Goal: Task Accomplishment & Management: Manage account settings

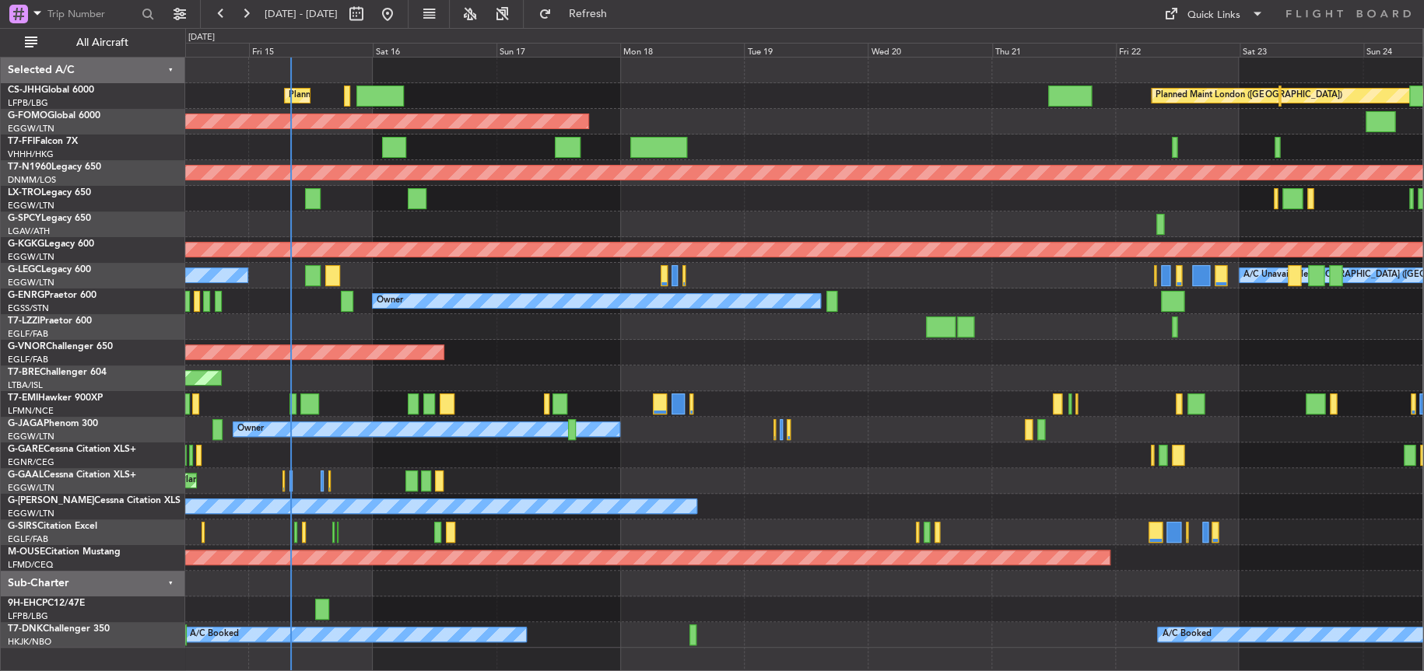
click at [572, 417] on div "Planned Maint [GEOGRAPHIC_DATA] ([GEOGRAPHIC_DATA]) Planned Maint [GEOGRAPHIC_D…" at bounding box center [803, 353] width 1237 height 590
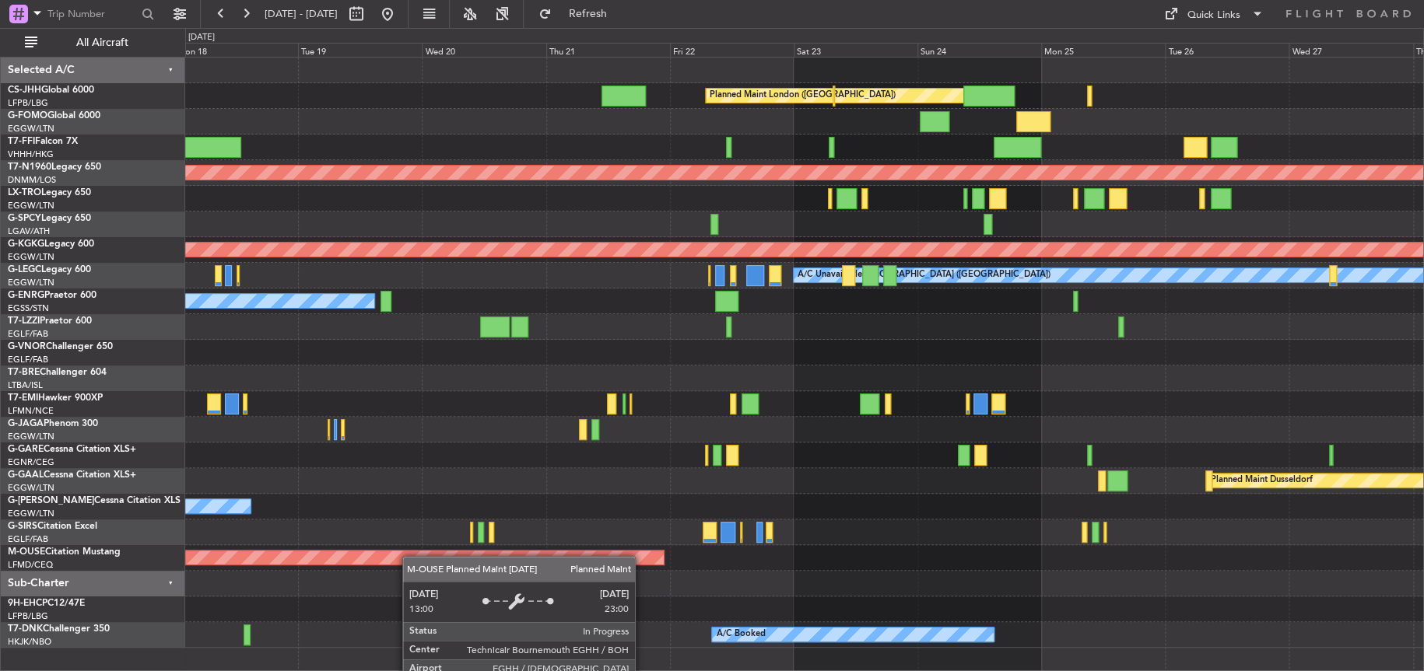
click at [387, 559] on div "Planned Maint London ([GEOGRAPHIC_DATA]) Planned Maint Windsor Locks ([PERSON_N…" at bounding box center [804, 353] width 1238 height 590
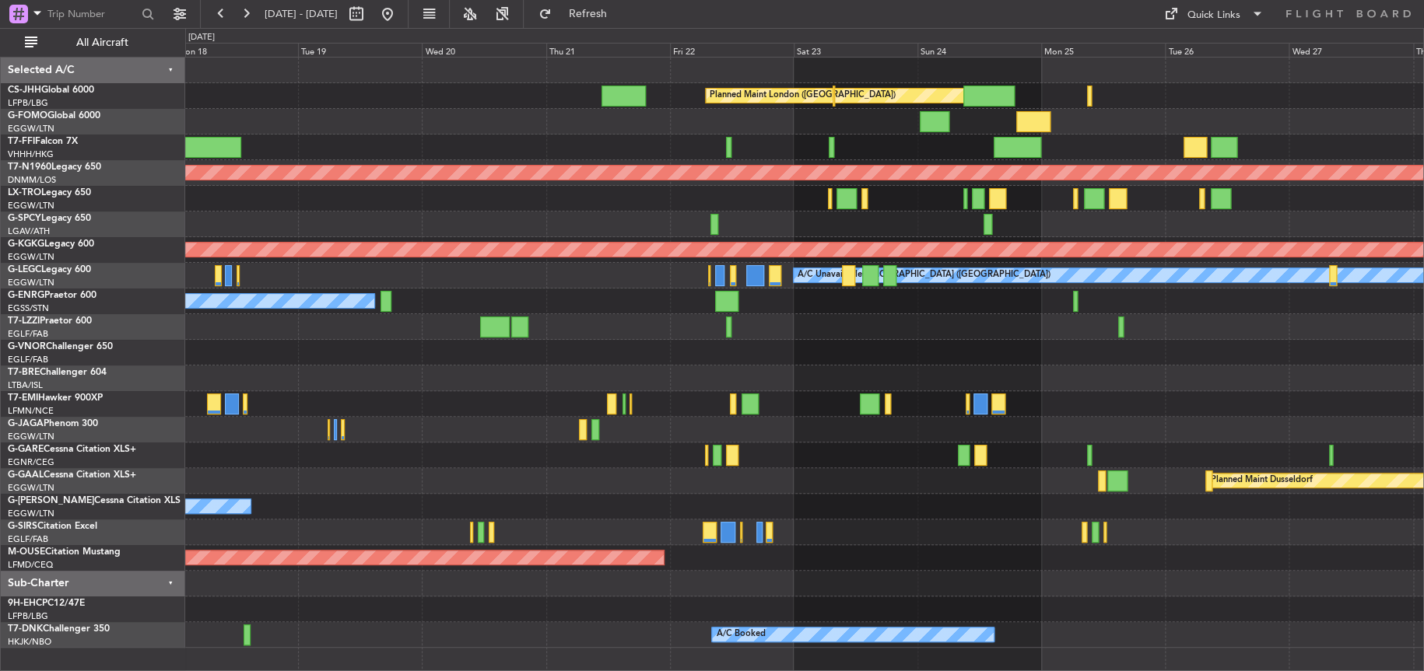
click at [0, 611] on html "10 Aug 2025 - 20 Aug 2025 Refresh Quick Links All Aircraft Planned Maint London…" at bounding box center [712, 335] width 1424 height 671
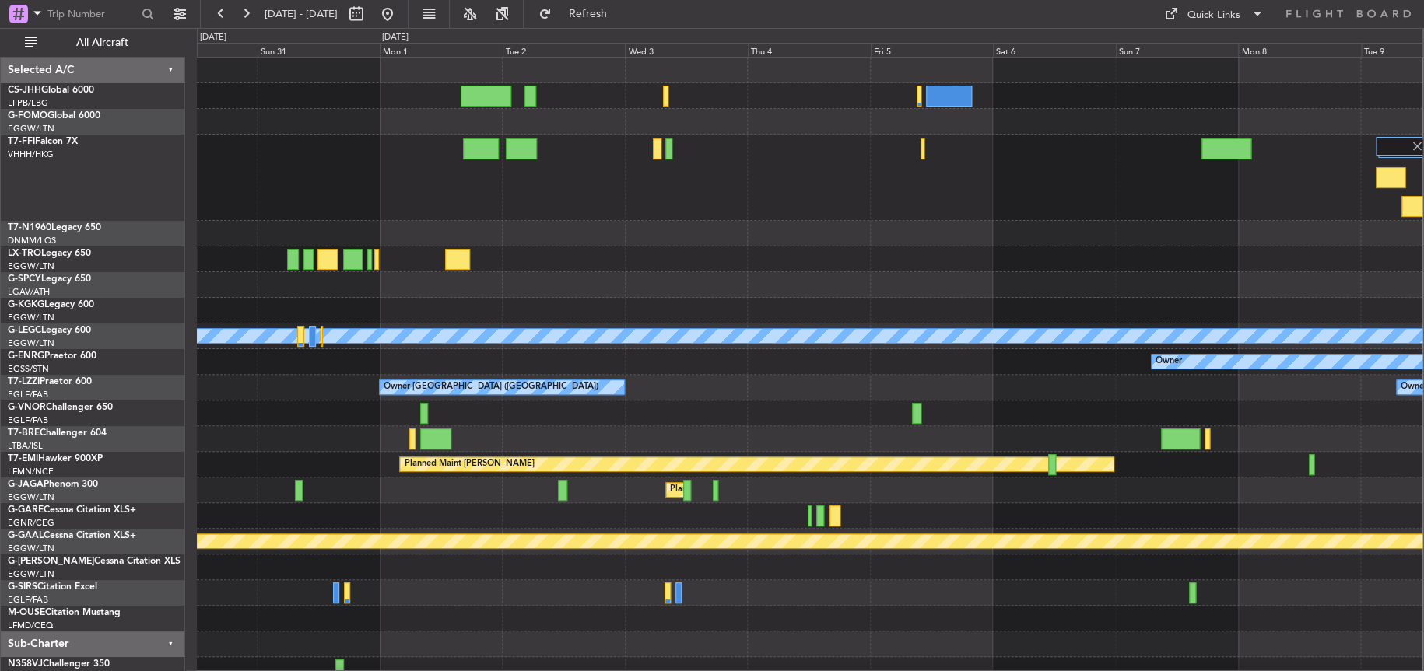
click at [1249, 251] on div at bounding box center [809, 260] width 1225 height 26
click at [792, 218] on div "Planned Maint Geneva (Cointrin)" at bounding box center [809, 178] width 1225 height 86
click at [119, 264] on div "Planned Maint Geneva (Cointrin) Planned Maint London (Stansted) AOG Maint Istan…" at bounding box center [712, 349] width 1424 height 643
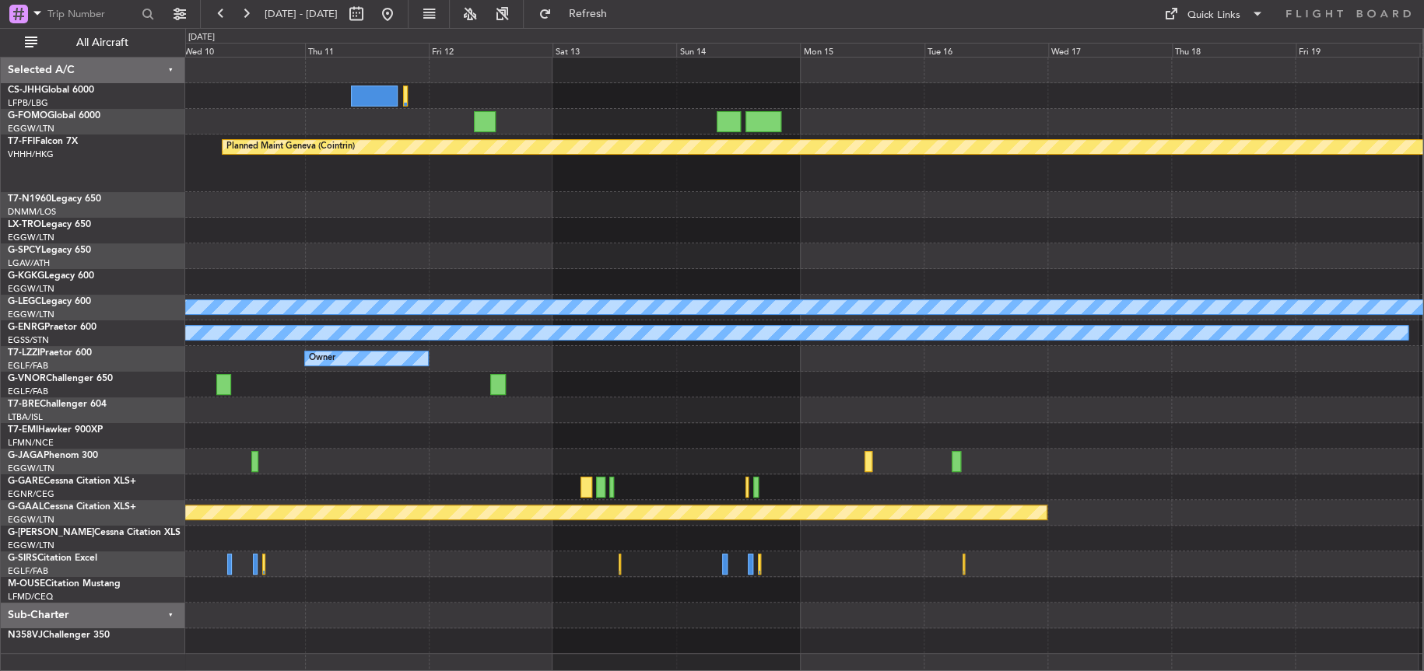
scroll to position [3, 0]
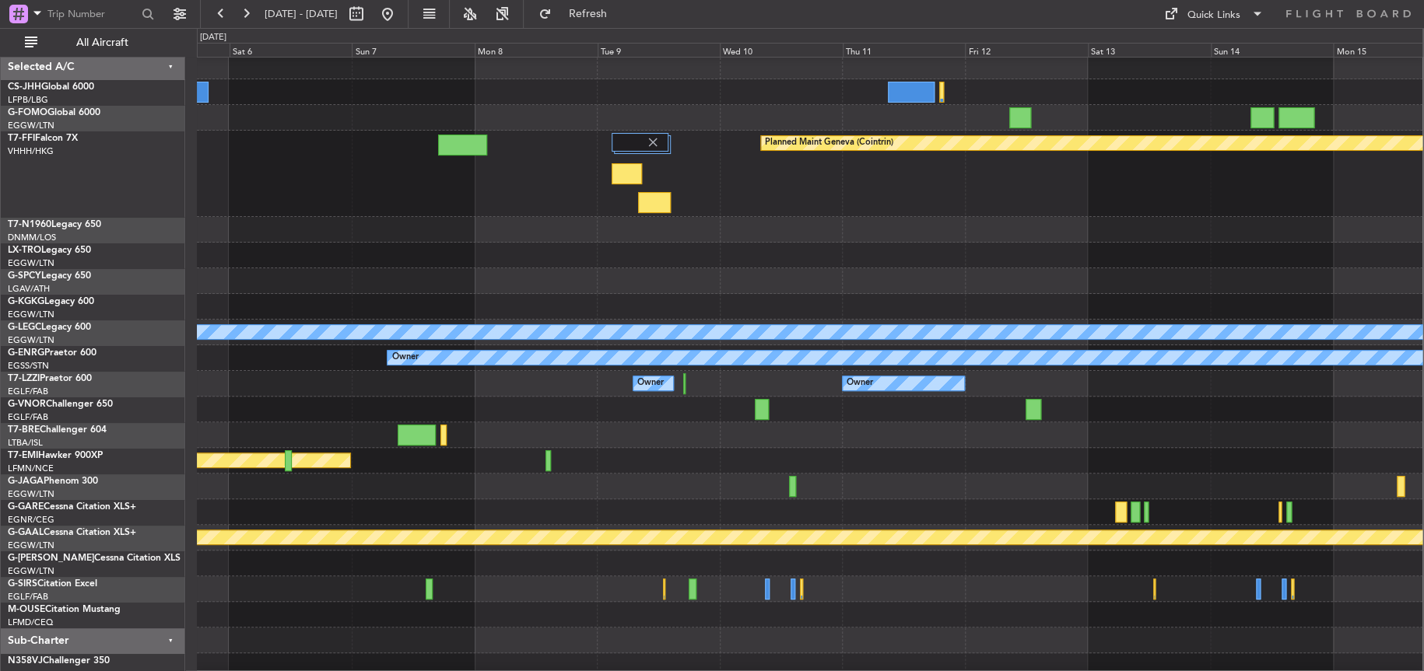
click at [1291, 310] on div "Planned Maint Geneva (Cointrin) A/C Unavailable London (Luton) Owner Owner Owne…" at bounding box center [809, 367] width 1225 height 626
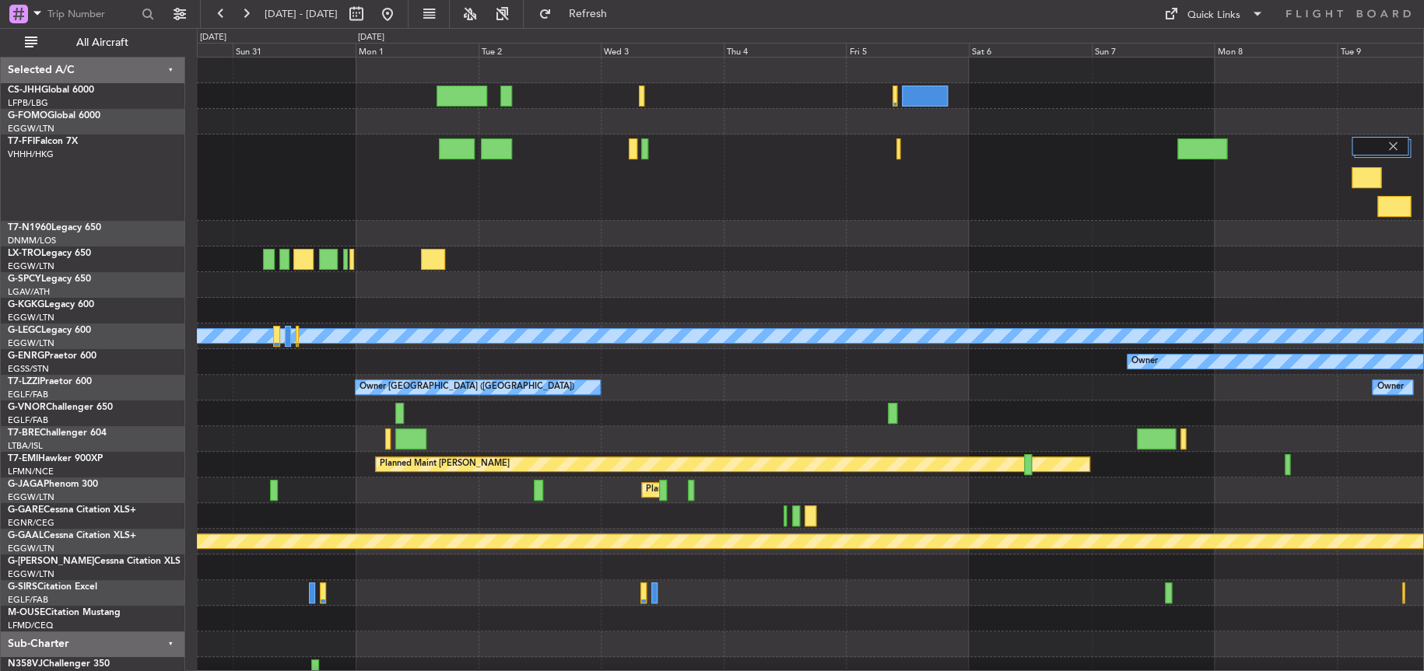
click at [408, 14] on fb-range-datepicker "[DATE] - [DATE]" at bounding box center [304, 14] width 209 height 28
click at [400, 12] on button at bounding box center [387, 14] width 25 height 25
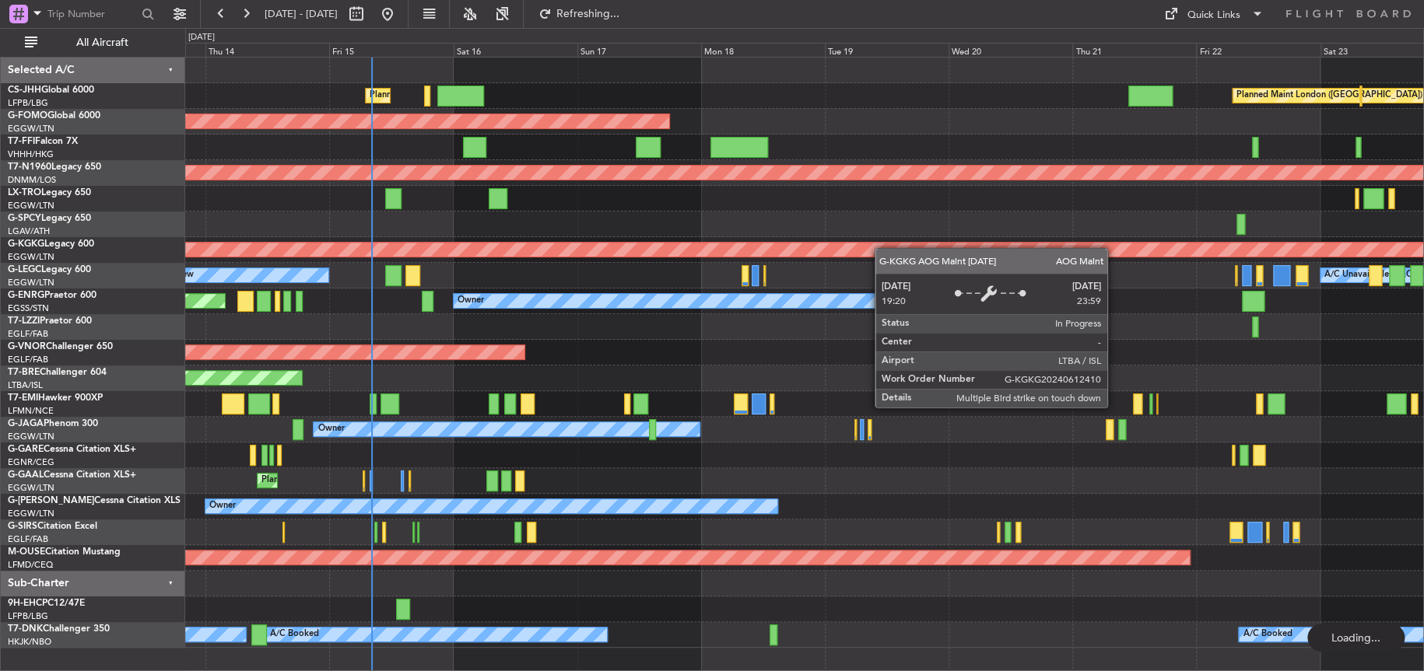
click at [0, 370] on html "10 Aug 2025 - 20 Aug 2025 Refreshing... Quick Links All Aircraft Planned Maint …" at bounding box center [712, 335] width 1424 height 671
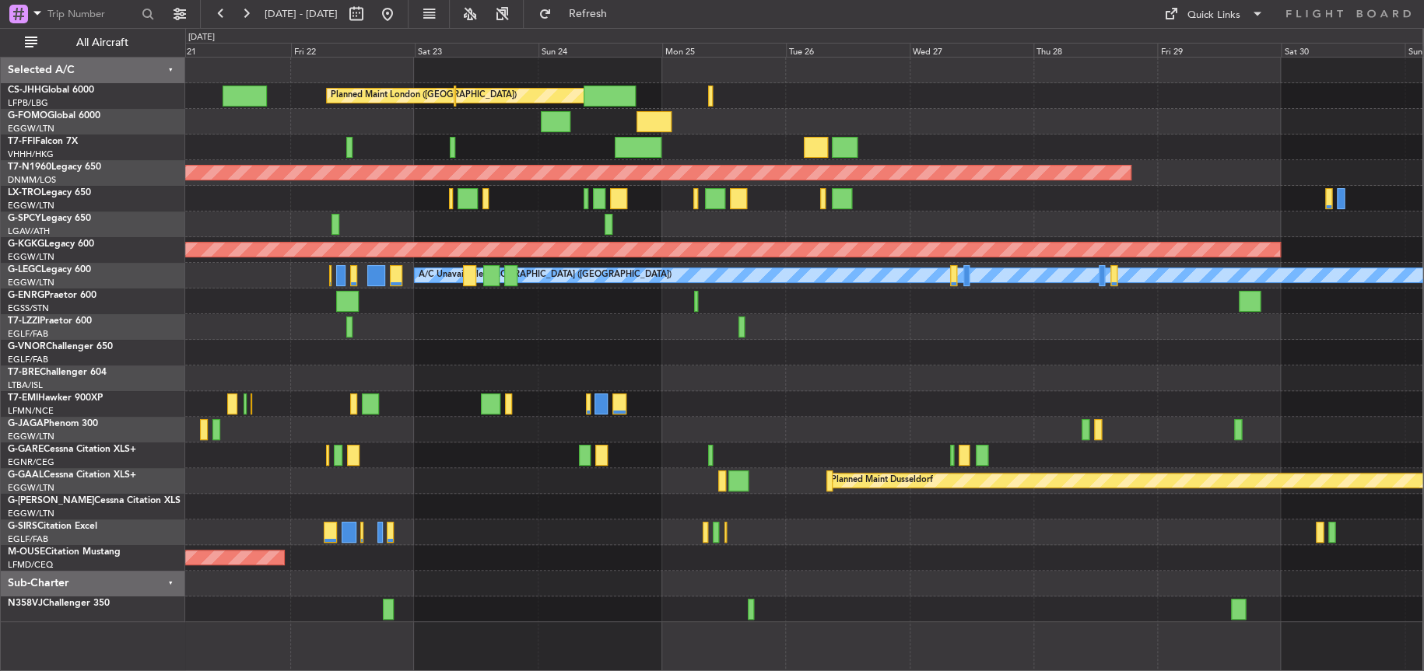
click at [587, 244] on div "Planned Maint London (Biggin Hill) Planned Maint London (Stansted) AOG Maint Is…" at bounding box center [803, 340] width 1237 height 565
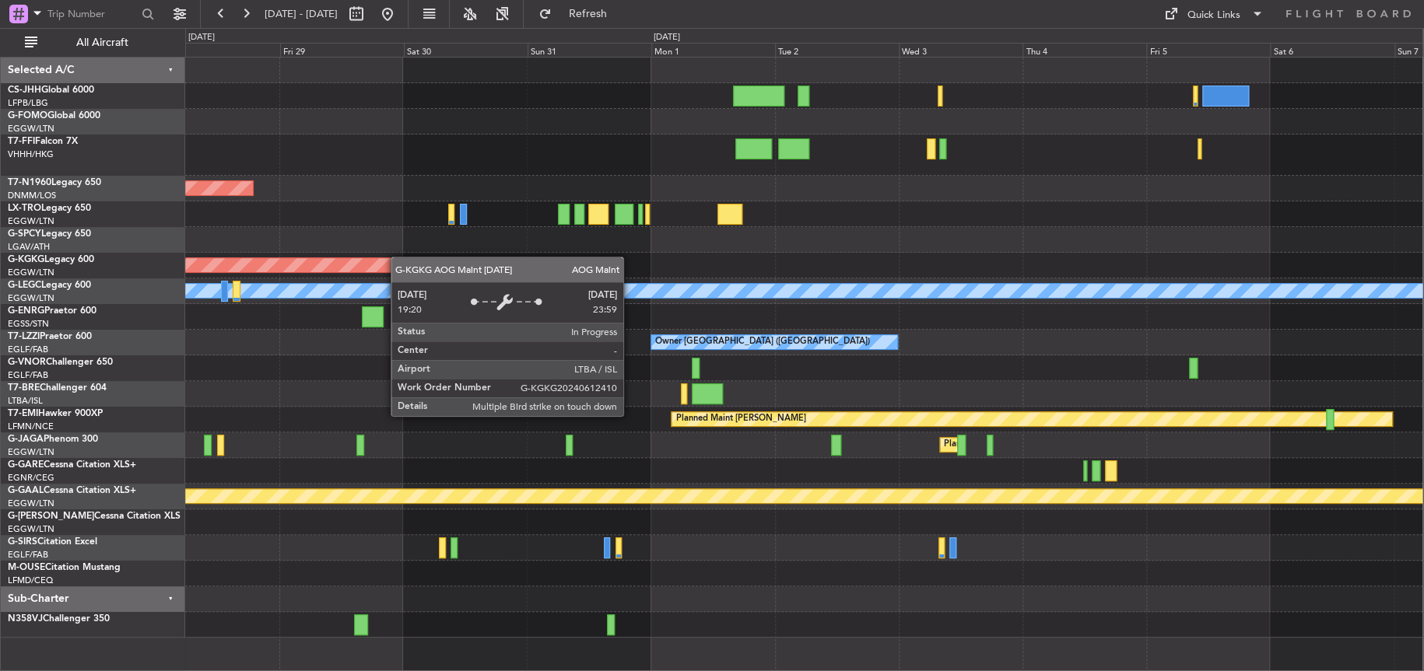
click at [135, 265] on div "Planned Maint London (Stansted) AOG Maint Istanbul (Ataturk) A/C Unavailable Lo…" at bounding box center [712, 349] width 1424 height 643
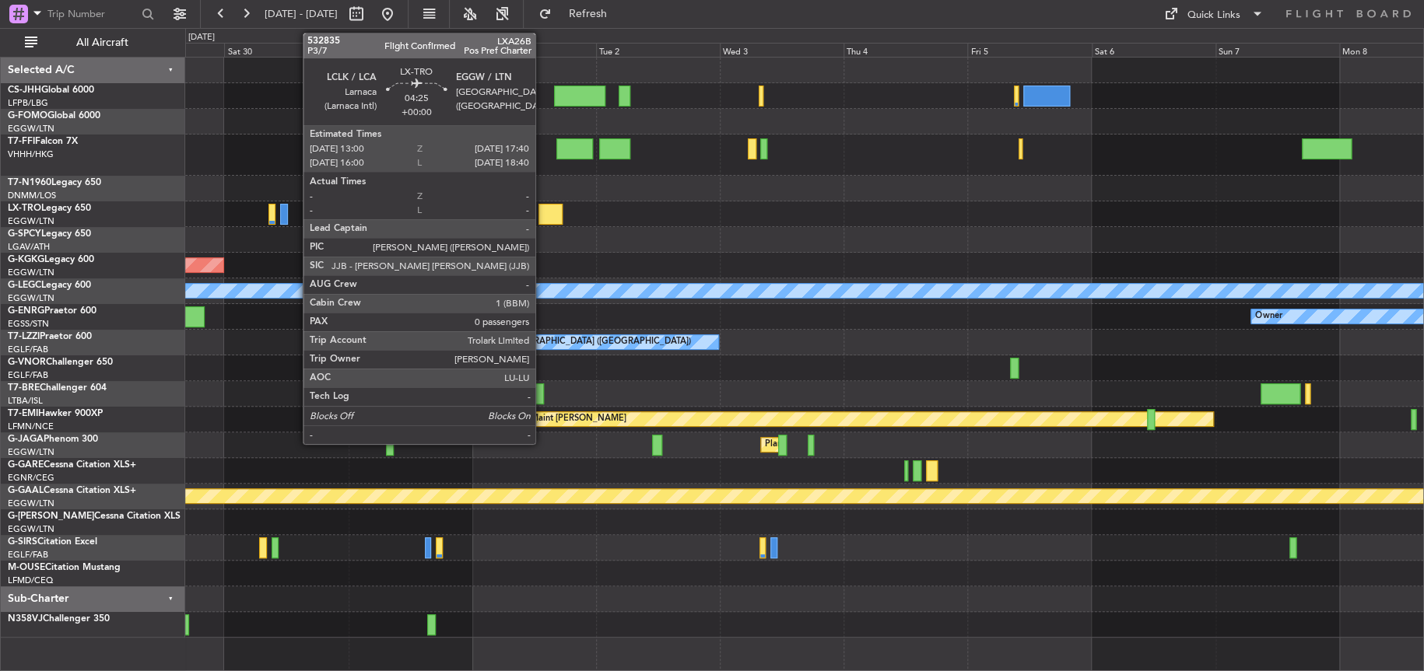
click at [542, 218] on div at bounding box center [550, 214] width 24 height 21
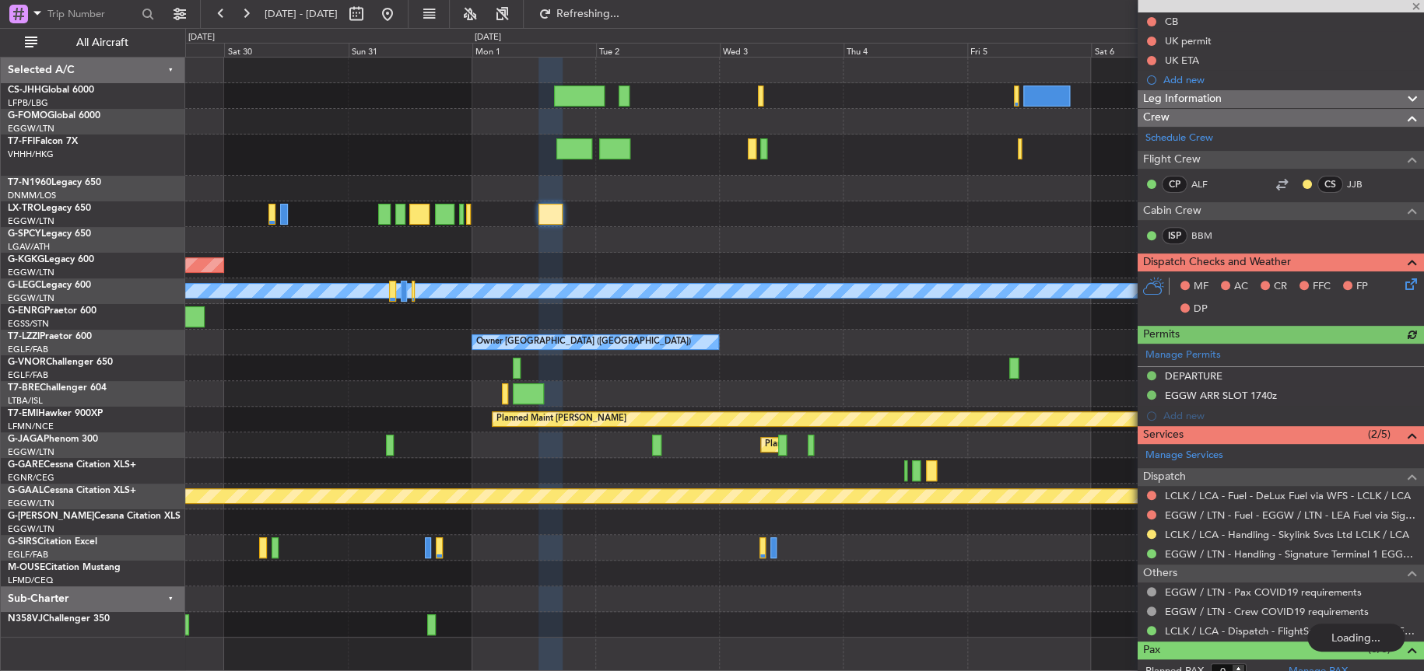
scroll to position [190, 0]
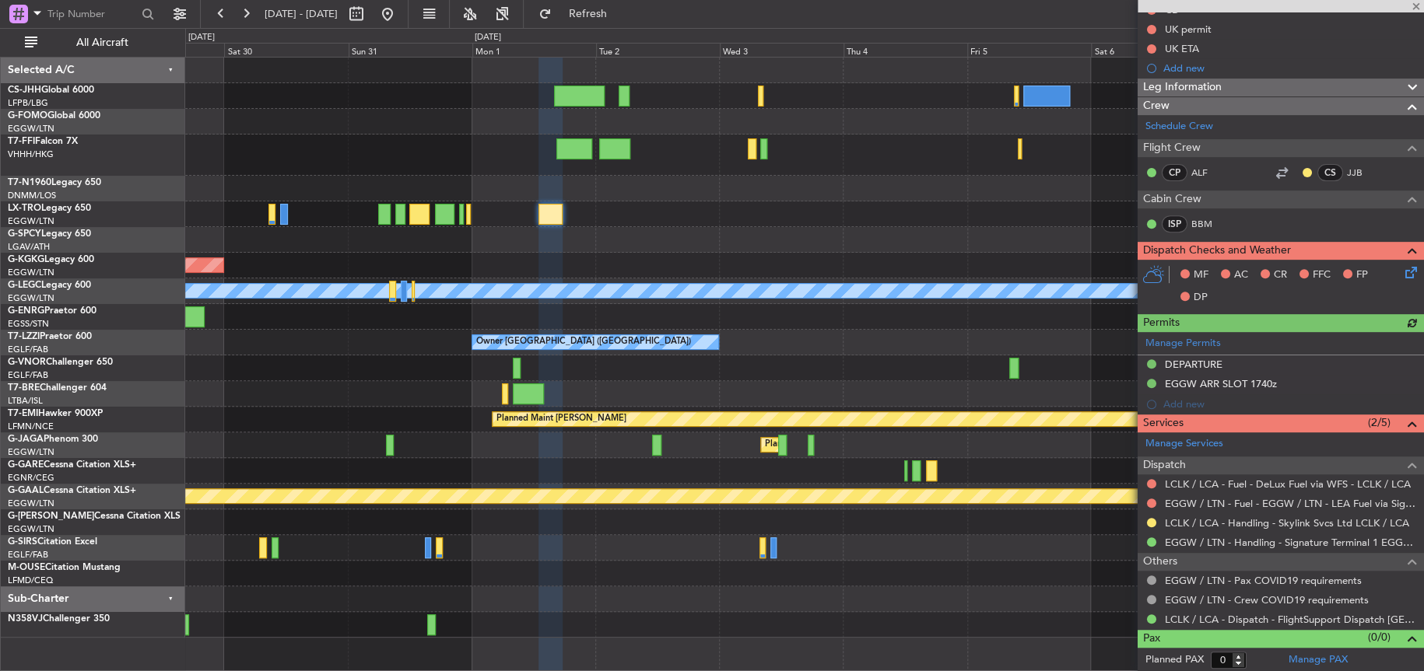
click at [825, 223] on div at bounding box center [803, 214] width 1237 height 26
click at [832, 233] on div at bounding box center [803, 240] width 1237 height 26
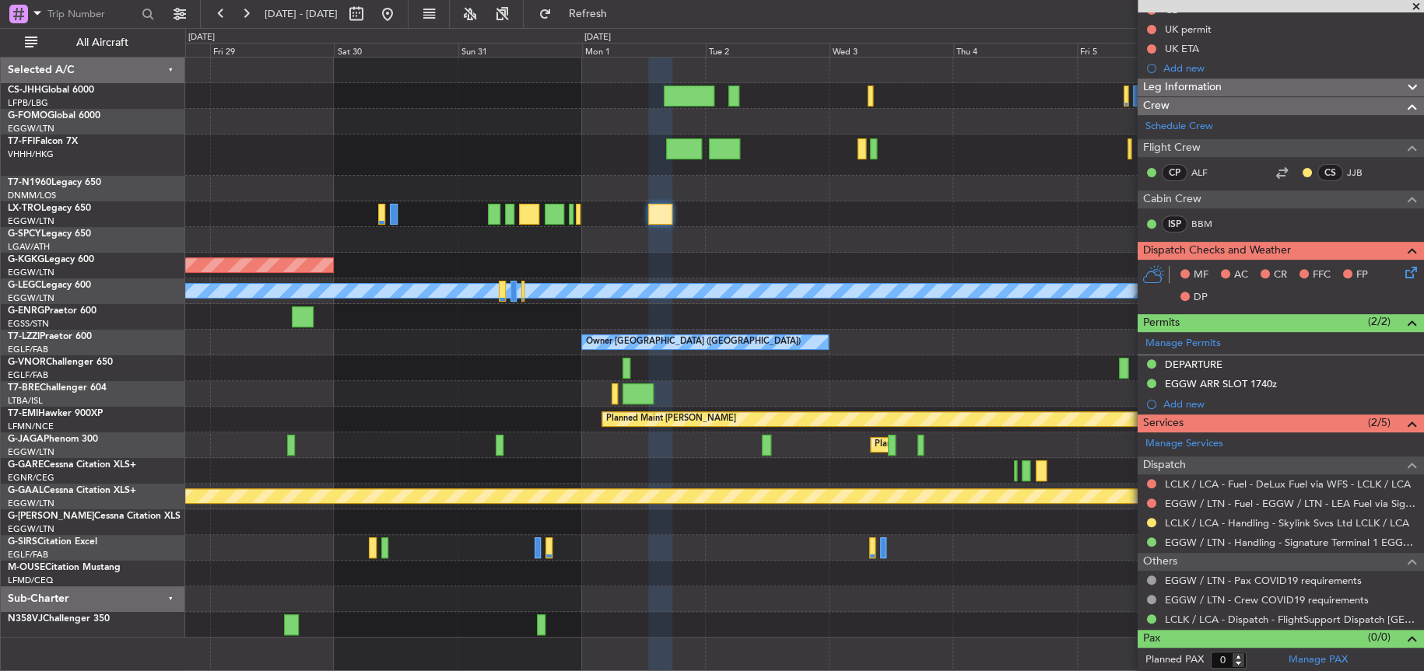
click at [497, 254] on div "AOG Maint [GEOGRAPHIC_DATA] (Ataturk)" at bounding box center [803, 266] width 1237 height 26
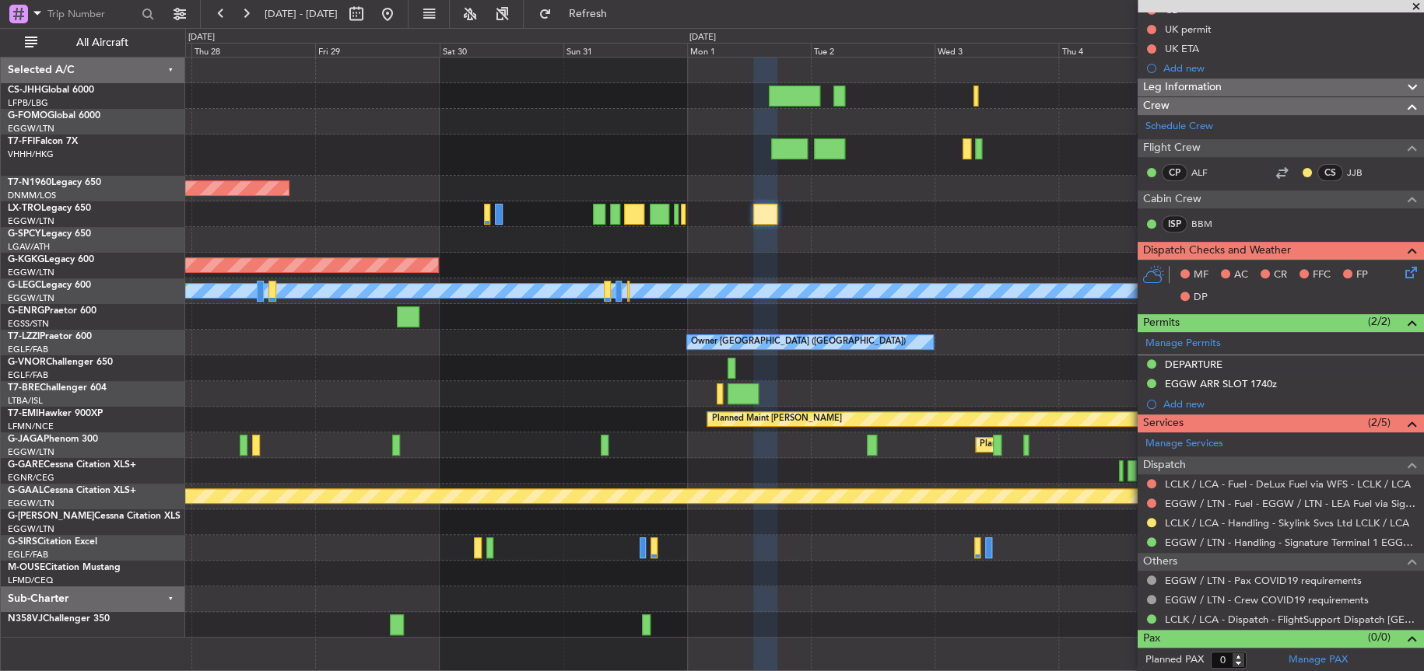
click at [547, 250] on div at bounding box center [804, 240] width 1238 height 26
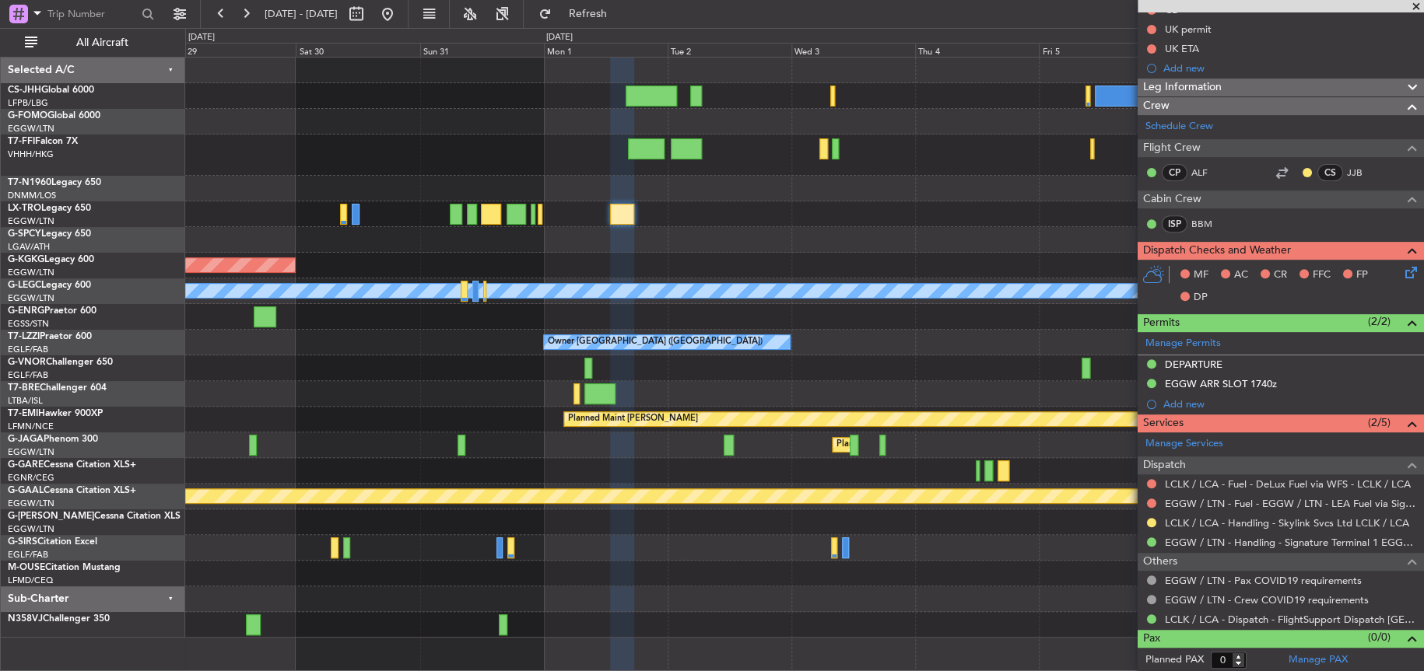
click at [669, 282] on div "Planned Maint Geneva (Cointrin) Planned Maint [GEOGRAPHIC_DATA] ([GEOGRAPHIC_DA…" at bounding box center [804, 348] width 1238 height 580
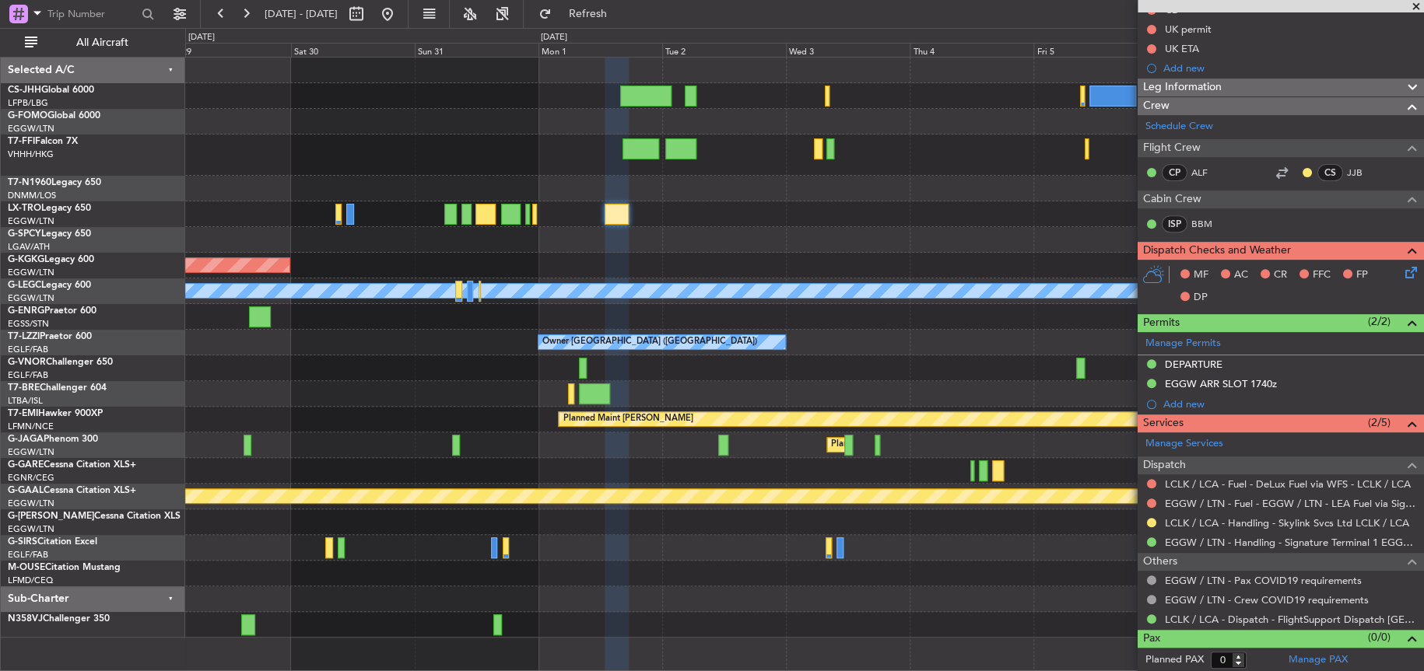
click at [413, 155] on div "Planned Maint Geneva (Cointrin)" at bounding box center [804, 155] width 1238 height 41
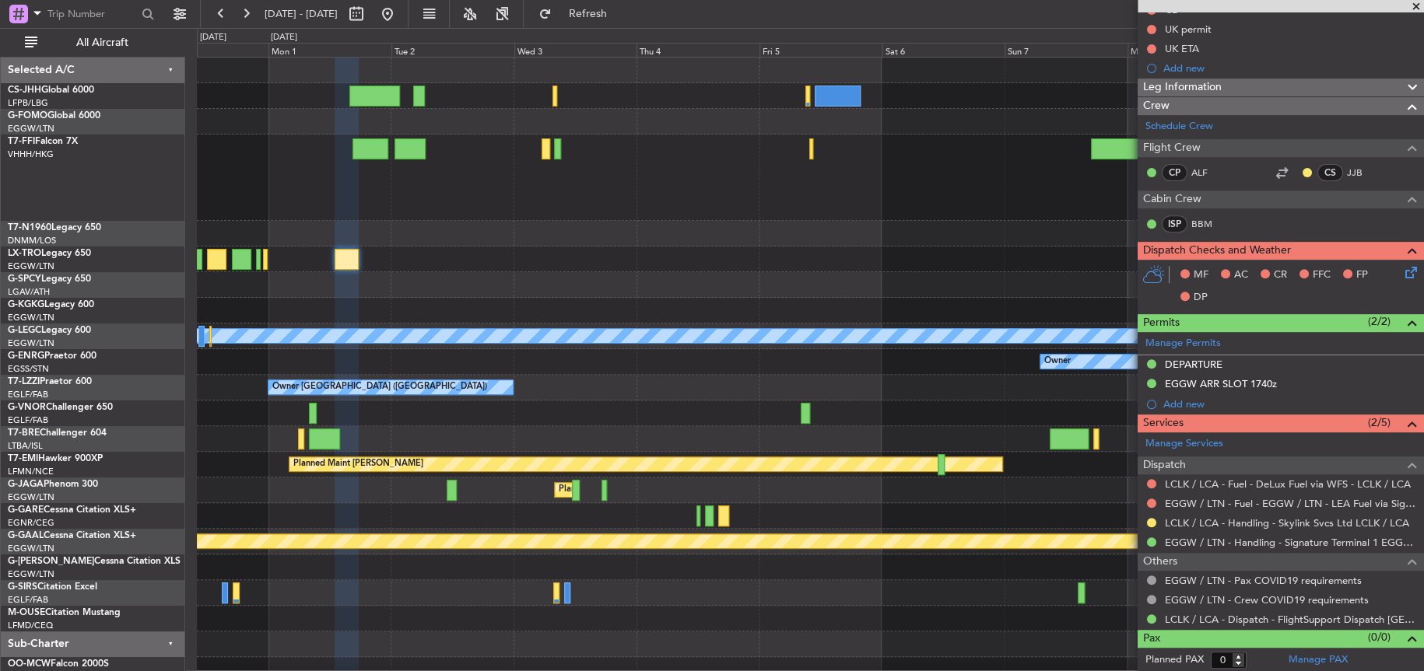
scroll to position [0, 0]
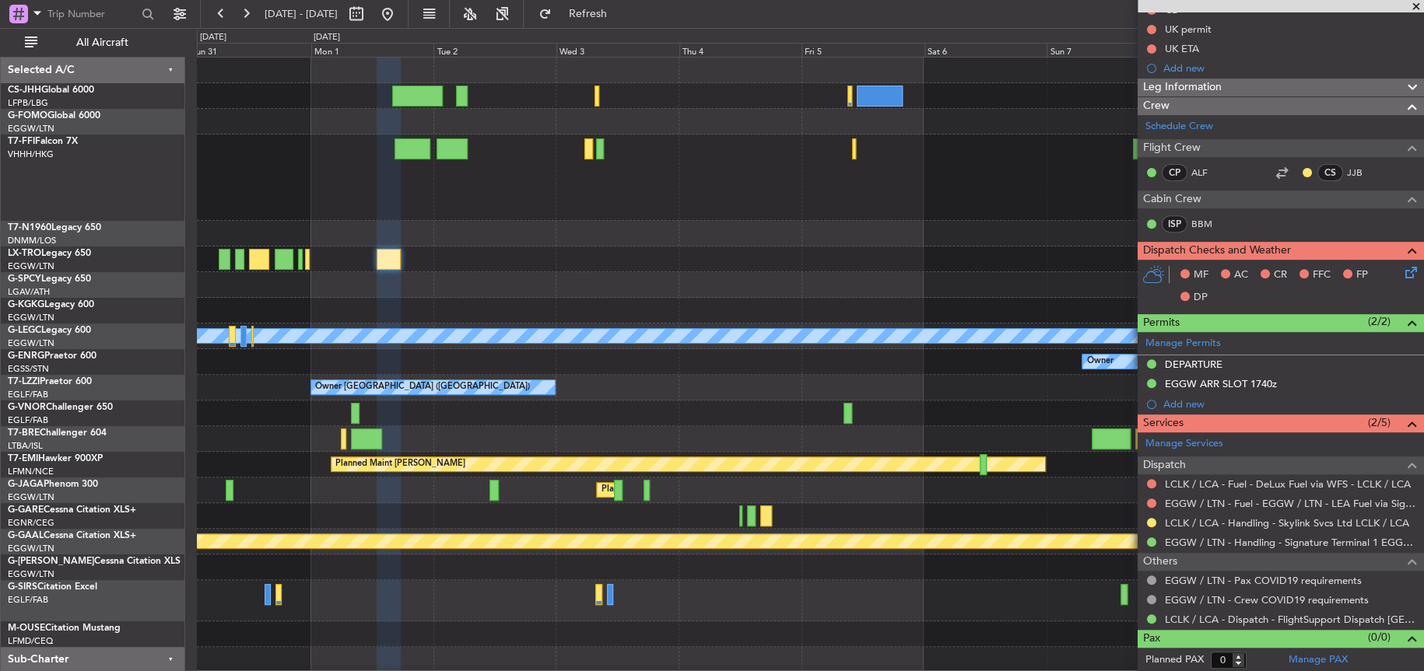
click at [693, 316] on div "Planned Maint Geneva (Cointrin) Planned Maint London (Stansted) AOG Maint Istan…" at bounding box center [809, 378] width 1225 height 641
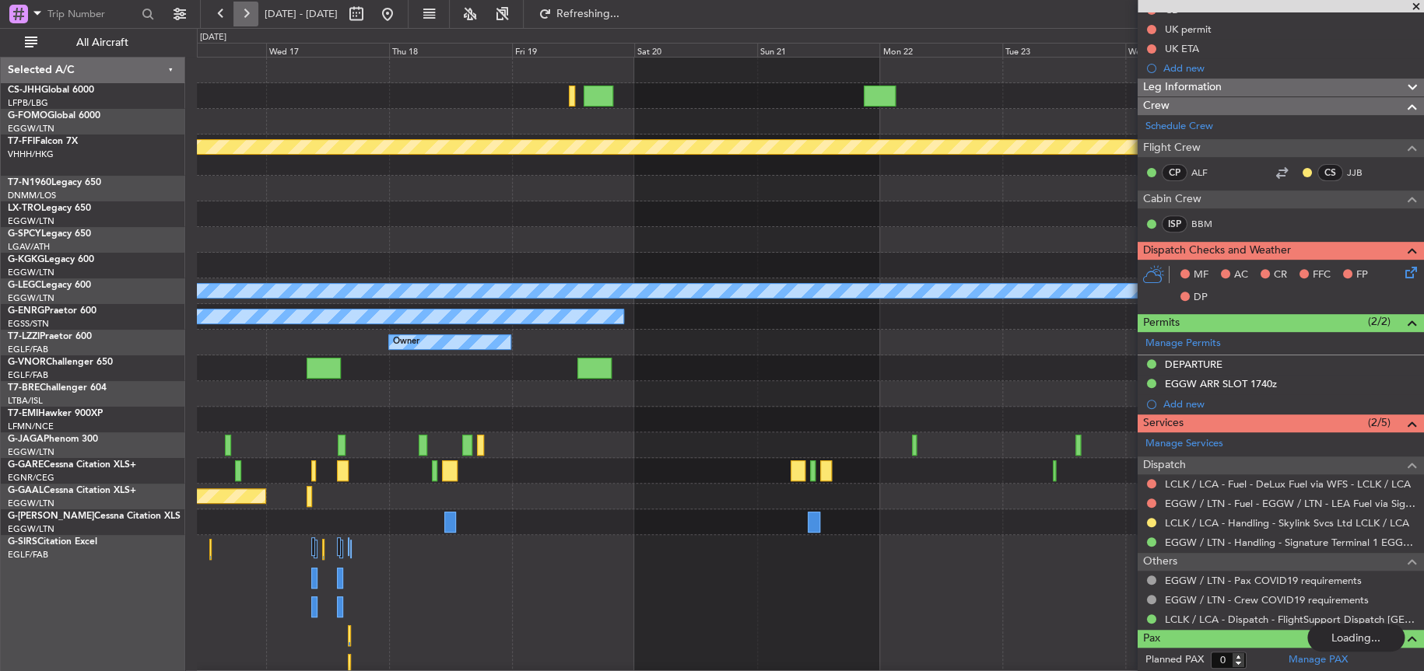
click at [249, 8] on button at bounding box center [245, 14] width 25 height 25
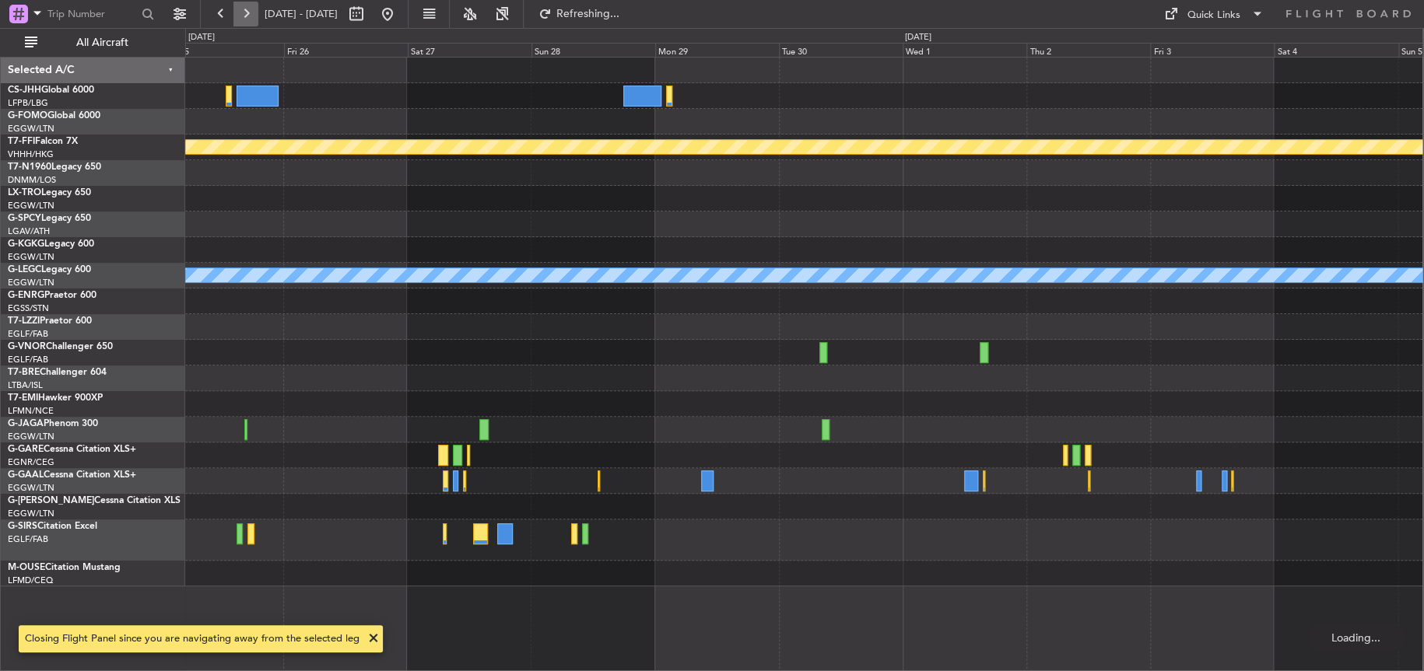
click at [249, 8] on button at bounding box center [245, 14] width 25 height 25
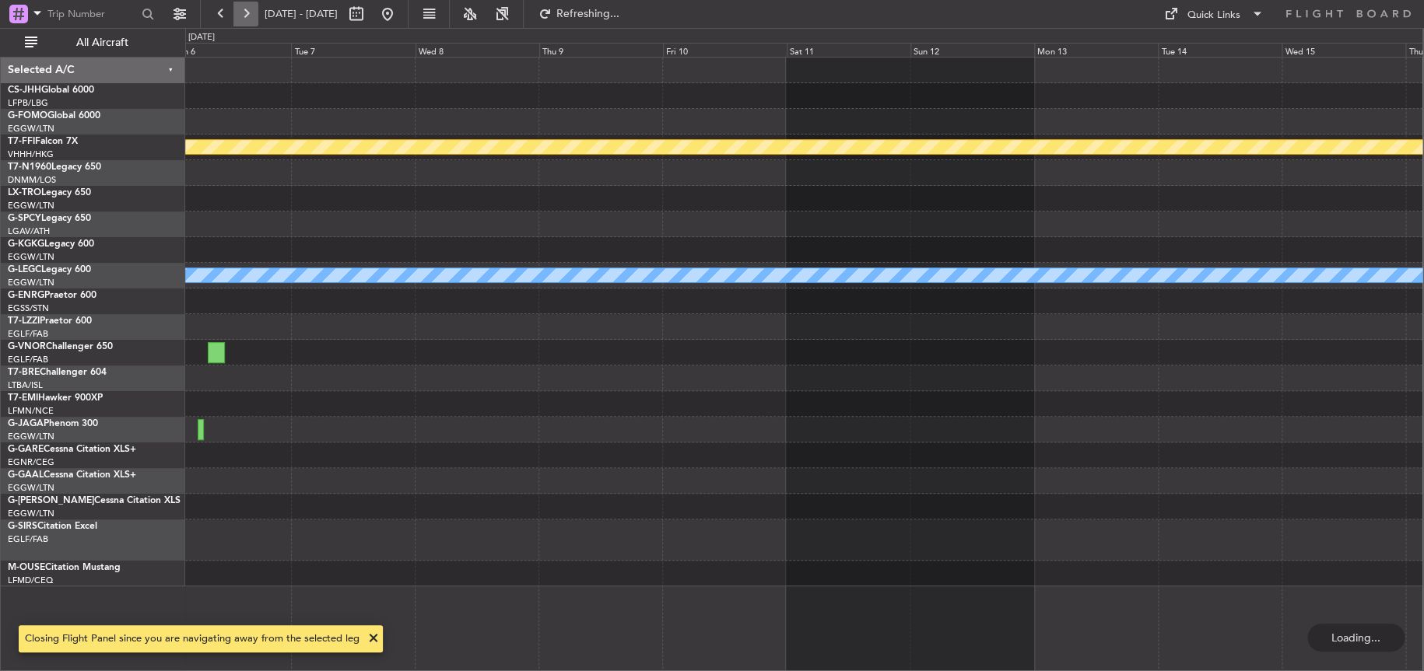
click at [249, 8] on button at bounding box center [245, 14] width 25 height 25
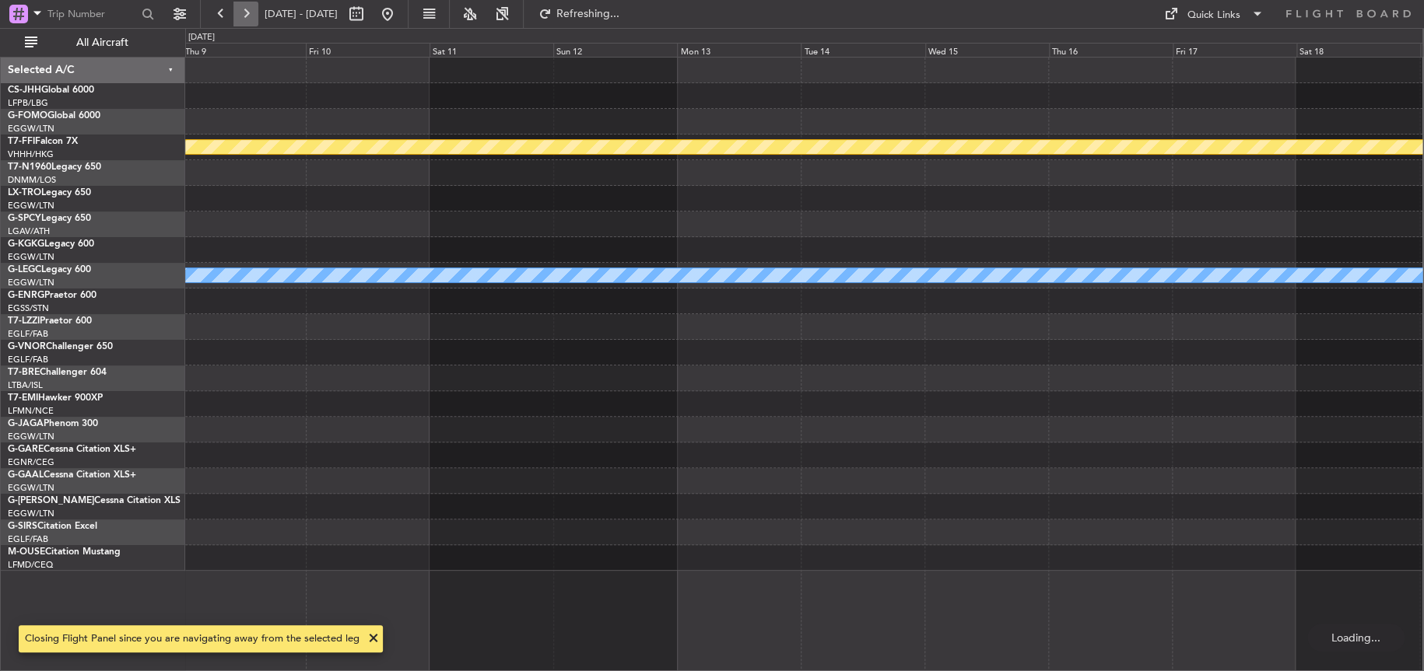
click at [249, 8] on button at bounding box center [245, 14] width 25 height 25
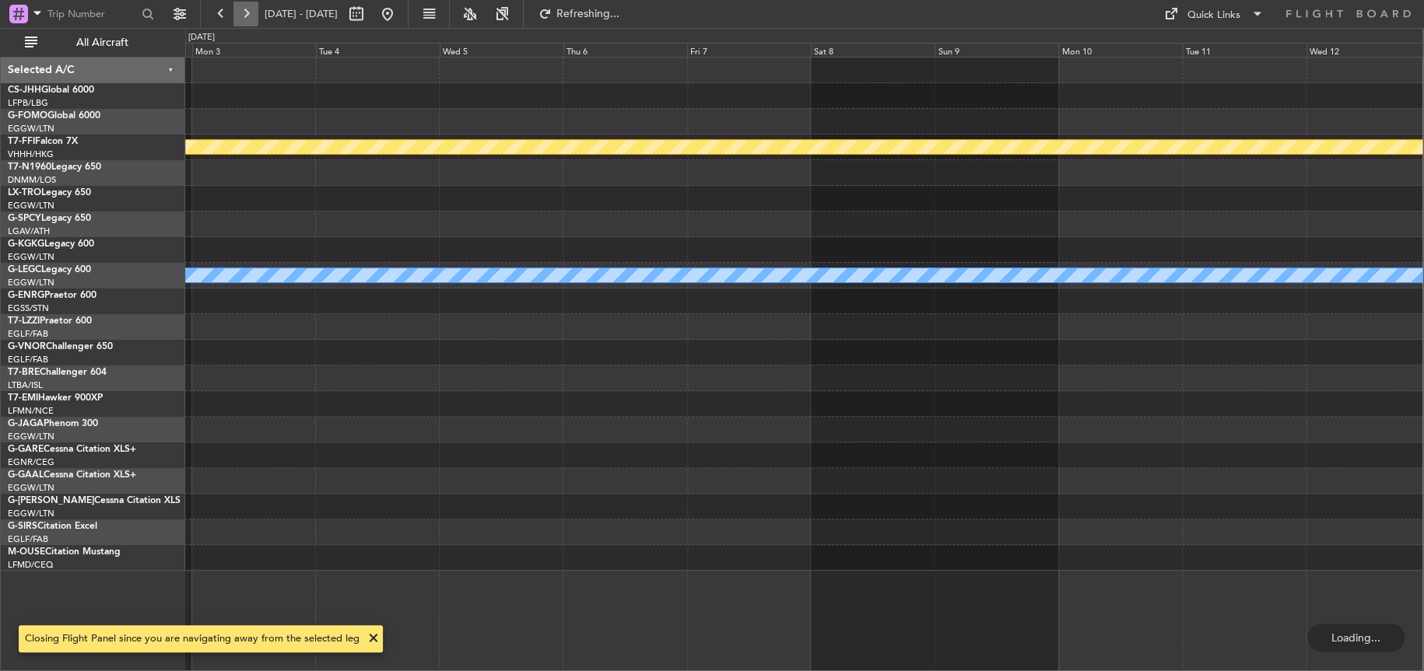
click at [249, 8] on button at bounding box center [245, 14] width 25 height 25
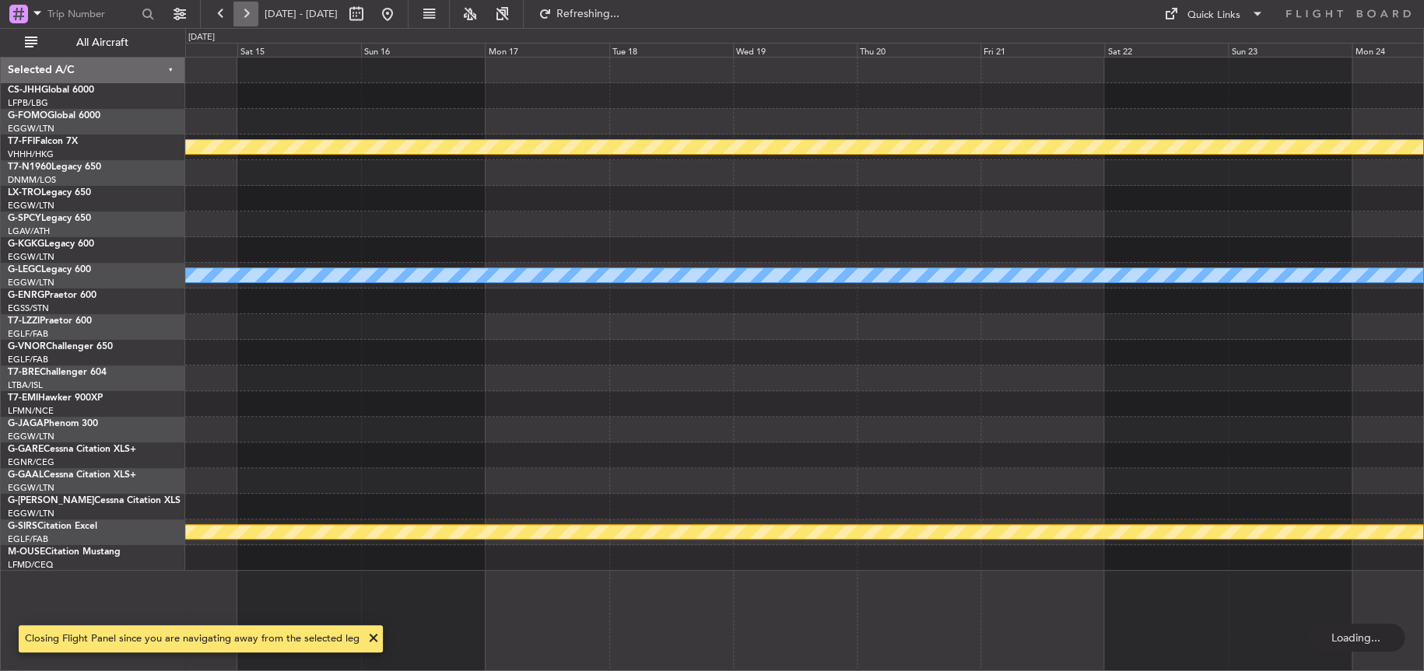
click at [249, 8] on button at bounding box center [245, 14] width 25 height 25
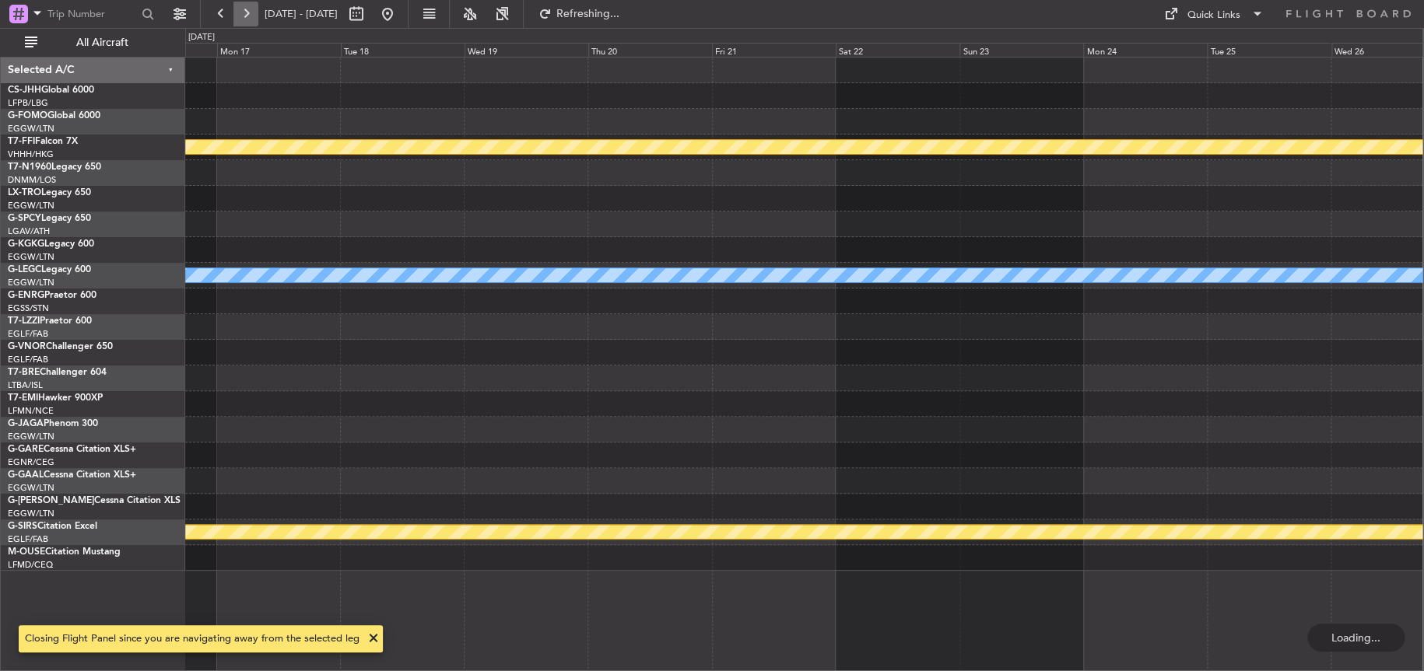
click at [249, 8] on button at bounding box center [245, 14] width 25 height 25
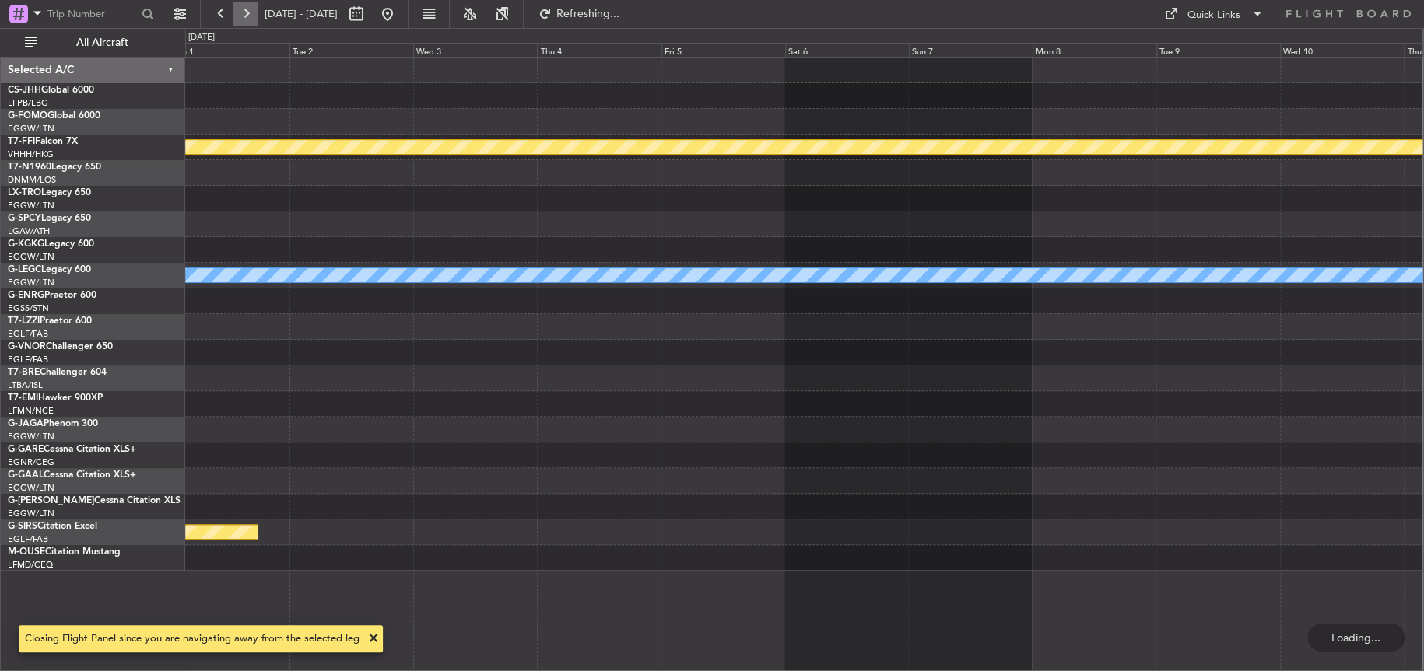
click at [249, 8] on button at bounding box center [245, 14] width 25 height 25
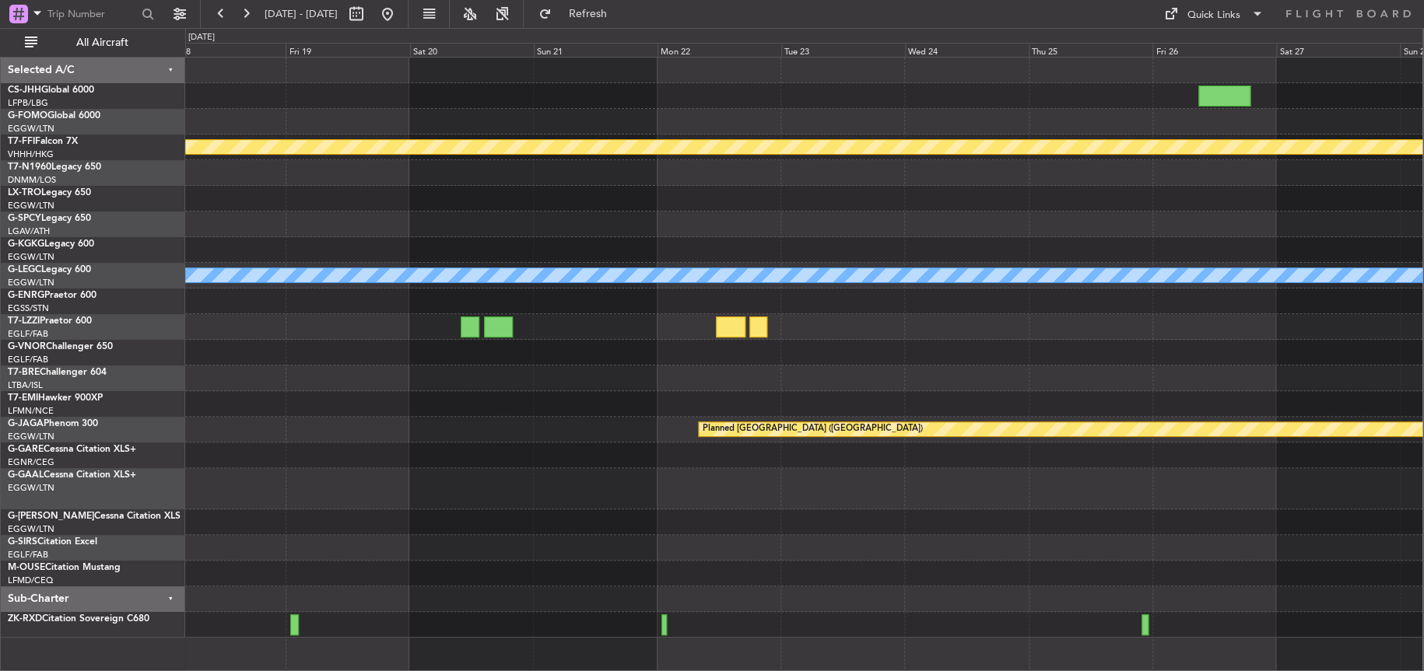
click at [453, 520] on div at bounding box center [803, 523] width 1237 height 26
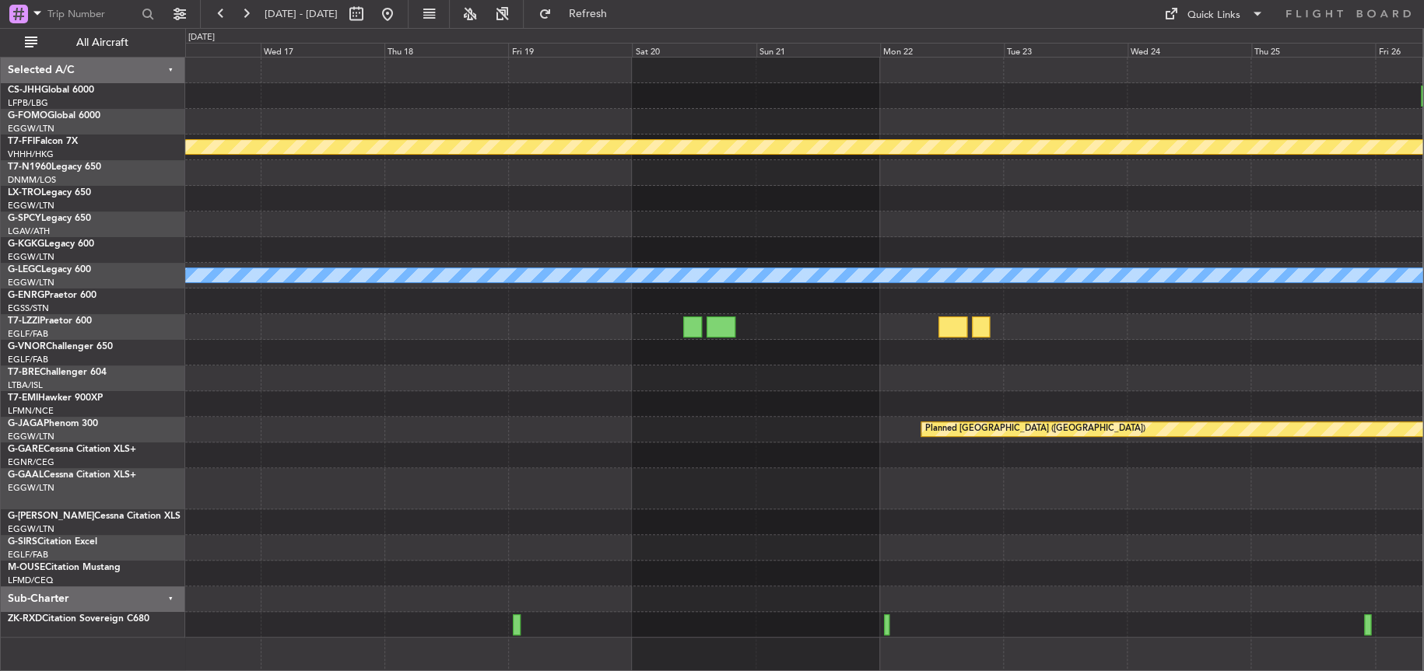
click at [881, 395] on div "Planned Maint Geneva (Cointrin) A/C Unavailable London (Luton) Planned Maint St…" at bounding box center [803, 348] width 1237 height 580
click at [393, 407] on div "Planned Maint Geneva (Cointrin) A/C Unavailable London (Luton) Planned Maint St…" at bounding box center [803, 348] width 1237 height 580
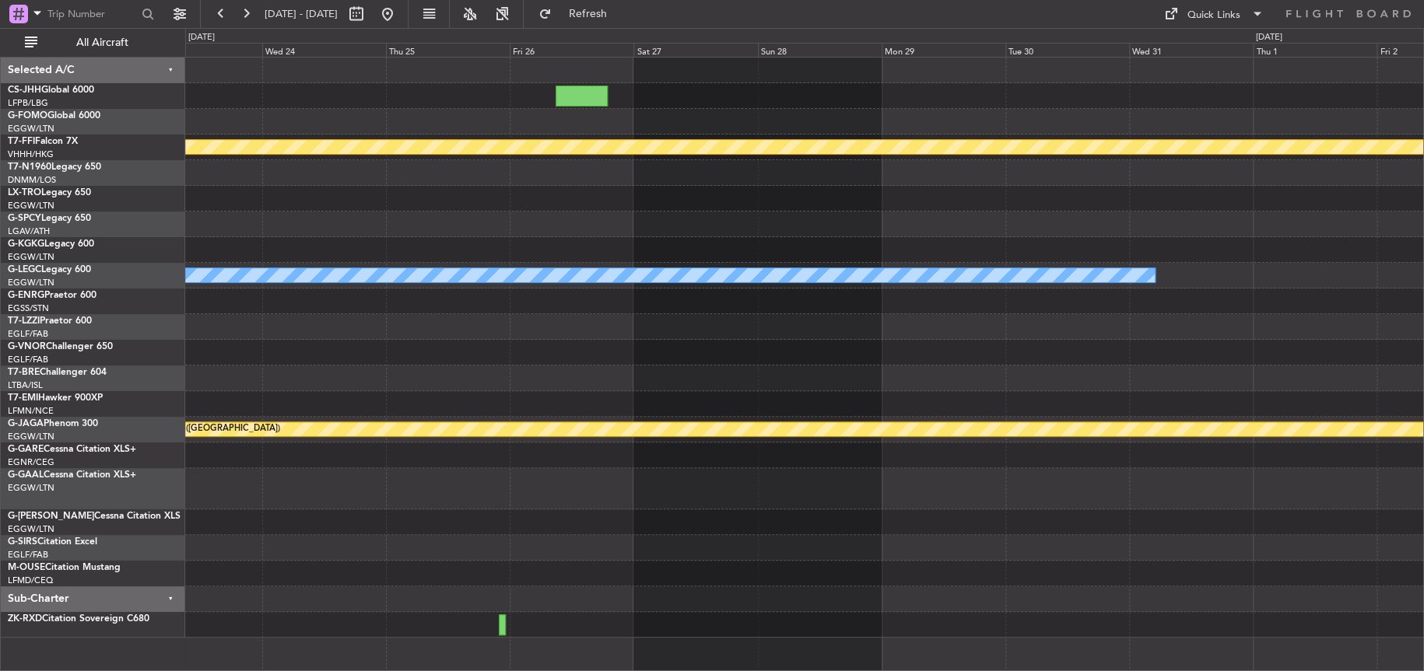
click at [310, 494] on div "Planned Maint Geneva (Cointrin) A/C Unavailable London (Luton) Planned Maint St…" at bounding box center [804, 348] width 1238 height 580
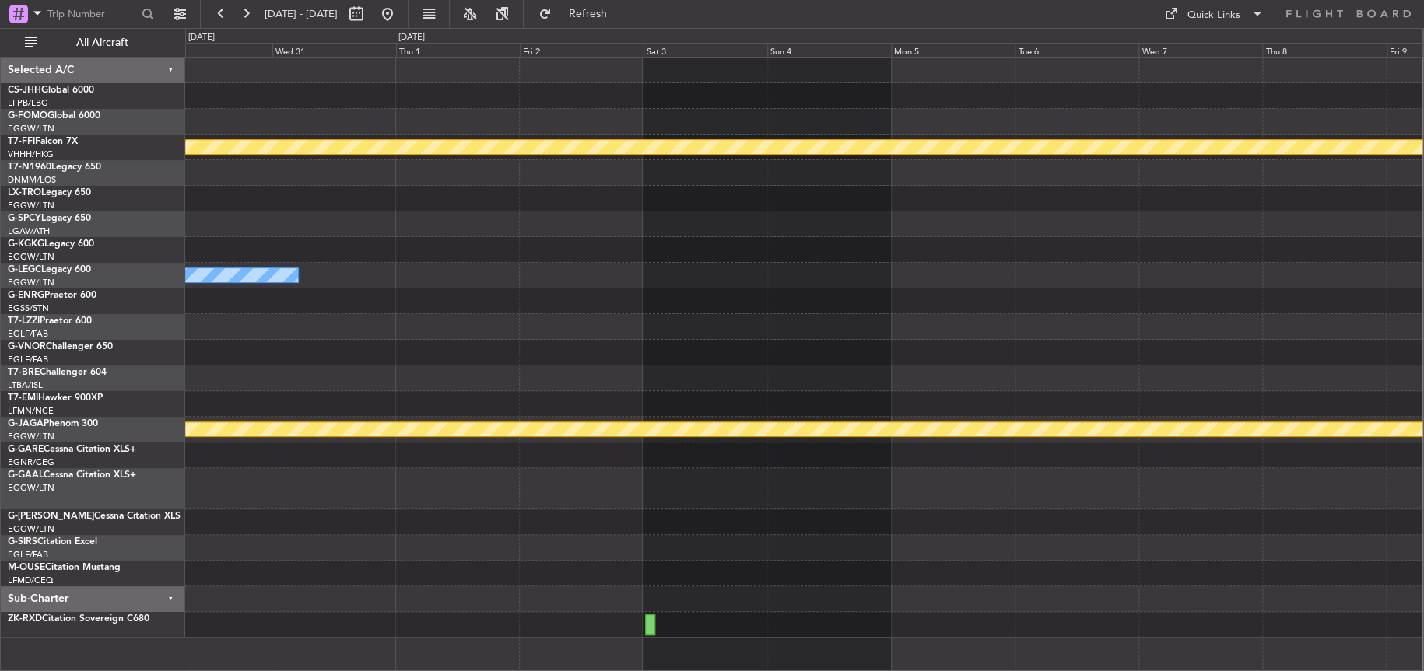
click at [173, 508] on div "Planned Maint Geneva (Cointrin) A/C Unavailable London (Luton) Planned Maint St…" at bounding box center [712, 349] width 1424 height 643
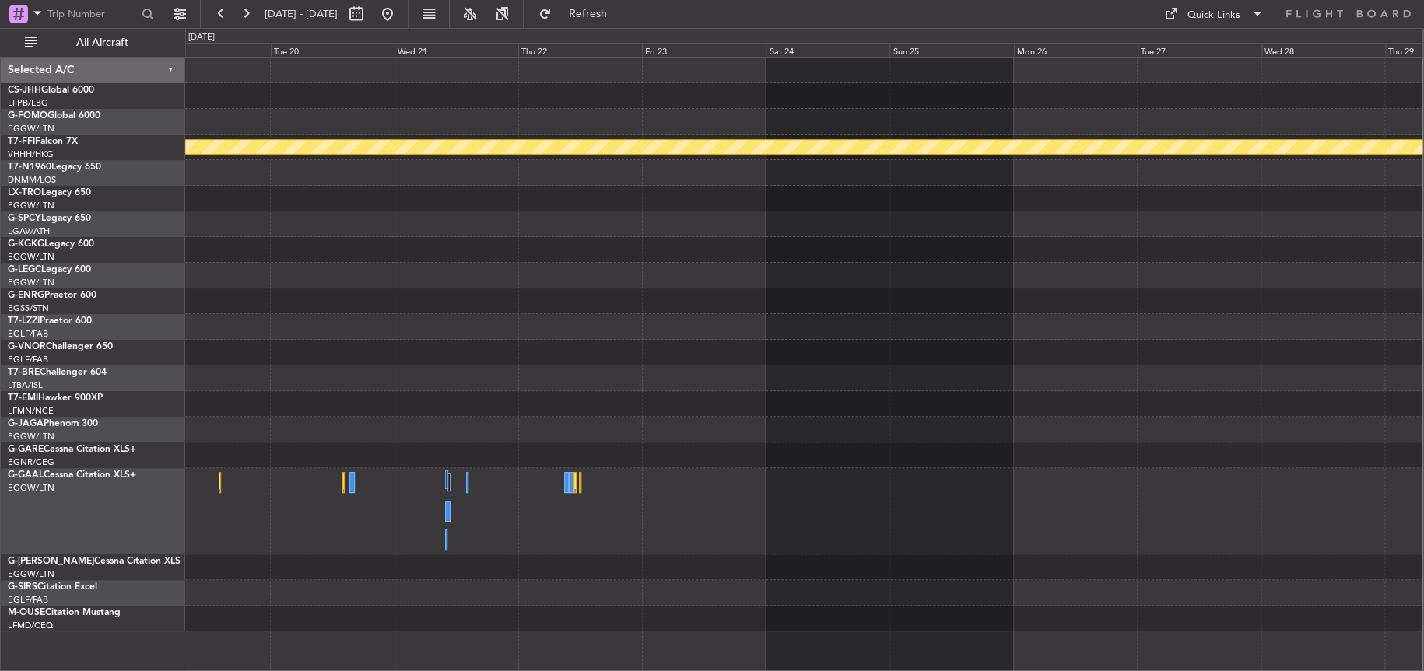
click at [134, 489] on div "Planned Maint Geneva (Cointrin) Selected A/C CS-JHH Global 6000 LFPB/LBG Paris …" at bounding box center [712, 349] width 1424 height 643
click at [608, 97] on div at bounding box center [804, 96] width 1238 height 26
click at [775, 279] on div at bounding box center [804, 276] width 1238 height 26
click at [741, 227] on div at bounding box center [804, 225] width 1238 height 26
click at [400, 4] on button at bounding box center [387, 14] width 25 height 25
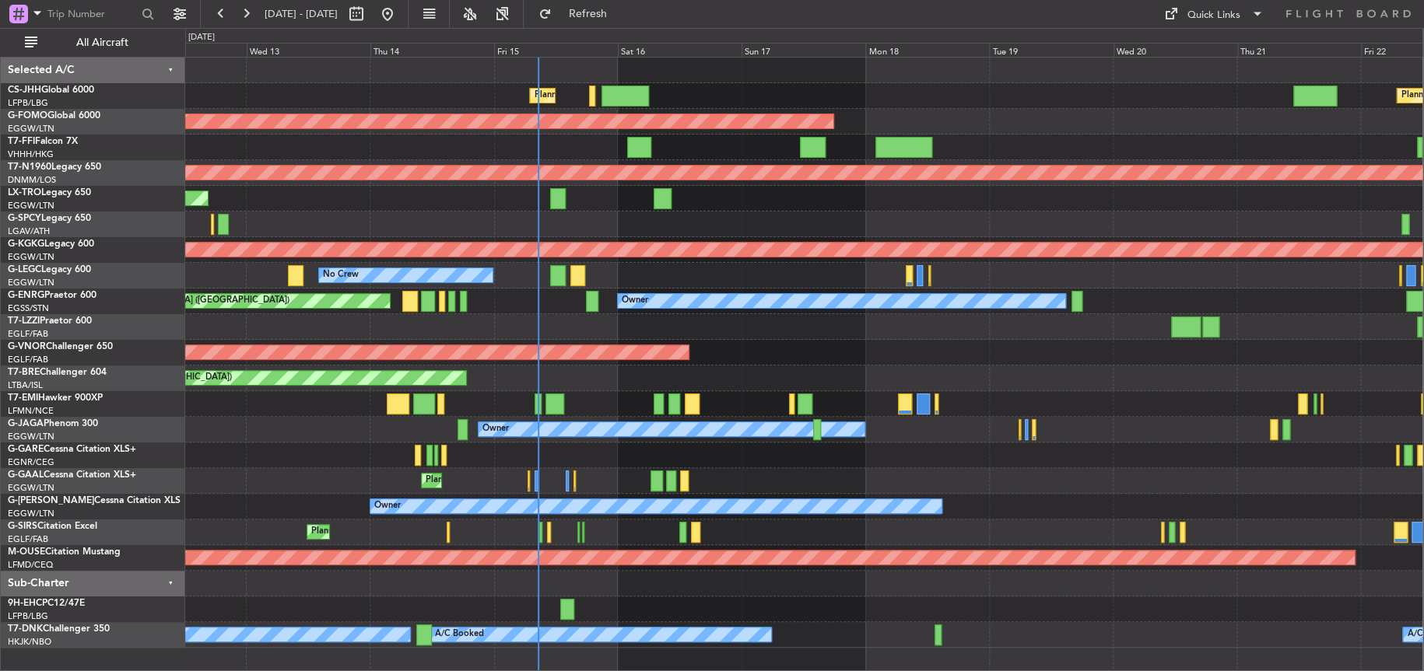
click at [759, 342] on div "Planned Maint Paris (Le Bourget) Planned Maint London (Biggin Hill) Planned Mai…" at bounding box center [803, 353] width 1237 height 590
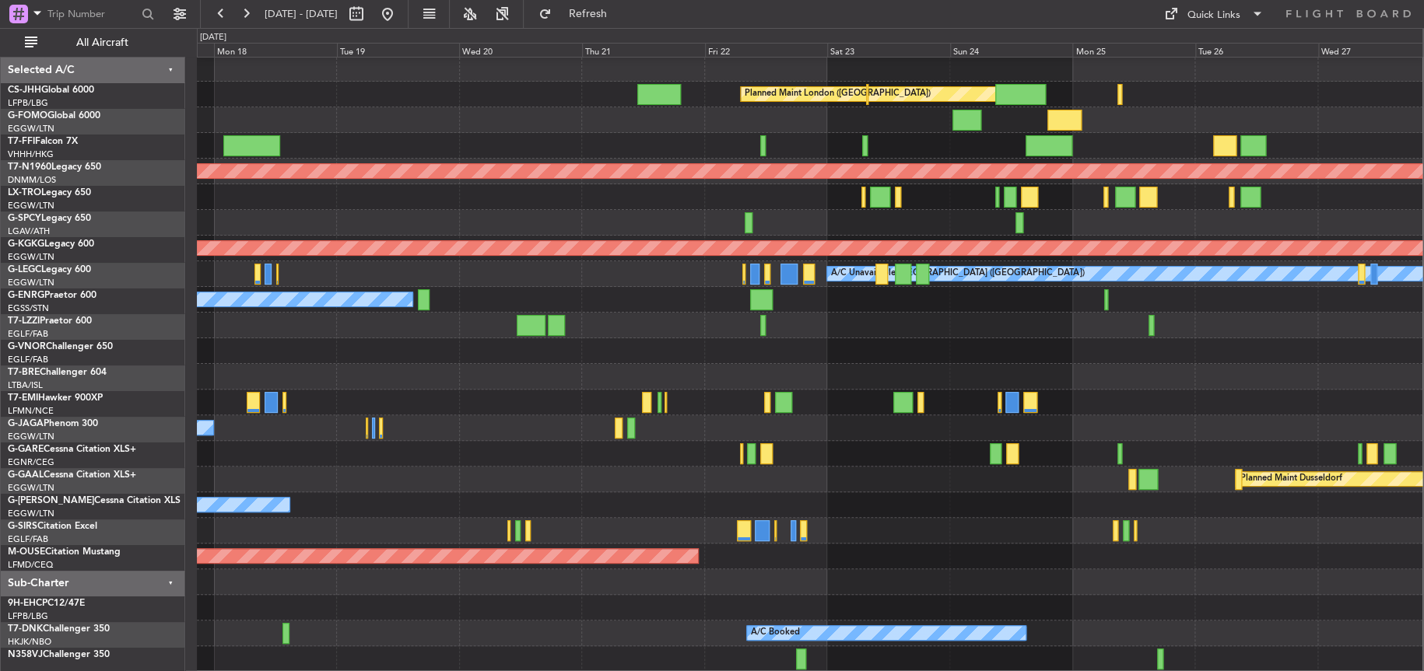
scroll to position [1, 0]
click at [142, 407] on div "Planned Maint London (Biggin Hill) Planned Maint Paris (Le Bourget) Planned Mai…" at bounding box center [712, 349] width 1424 height 643
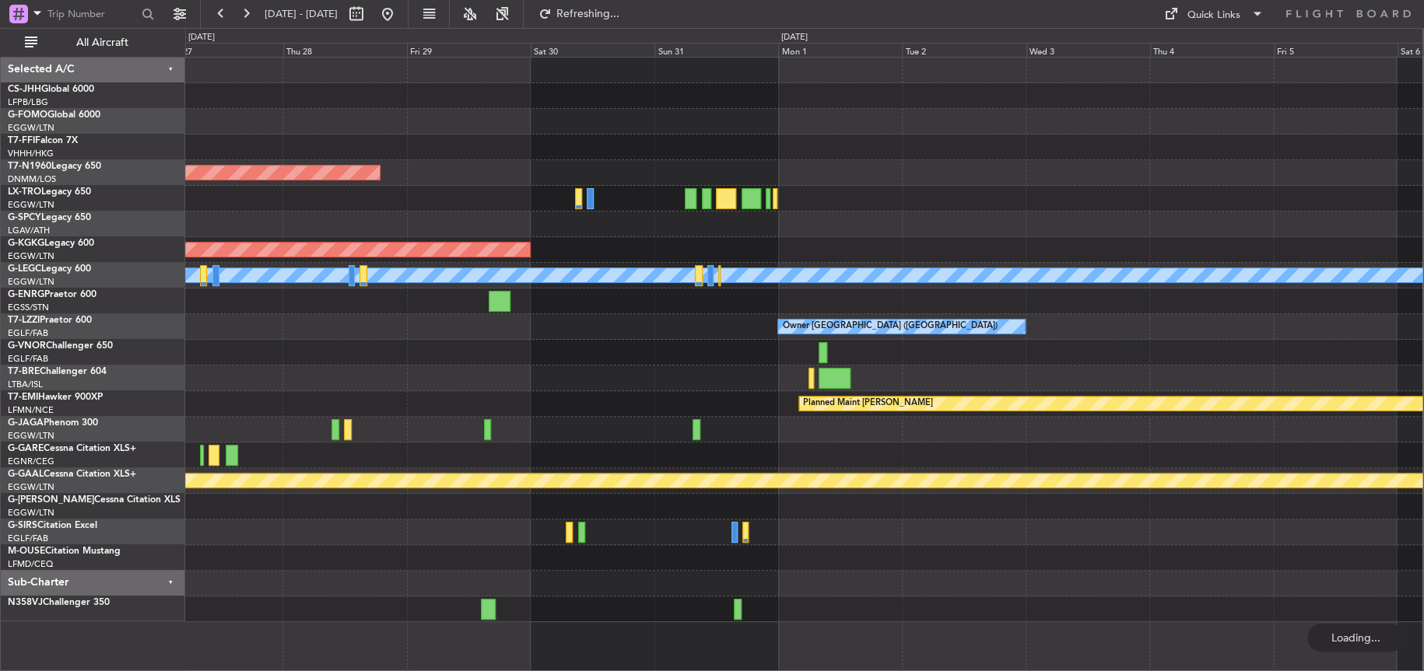
scroll to position [0, 0]
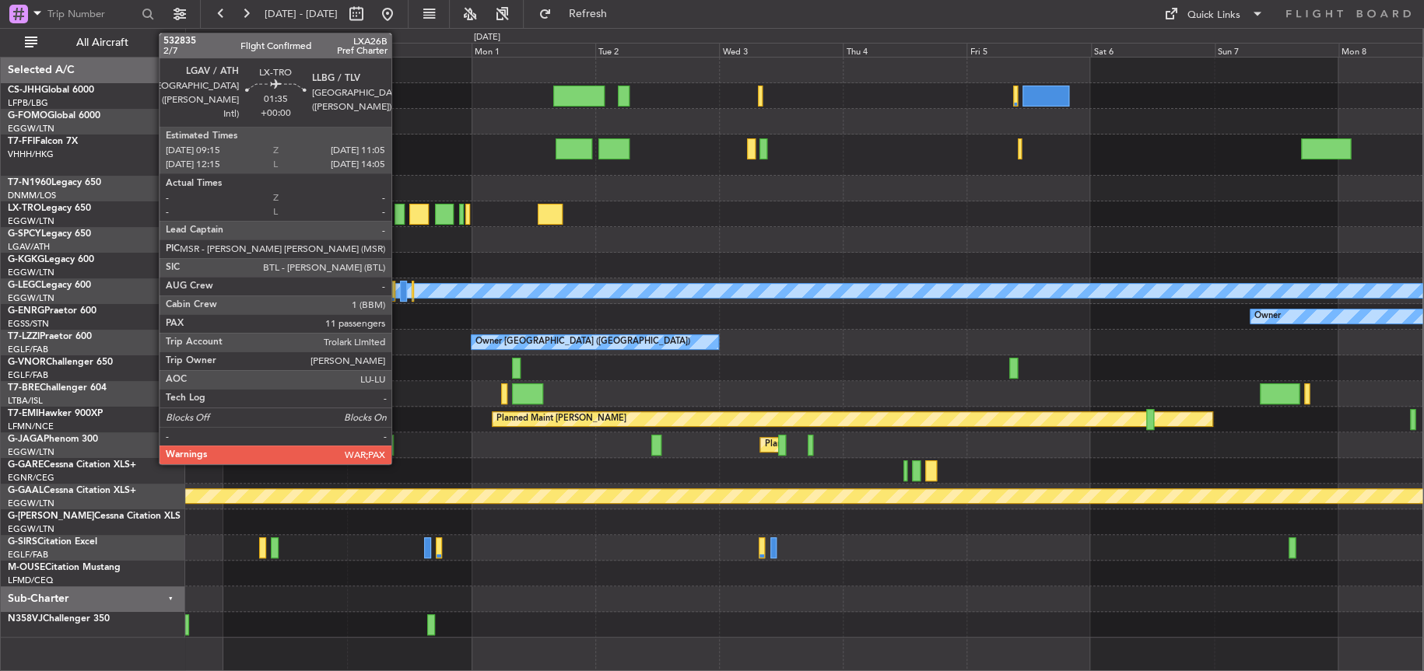
click at [398, 213] on div at bounding box center [399, 214] width 10 height 21
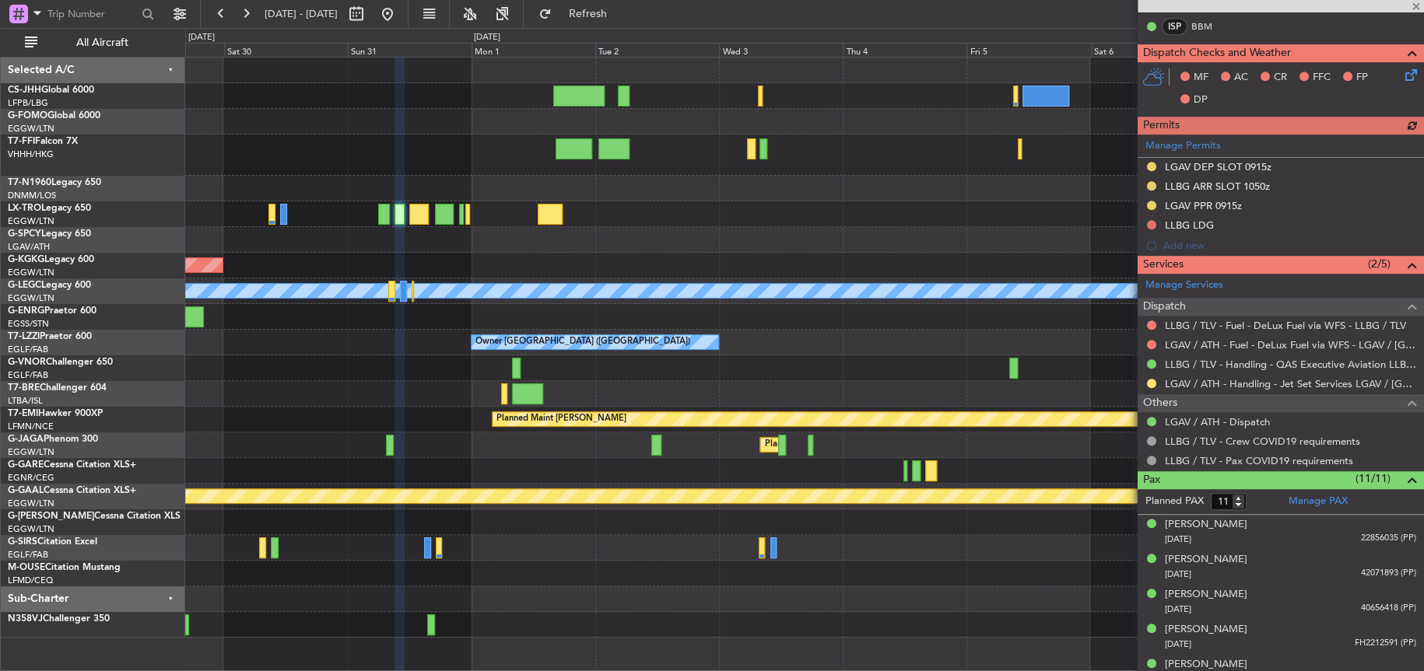
scroll to position [389, 0]
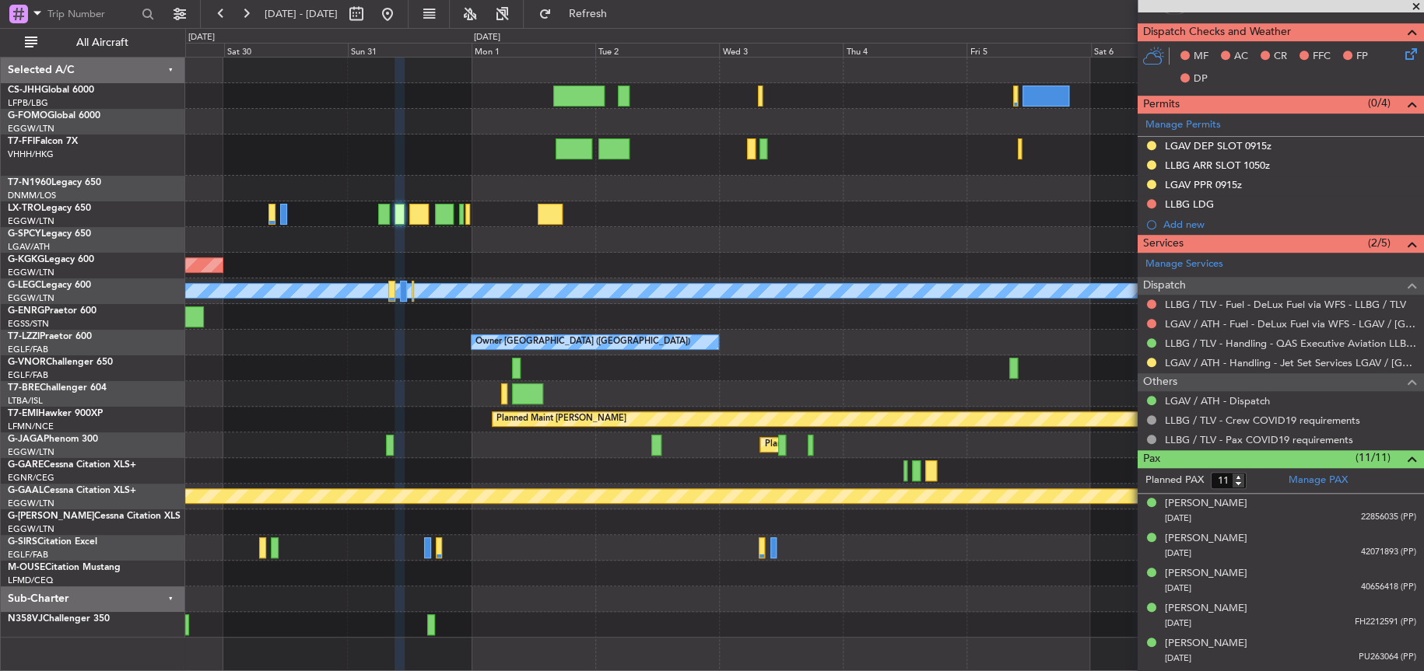
click at [755, 184] on div "Planned Maint [GEOGRAPHIC_DATA] ([GEOGRAPHIC_DATA])" at bounding box center [803, 189] width 1237 height 26
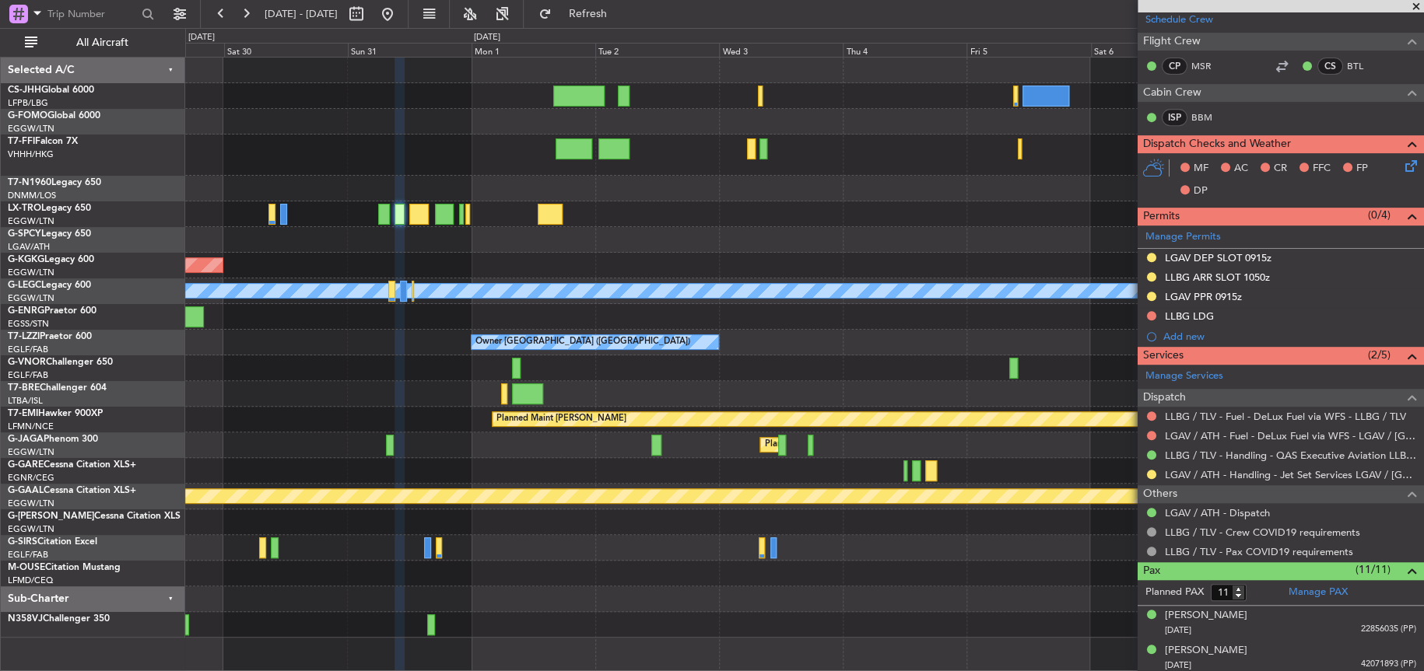
scroll to position [0, 0]
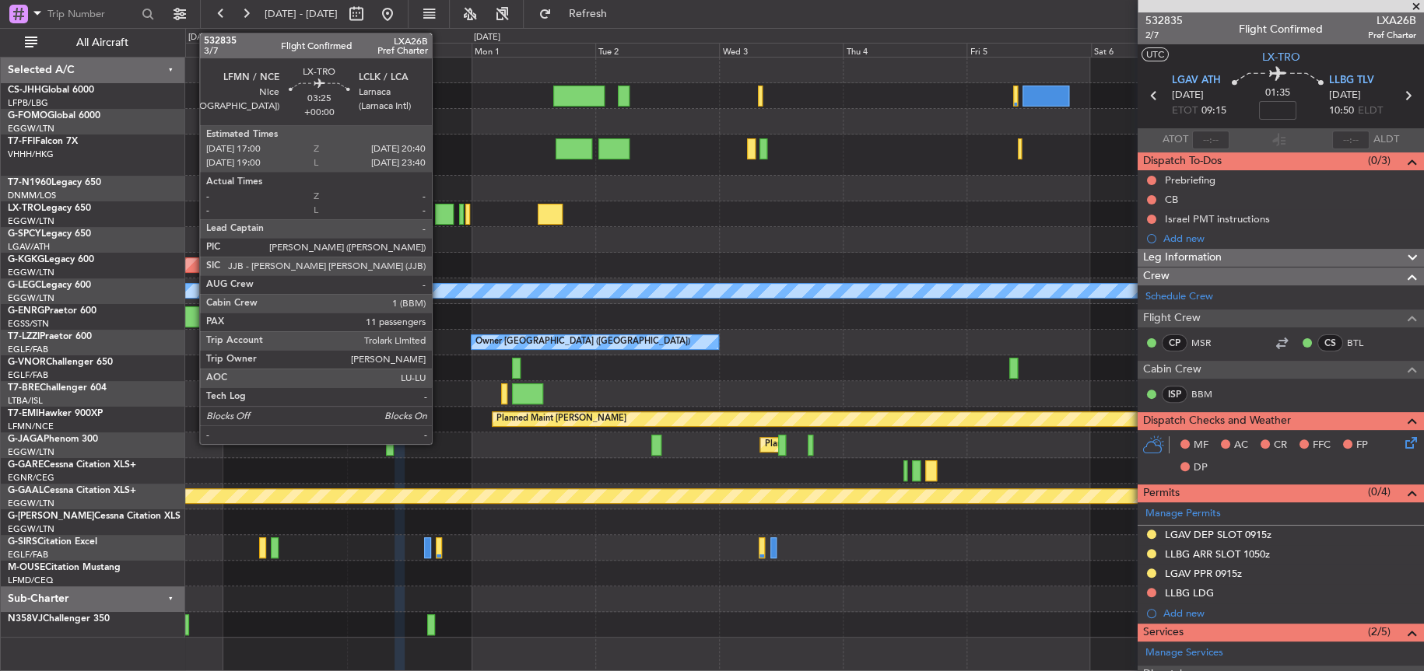
click at [439, 216] on div at bounding box center [444, 214] width 19 height 21
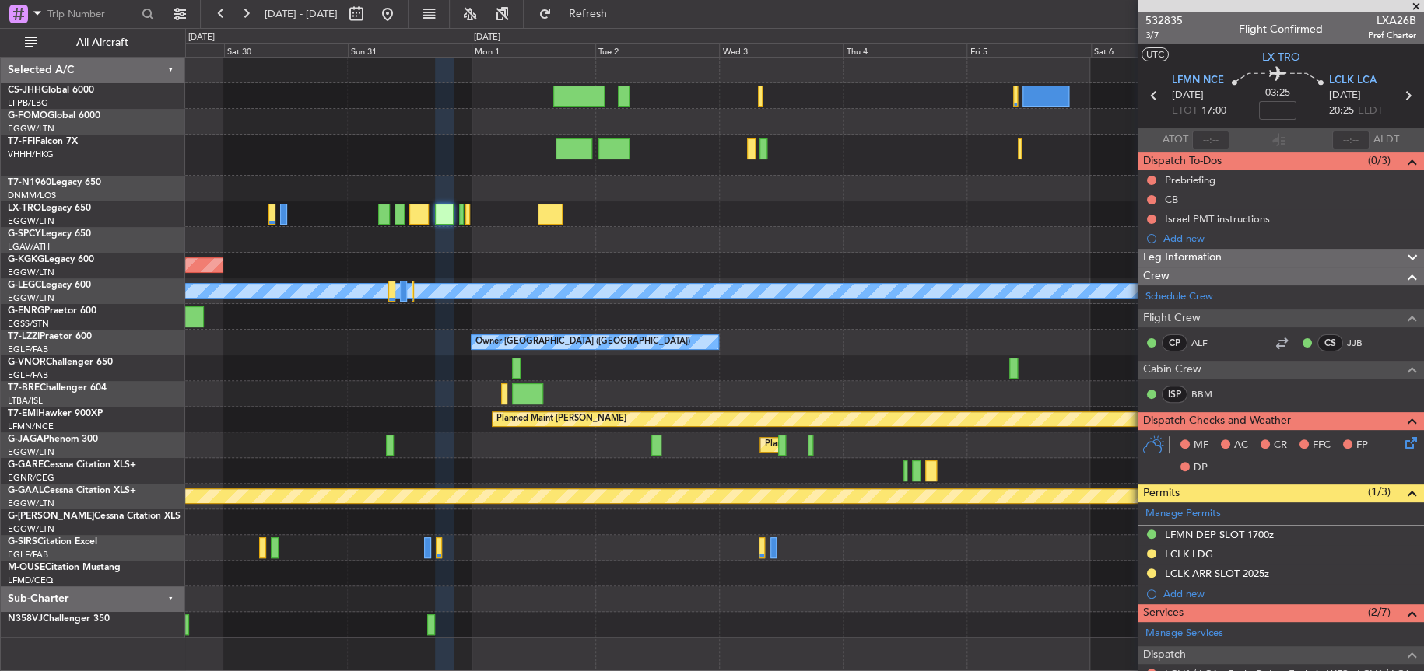
click at [755, 361] on div at bounding box center [803, 369] width 1237 height 26
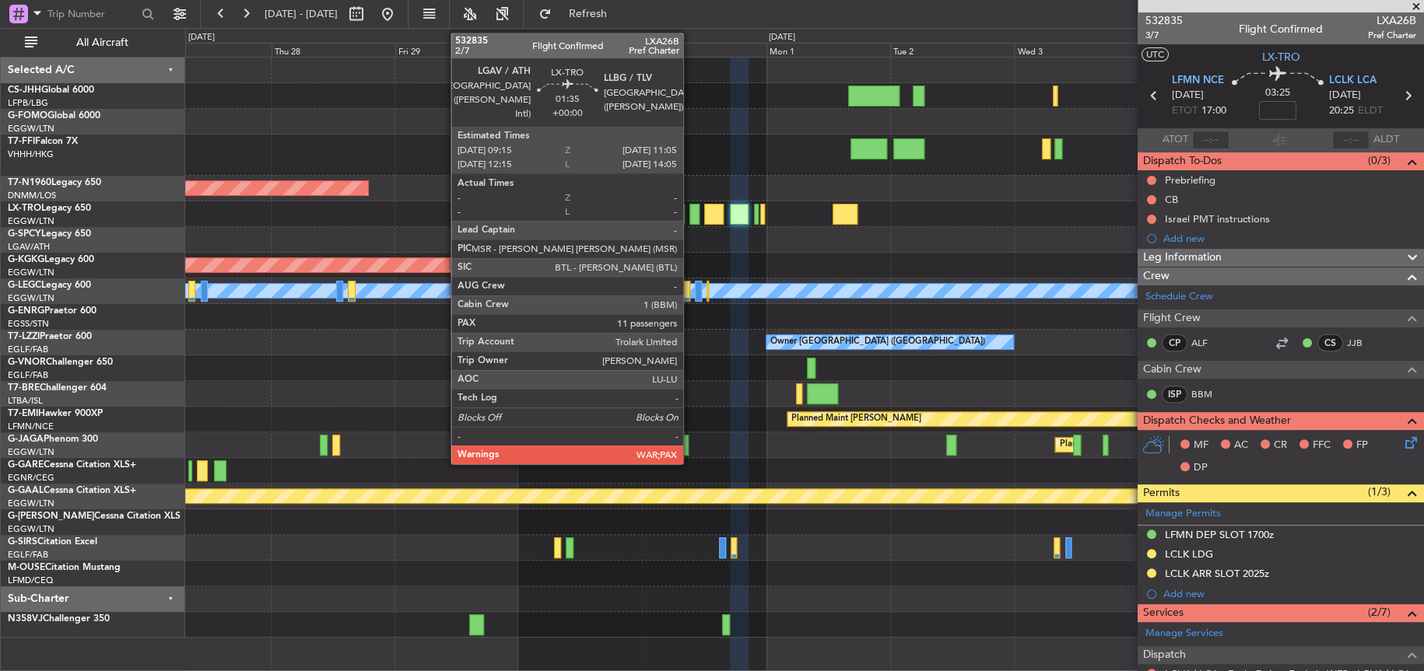
click at [690, 211] on div at bounding box center [694, 214] width 10 height 21
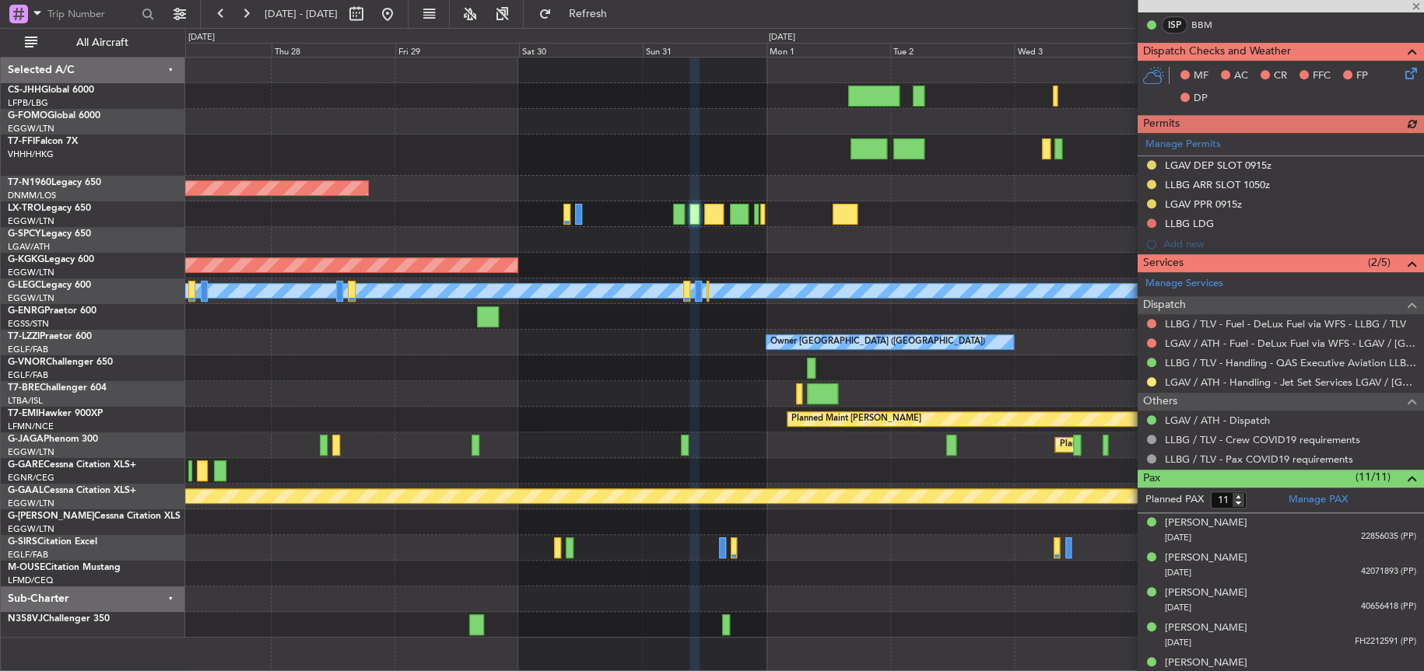
scroll to position [594, 0]
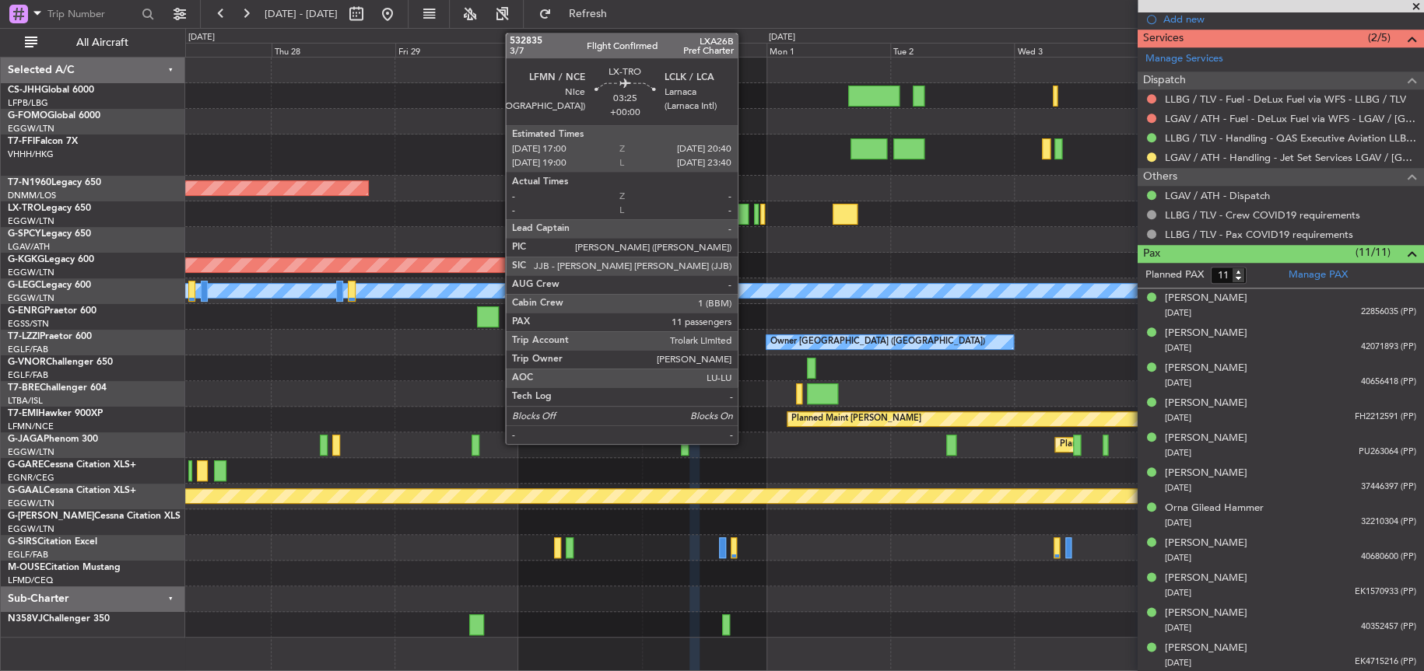
click at [745, 213] on div at bounding box center [739, 214] width 19 height 21
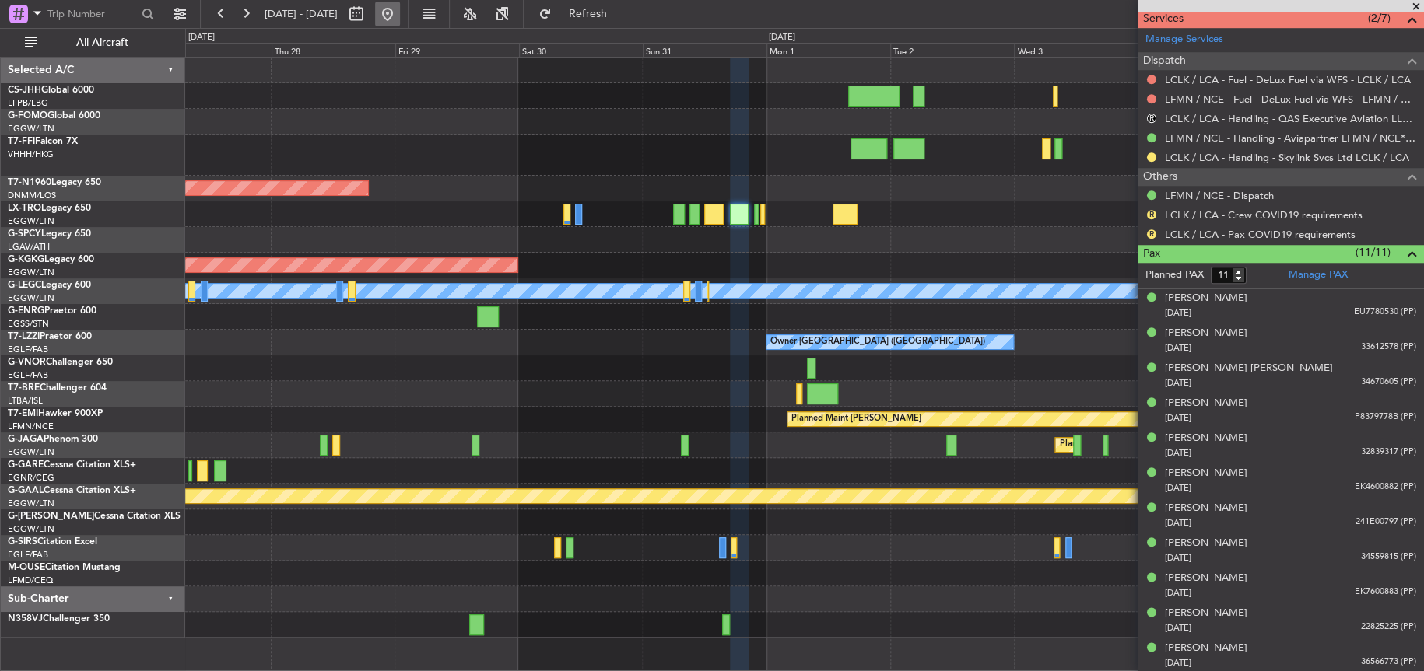
click at [400, 17] on button at bounding box center [387, 14] width 25 height 25
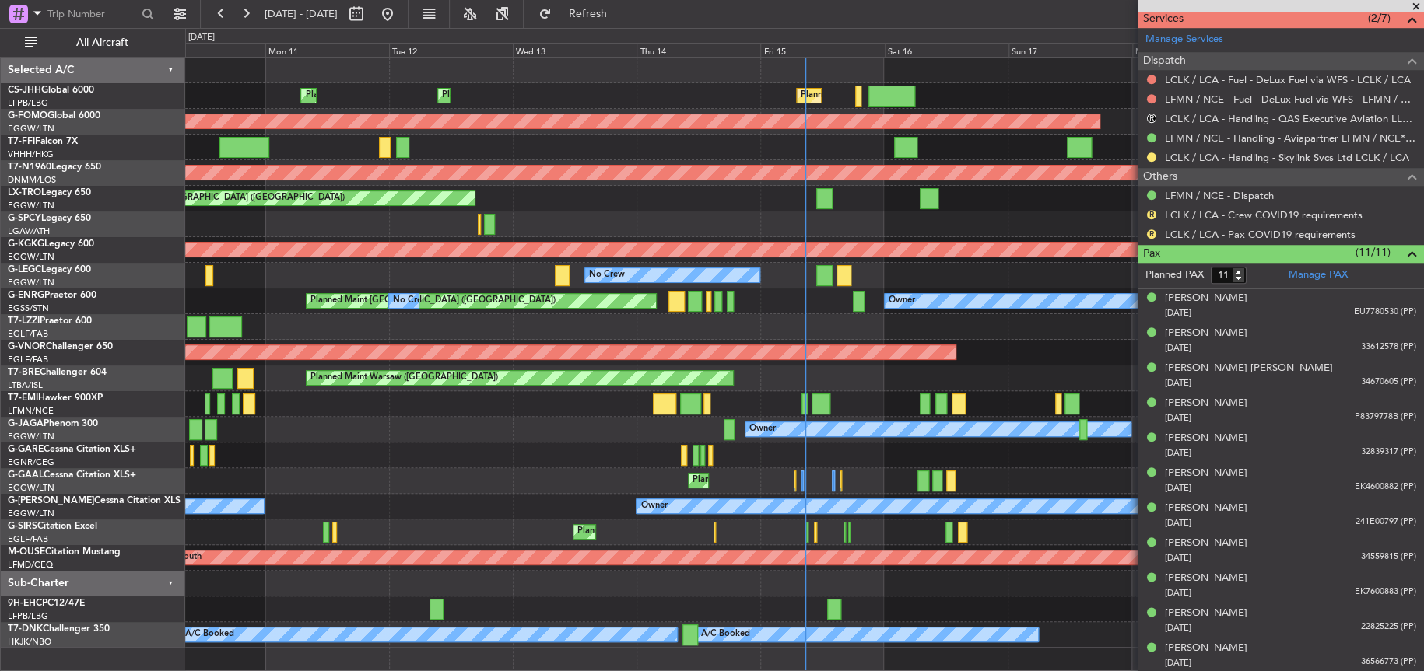
click at [728, 373] on div "Planned Maint Warsaw ([GEOGRAPHIC_DATA])" at bounding box center [803, 379] width 1237 height 26
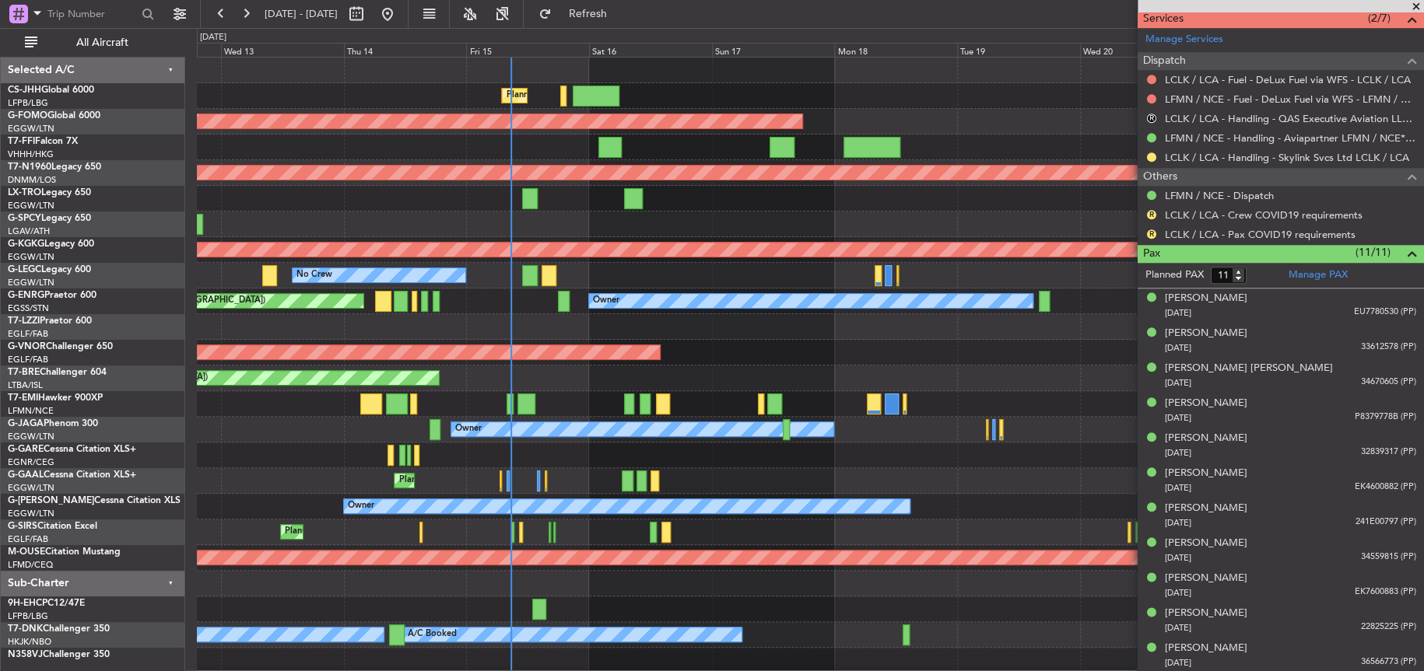
click at [942, 443] on div at bounding box center [810, 456] width 1226 height 26
click at [510, 331] on div at bounding box center [810, 327] width 1226 height 26
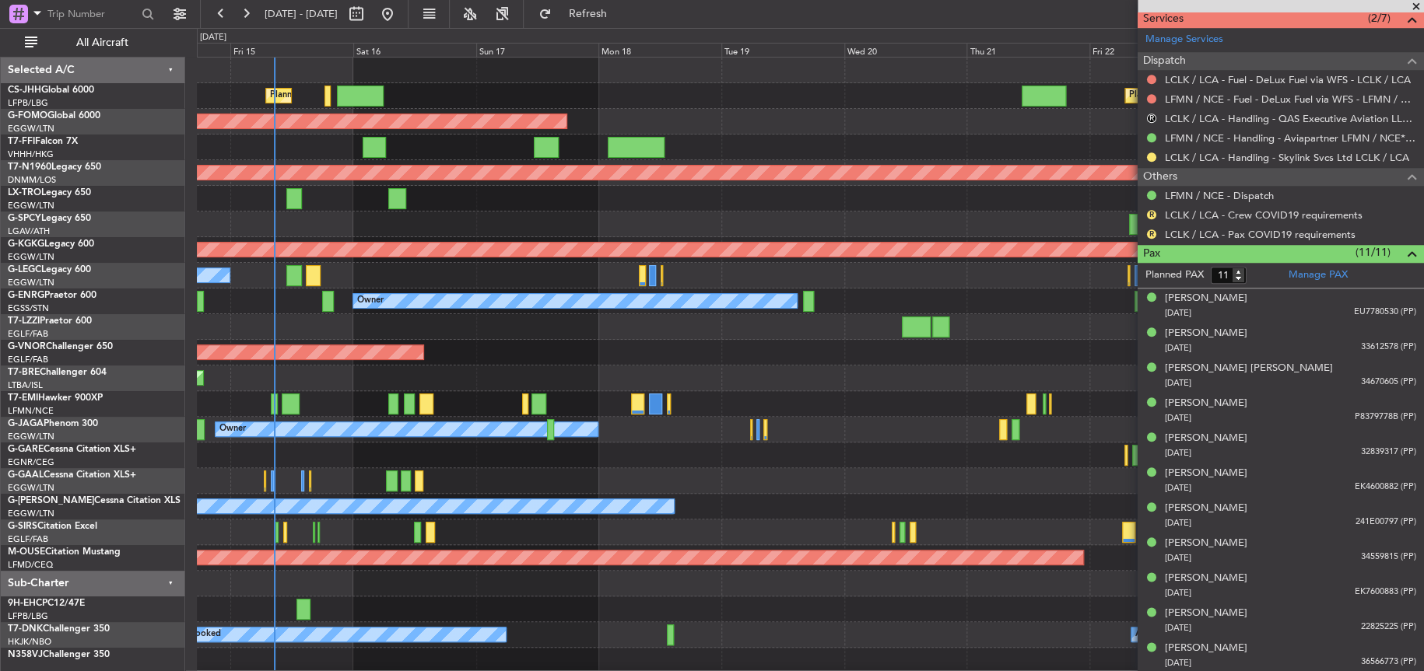
click at [838, 373] on div "Planned Maint Warsaw ([GEOGRAPHIC_DATA])" at bounding box center [810, 379] width 1226 height 26
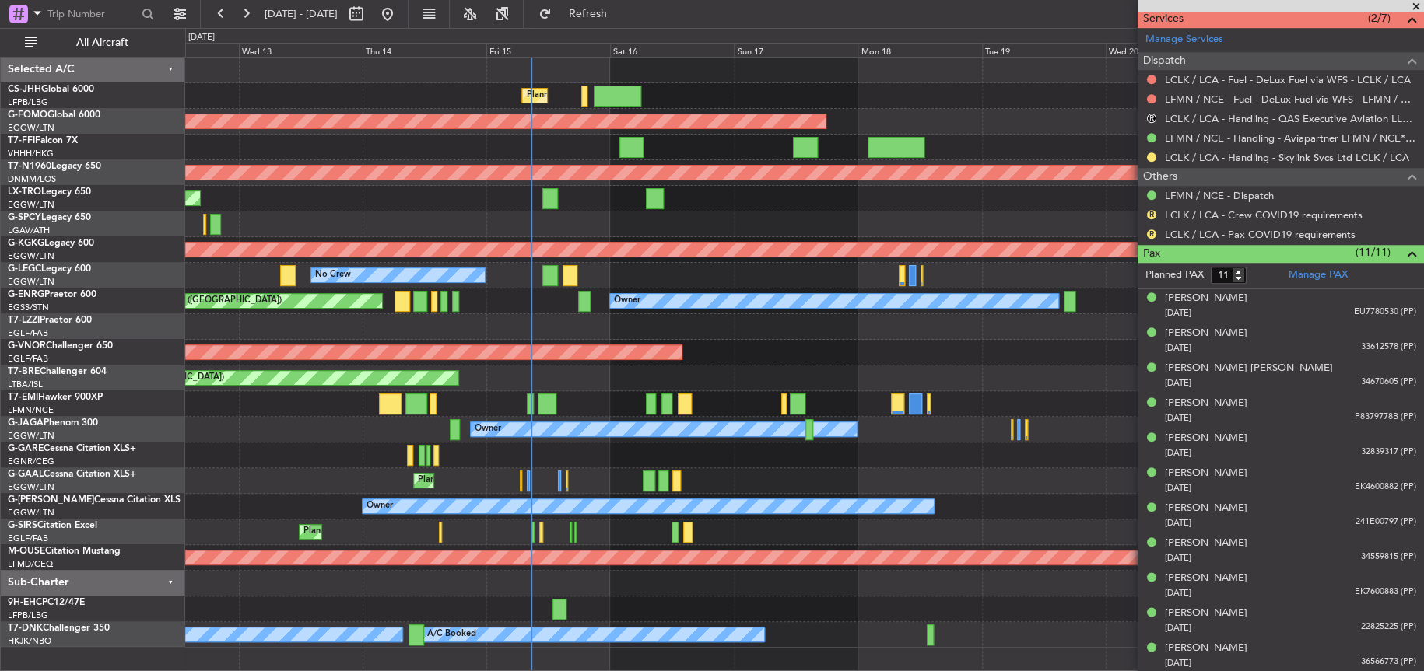
scroll to position [0, 0]
click at [807, 343] on div "Planned Maint London ([GEOGRAPHIC_DATA])" at bounding box center [803, 353] width 1237 height 26
click at [634, 352] on div "Planned Maint London ([GEOGRAPHIC_DATA])" at bounding box center [803, 353] width 1237 height 26
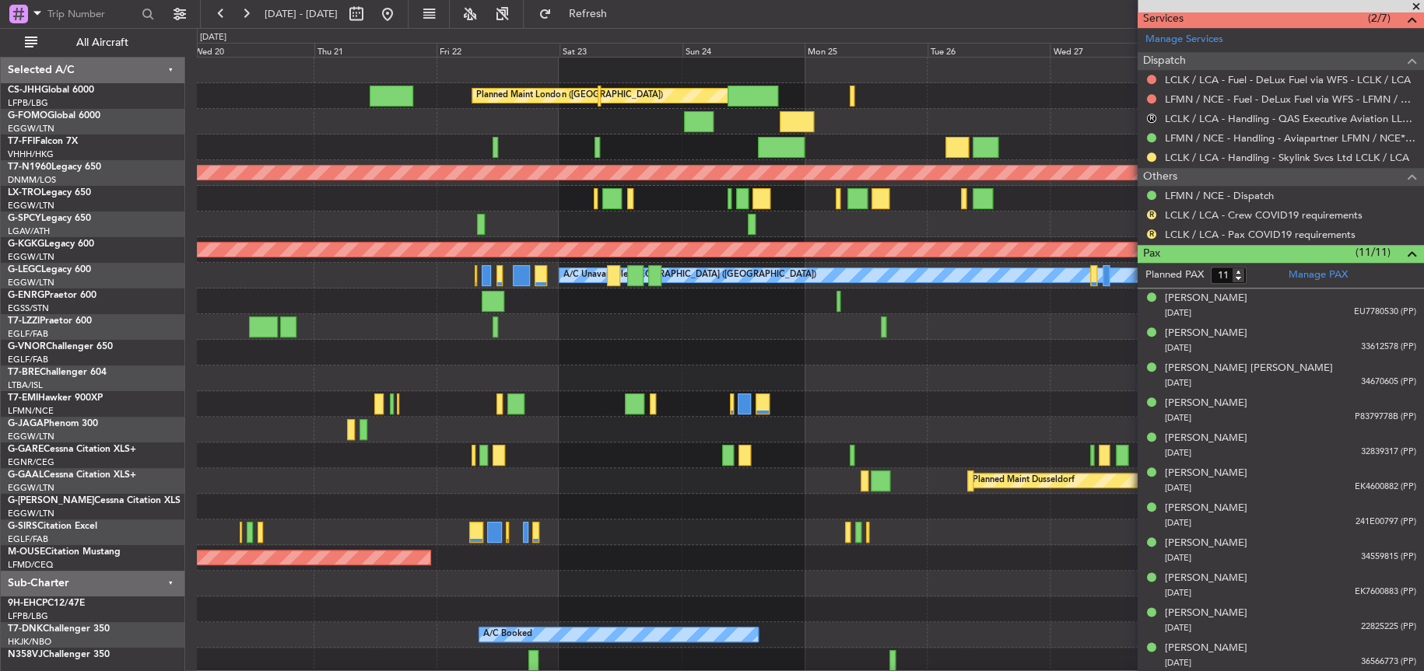
click at [310, 523] on div "Planned Maint London (Biggin Hill) Planned Maint Windsor Locks (Bradley Intl) P…" at bounding box center [809, 366] width 1225 height 616
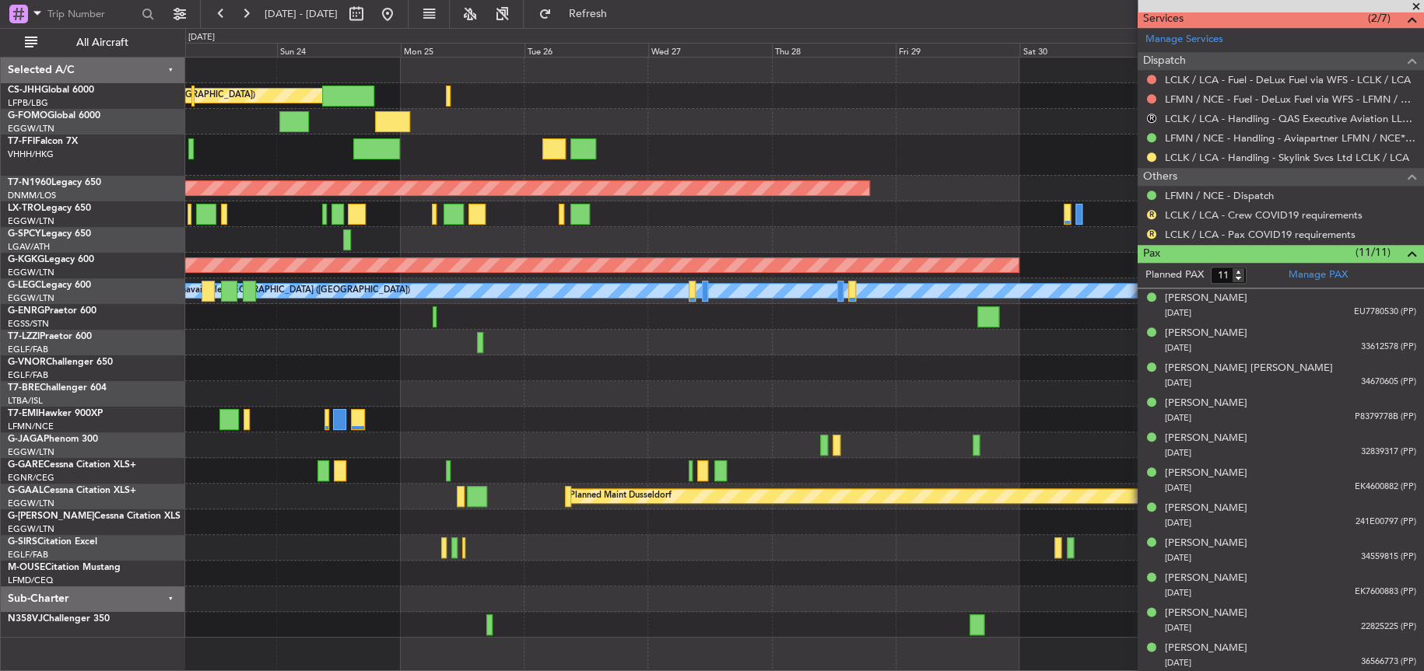
click at [1398, 248] on fb-app "27 Aug 2025 - 06 Sep 2025 Refresh Quick Links All Aircraft Planned Maint London…" at bounding box center [712, 342] width 1424 height 660
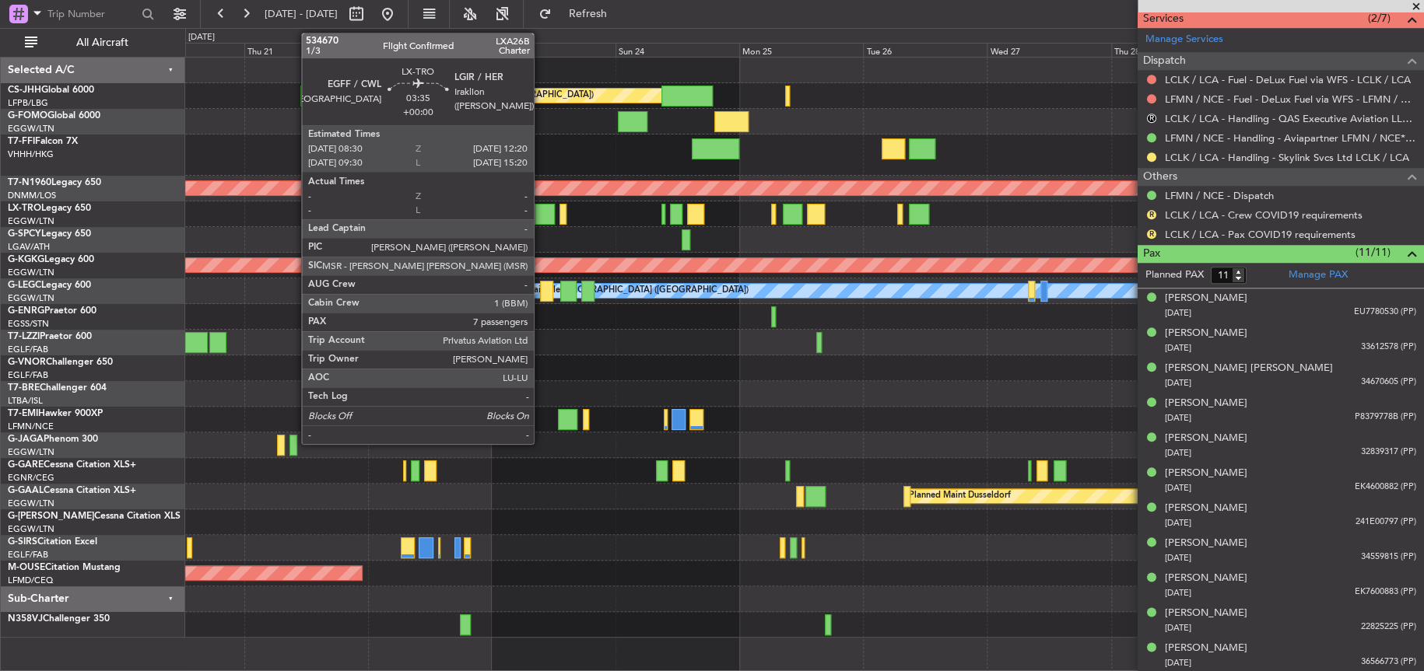
click at [541, 216] on div at bounding box center [544, 214] width 20 height 21
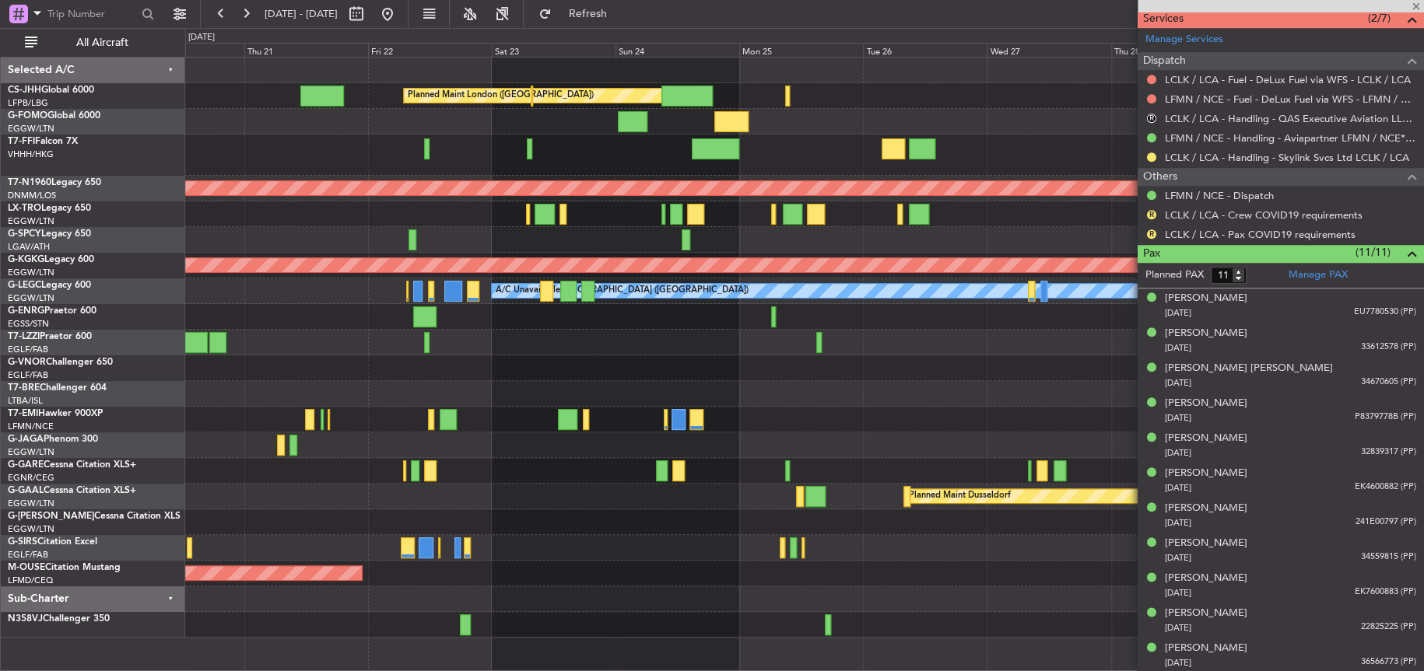
type input "7"
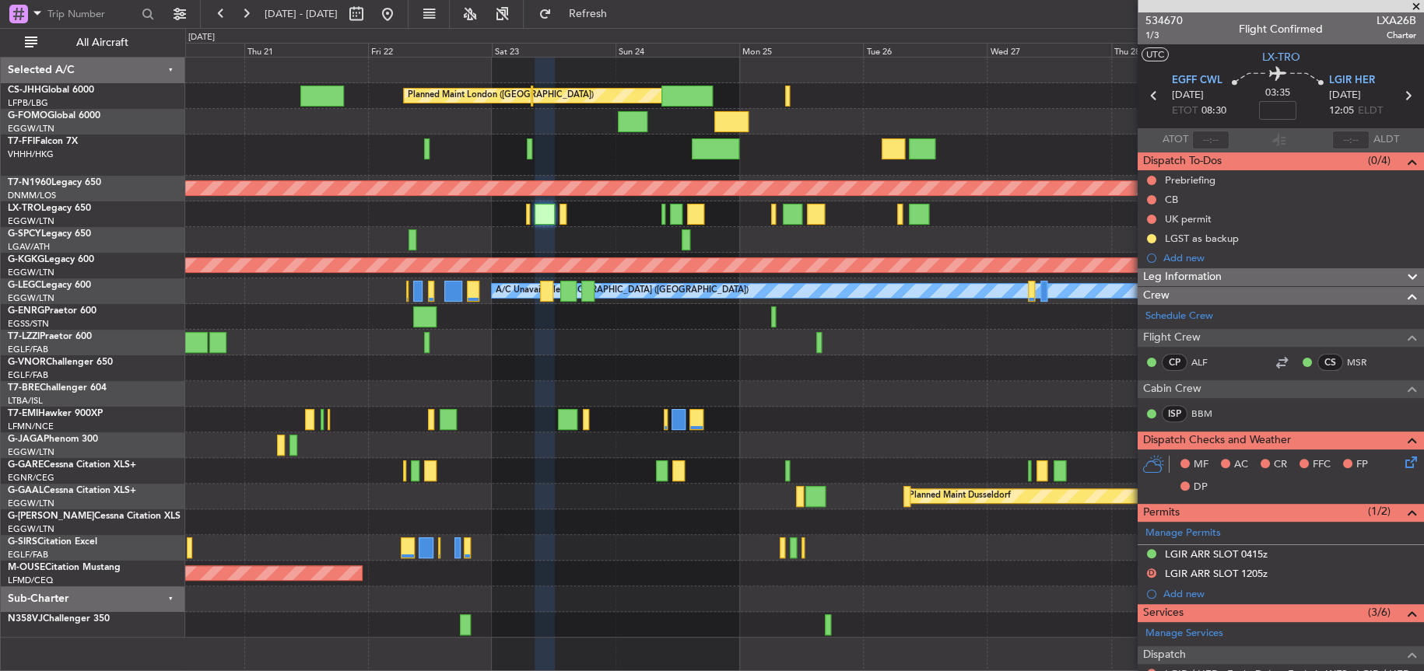
click at [1218, 372] on fb-app "20 Aug 2025 - 30 Aug 2025 Refresh Quick Links All Aircraft Planned Maint London…" at bounding box center [712, 342] width 1424 height 660
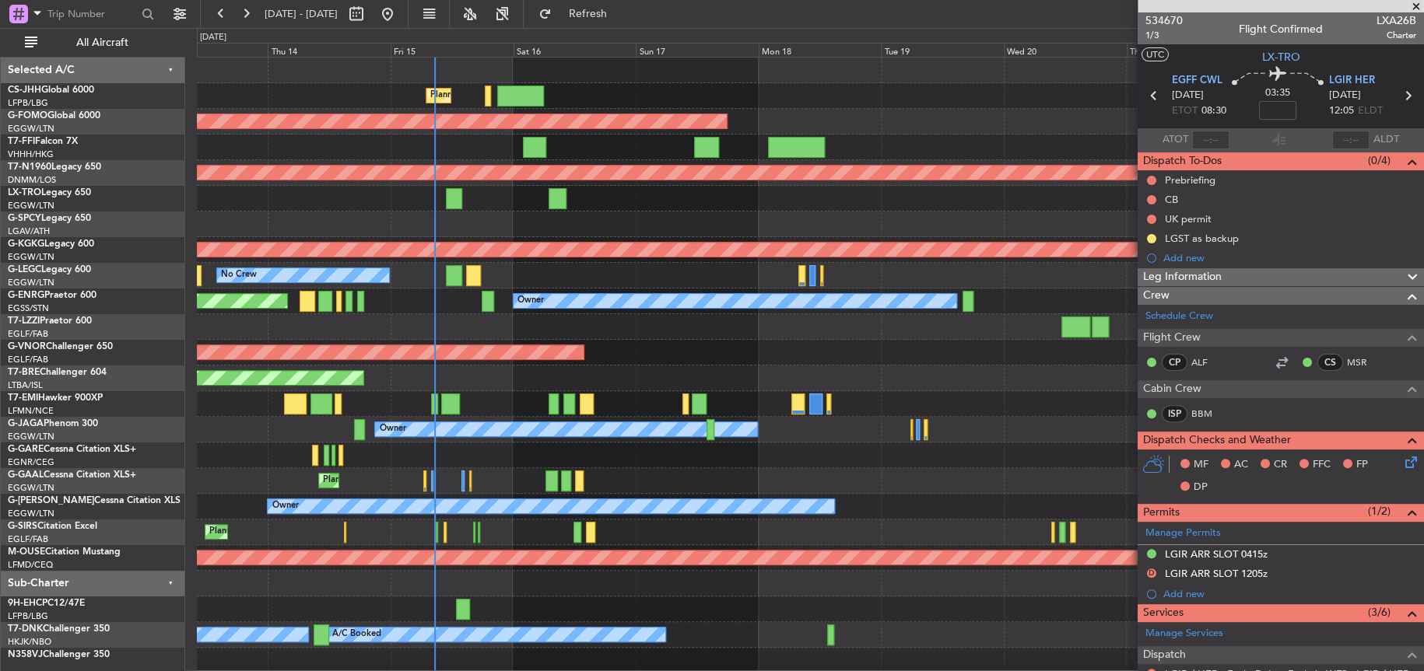
click at [557, 335] on div at bounding box center [809, 327] width 1225 height 26
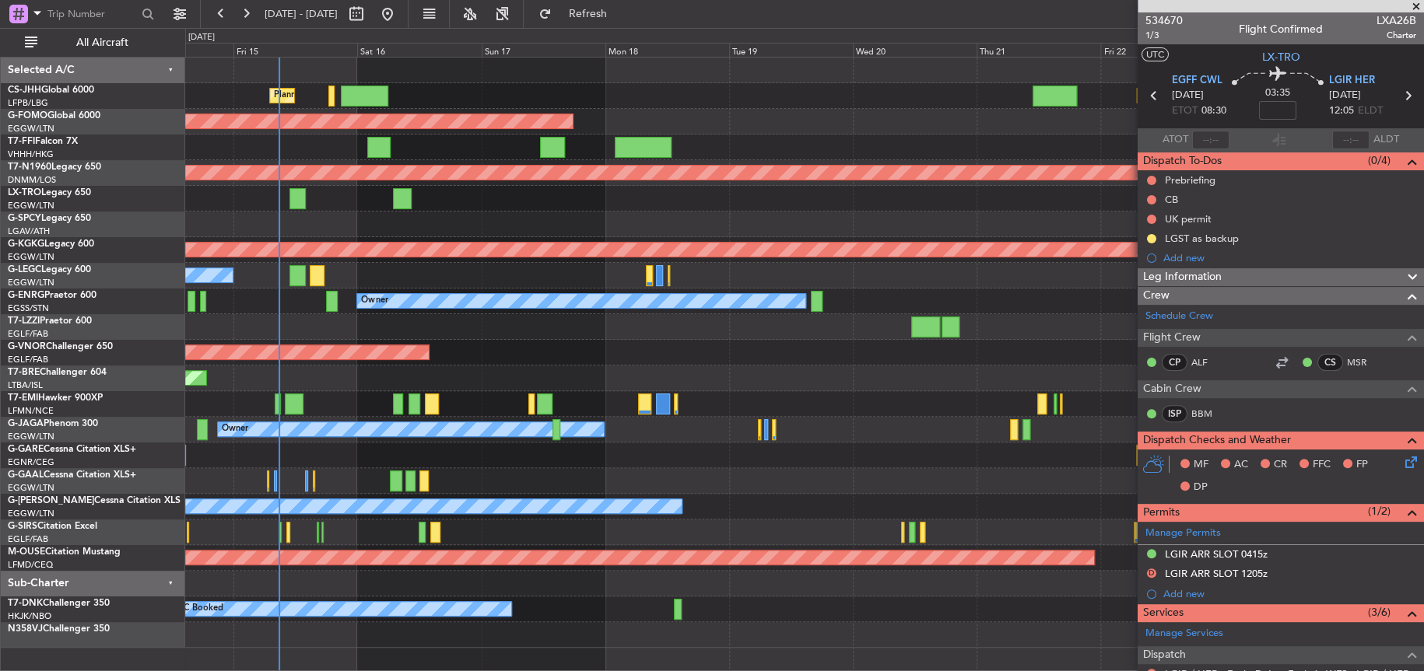
click at [863, 345] on div "Planned Maint London (Biggin Hill) Planned Maint Paris (Le Bourget) Planned Mai…" at bounding box center [804, 353] width 1238 height 590
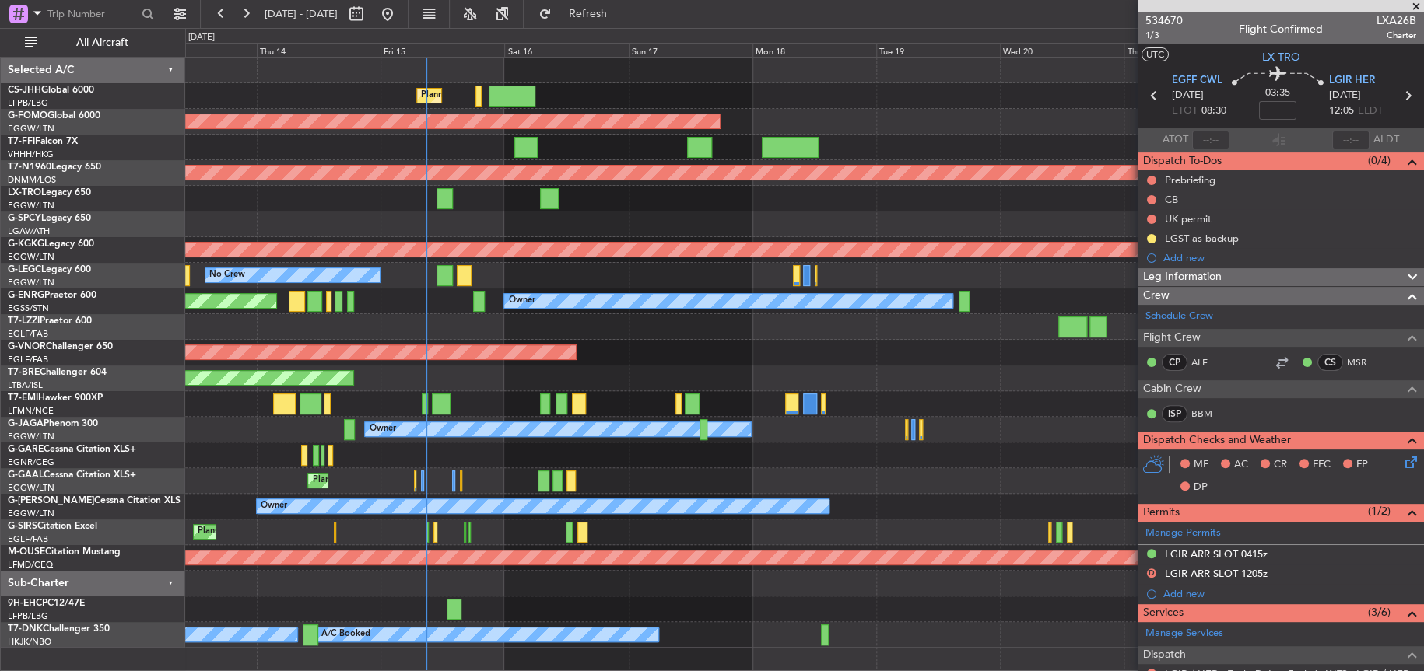
click at [647, 342] on div "Planned Maint London ([GEOGRAPHIC_DATA])" at bounding box center [804, 353] width 1238 height 26
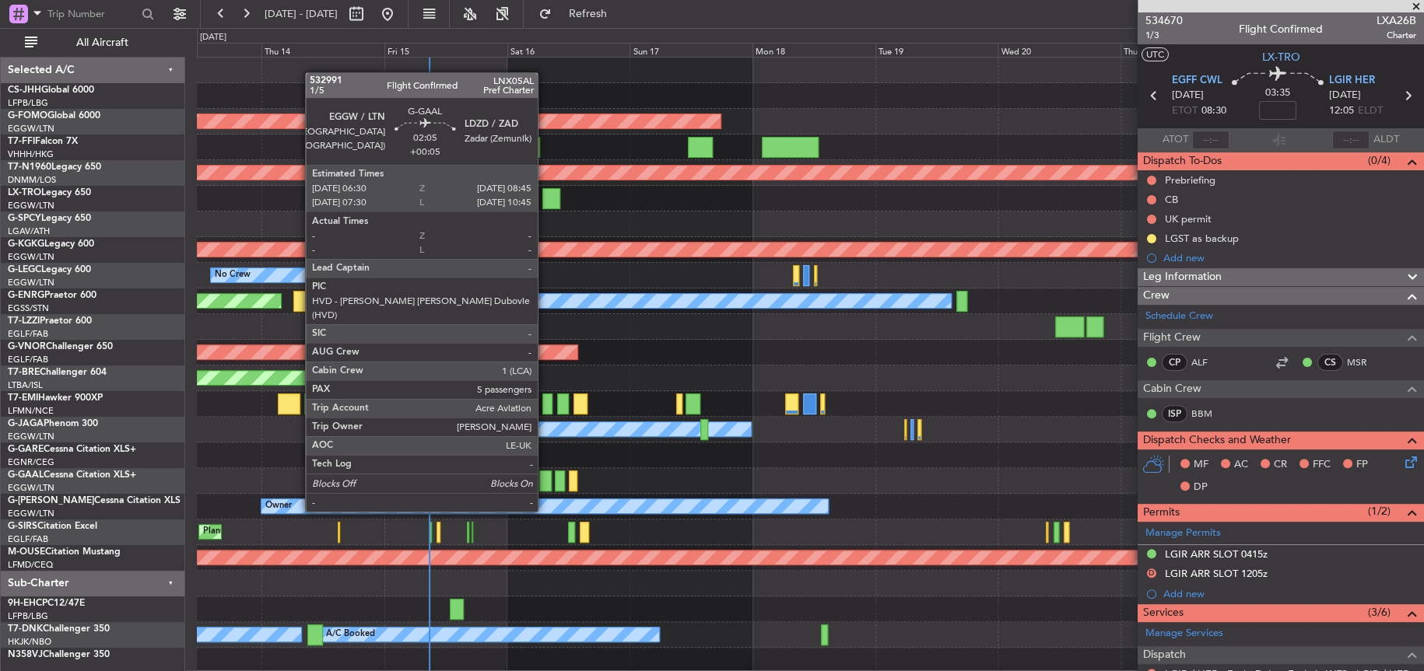
click at [545, 482] on div at bounding box center [545, 481] width 12 height 21
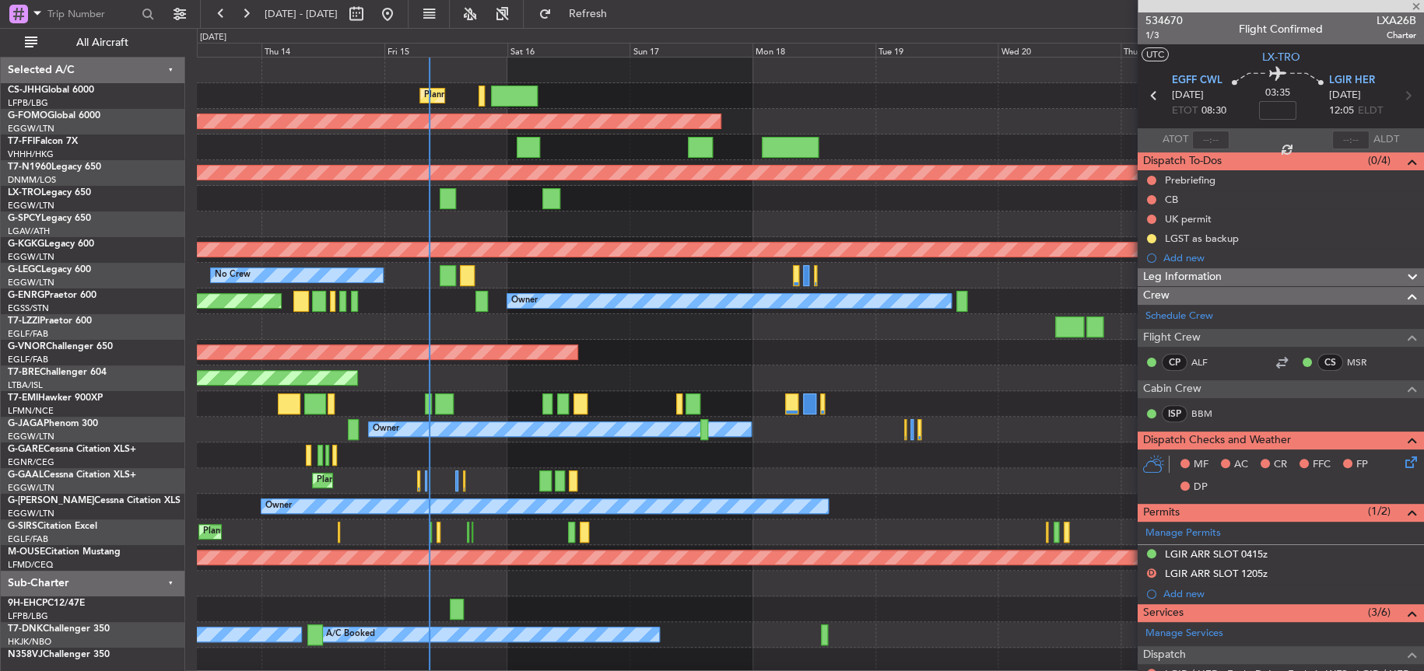
type input "+00:05"
type input "5"
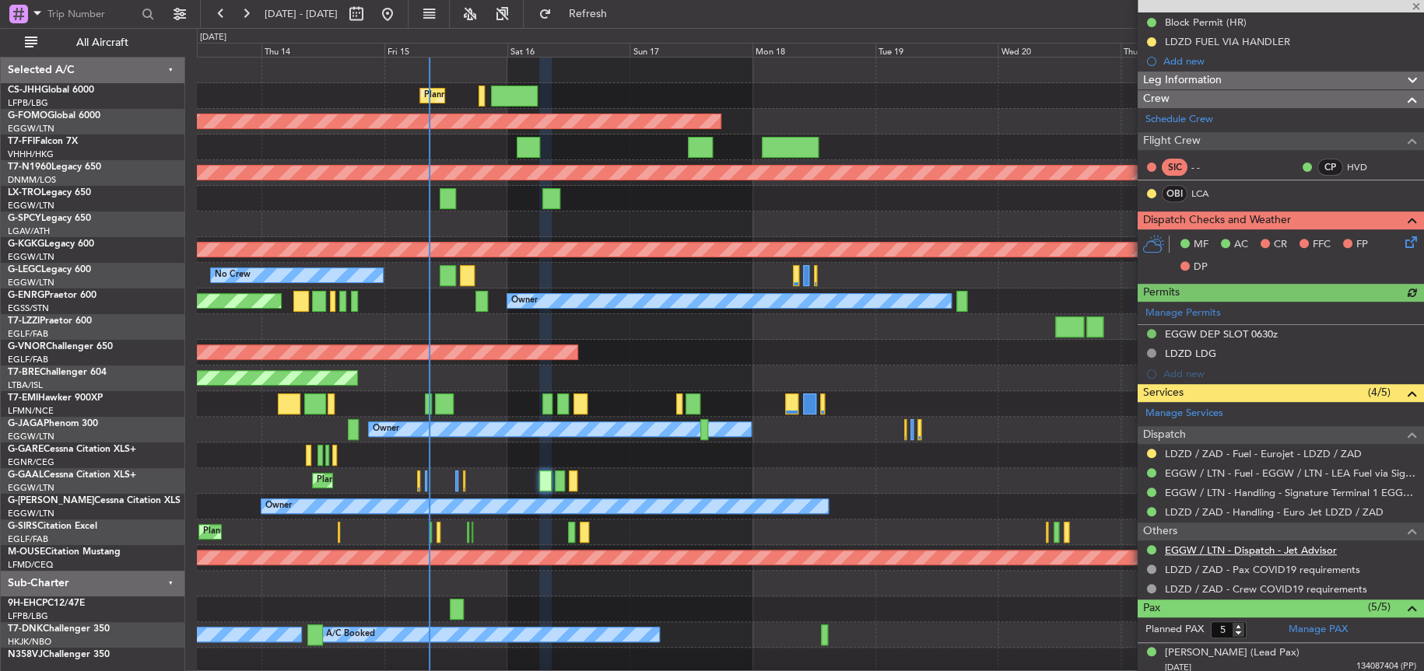
scroll to position [342, 0]
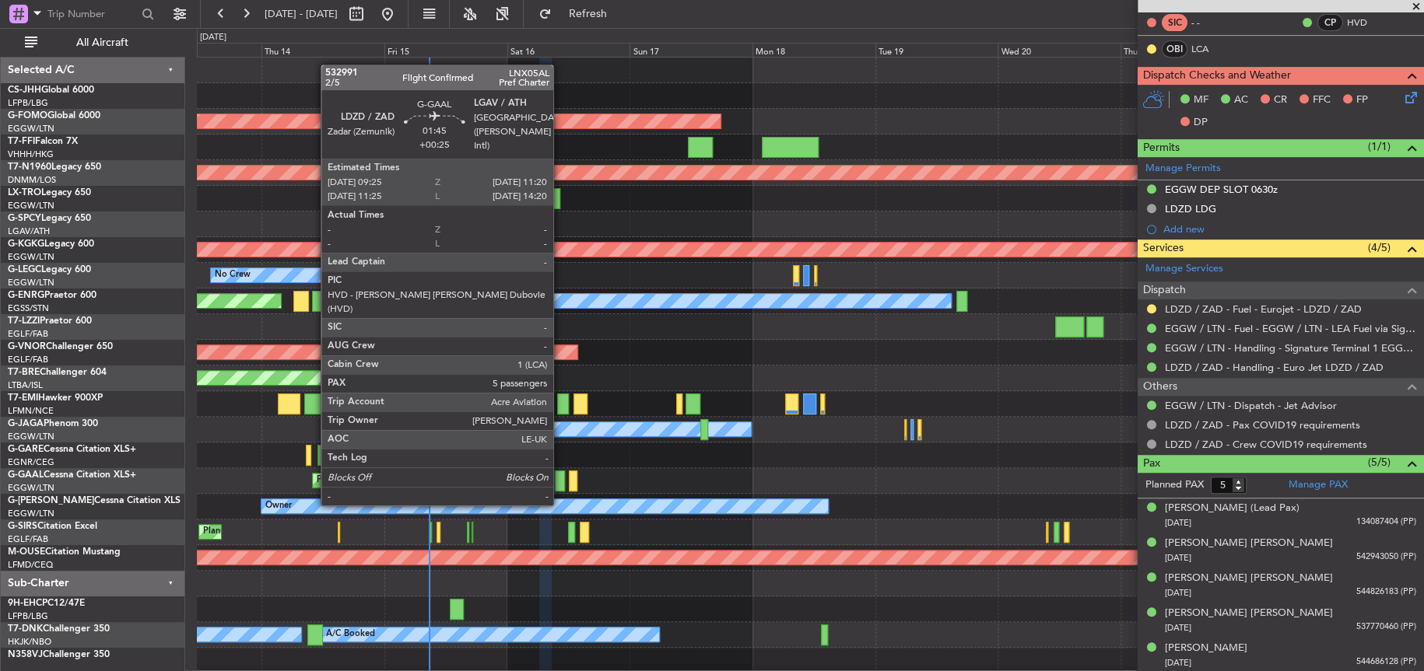
click at [560, 475] on div at bounding box center [560, 481] width 10 height 21
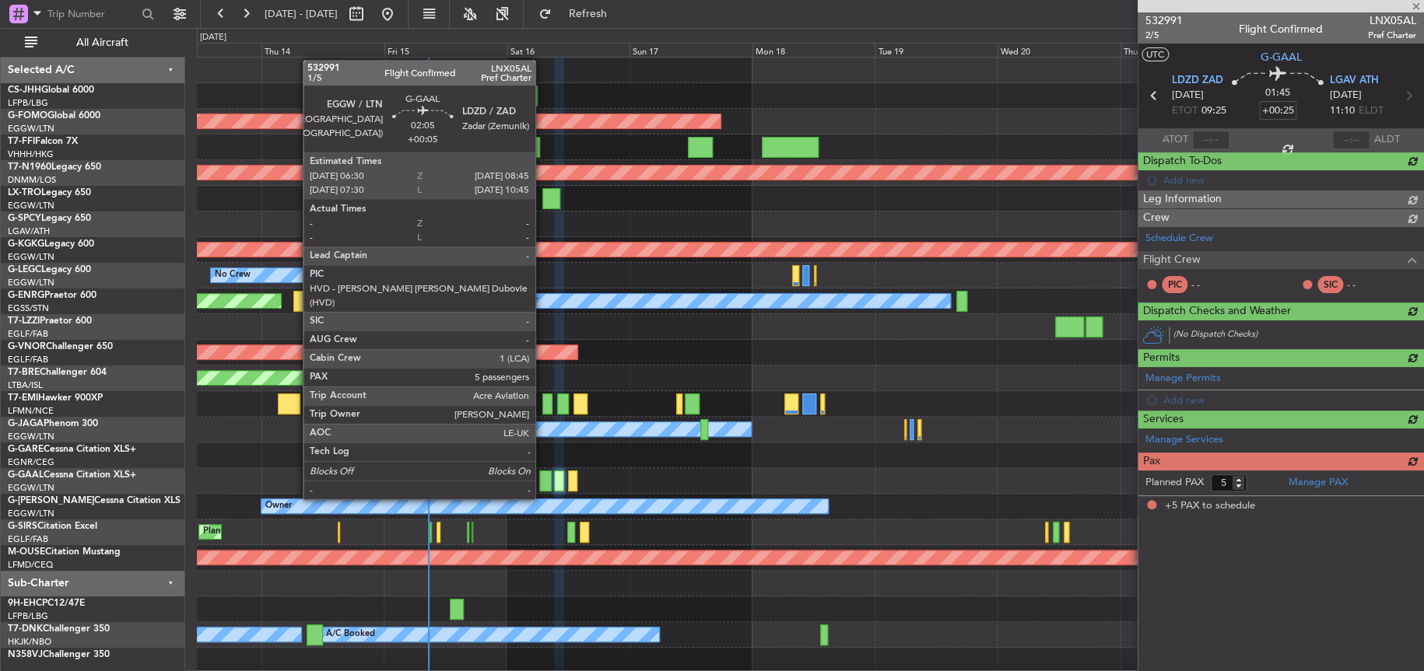
scroll to position [0, 0]
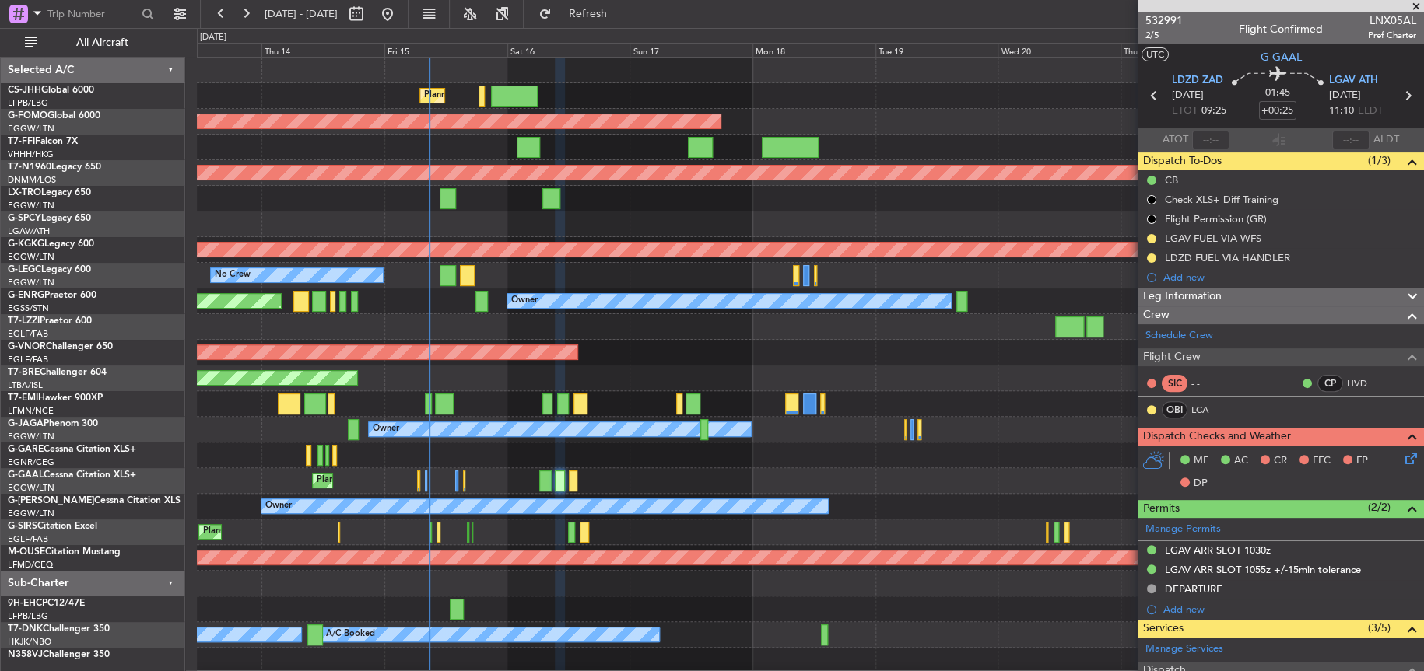
click at [714, 460] on div at bounding box center [810, 456] width 1226 height 26
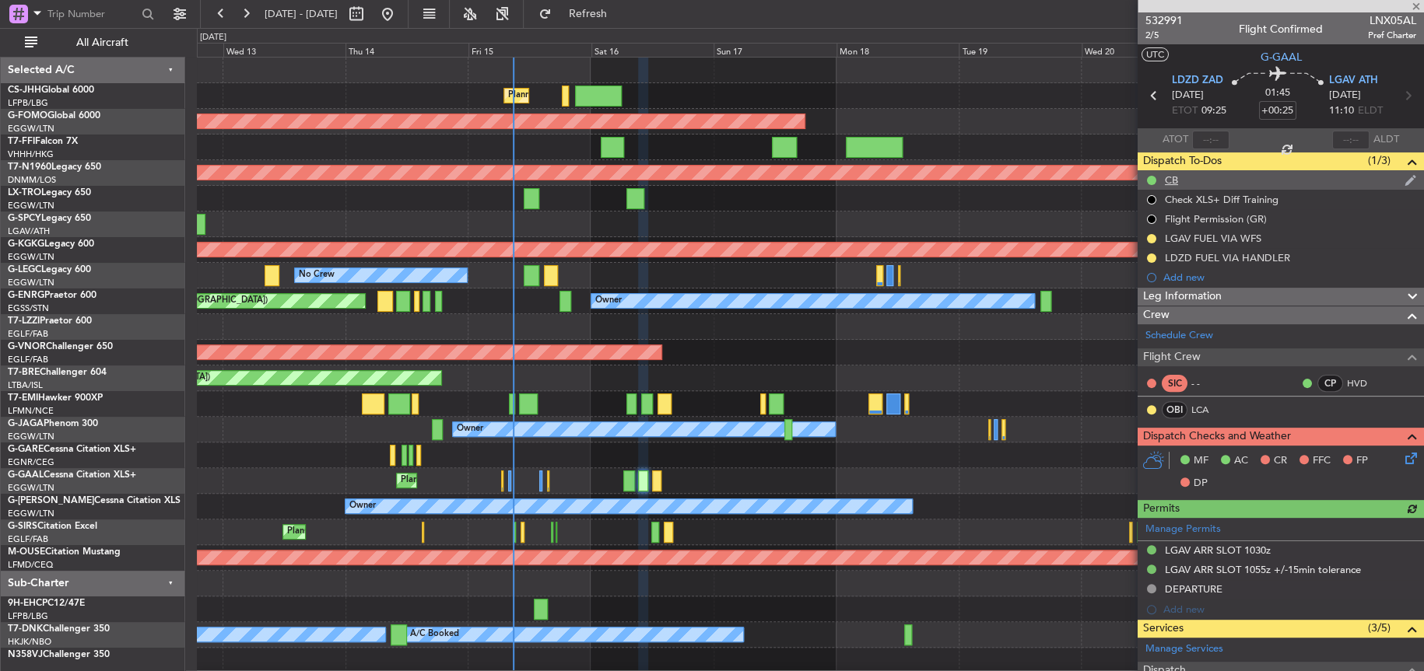
scroll to position [380, 0]
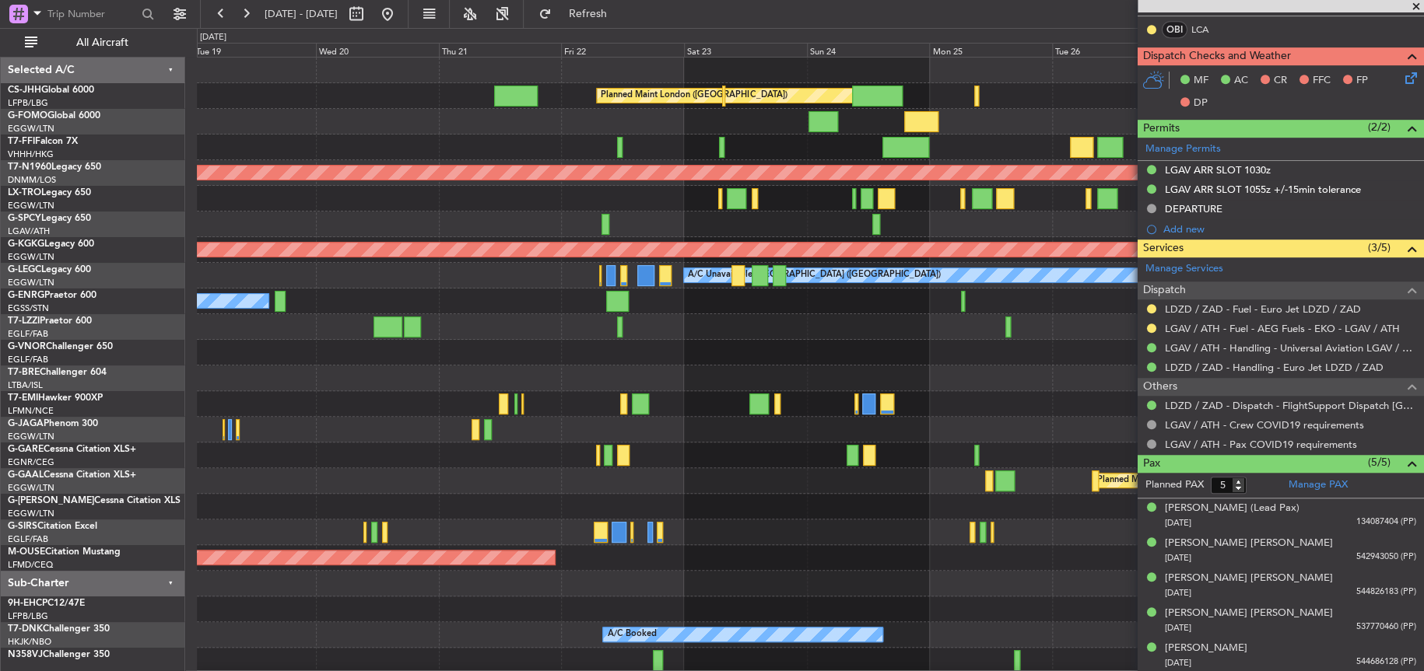
click at [159, 124] on div "Planned Maint London (Biggin Hill) Planned Maint Windsor Locks (Bradley Intl) P…" at bounding box center [712, 349] width 1424 height 643
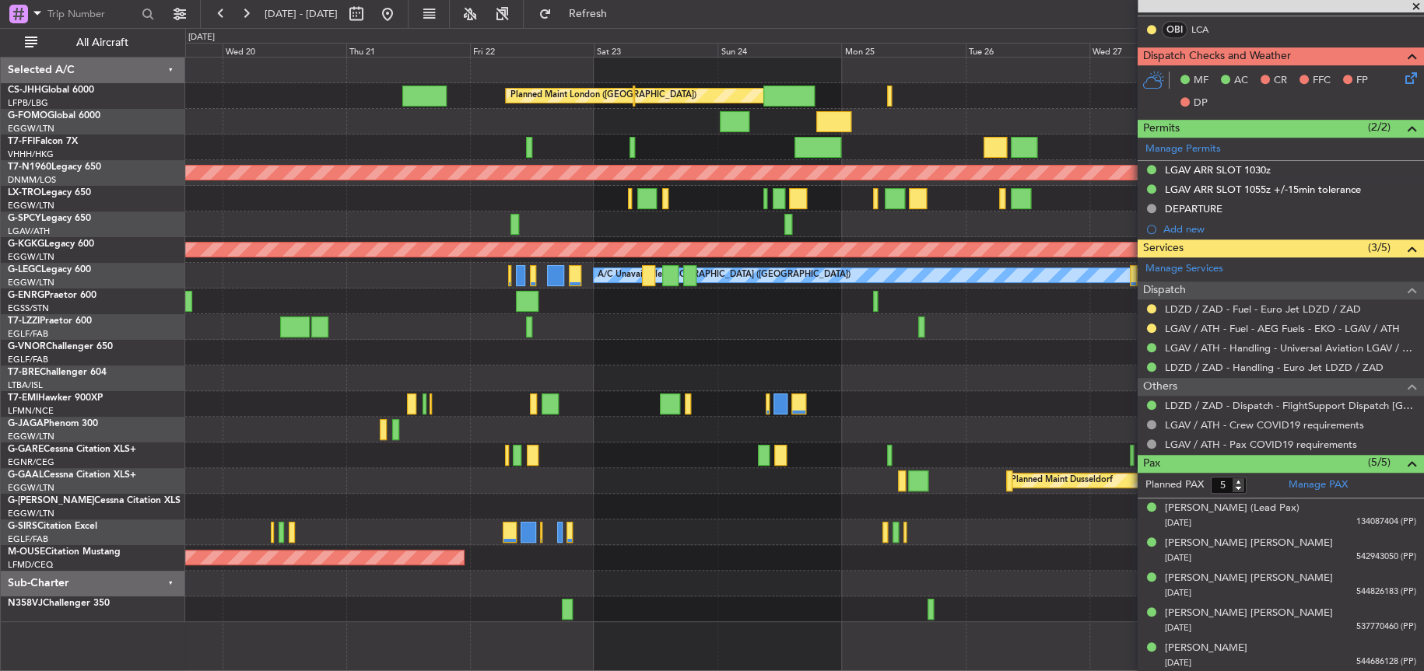
click at [829, 108] on div "Planned Maint London (Biggin Hill) Planned Maint Windsor Locks (Bradley Intl) P…" at bounding box center [804, 340] width 1238 height 565
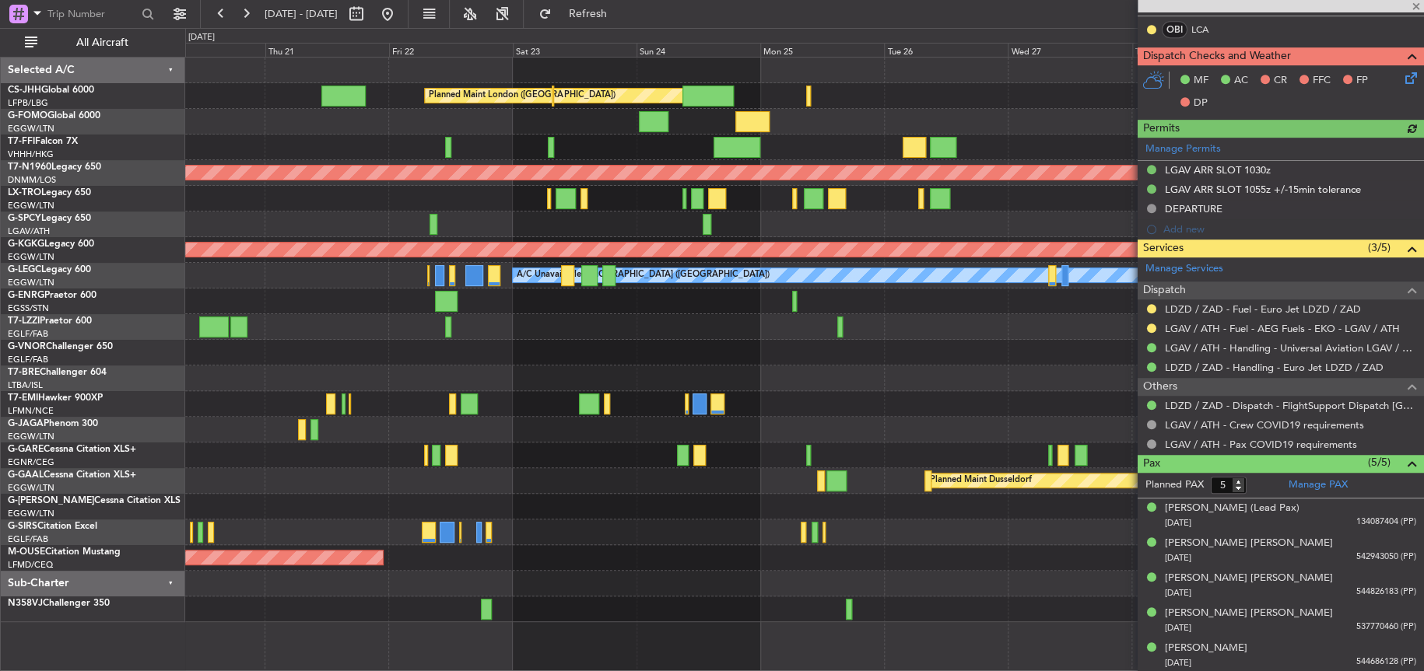
click at [496, 433] on div "Owner" at bounding box center [803, 430] width 1237 height 26
click at [1027, 358] on div at bounding box center [804, 353] width 1238 height 26
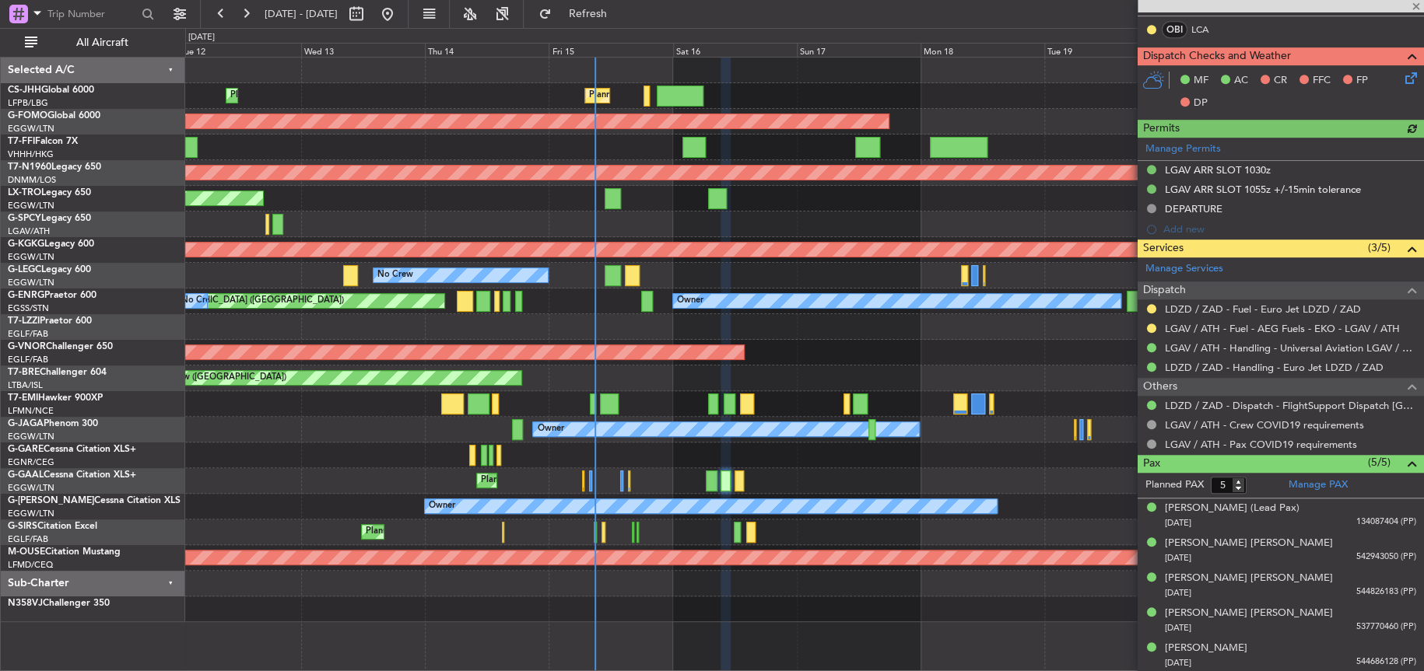
click at [790, 330] on div "Planned Maint Paris (Le Bourget) Planned Maint Paris (Le Bourget) Planned Maint…" at bounding box center [804, 340] width 1238 height 565
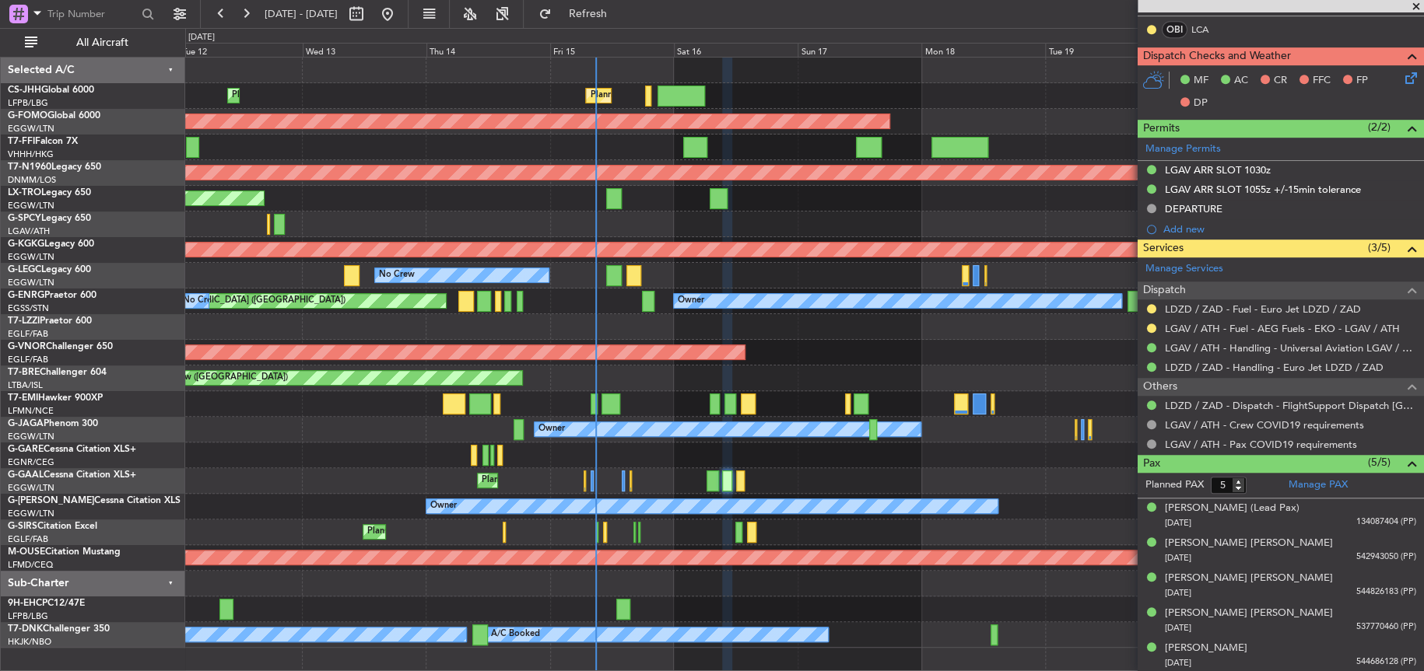
click at [476, 88] on div "Planned Maint Paris (Le Bourget) Planned Maint Paris (Le Bourget) Planned Maint…" at bounding box center [803, 96] width 1237 height 26
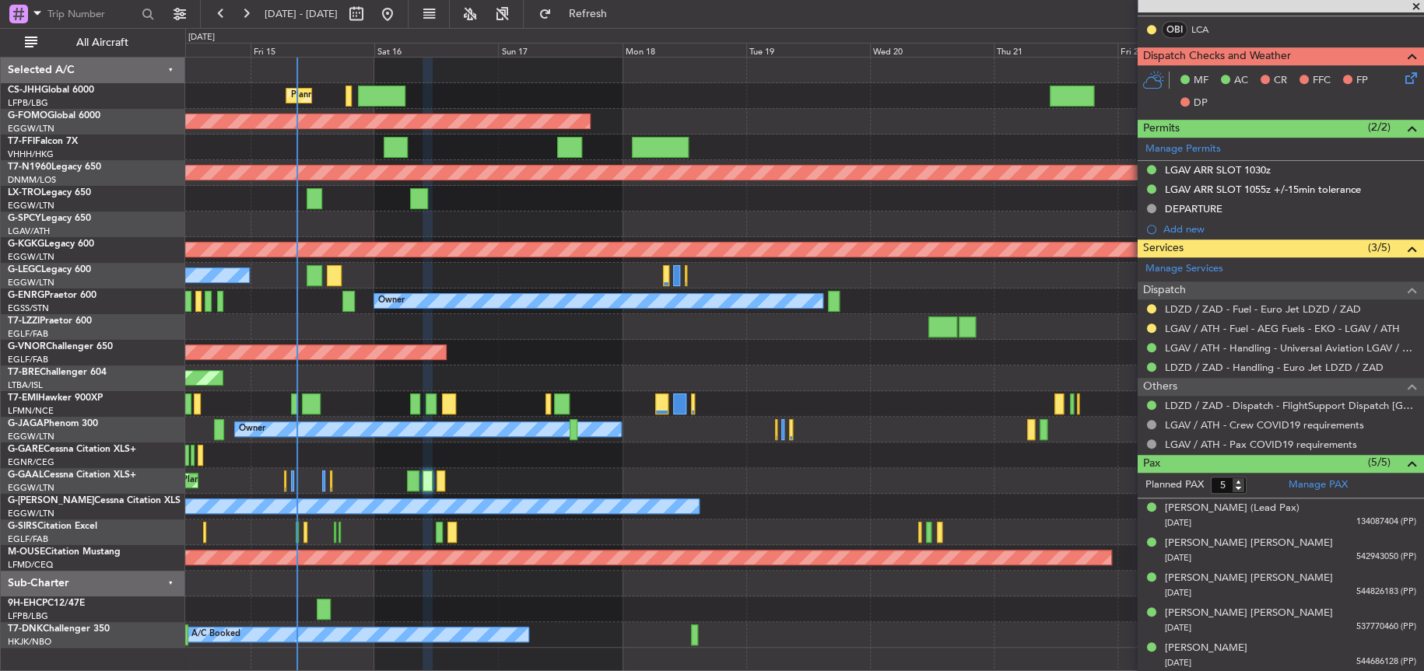
click at [654, 377] on div "Planned Maint Paris (Le Bourget) Planned Maint London (Biggin Hill) Planned Mai…" at bounding box center [804, 353] width 1238 height 590
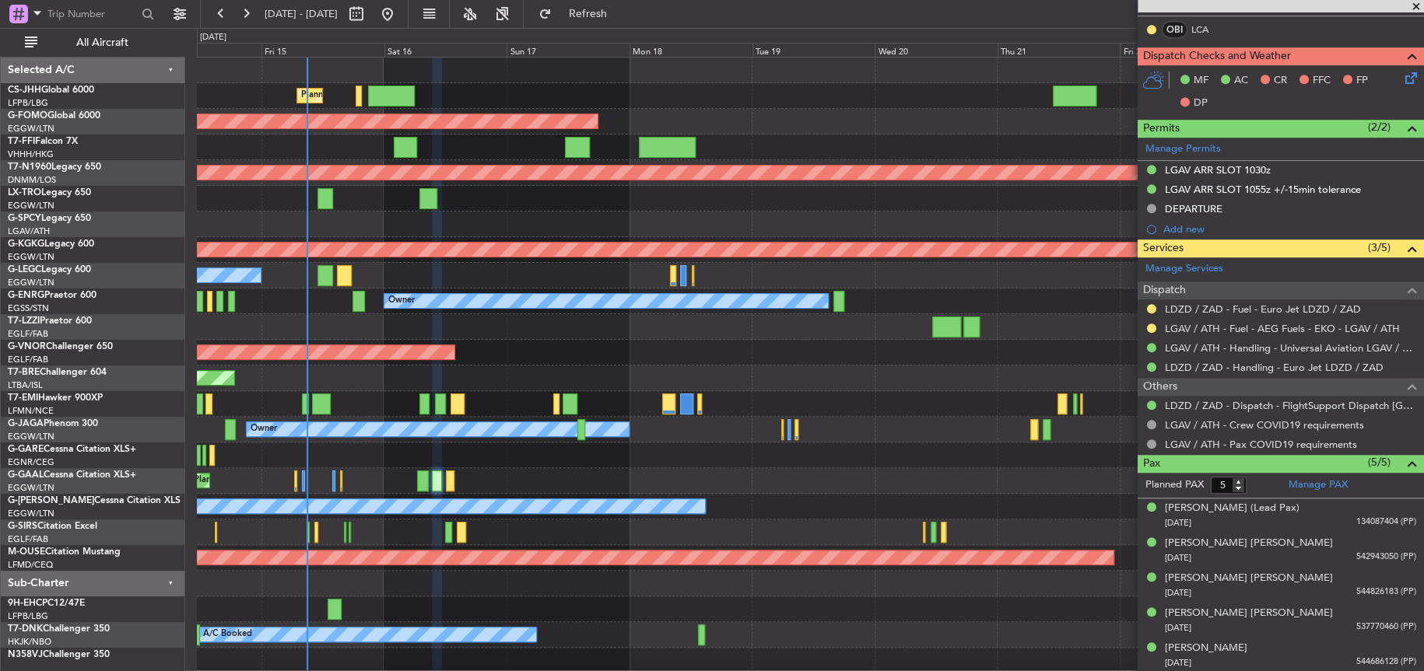
click at [619, 366] on div "Planned Maint Warsaw ([GEOGRAPHIC_DATA])" at bounding box center [809, 379] width 1225 height 26
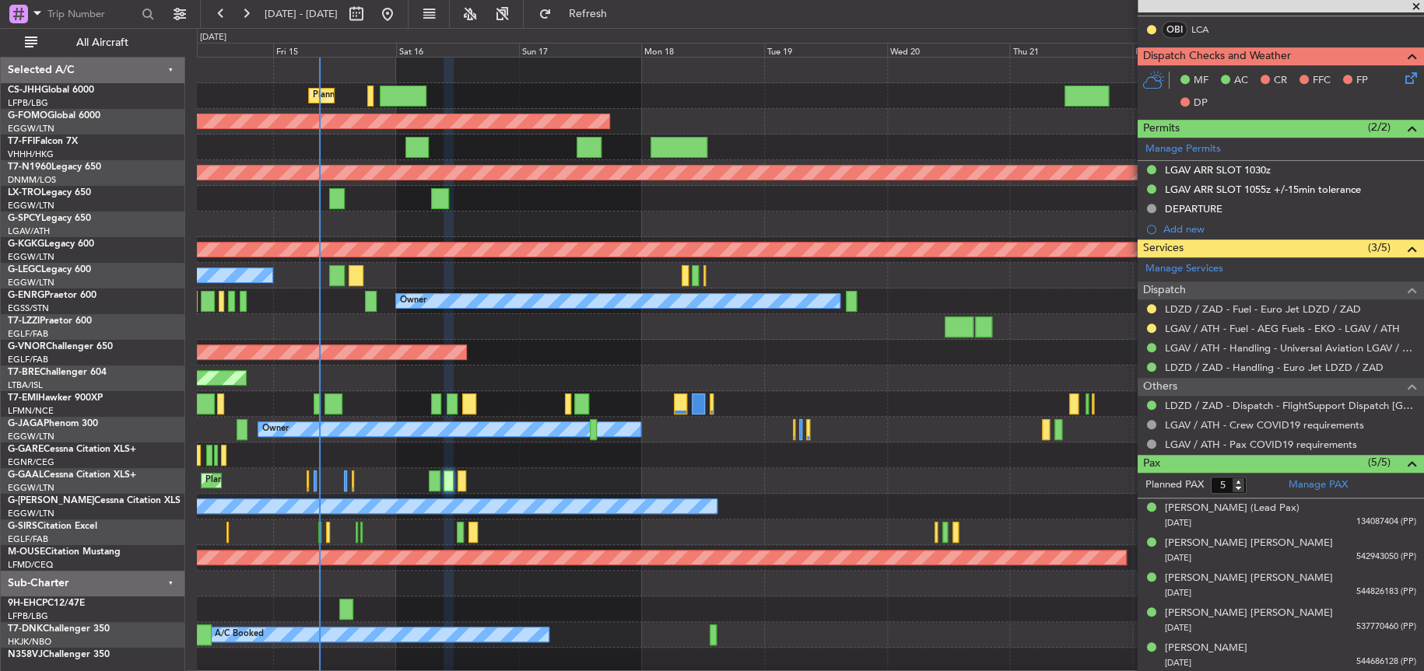
click at [1343, 387] on fb-app "14 Aug 2025 - 24 Aug 2025 Refresh Quick Links All Aircraft Planned Maint Paris …" at bounding box center [712, 342] width 1424 height 660
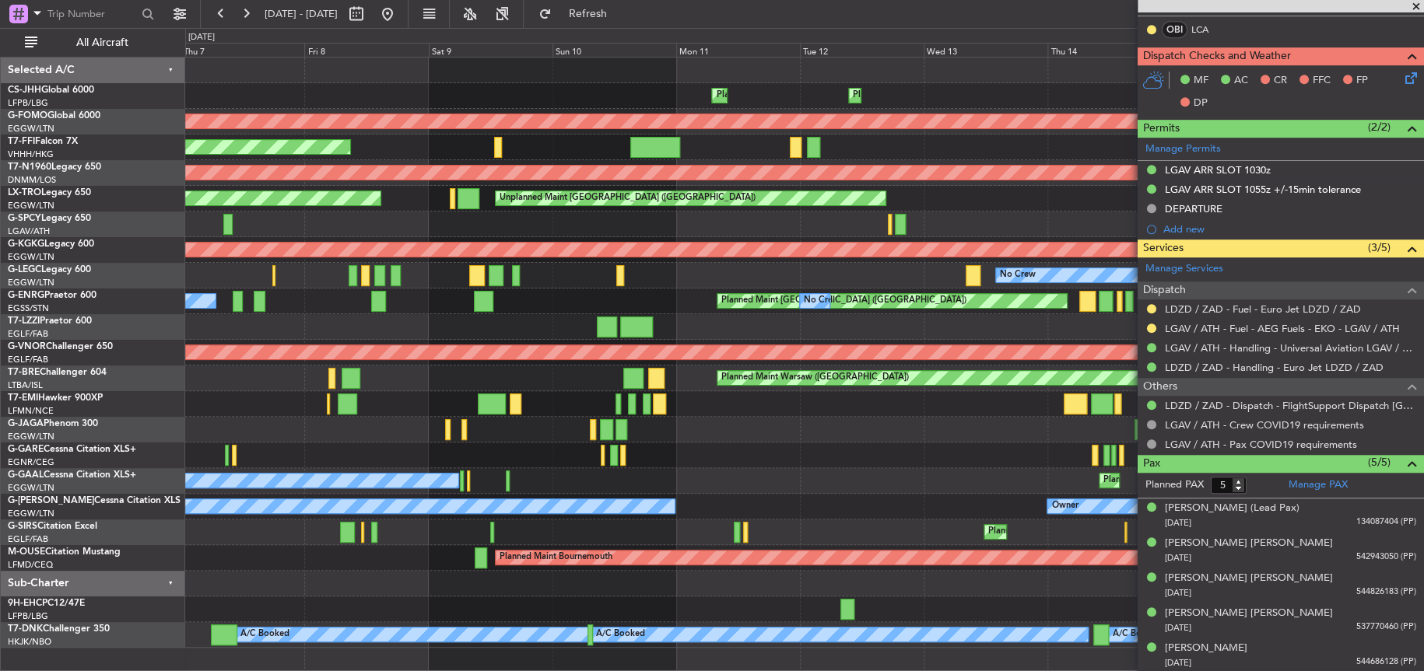
click at [579, 281] on div "No Crew Planned Maint London (Luton)" at bounding box center [804, 276] width 1238 height 26
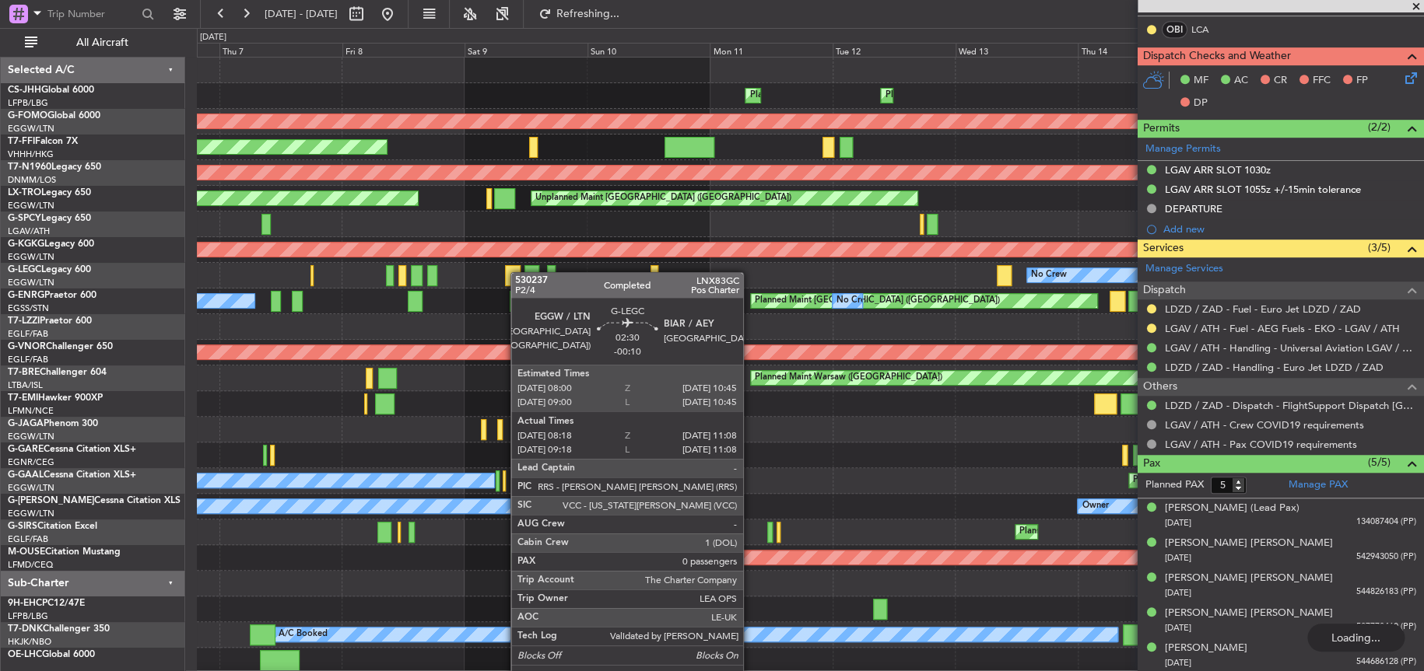
click at [518, 272] on div at bounding box center [513, 275] width 16 height 21
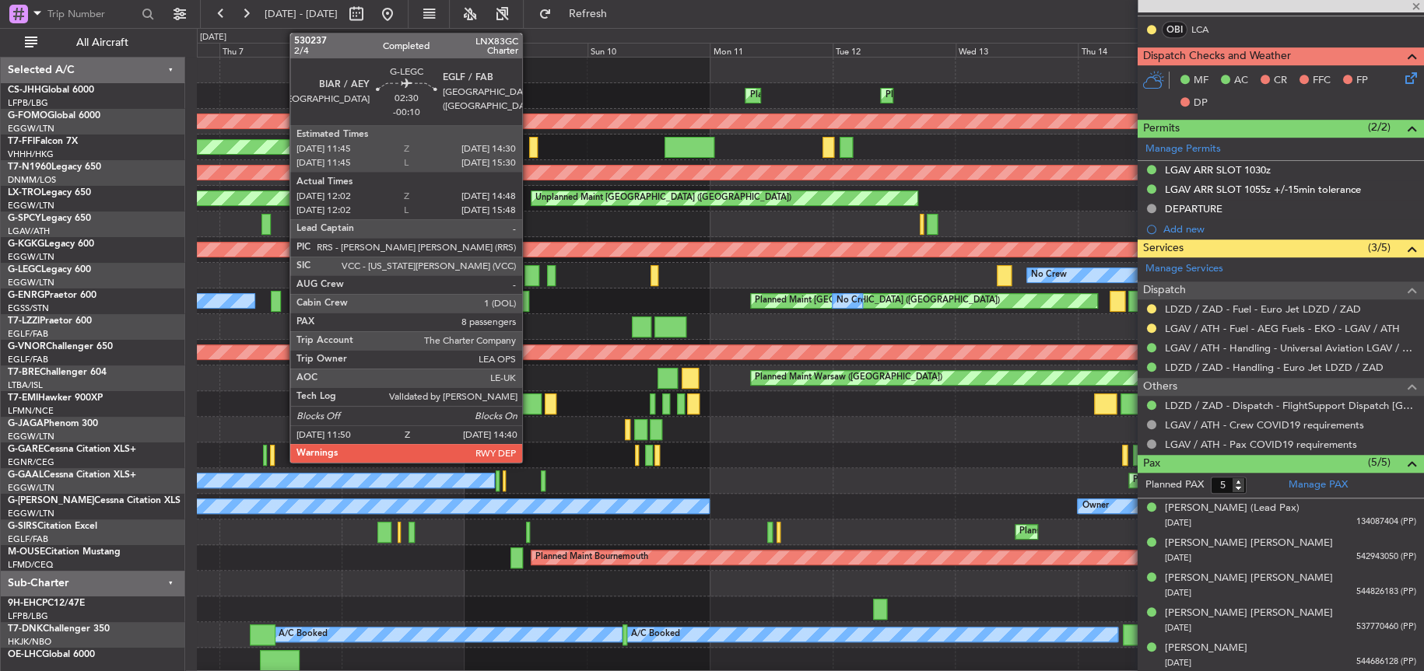
type input "-00:10"
type input "08:18"
type input "10:53"
type input "0"
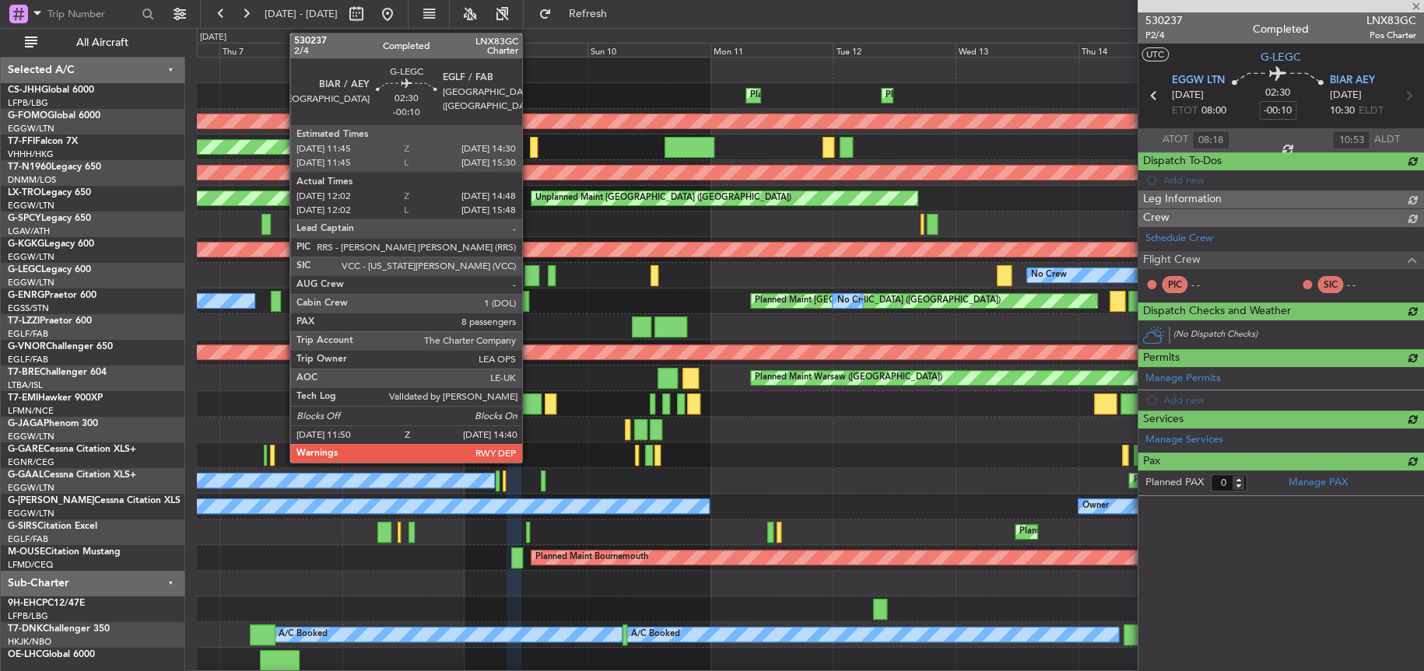
scroll to position [0, 0]
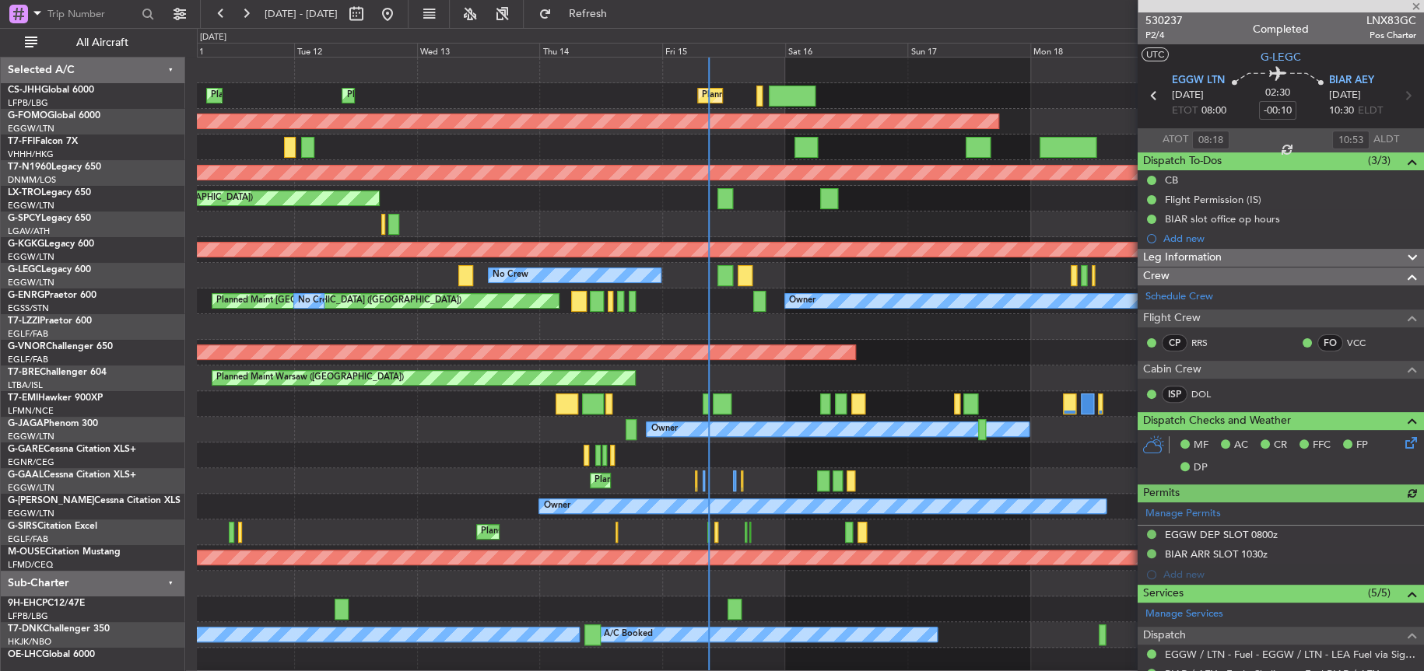
click at [224, 338] on div "Planned Maint Paris (Le Bourget) Planned Maint Paris (Le Bourget) Planned Maint…" at bounding box center [810, 366] width 1226 height 616
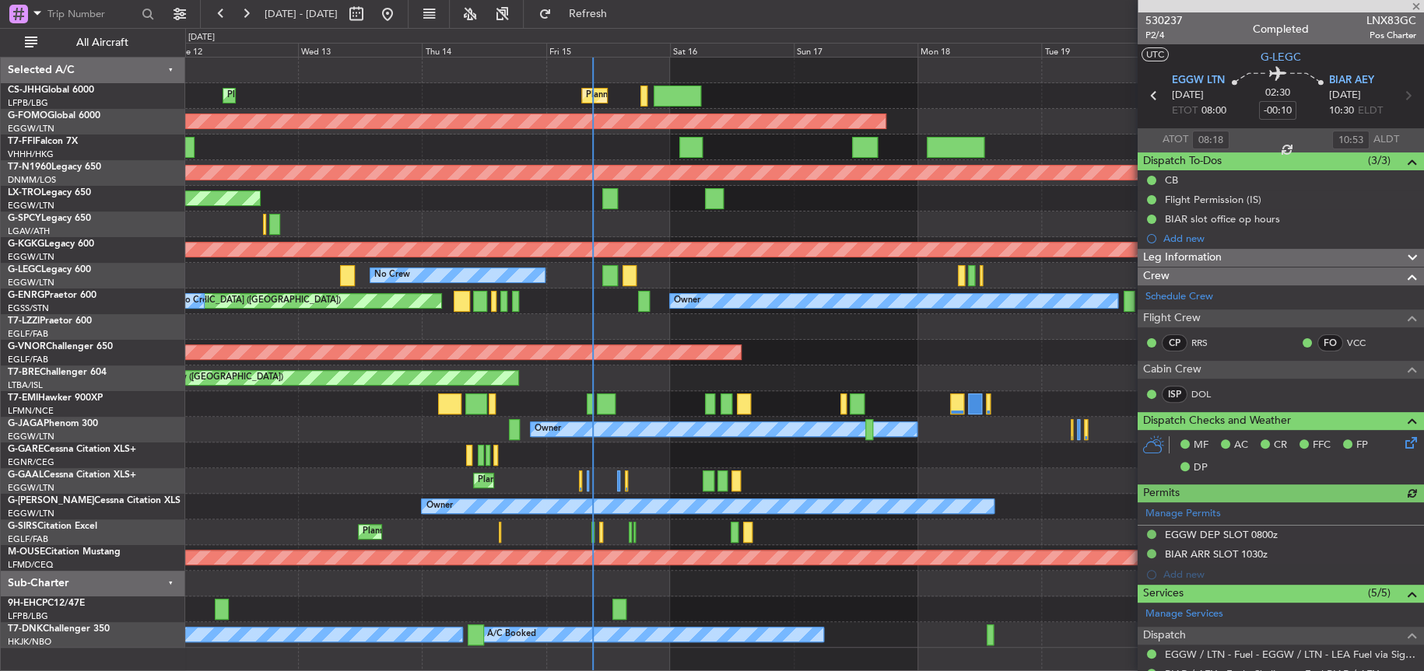
click at [0, 267] on html "12 Aug 2025 - 22 Aug 2025 Refresh Quick Links All Aircraft Planned Maint Paris …" at bounding box center [712, 335] width 1424 height 671
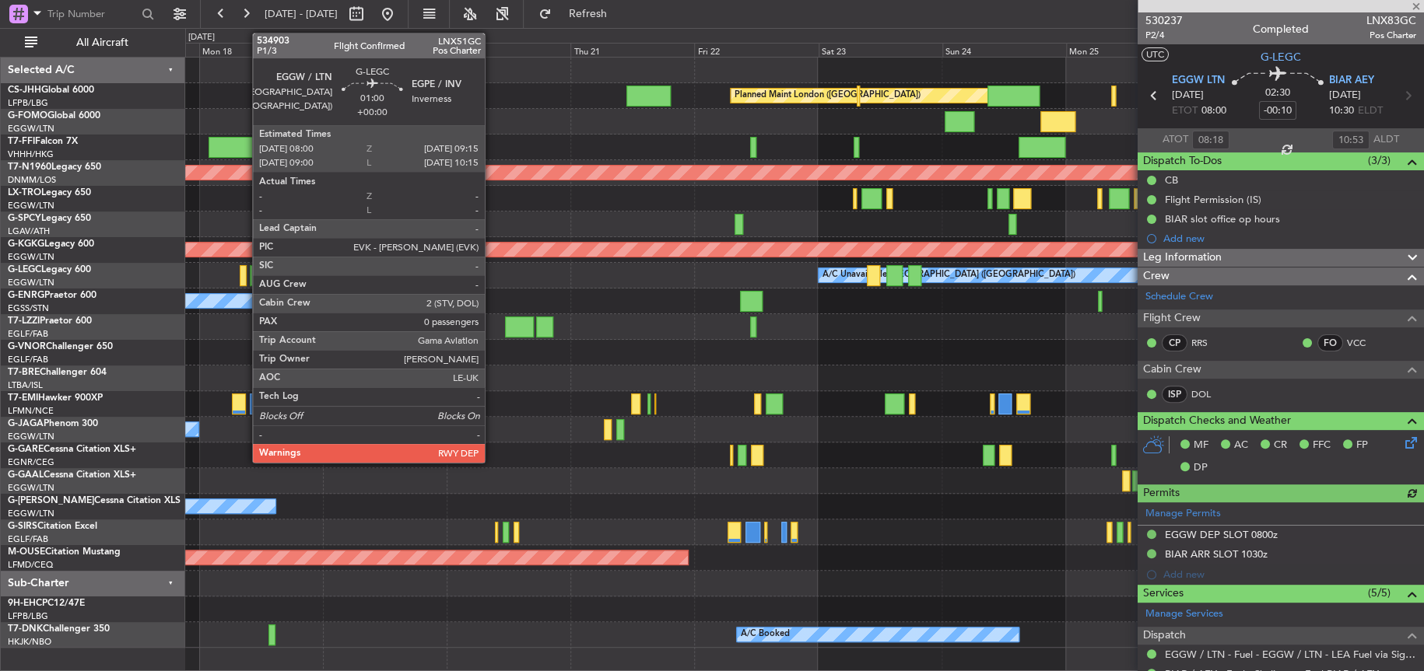
click at [496, 324] on div "Planned Maint London (Biggin Hill) Planned Maint Paris (Le Bourget) Planned Mai…" at bounding box center [803, 353] width 1237 height 590
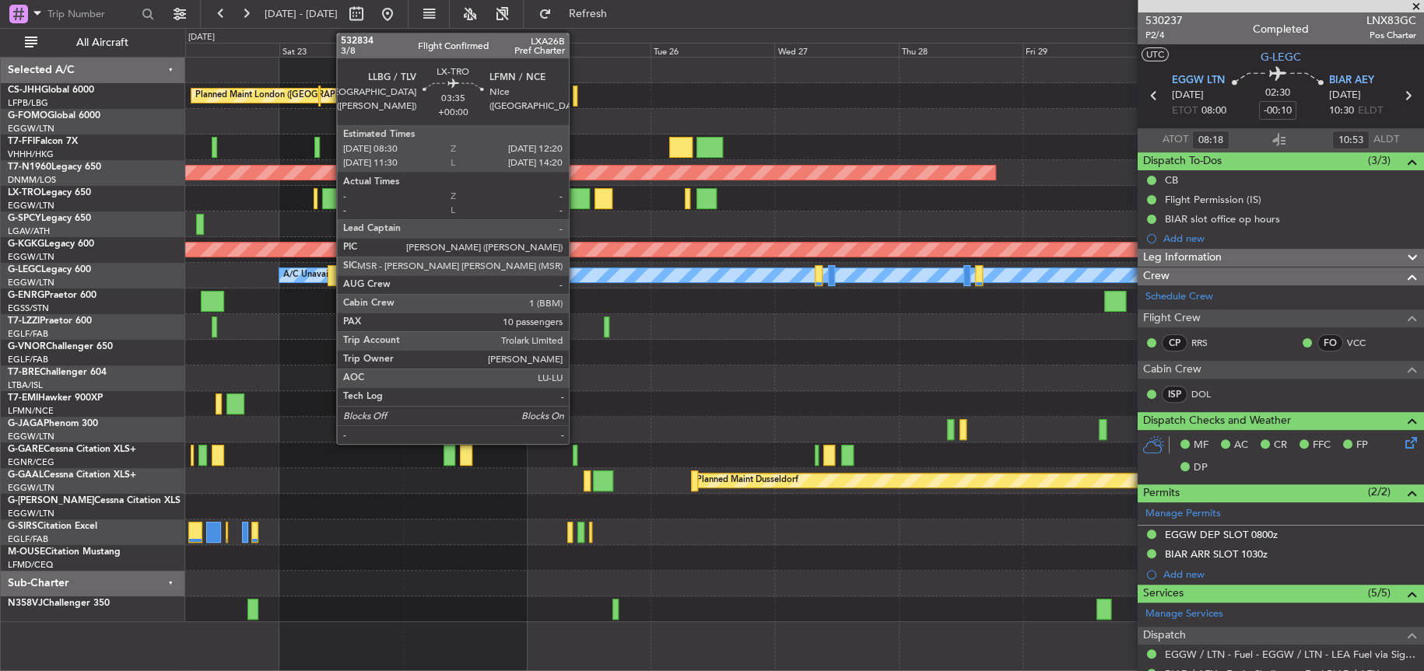
click at [576, 198] on div at bounding box center [579, 198] width 20 height 21
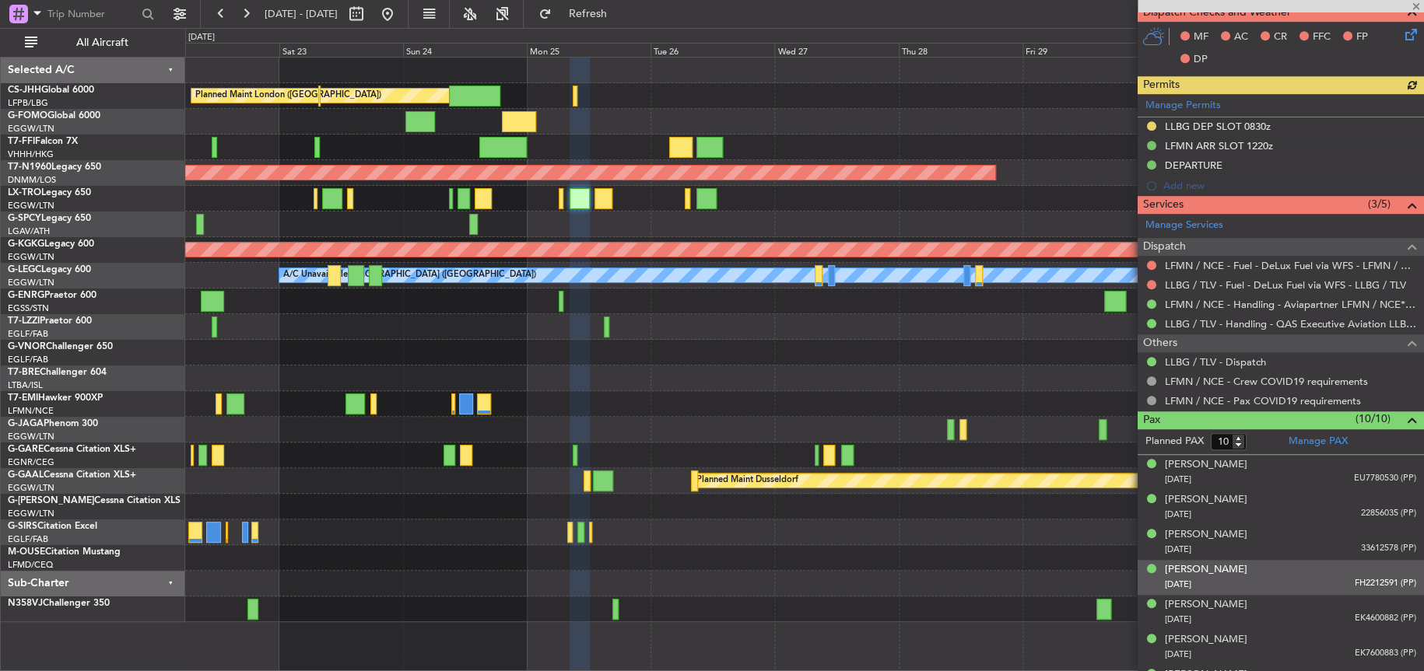
scroll to position [520, 0]
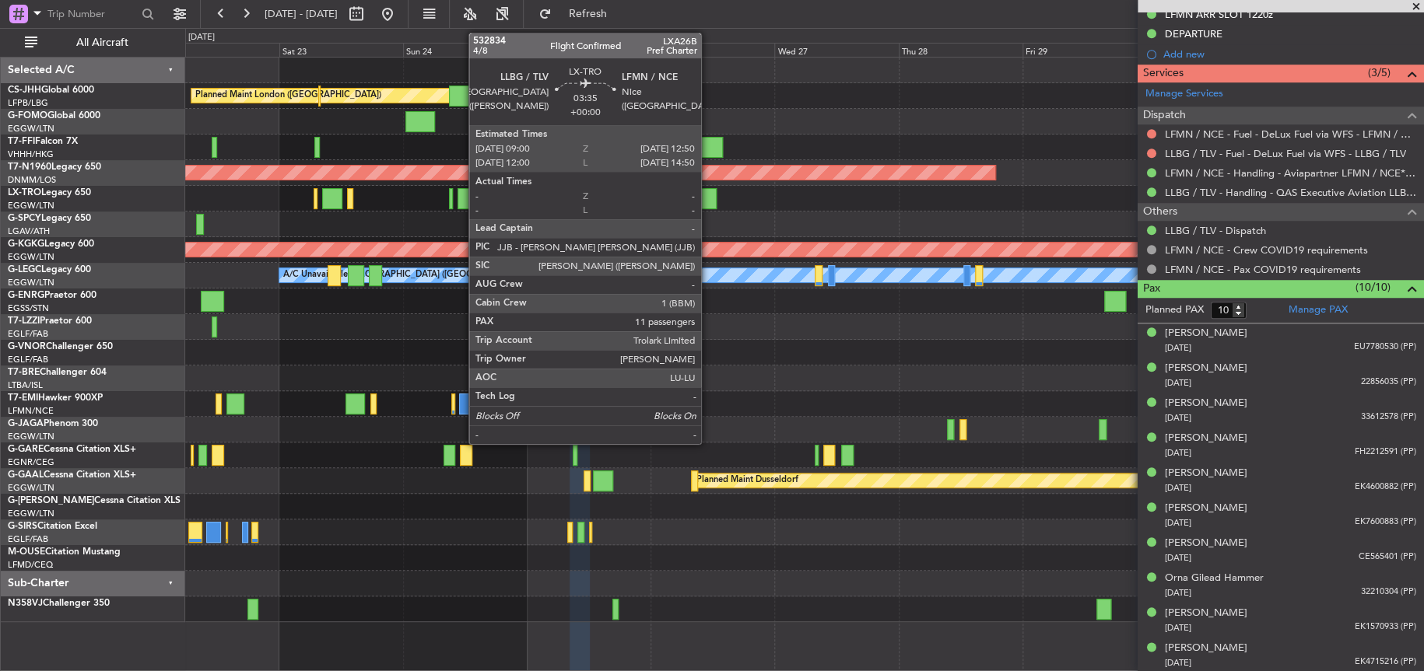
click at [710, 192] on div at bounding box center [706, 198] width 20 height 21
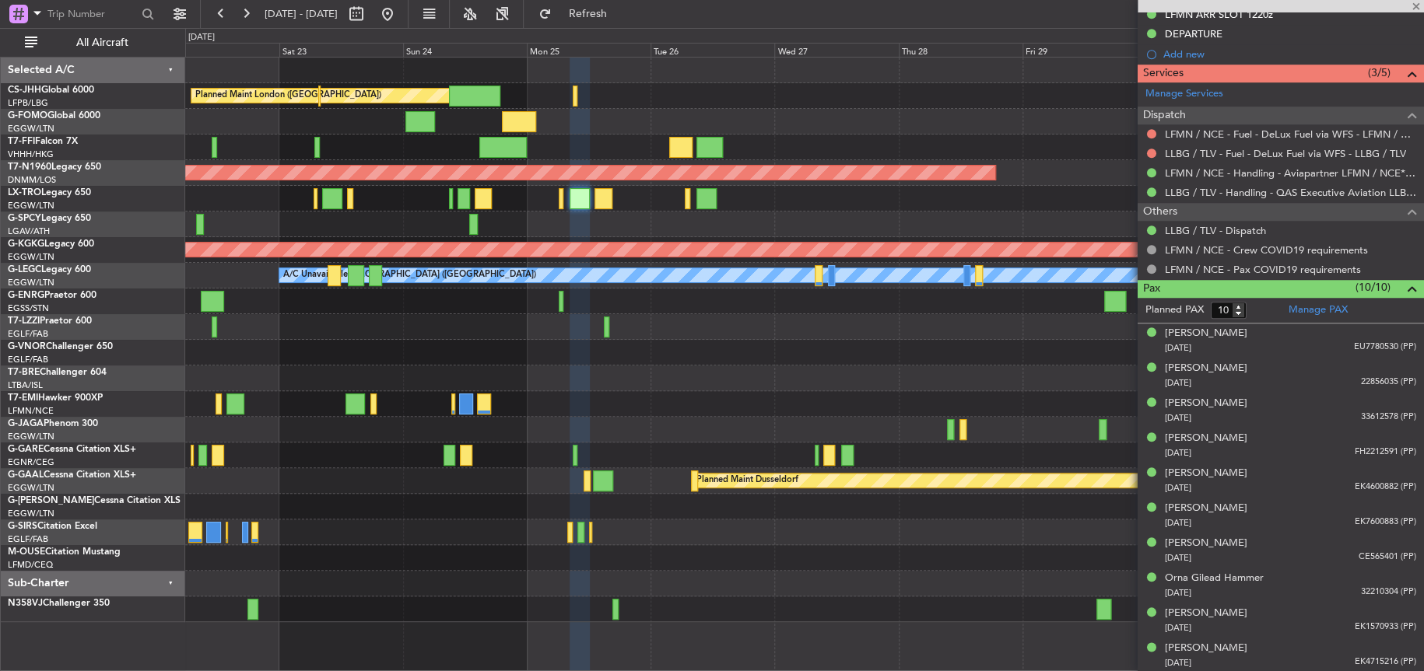
type input "11"
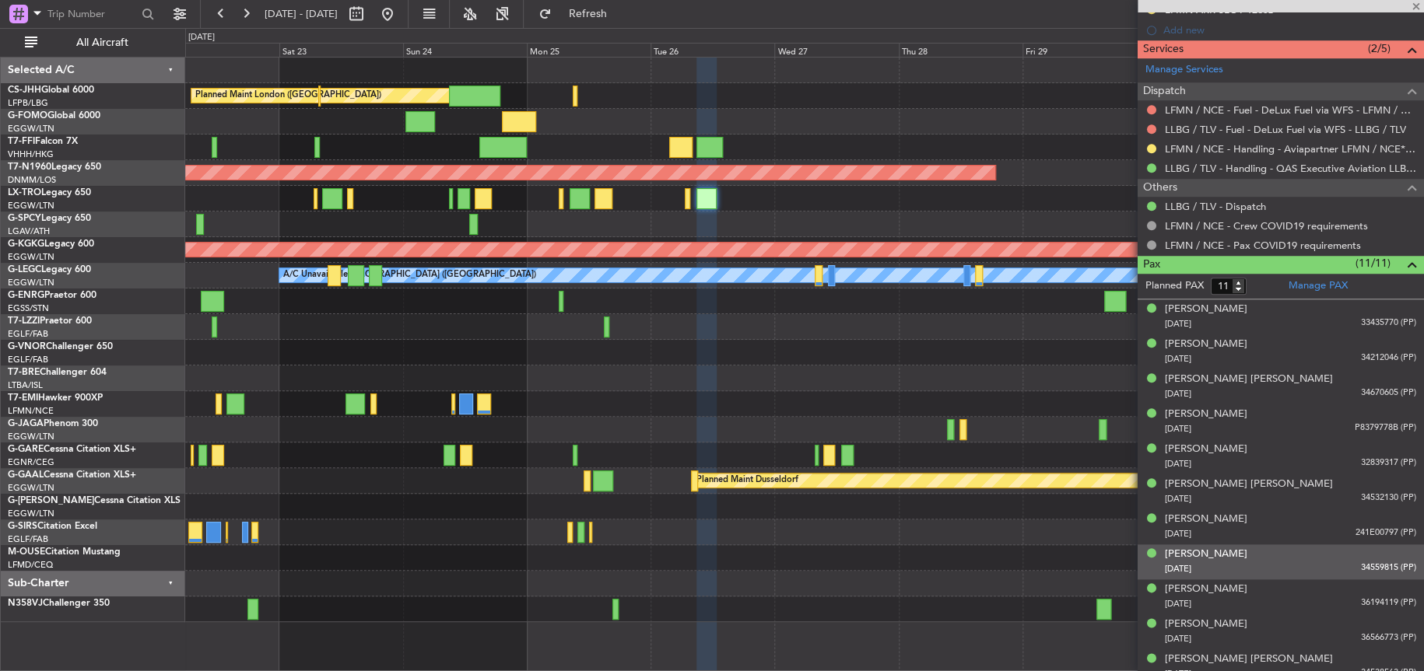
scroll to position [555, 0]
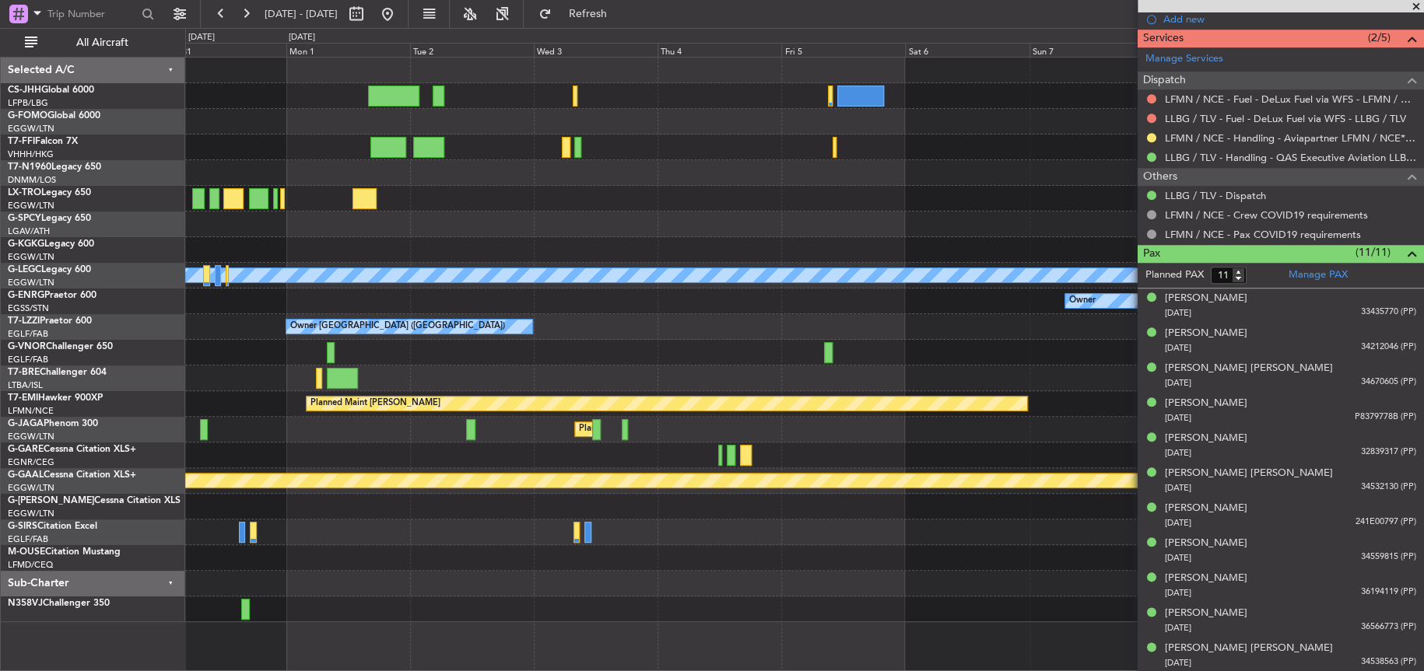
click at [0, 387] on html "22 Aug 2025 - 01 Sep 2025 Refresh Quick Links All Aircraft Planned Maint Geneva…" at bounding box center [712, 335] width 1424 height 671
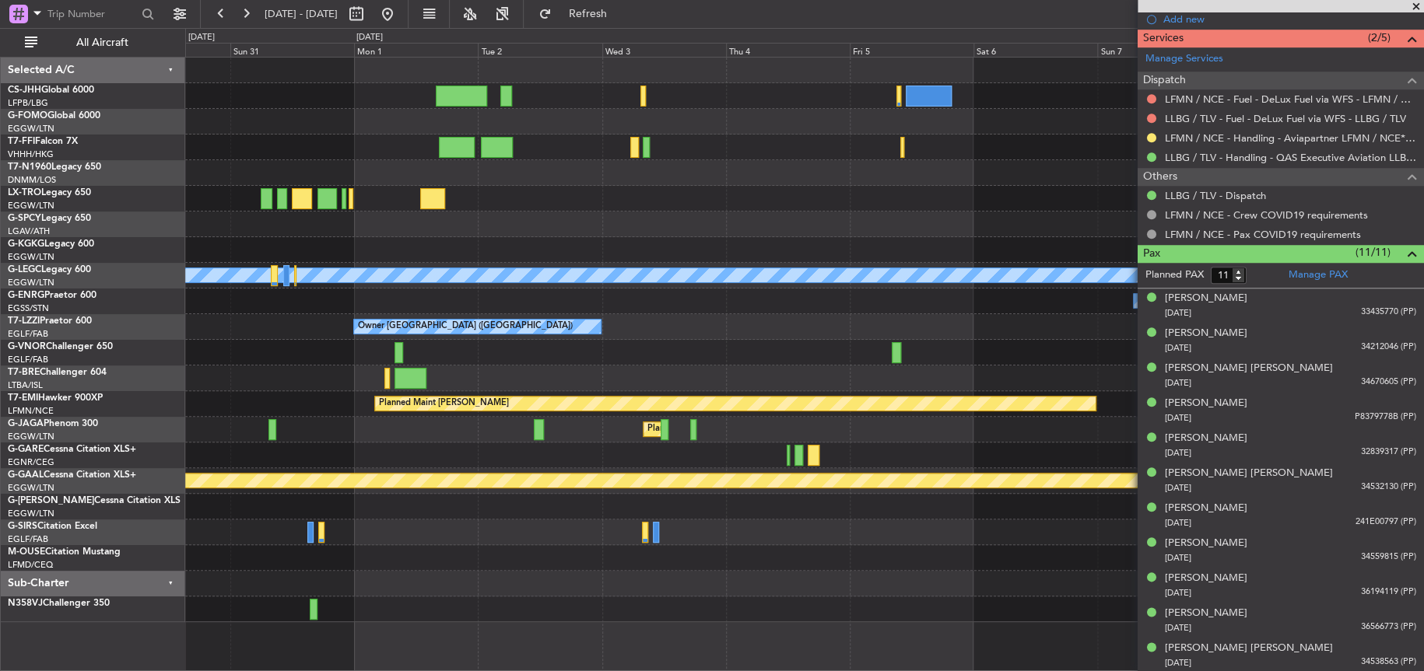
click at [937, 201] on div at bounding box center [804, 199] width 1238 height 26
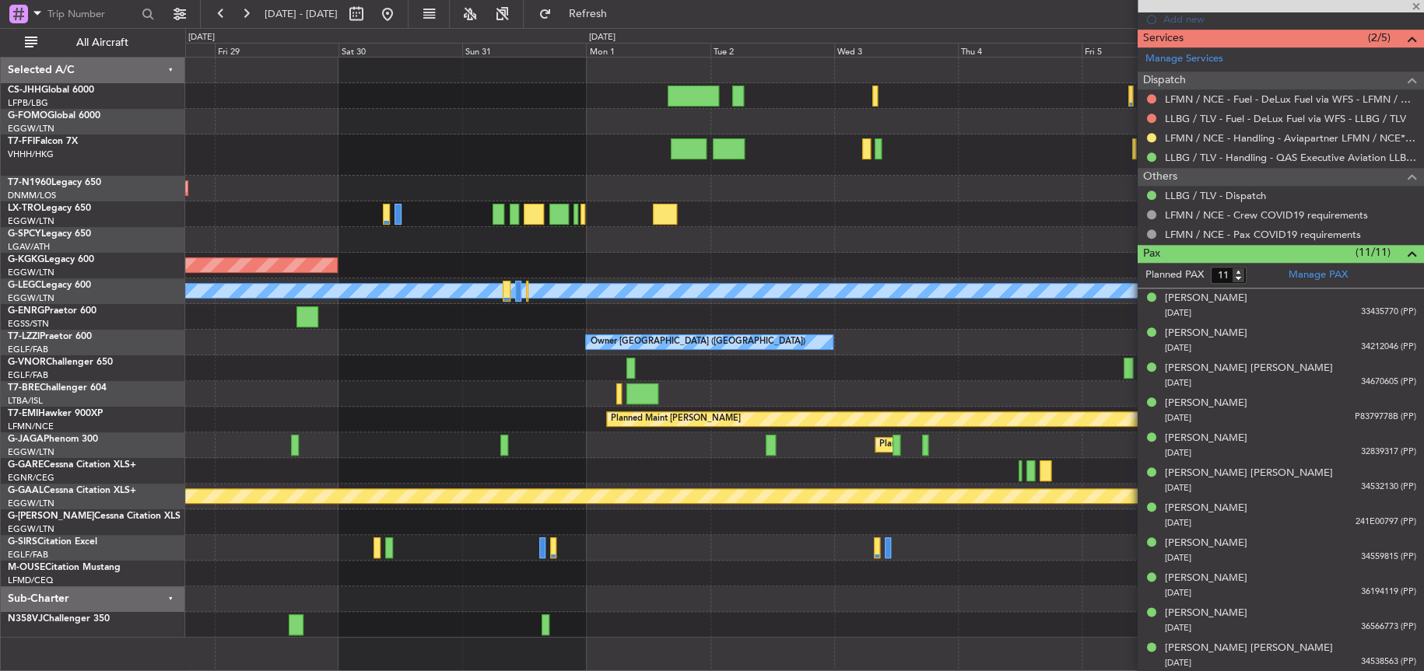
click at [1004, 359] on div at bounding box center [804, 369] width 1238 height 26
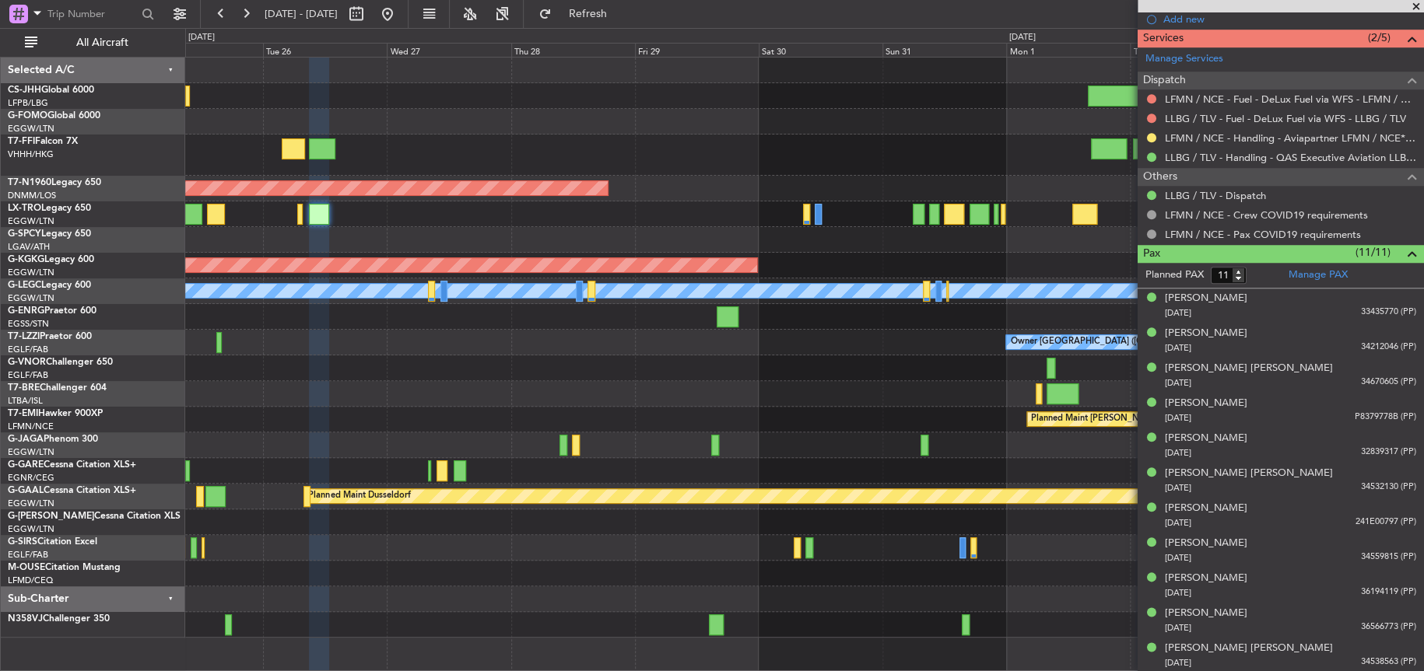
click at [426, 368] on div at bounding box center [804, 369] width 1238 height 26
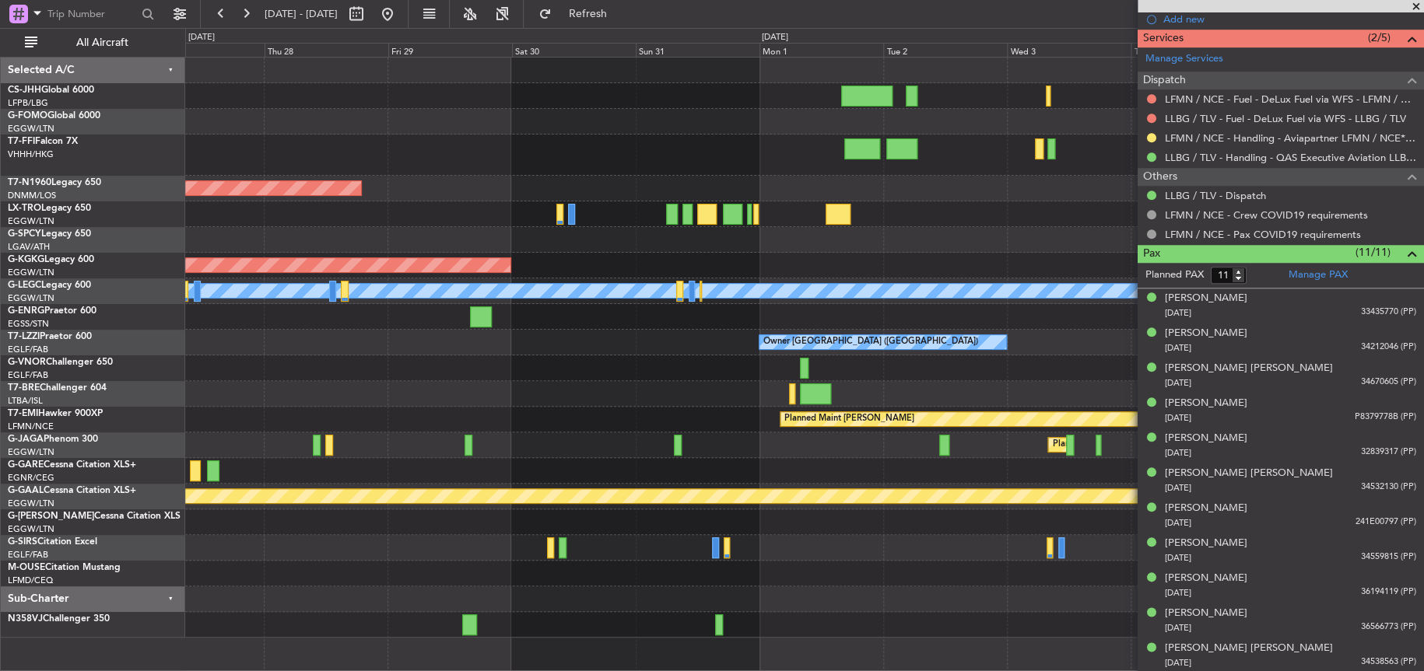
click at [629, 255] on div "Planned Maint [GEOGRAPHIC_DATA] ([GEOGRAPHIC_DATA]) AOG Maint [GEOGRAPHIC_DATA]…" at bounding box center [803, 348] width 1237 height 580
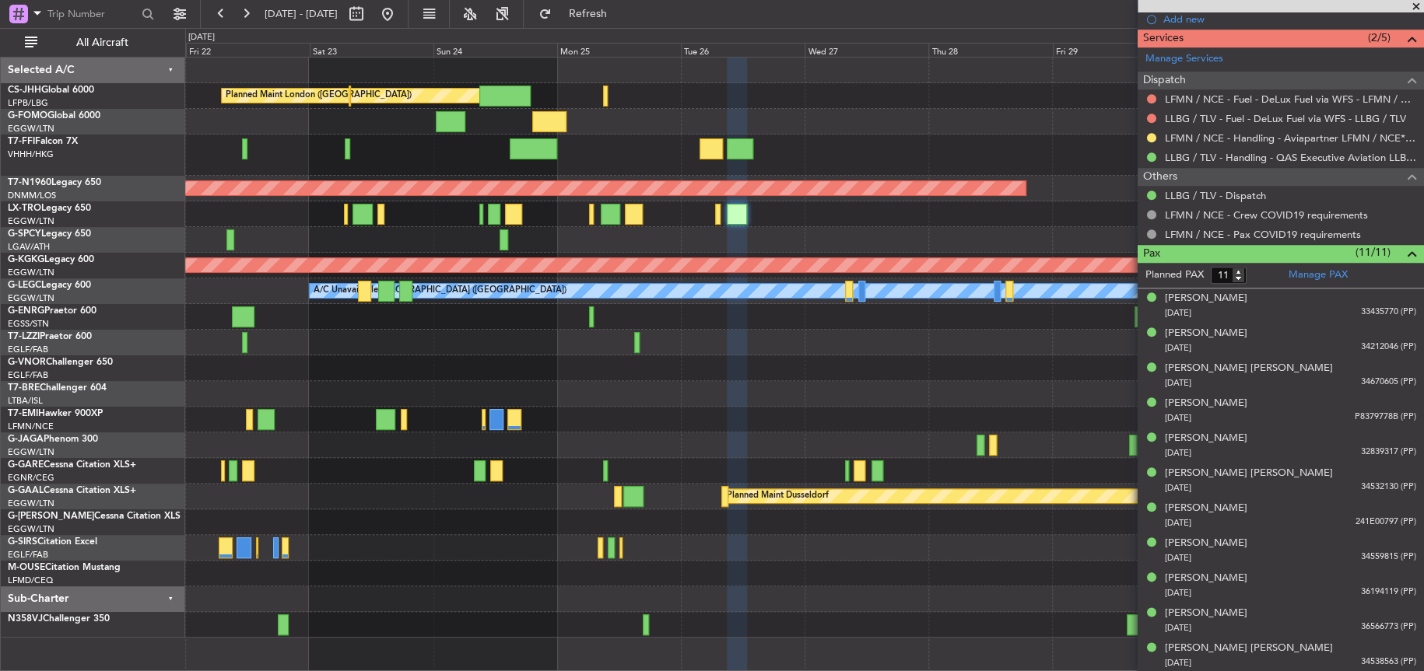
click at [1232, 127] on fb-app "28 Aug 2025 - 07 Sep 2025 Refresh Quick Links All Aircraft Planned Maint London…" at bounding box center [712, 342] width 1424 height 660
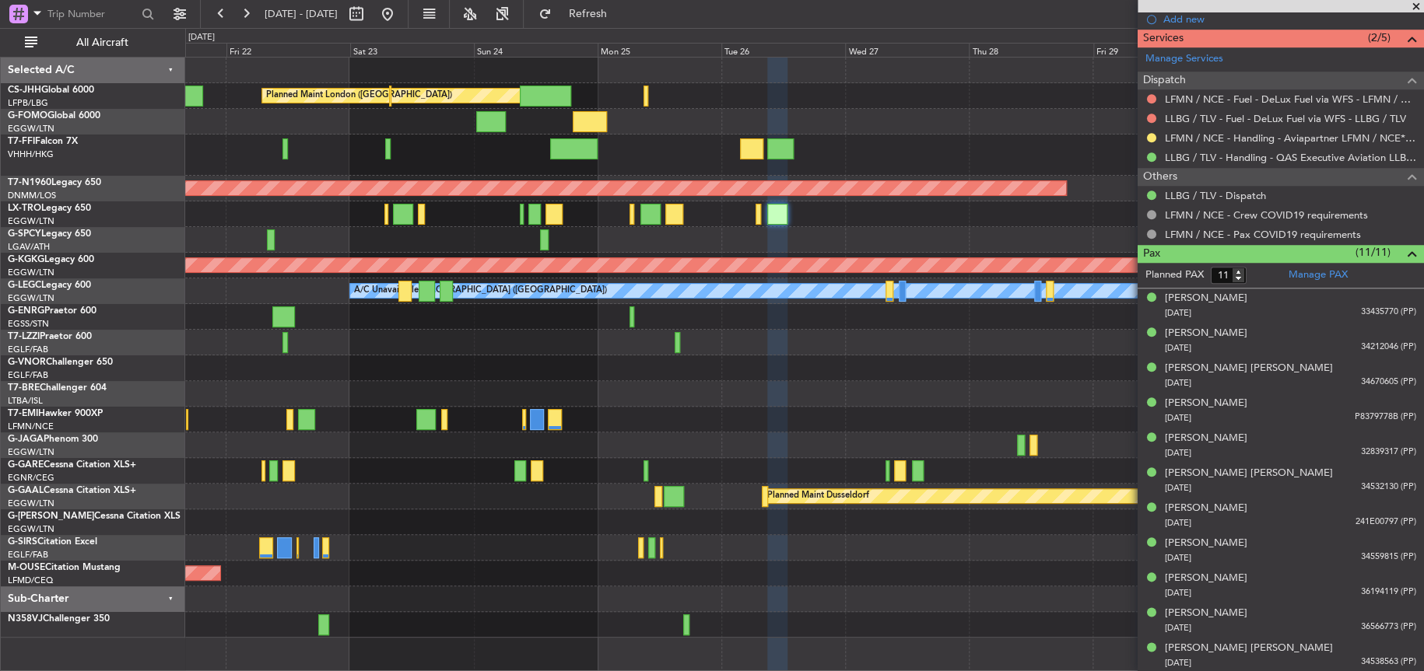
click at [376, 264] on div "Planned Maint London (Biggin Hill) Planned Maint London (Stansted) AOG Maint Is…" at bounding box center [803, 348] width 1237 height 580
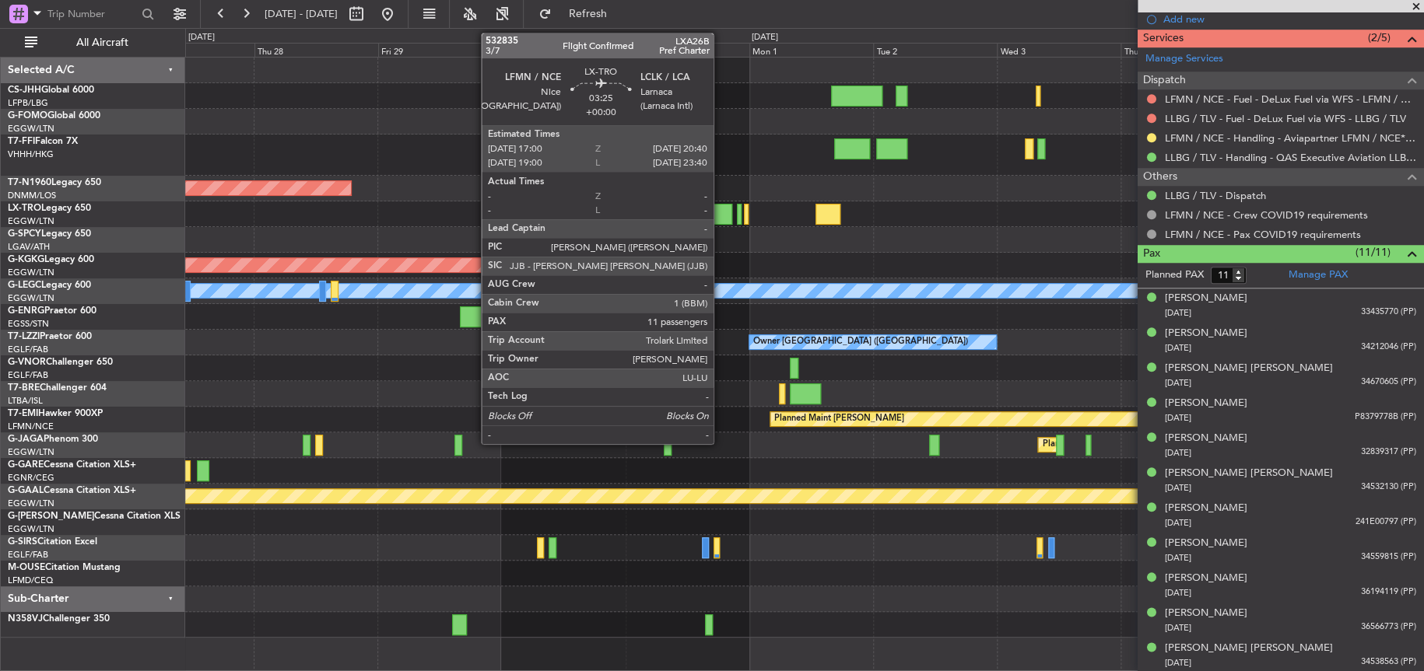
click at [720, 216] on div at bounding box center [722, 214] width 19 height 21
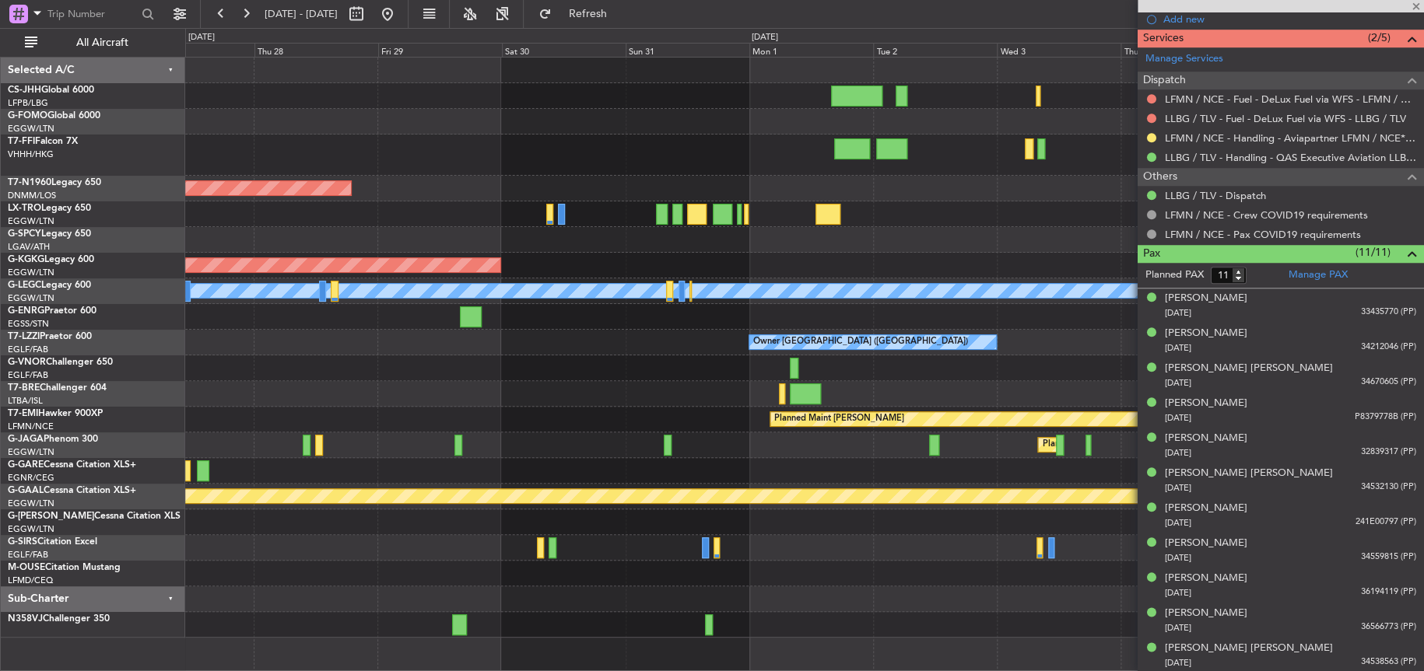
scroll to position [0, 0]
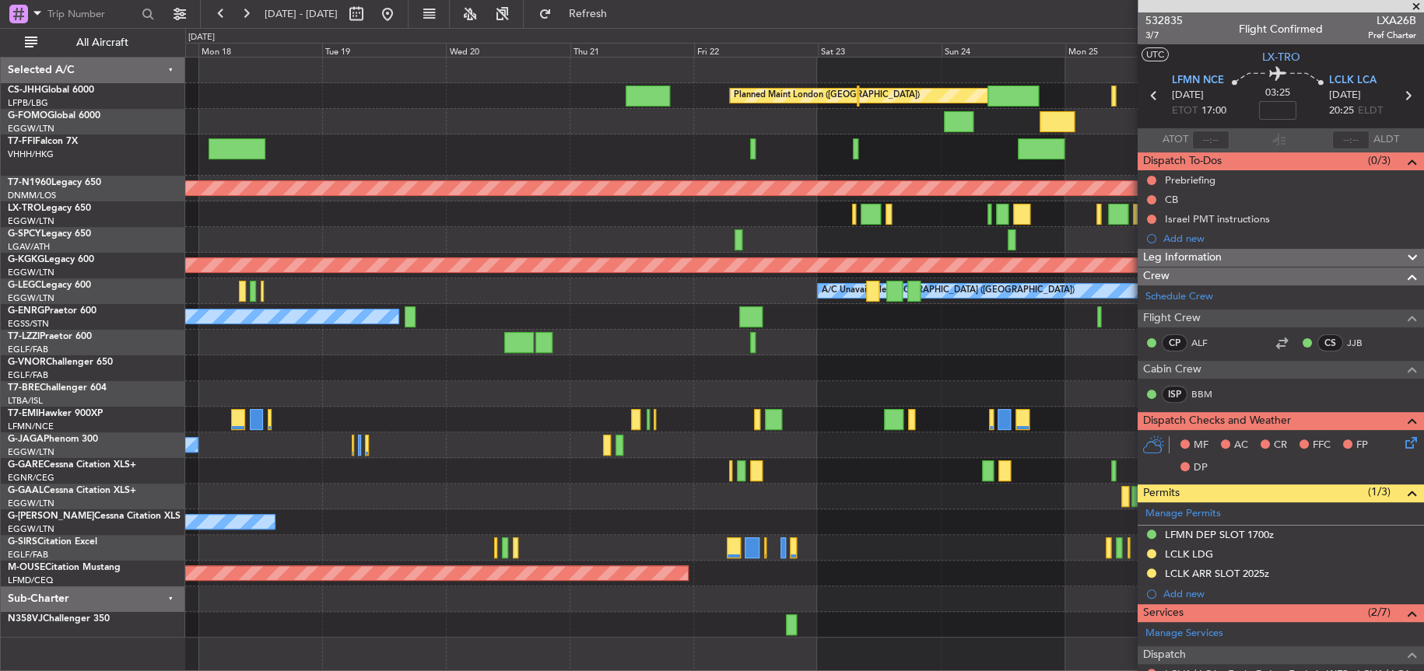
click at [1422, 382] on fb-app "[DATE] - [DATE] Refresh Quick Links All Aircraft Planned Maint [GEOGRAPHIC_DATA…" at bounding box center [712, 342] width 1424 height 660
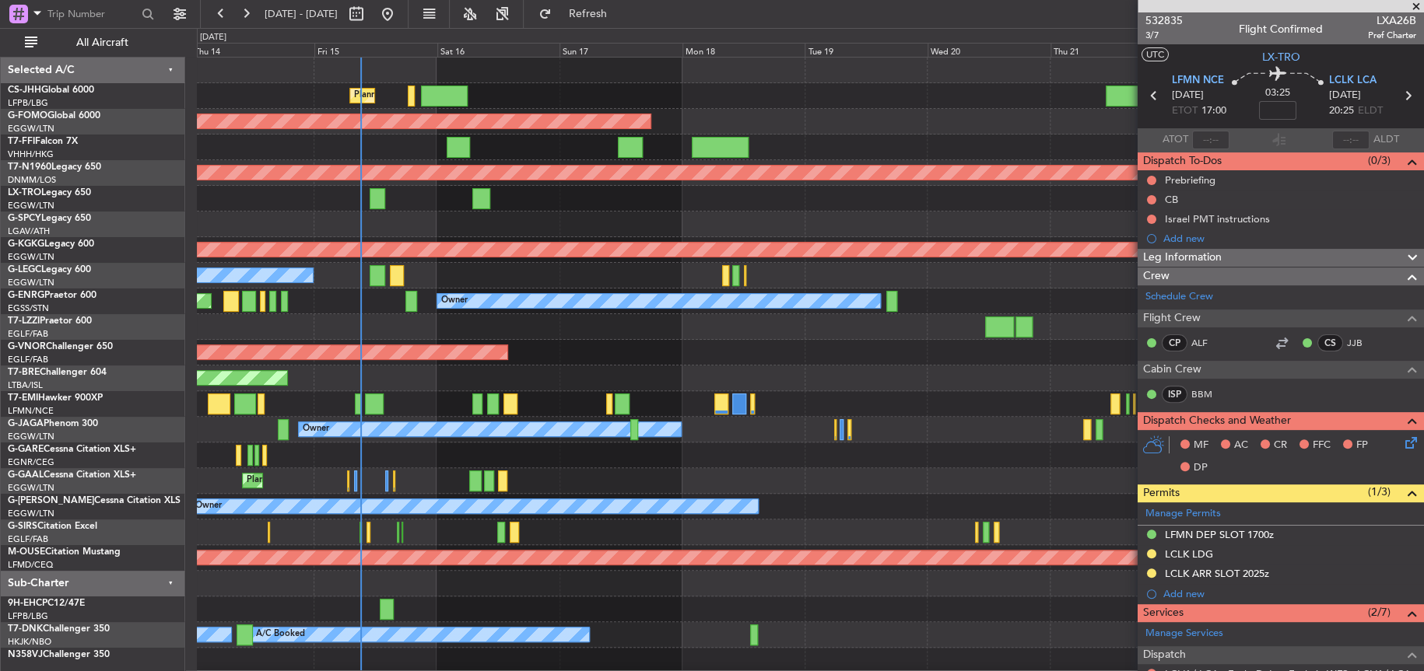
click at [484, 267] on div "A/C Unavailable [GEOGRAPHIC_DATA] ([GEOGRAPHIC_DATA]) No Crew" at bounding box center [809, 276] width 1225 height 26
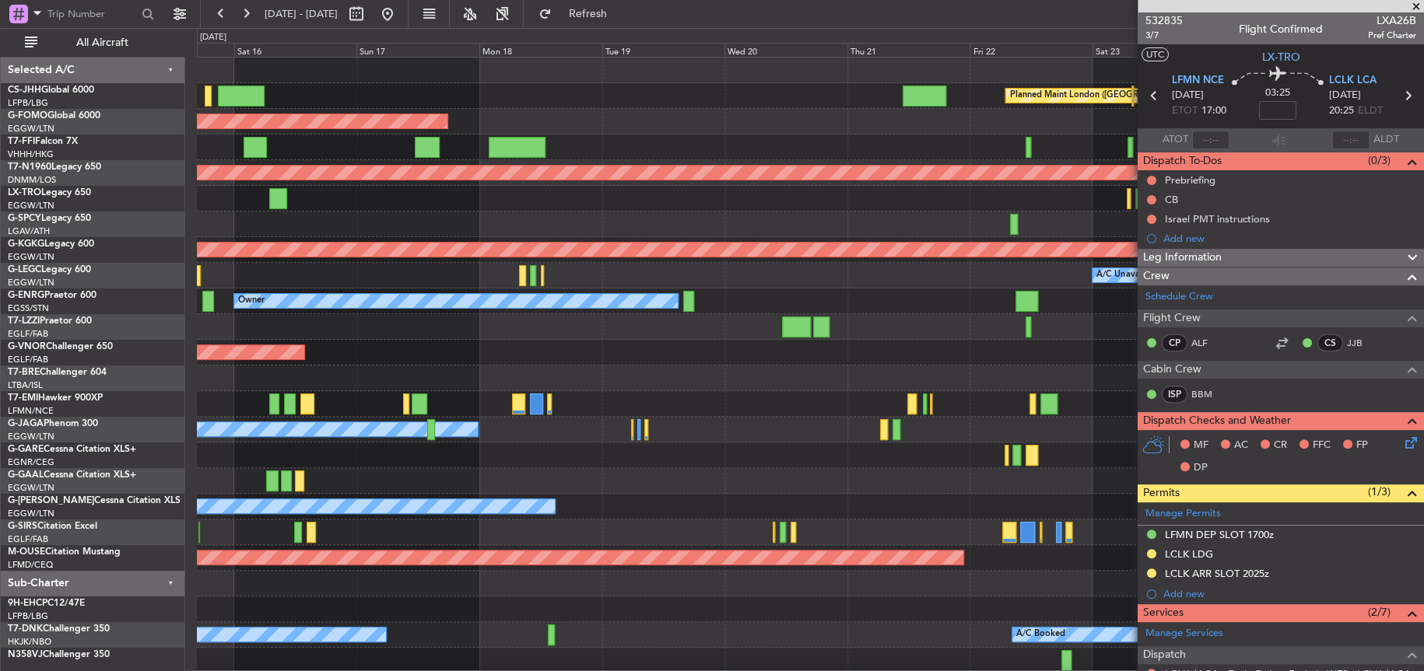
click at [545, 351] on div "Planned Maint London ([GEOGRAPHIC_DATA])" at bounding box center [810, 353] width 1226 height 26
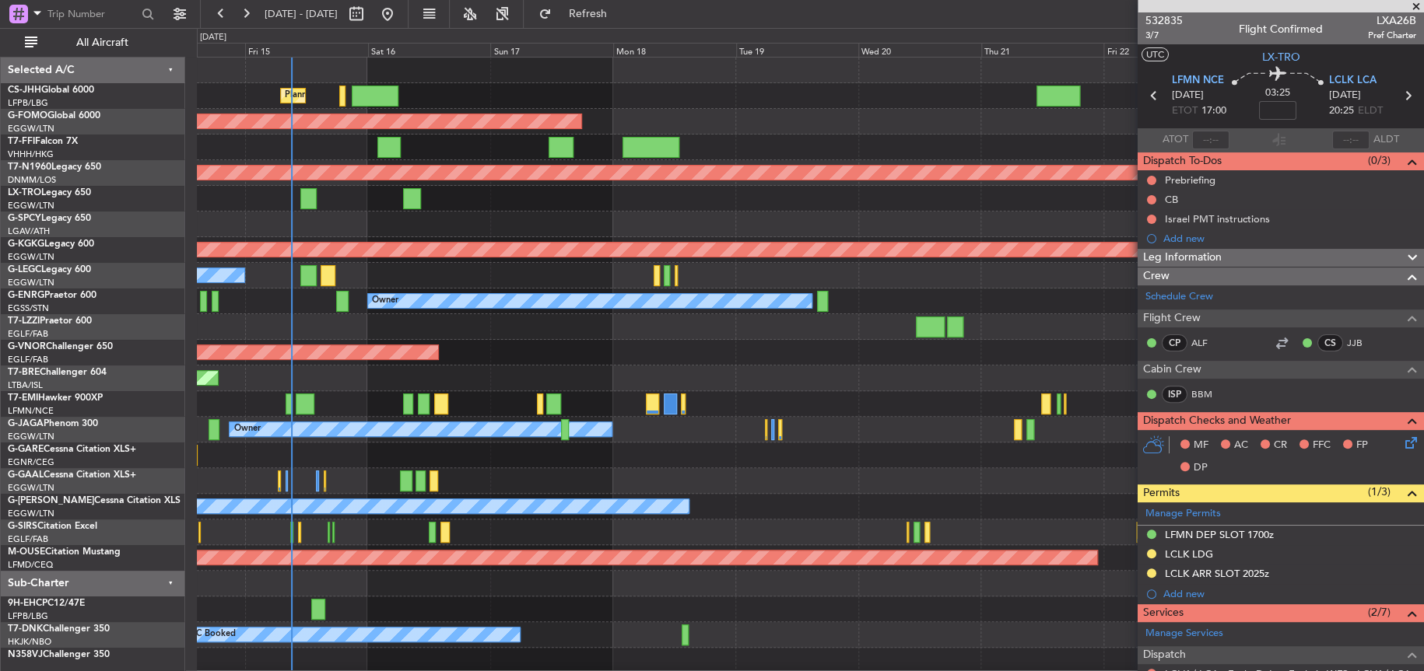
scroll to position [1, 0]
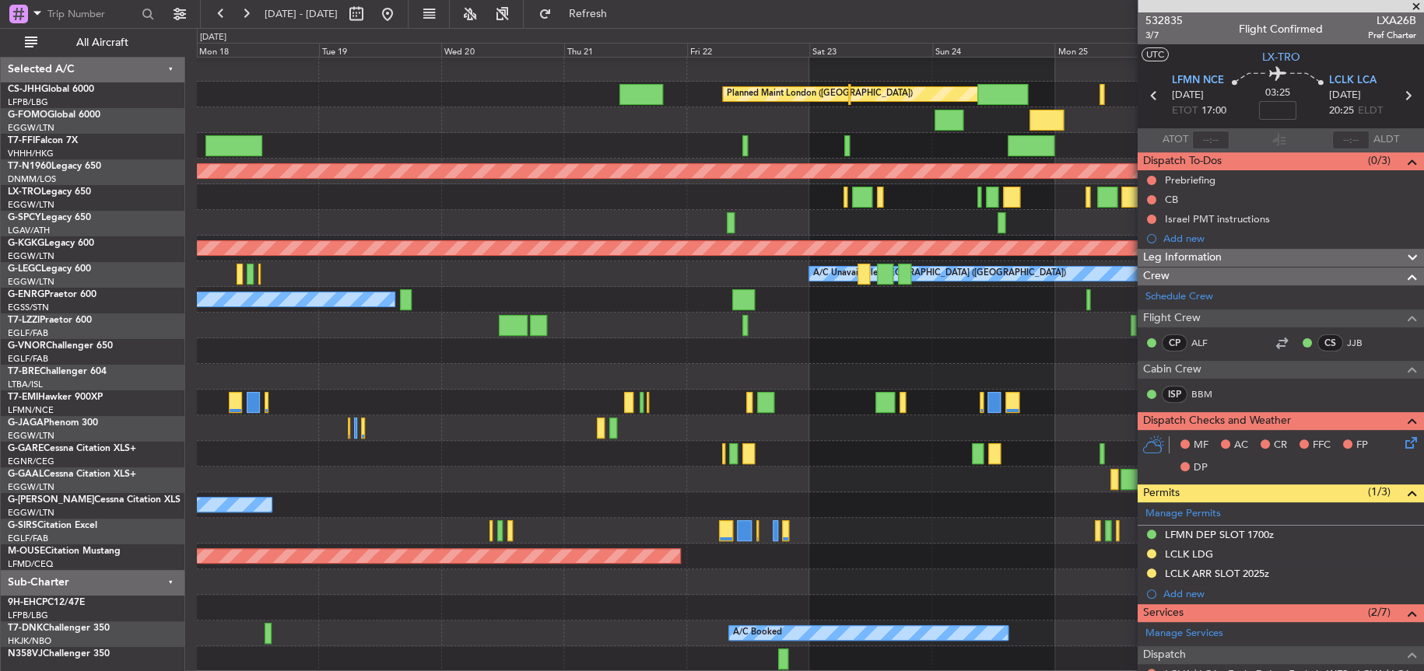
click at [468, 303] on div "Owner" at bounding box center [809, 300] width 1225 height 26
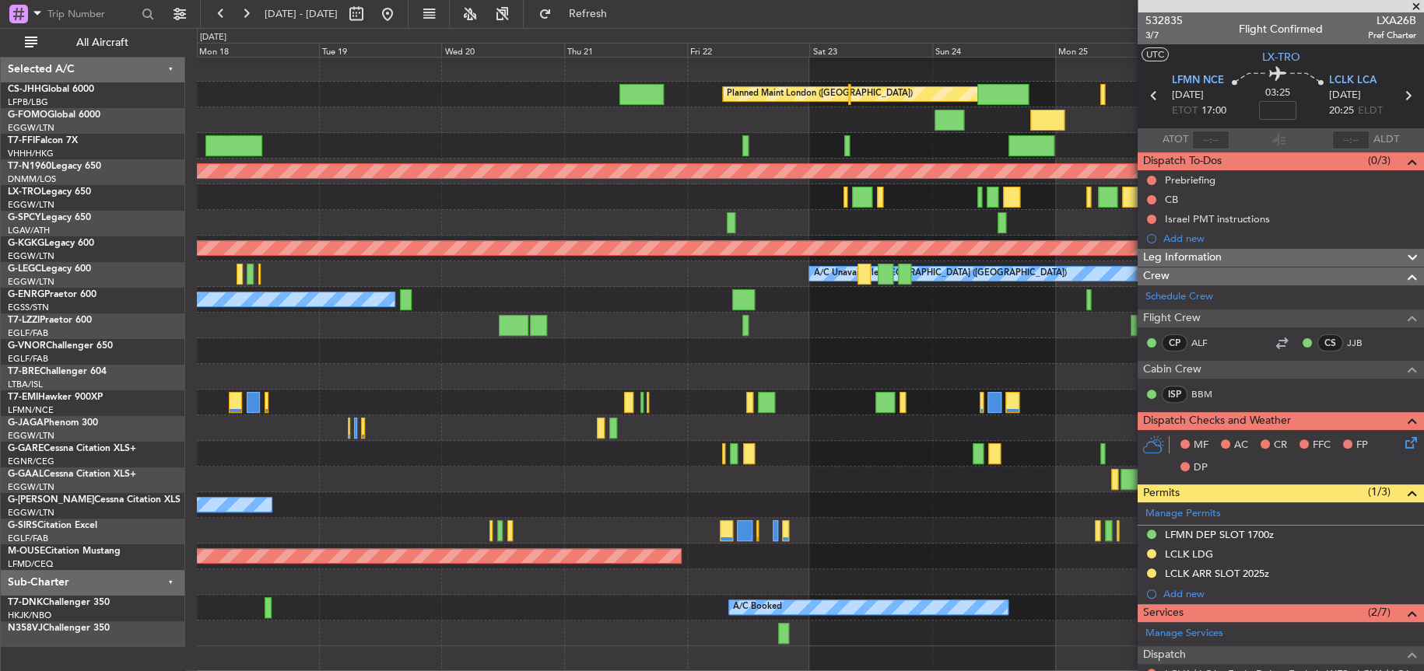
scroll to position [0, 0]
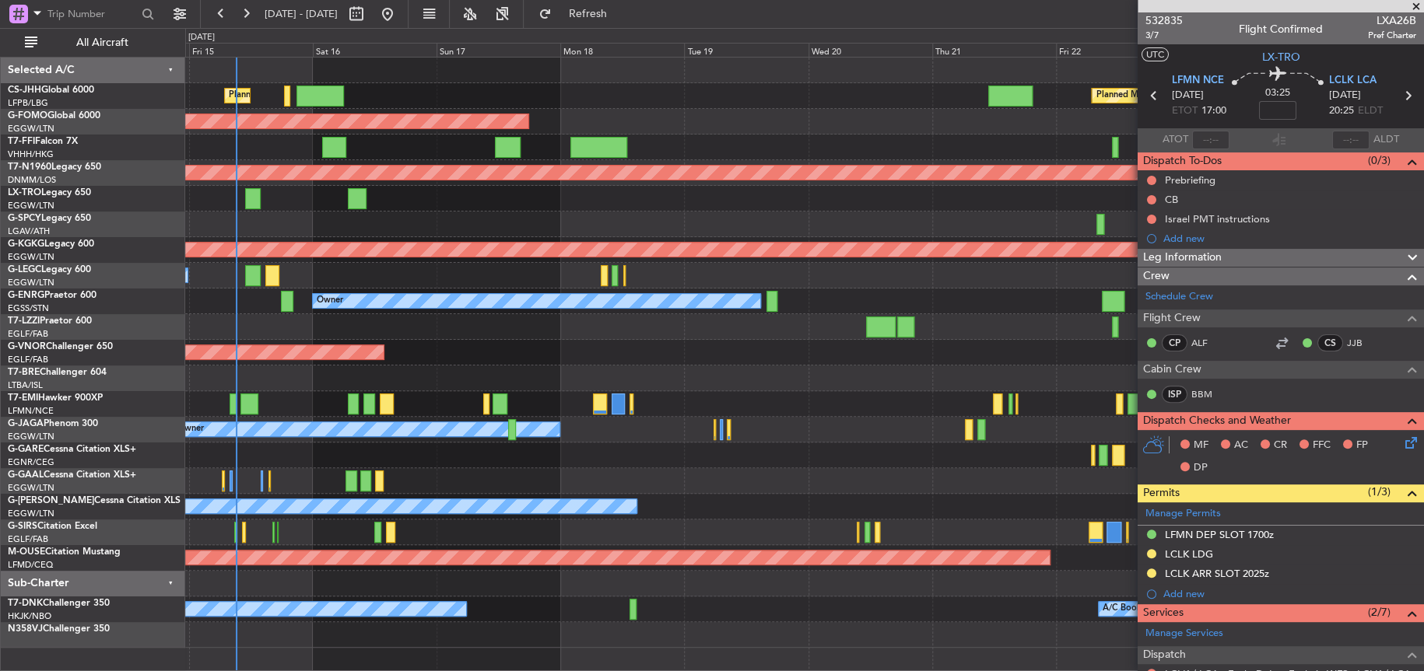
click at [843, 291] on div "Owner Planned Maint [GEOGRAPHIC_DATA] ([GEOGRAPHIC_DATA])" at bounding box center [804, 302] width 1238 height 26
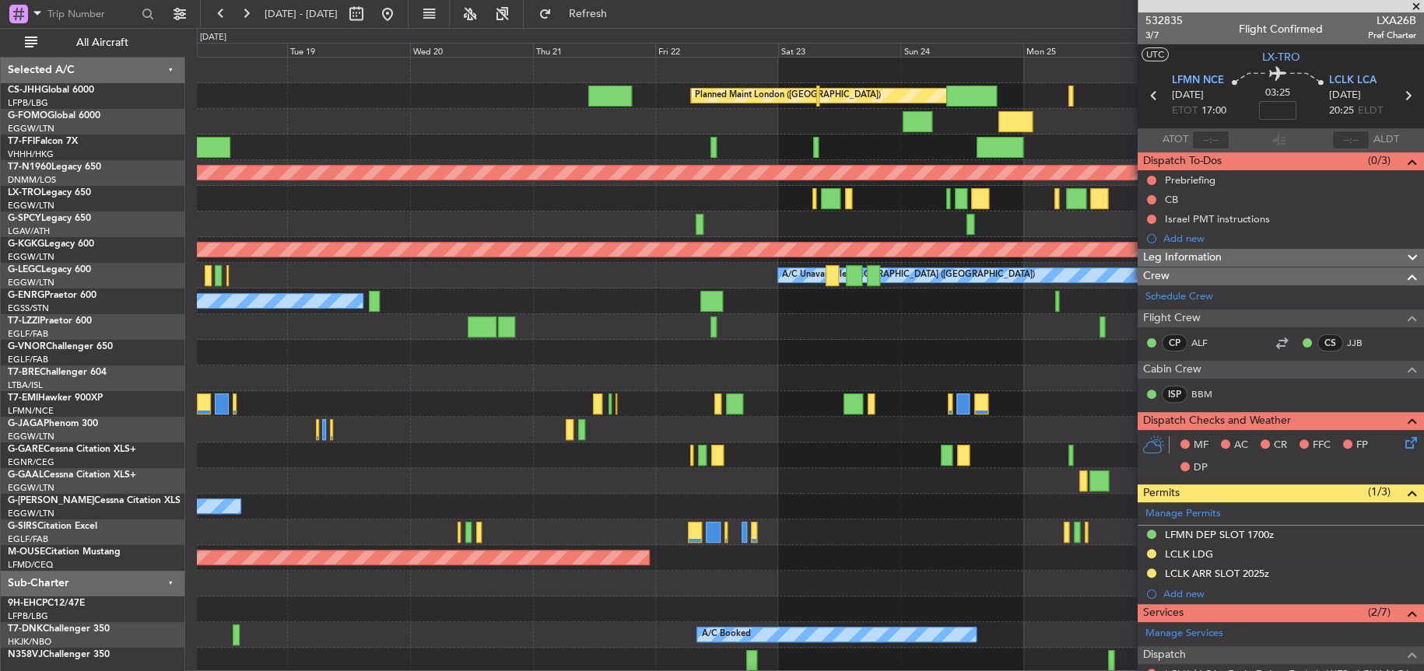
click at [397, 295] on div "Owner" at bounding box center [810, 302] width 1226 height 26
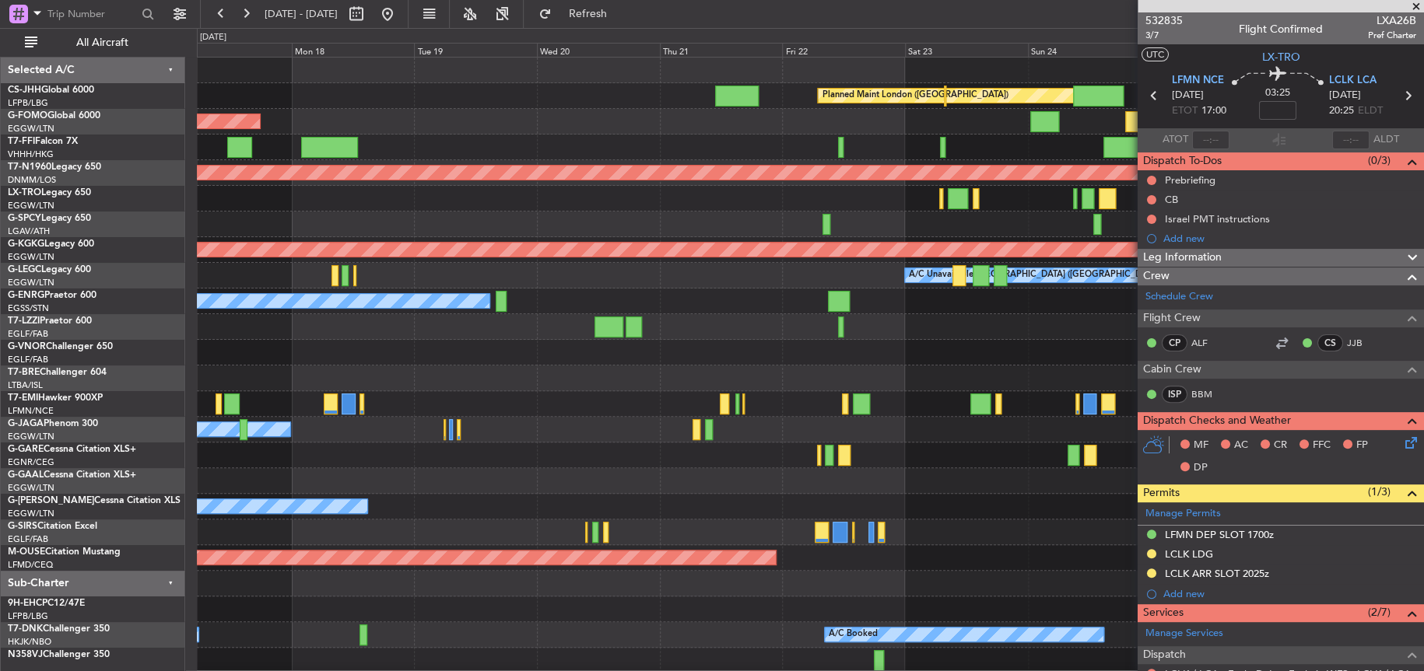
click at [761, 296] on div "Owner" at bounding box center [810, 302] width 1226 height 26
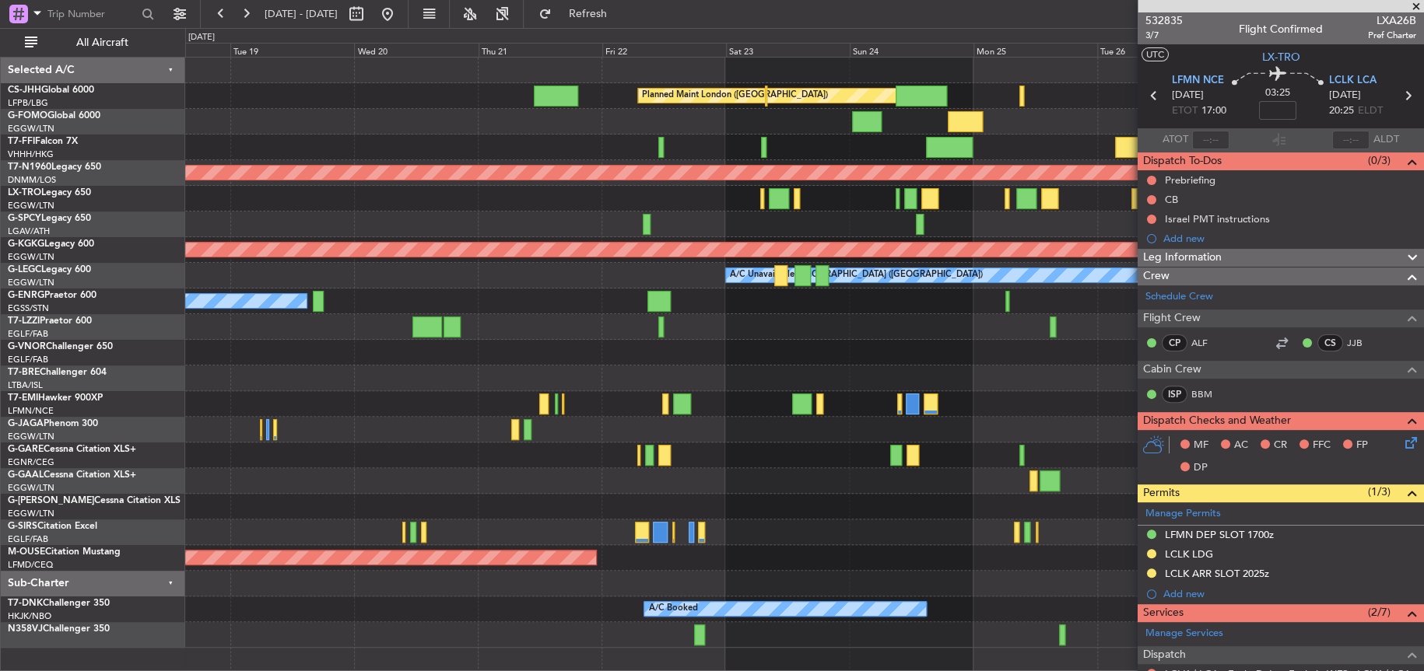
click at [648, 361] on div "Planned Maint London ([GEOGRAPHIC_DATA])" at bounding box center [803, 353] width 1237 height 26
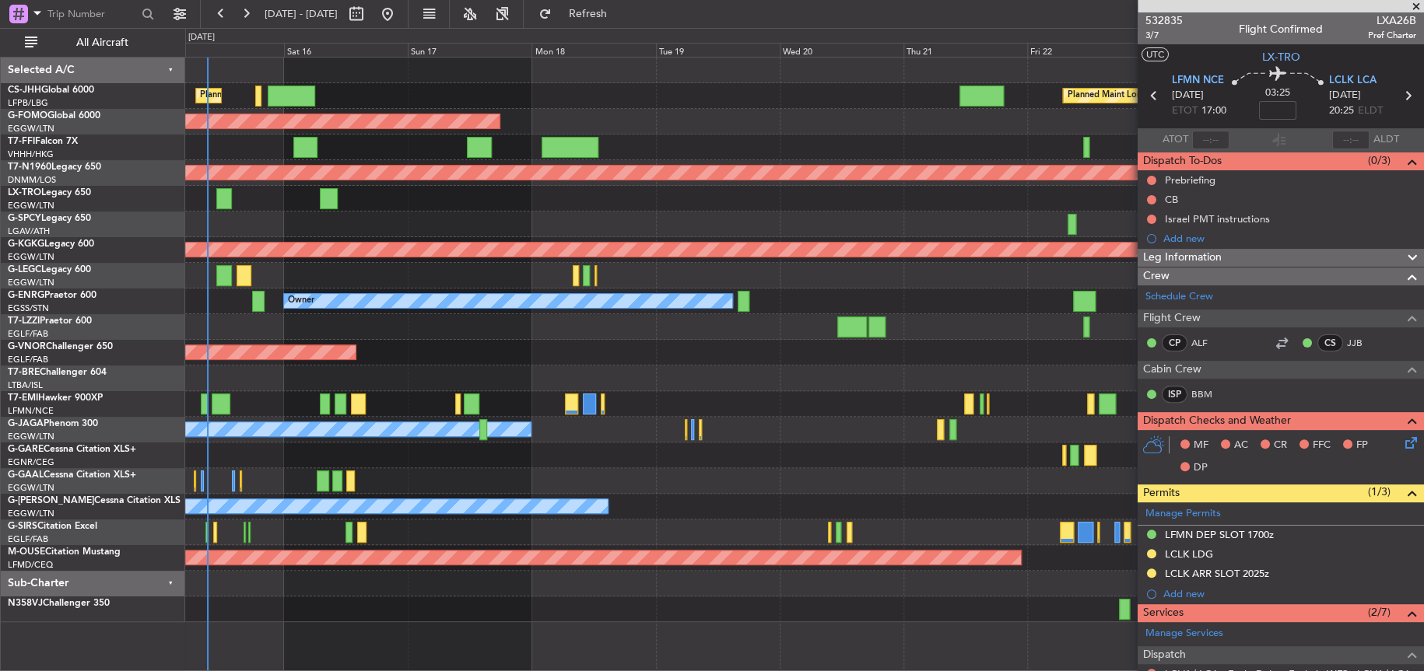
click at [1130, 282] on div "A/C Unavailable [GEOGRAPHIC_DATA] ([GEOGRAPHIC_DATA]) No Crew" at bounding box center [804, 276] width 1238 height 26
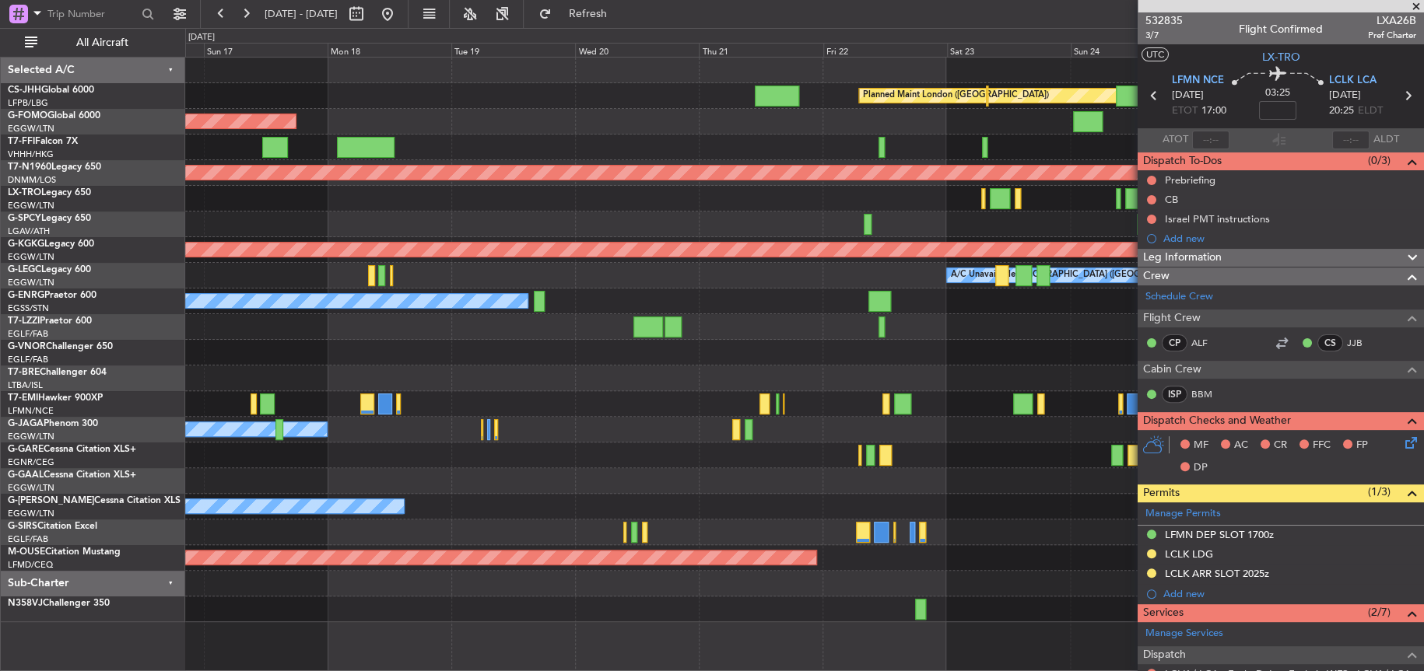
click at [667, 295] on div "Owner" at bounding box center [803, 302] width 1237 height 26
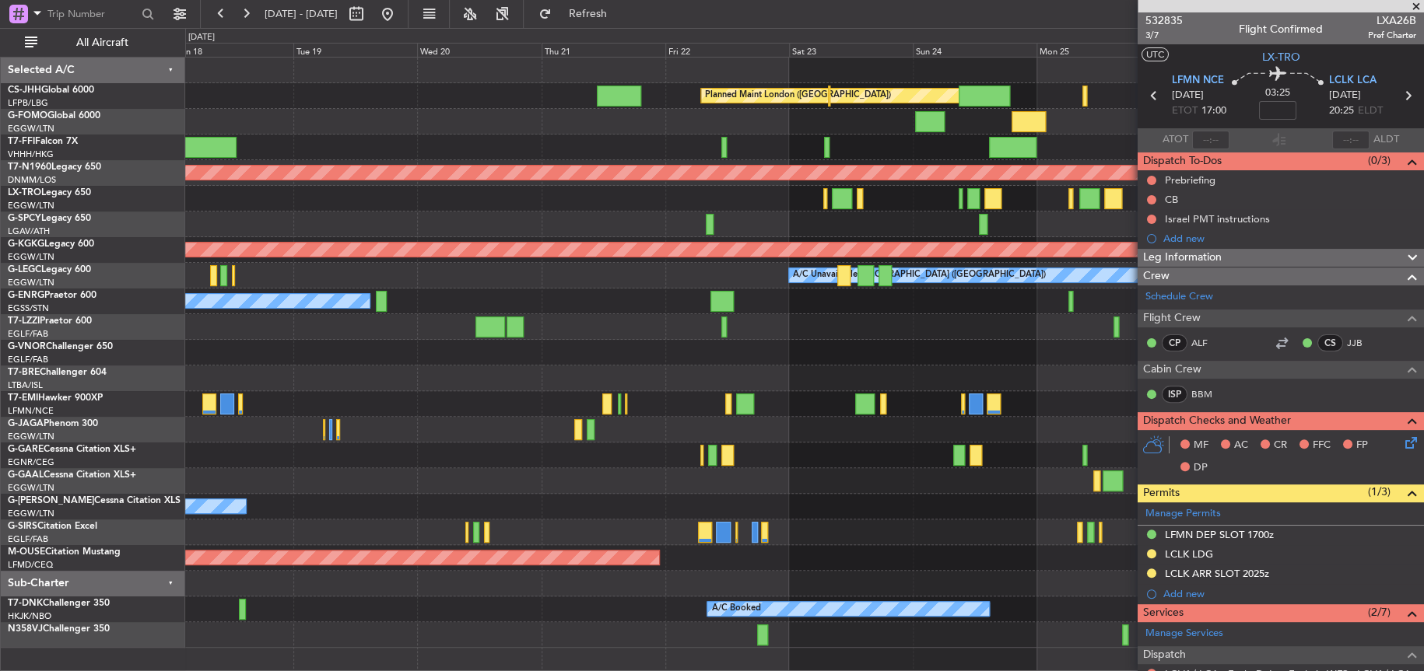
click at [510, 302] on div "Owner" at bounding box center [804, 302] width 1238 height 26
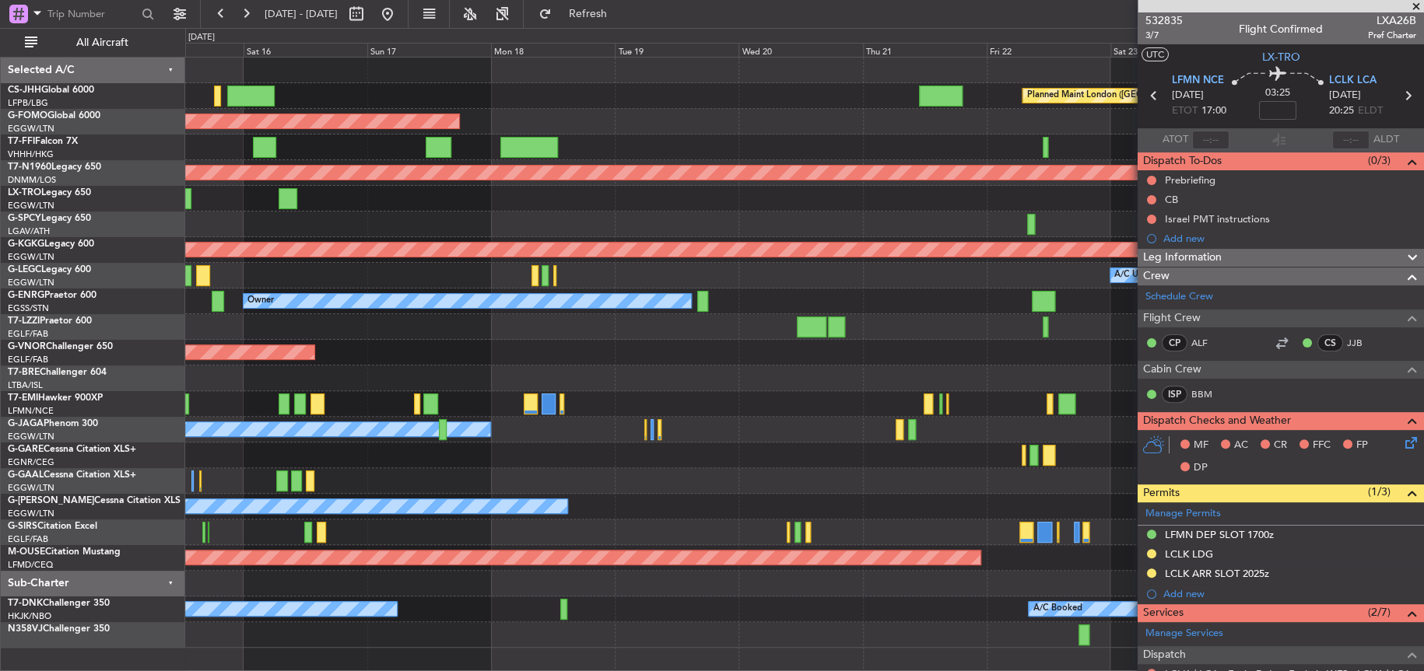
click at [792, 279] on div "A/C Unavailable [GEOGRAPHIC_DATA] ([GEOGRAPHIC_DATA]) No Crew" at bounding box center [804, 276] width 1238 height 26
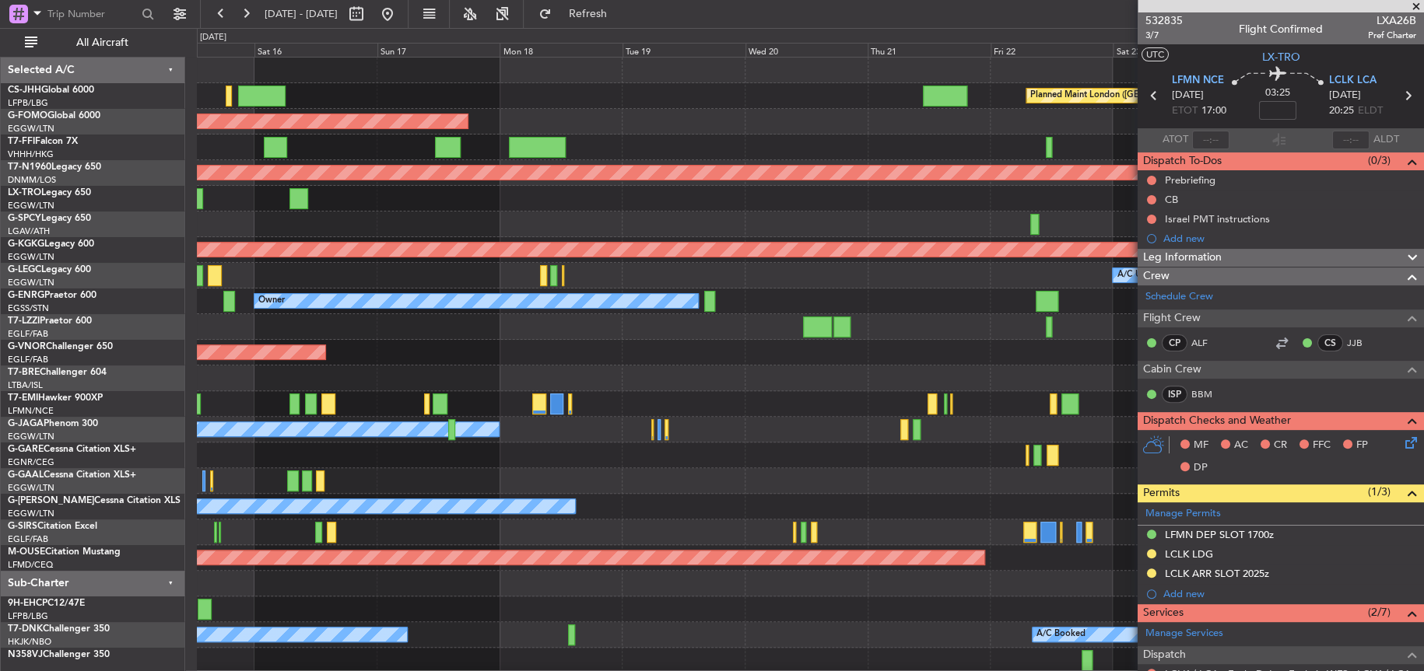
scroll to position [1, 0]
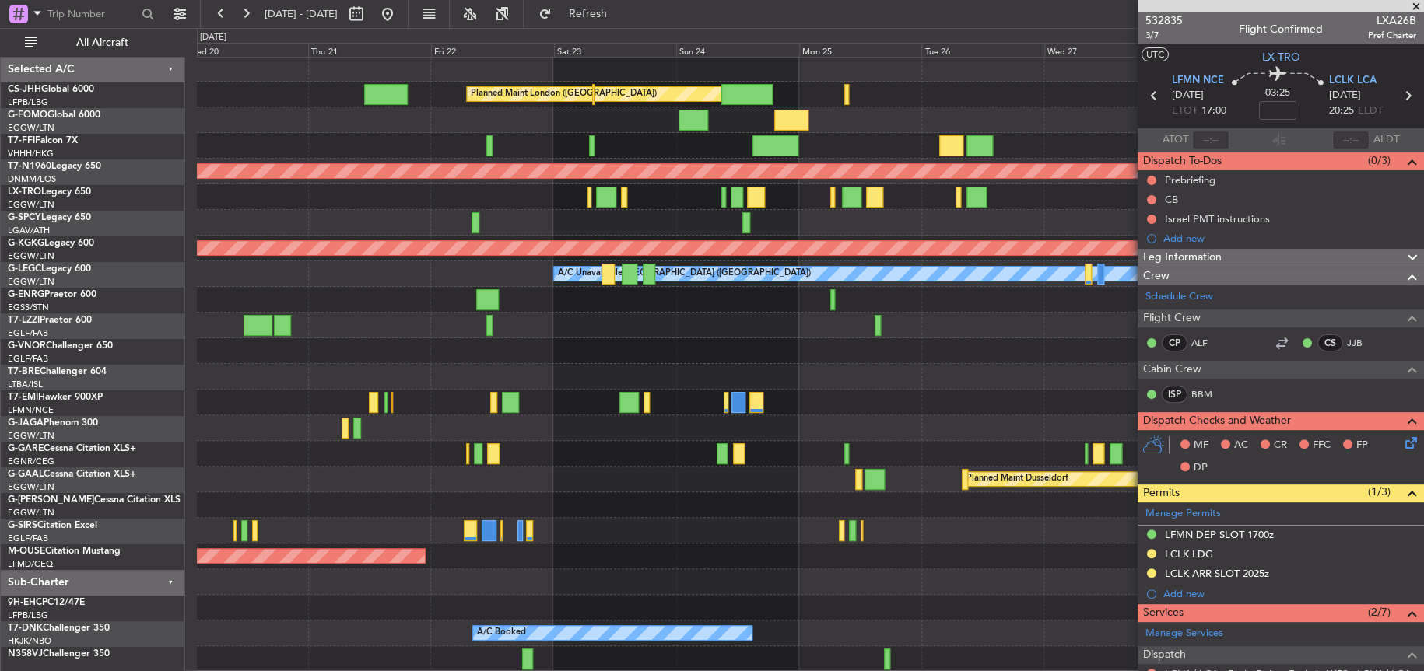
click at [310, 107] on div "Planned Maint Windsor Locks ([PERSON_NAME] Intl)" at bounding box center [809, 120] width 1225 height 26
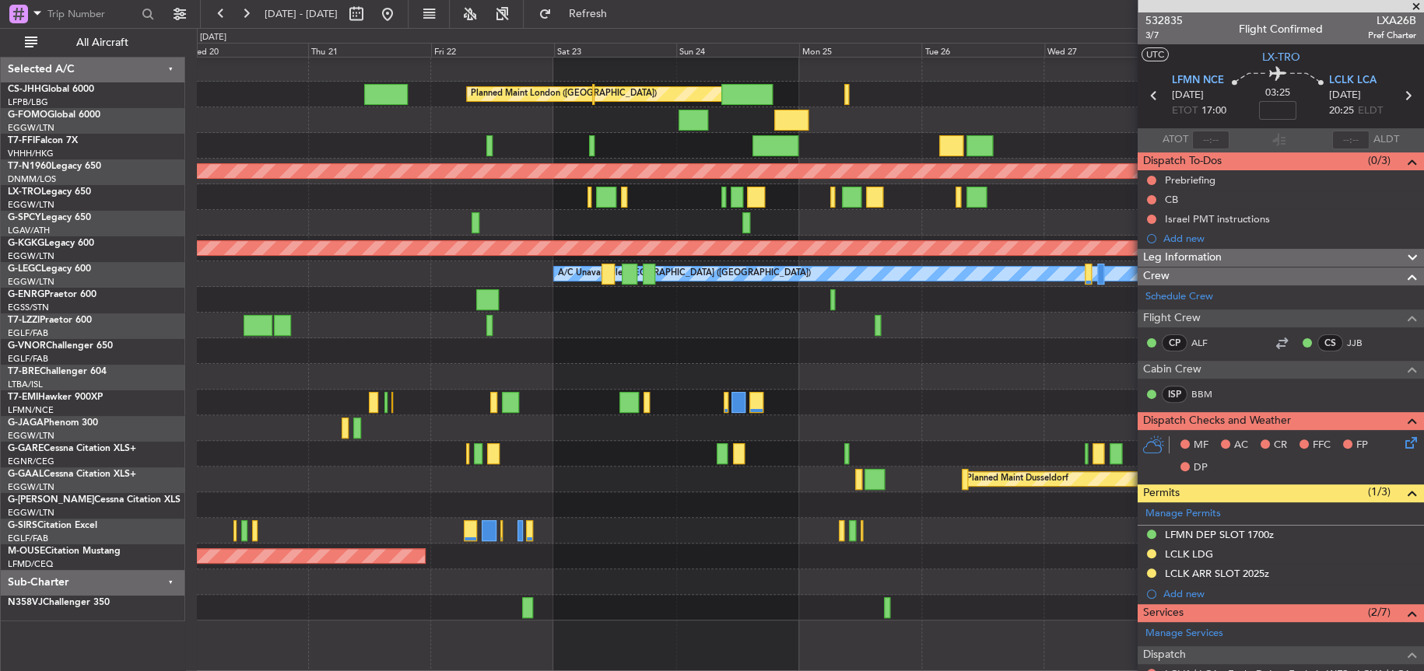
scroll to position [0, 0]
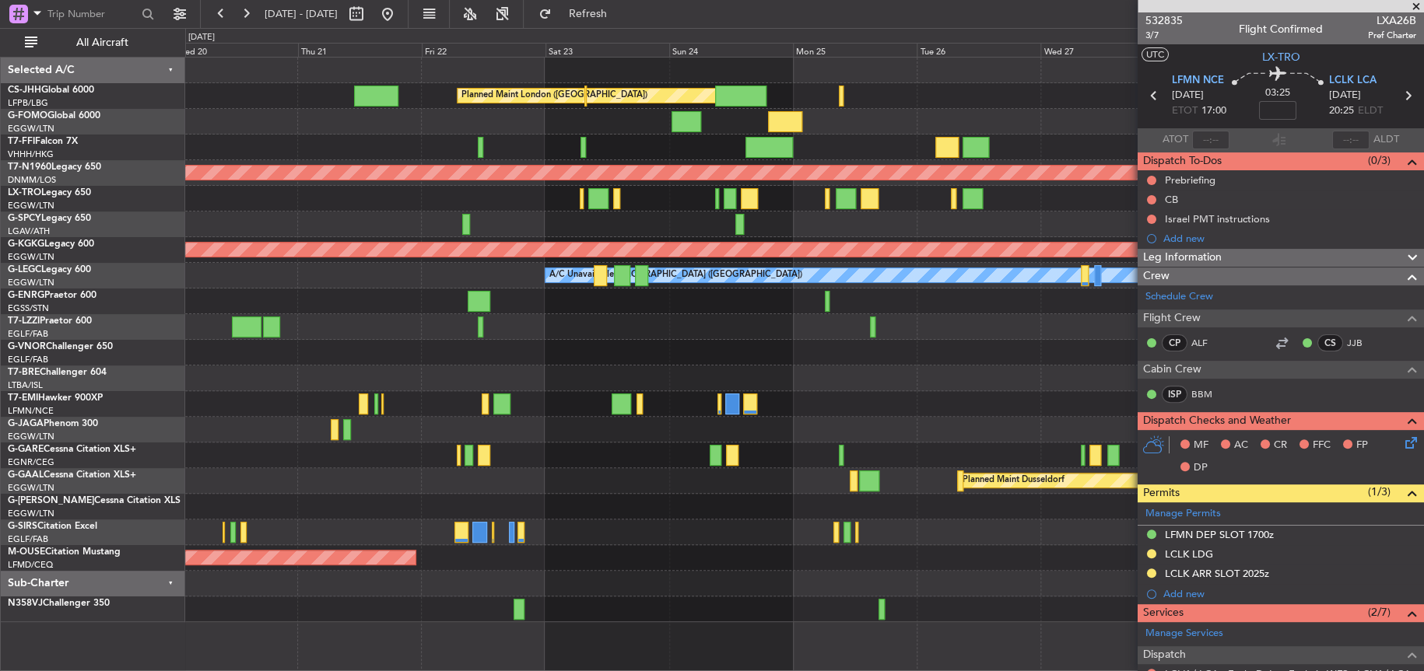
click at [608, 116] on div "Planned Maint Windsor Locks ([PERSON_NAME] Intl)" at bounding box center [803, 122] width 1237 height 26
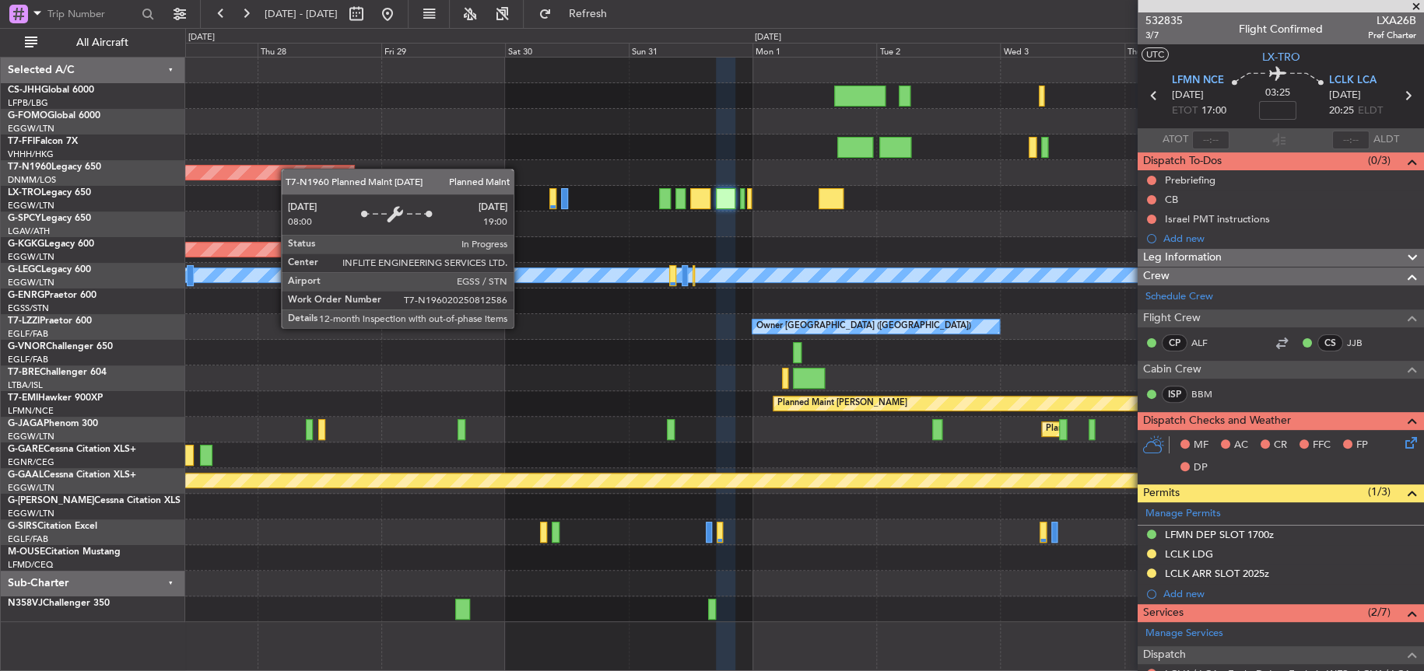
click at [206, 170] on div "Planned Maint [GEOGRAPHIC_DATA] ([GEOGRAPHIC_DATA]) AOG Maint [GEOGRAPHIC_DATA]…" at bounding box center [804, 340] width 1238 height 565
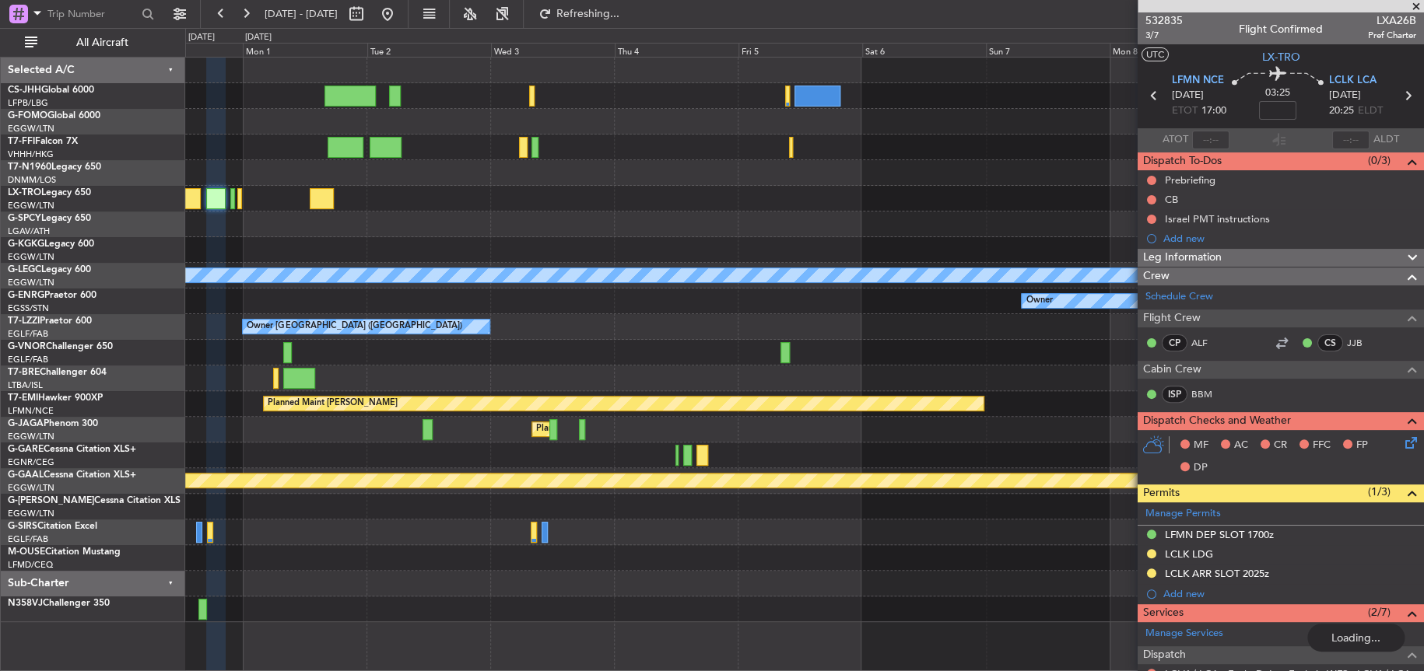
click at [249, 124] on div at bounding box center [803, 122] width 1237 height 26
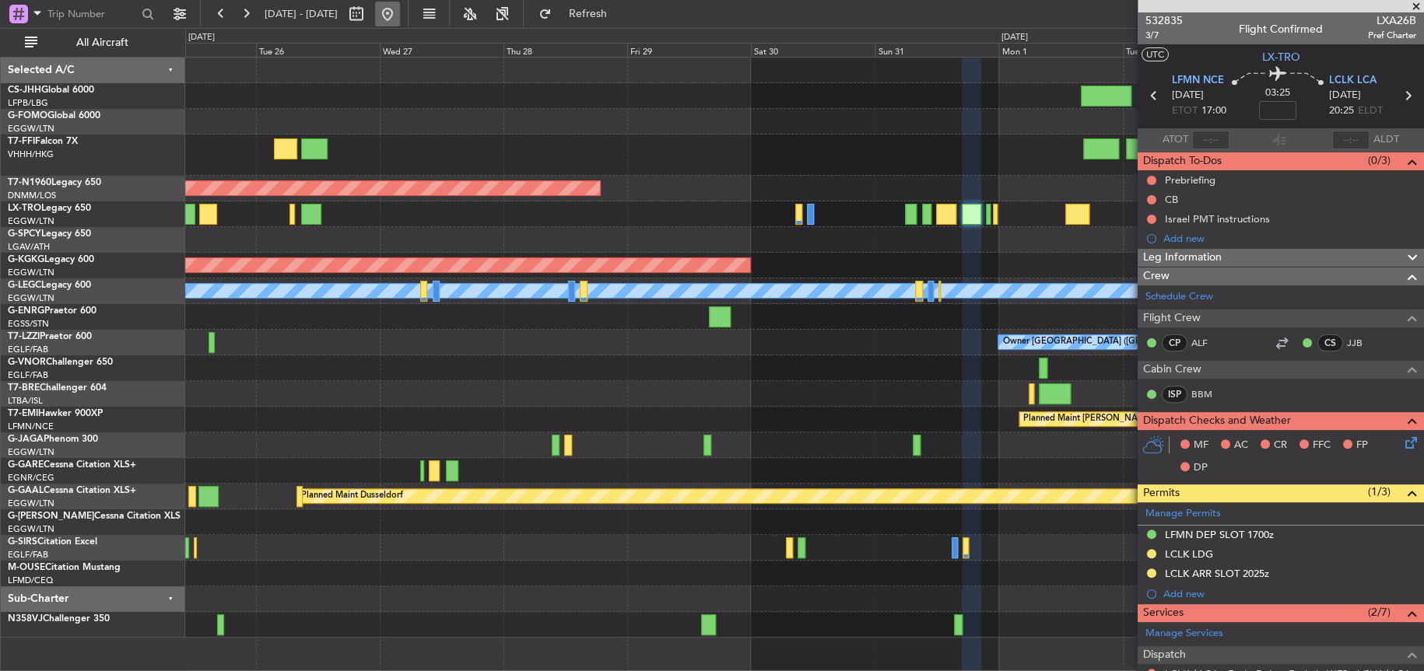
click at [400, 9] on button at bounding box center [387, 14] width 25 height 25
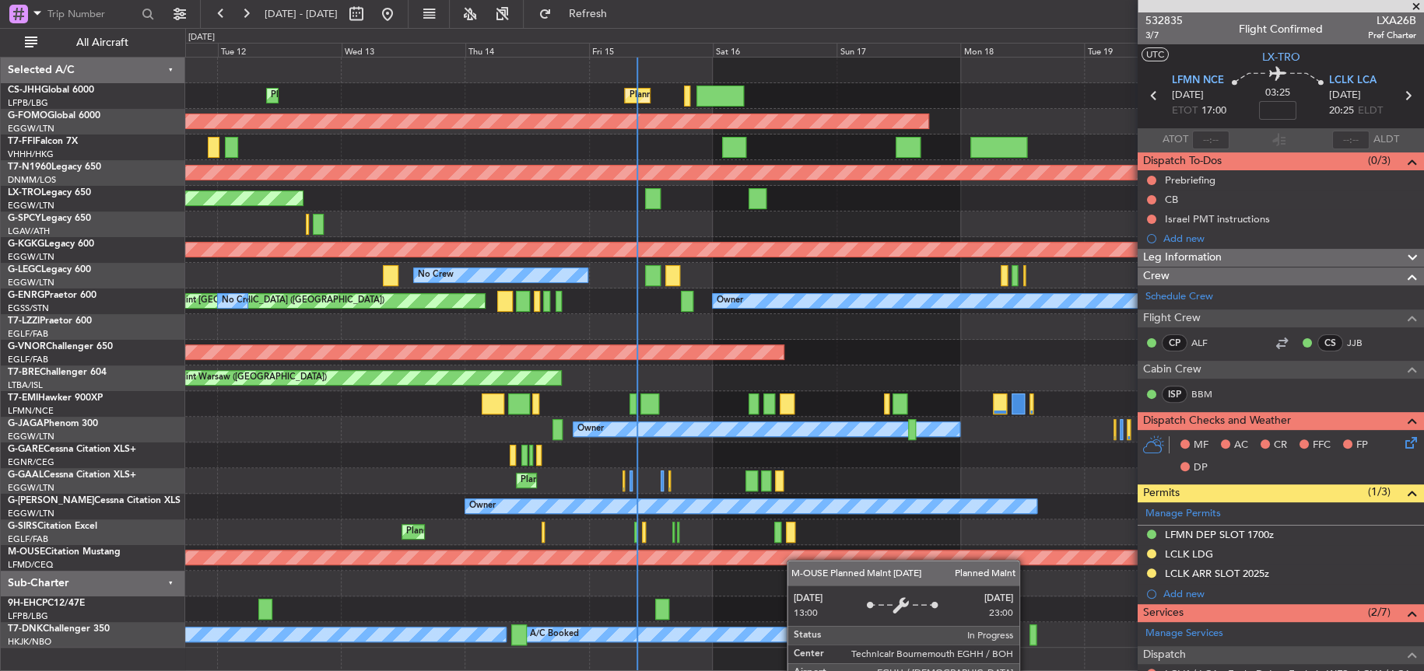
click at [428, 463] on div "Planned Maint [GEOGRAPHIC_DATA] ([GEOGRAPHIC_DATA]) Planned Maint [GEOGRAPHIC_D…" at bounding box center [803, 353] width 1237 height 590
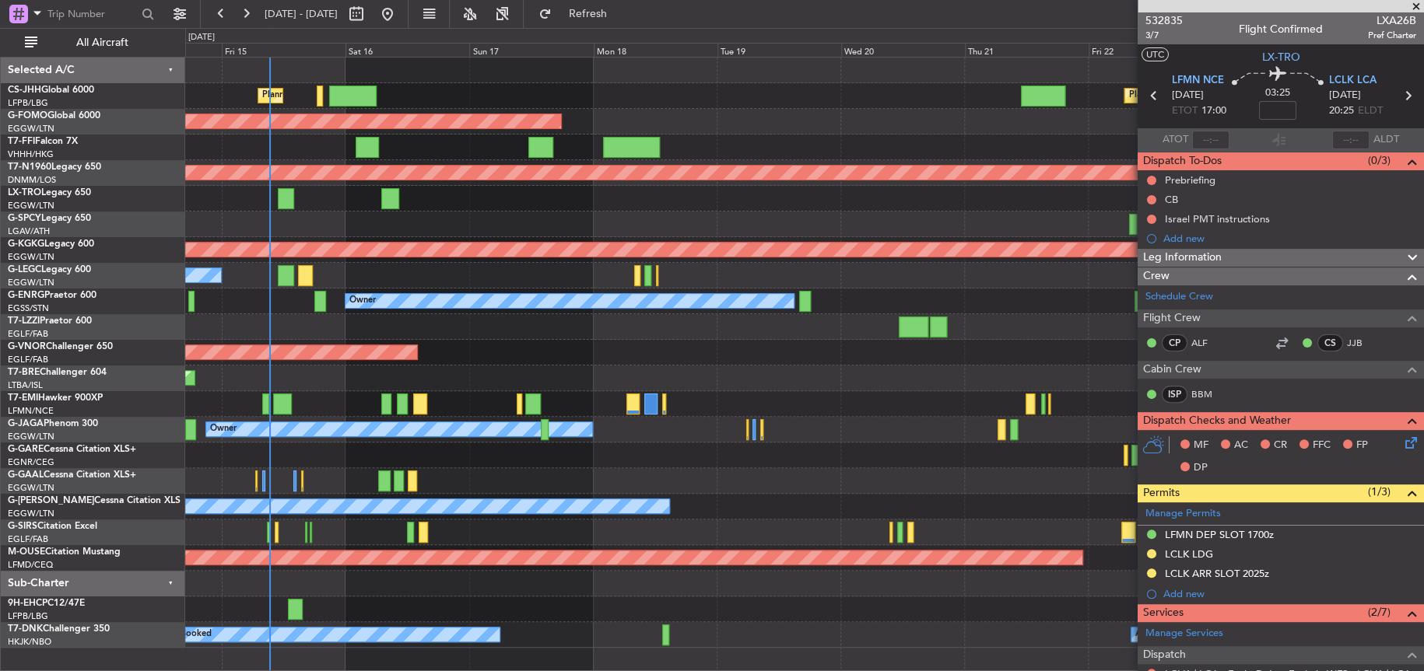
click at [75, 413] on div "Planned Maint [GEOGRAPHIC_DATA] ([GEOGRAPHIC_DATA]) Planned Maint [GEOGRAPHIC_D…" at bounding box center [712, 349] width 1424 height 643
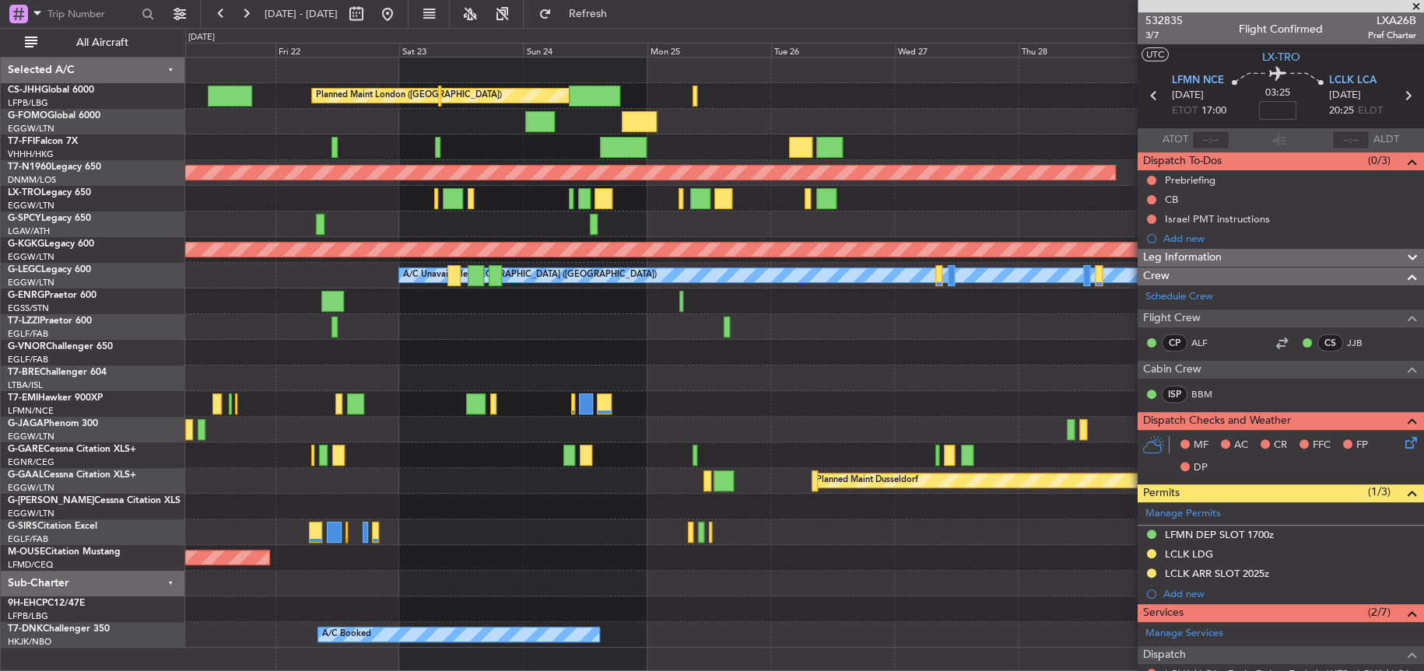
click at [95, 426] on div "Planned Maint London ([GEOGRAPHIC_DATA]) Planned Maint [GEOGRAPHIC_DATA] ([GEOG…" at bounding box center [712, 349] width 1424 height 643
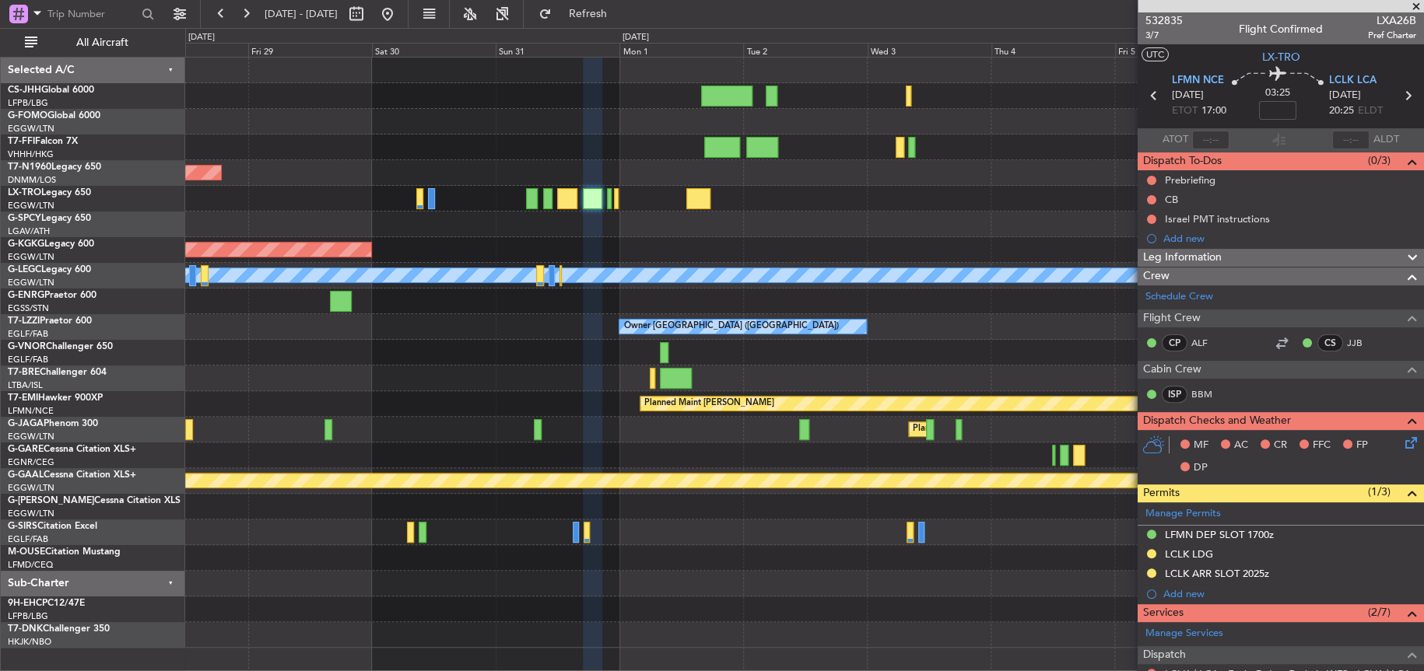
click at [118, 529] on div "Planned Maint [GEOGRAPHIC_DATA] ([GEOGRAPHIC_DATA]) AOG Maint [GEOGRAPHIC_DATA]…" at bounding box center [712, 349] width 1424 height 643
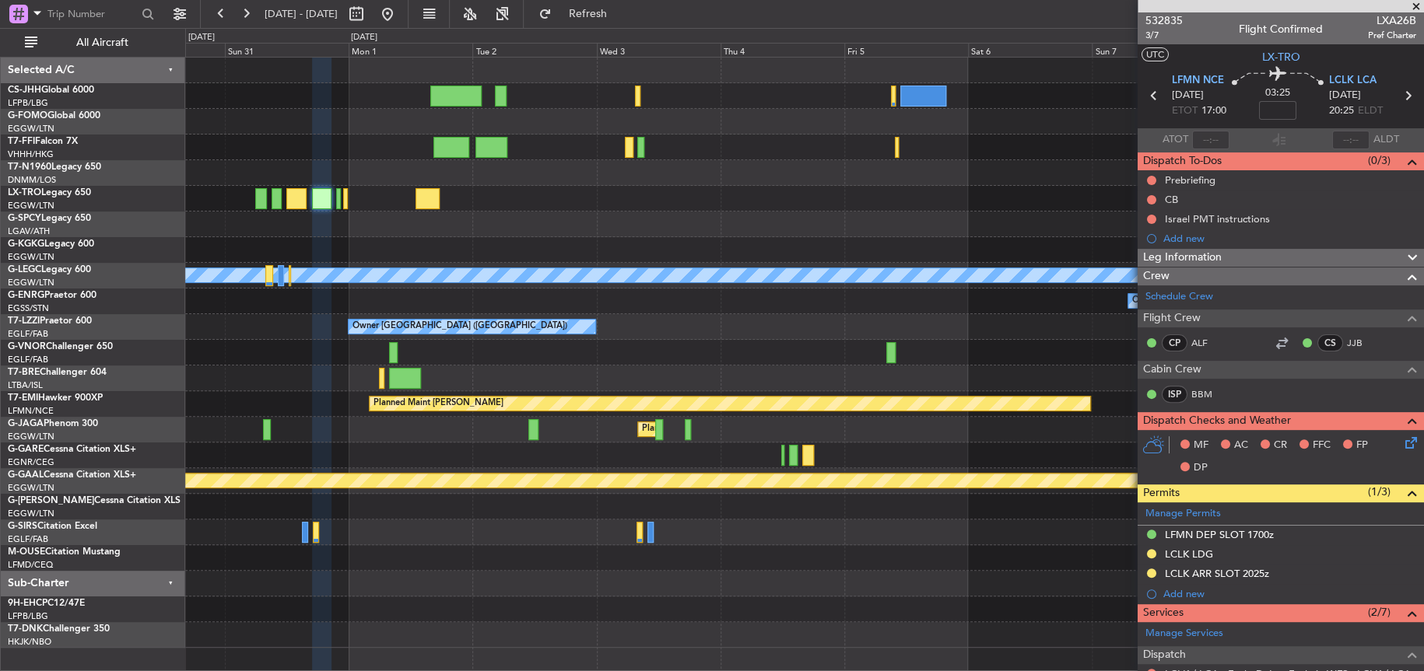
click at [540, 493] on div "Planned Maint Geneva (Cointrin) Planned Maint [GEOGRAPHIC_DATA] ([GEOGRAPHIC_DA…" at bounding box center [712, 349] width 1424 height 643
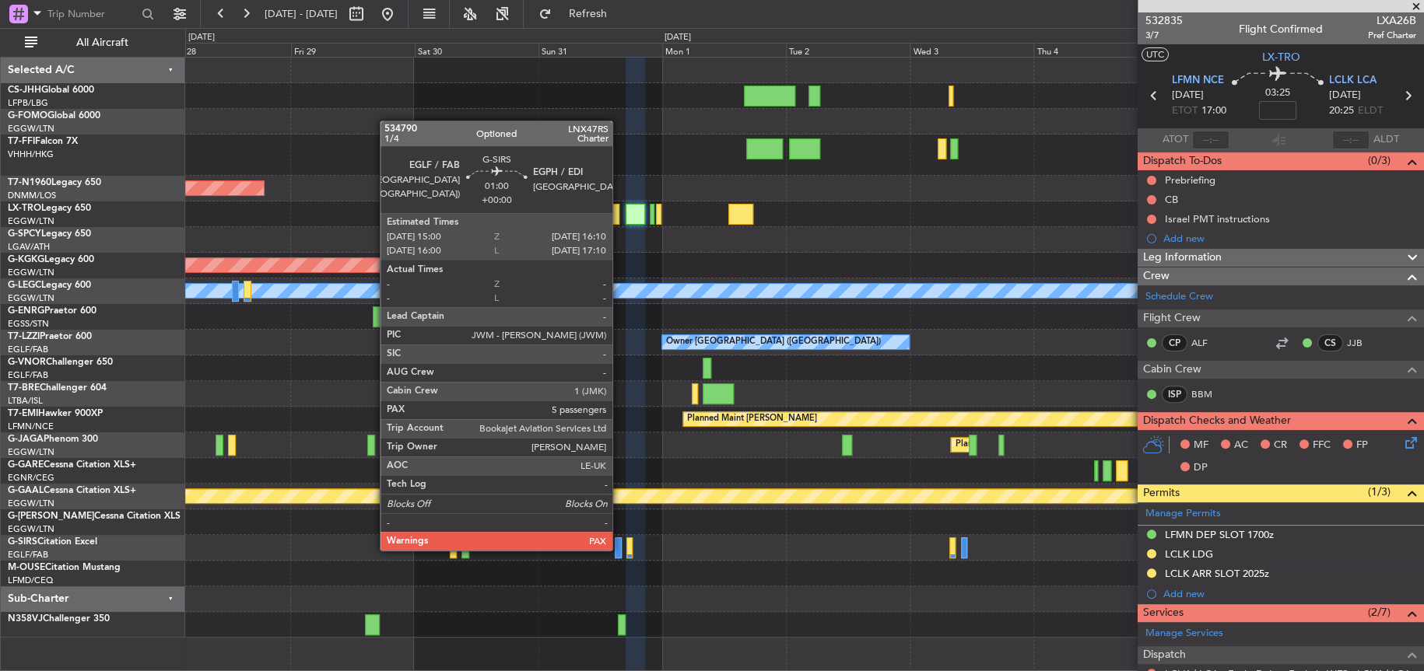
click at [619, 548] on div at bounding box center [618, 548] width 6 height 21
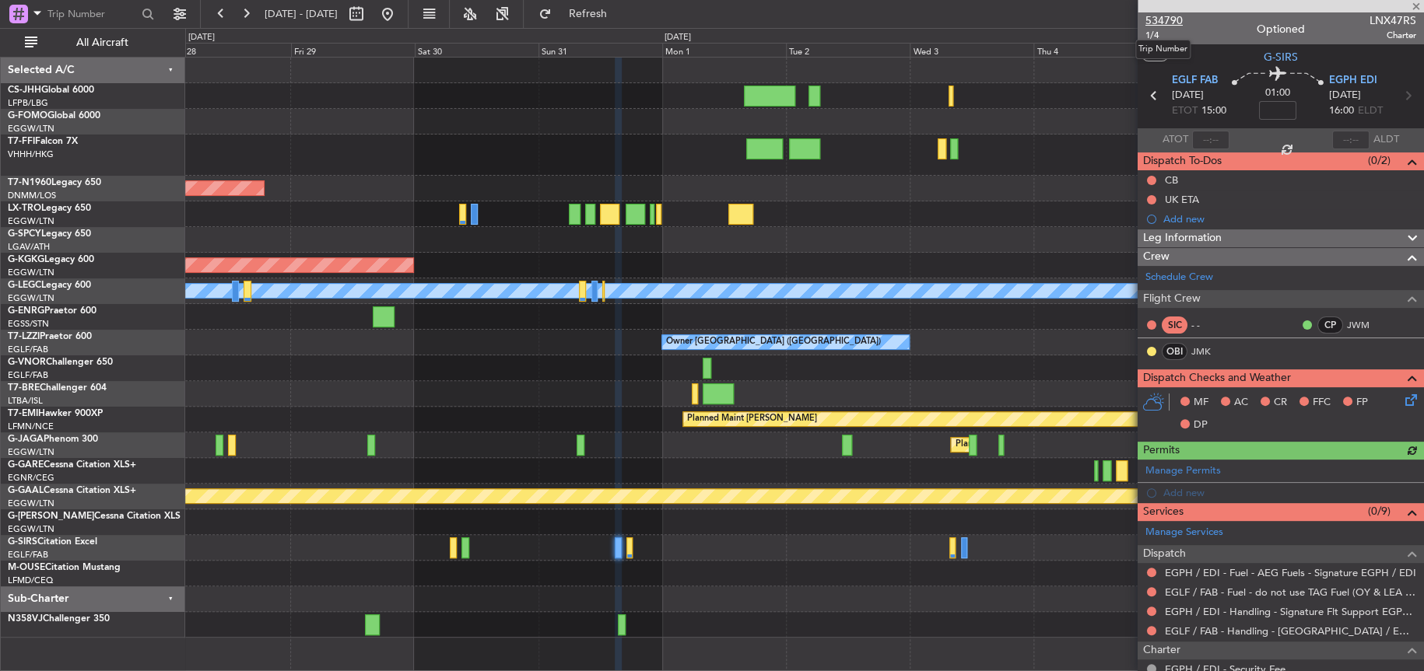
click at [1162, 19] on span "534790" at bounding box center [1163, 20] width 37 height 16
click at [620, 9] on span "Refresh" at bounding box center [587, 14] width 65 height 11
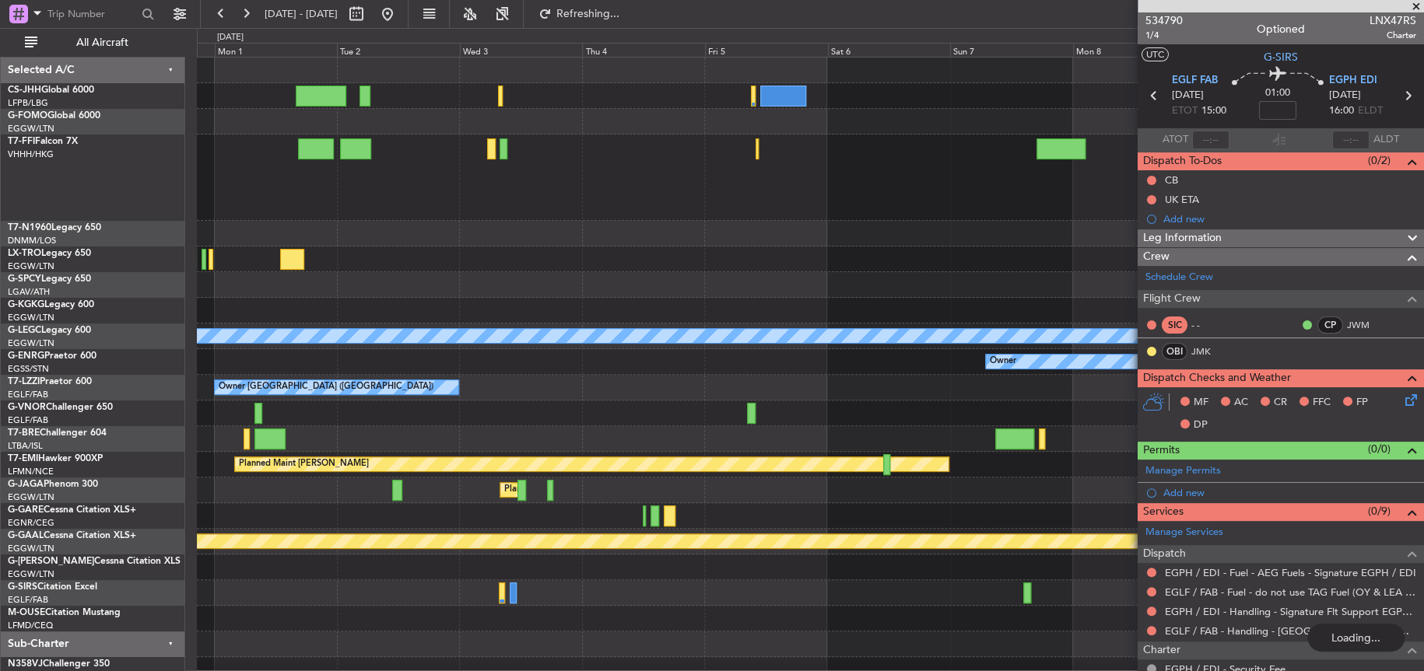
click at [656, 551] on div "Planned Maint Geneva (Cointrin) AOG Maint [GEOGRAPHIC_DATA] ([GEOGRAPHIC_DATA])…" at bounding box center [809, 371] width 1225 height 626
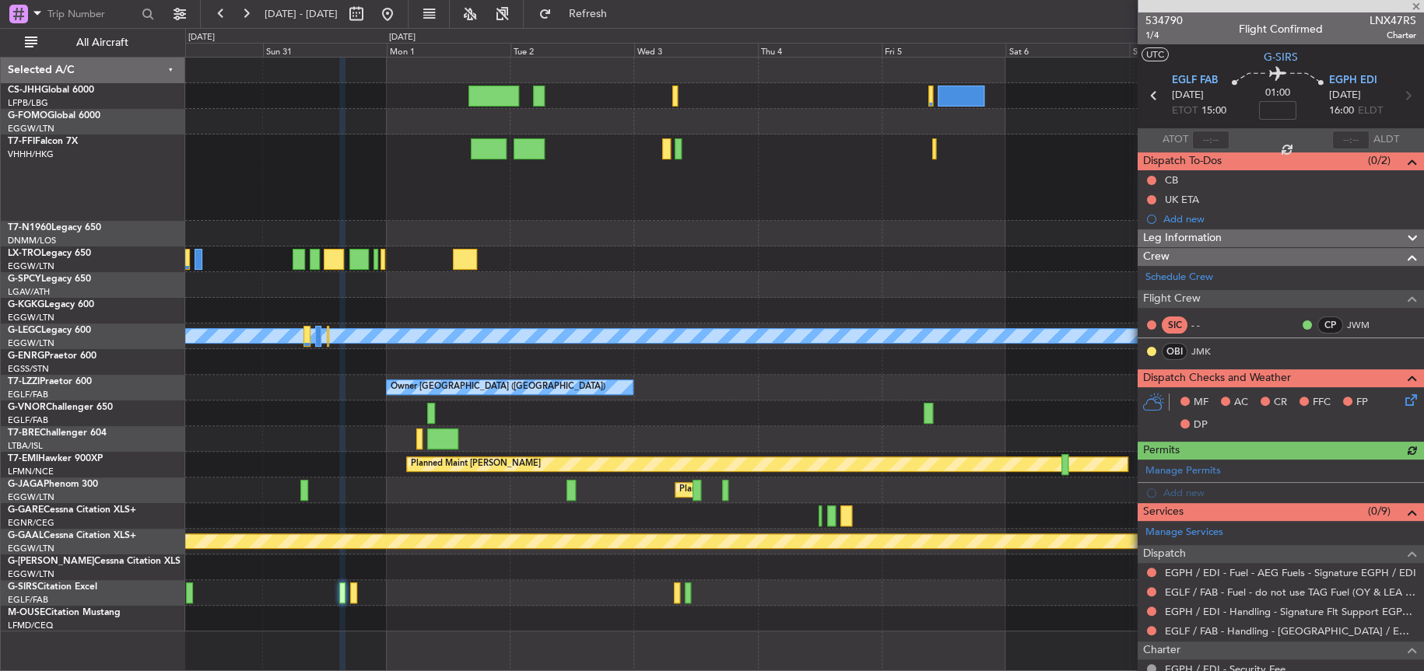
click at [710, 539] on div "Planned Maint Geneva (Cointrin) Planned Maint [GEOGRAPHIC_DATA] ([GEOGRAPHIC_DA…" at bounding box center [803, 345] width 1237 height 574
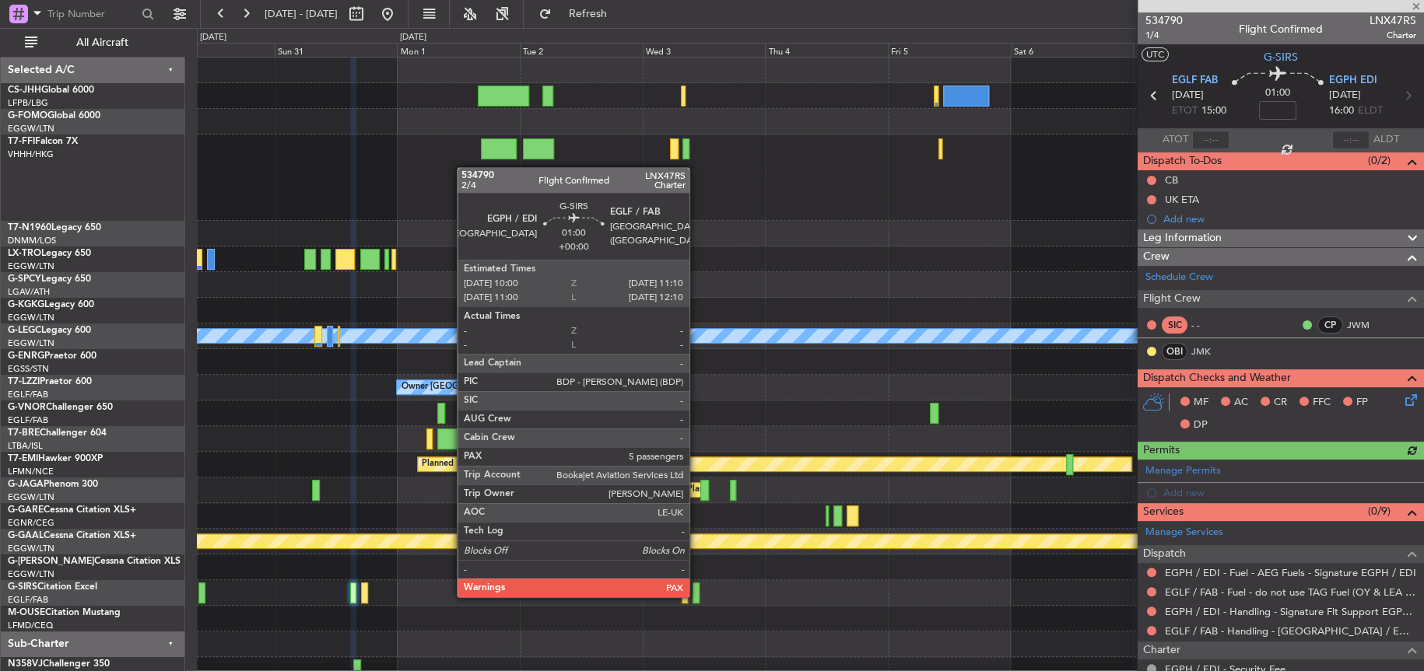
click at [696, 595] on div at bounding box center [695, 593] width 6 height 21
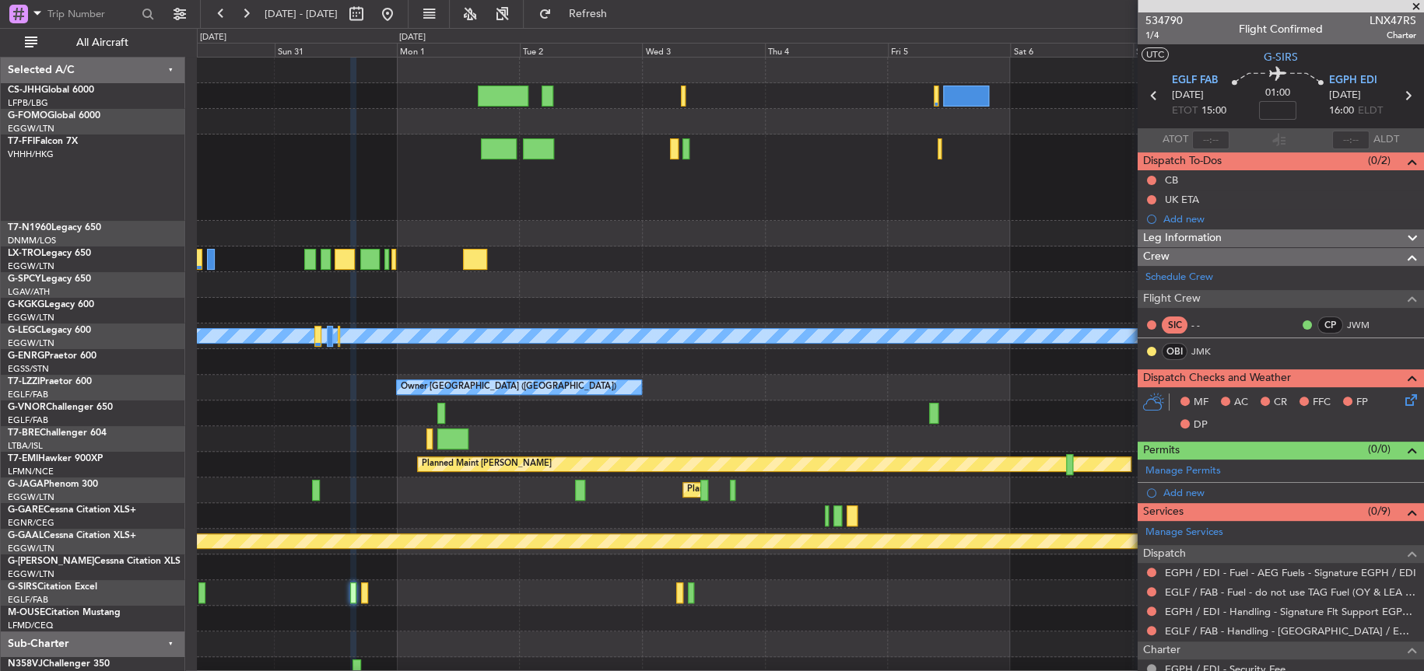
click at [756, 232] on div "Planned Maint [GEOGRAPHIC_DATA] ([GEOGRAPHIC_DATA])" at bounding box center [809, 234] width 1225 height 26
click at [513, 620] on div at bounding box center [809, 619] width 1225 height 26
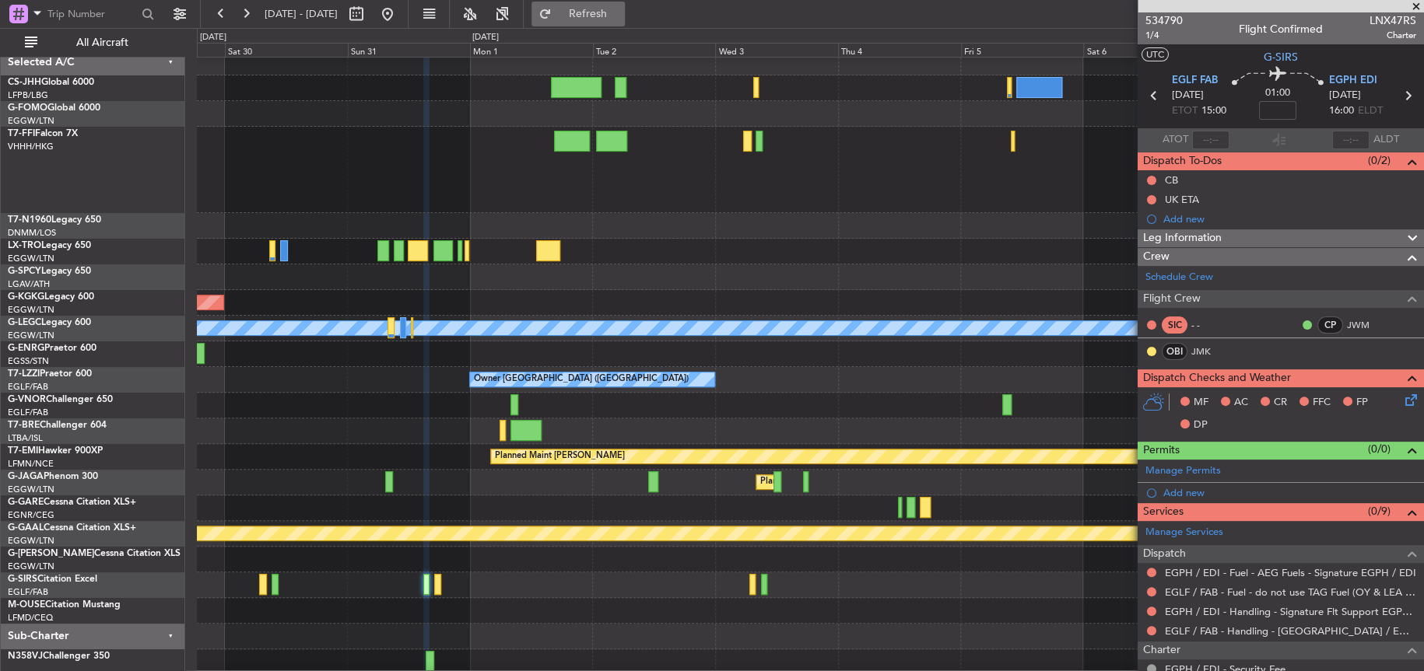
click at [620, 15] on span "Refresh" at bounding box center [587, 14] width 65 height 11
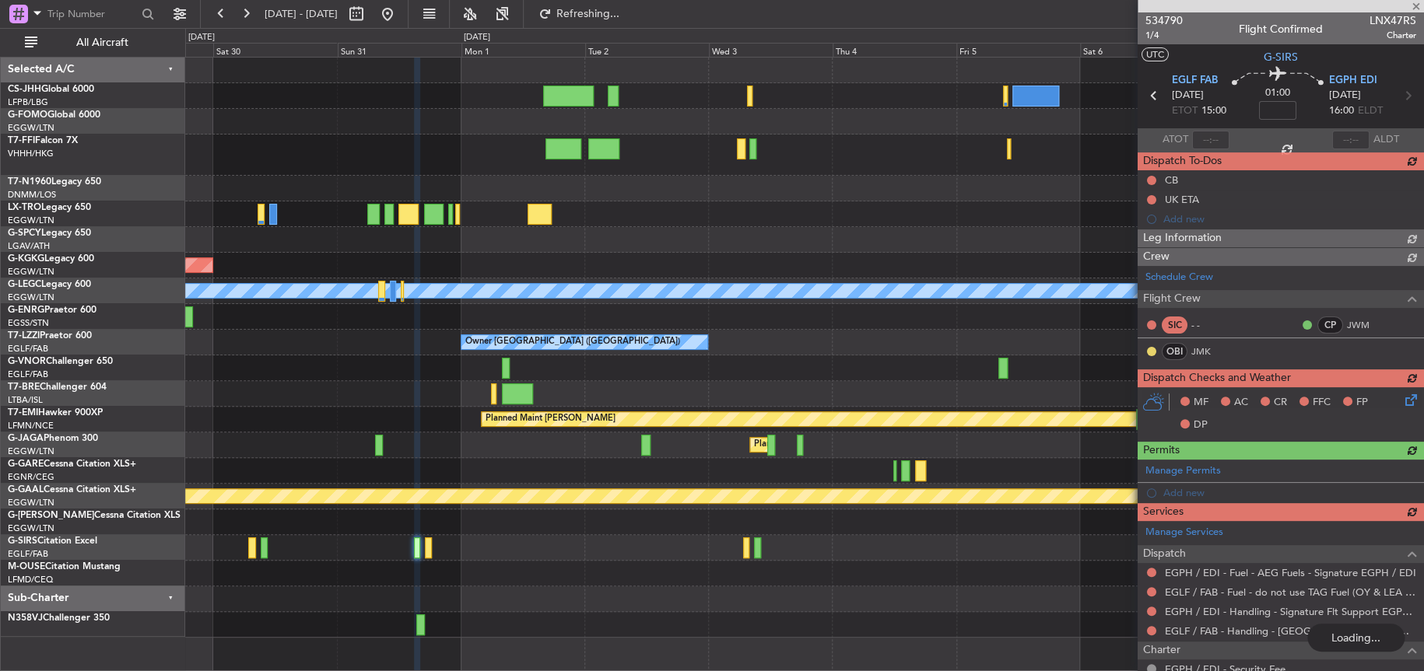
scroll to position [0, 0]
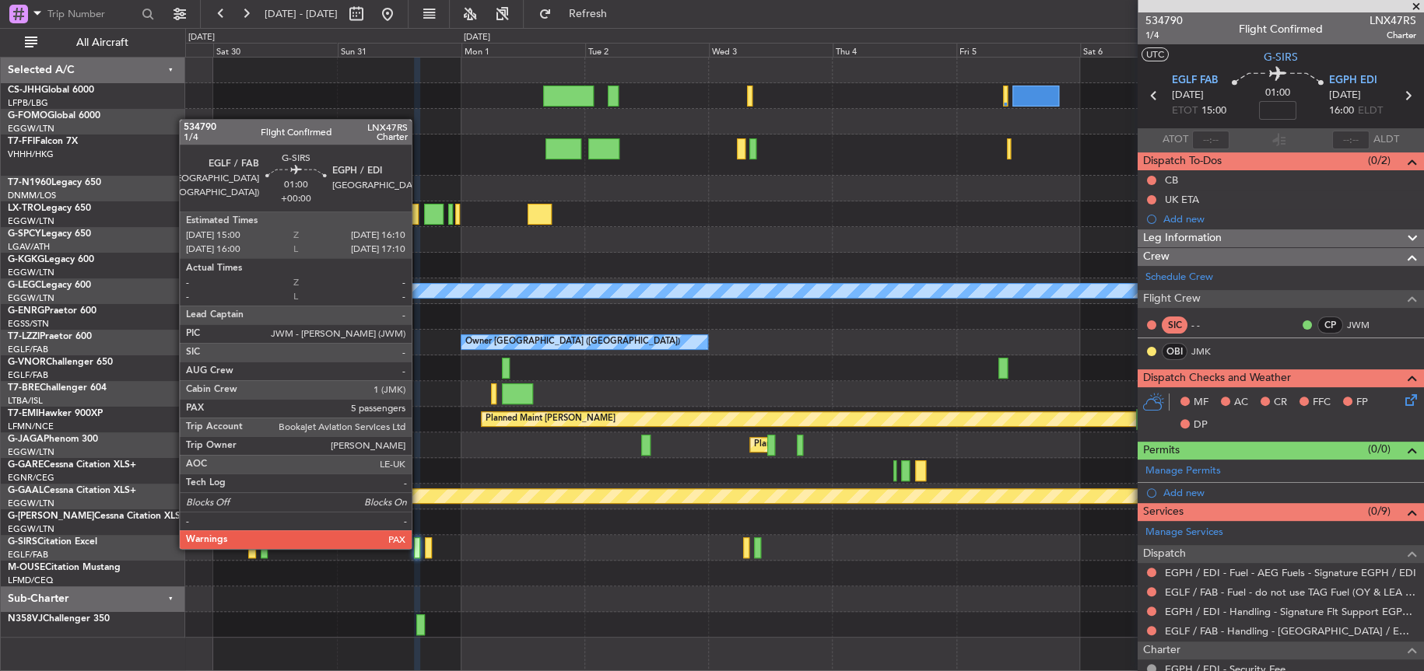
click at [419, 547] on div at bounding box center [417, 548] width 6 height 21
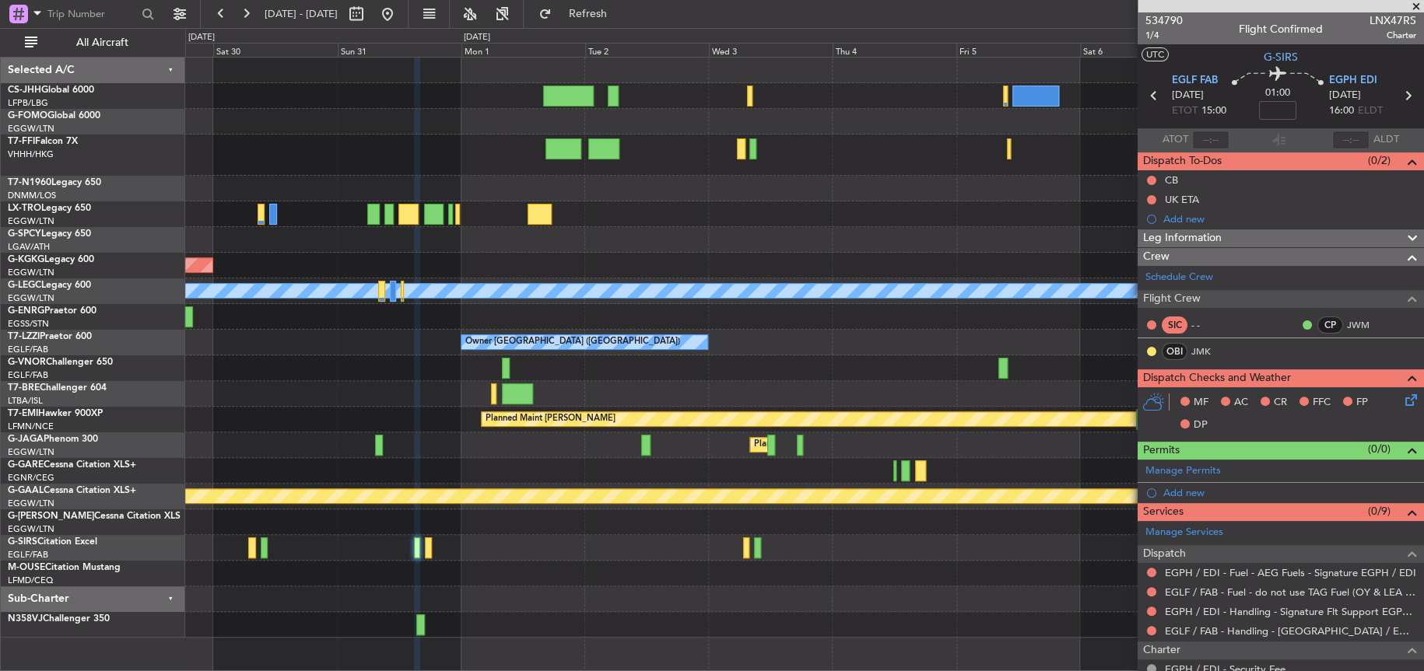
click at [808, 633] on div at bounding box center [803, 625] width 1237 height 26
click at [718, 582] on div at bounding box center [803, 574] width 1237 height 26
click at [1179, 270] on link "Schedule Crew" at bounding box center [1179, 278] width 68 height 16
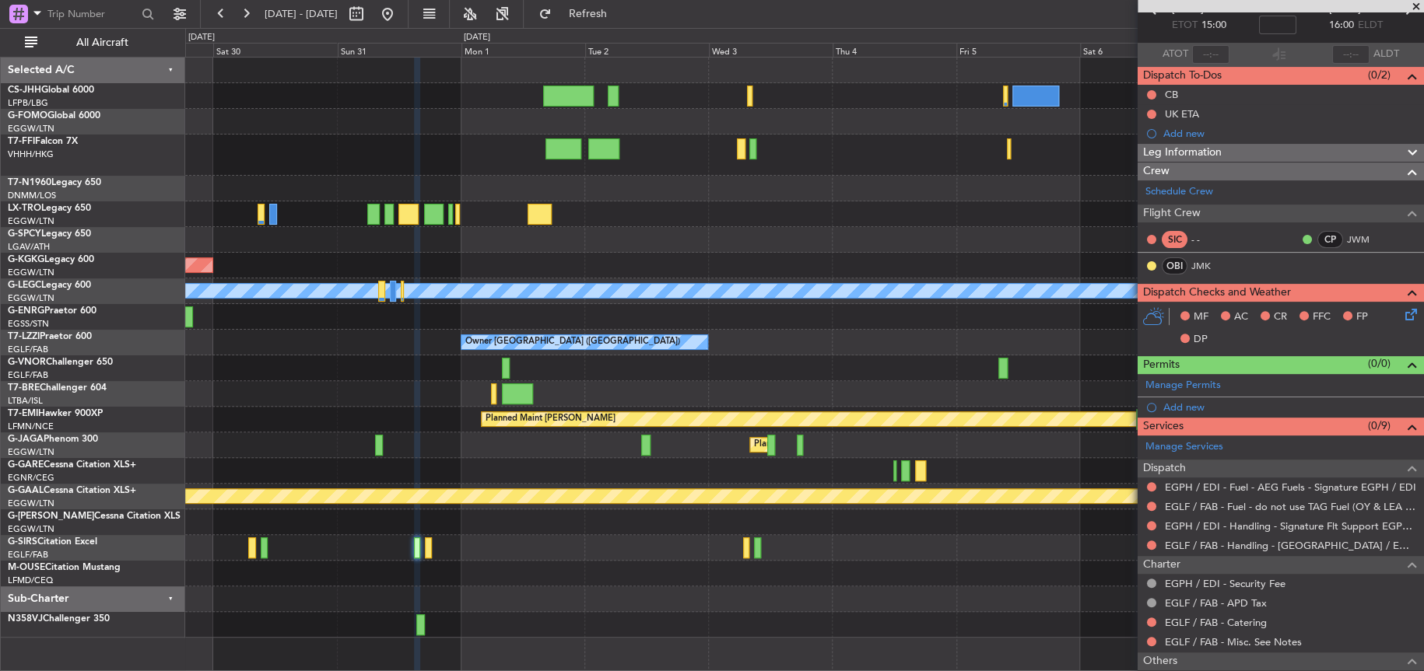
scroll to position [205, 0]
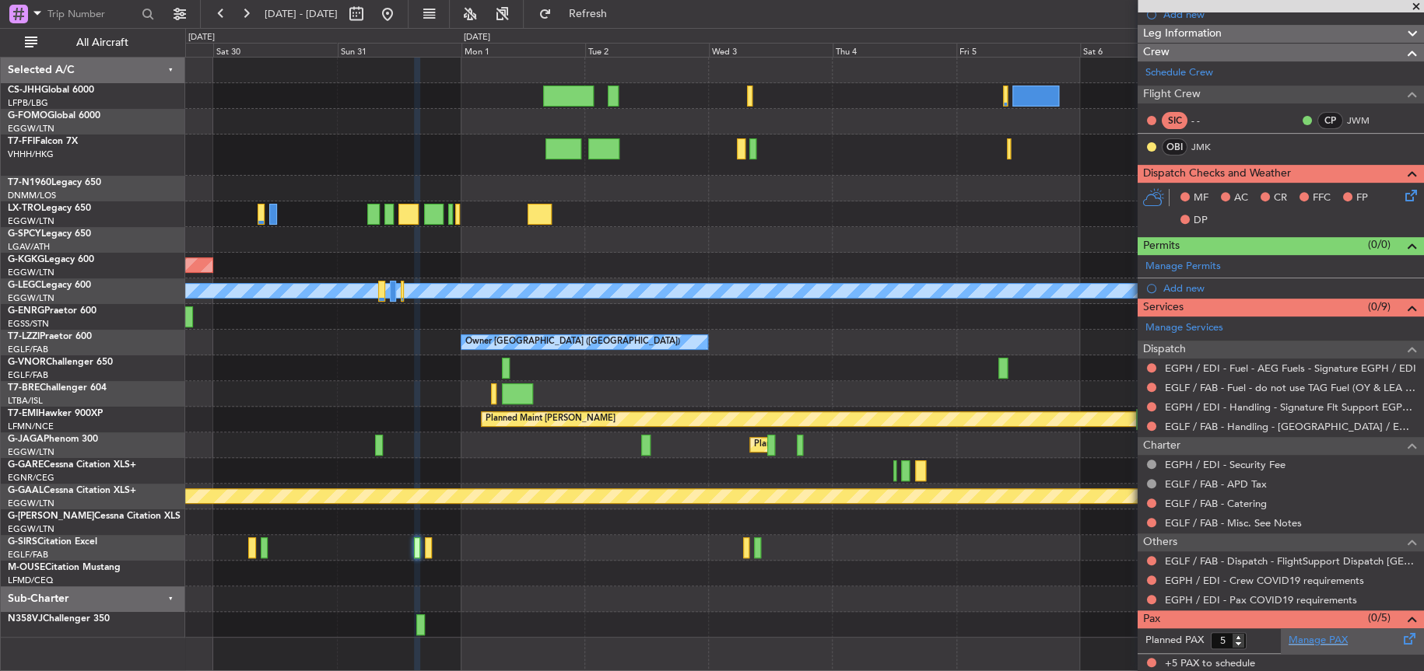
click at [1312, 640] on link "Manage PAX" at bounding box center [1317, 641] width 59 height 16
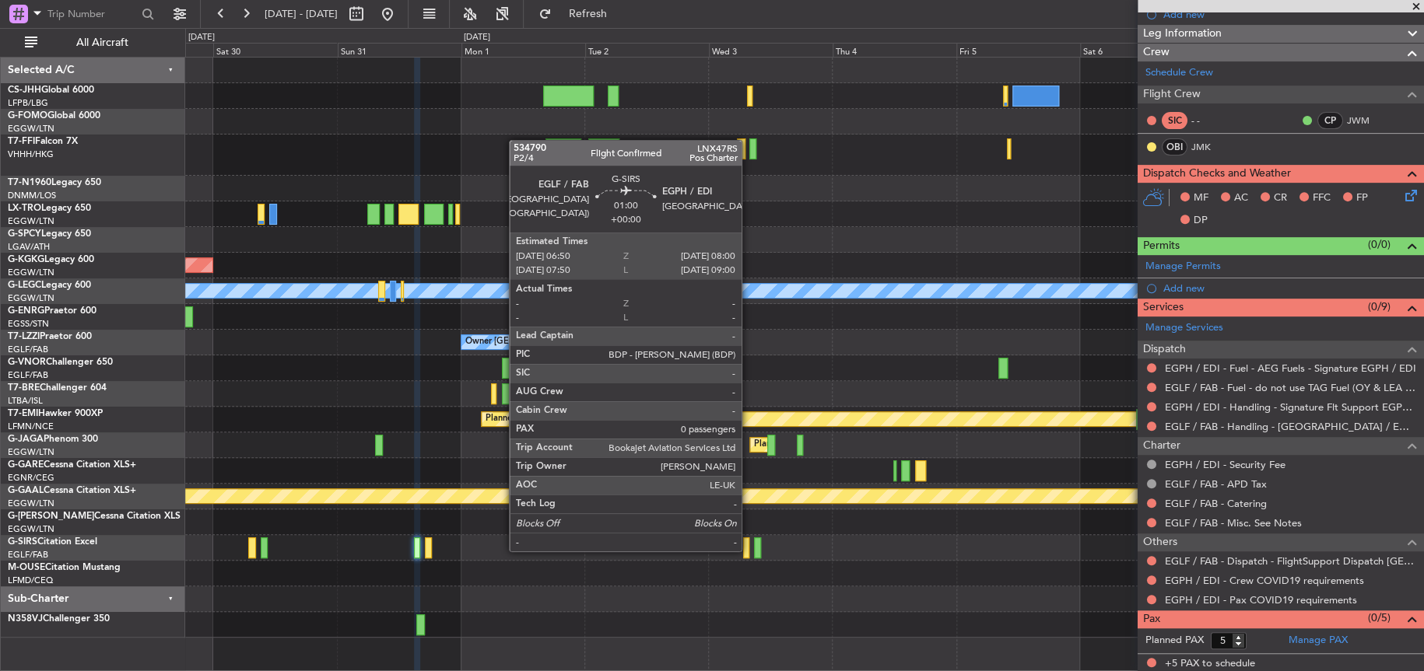
click at [748, 549] on div at bounding box center [746, 548] width 6 height 21
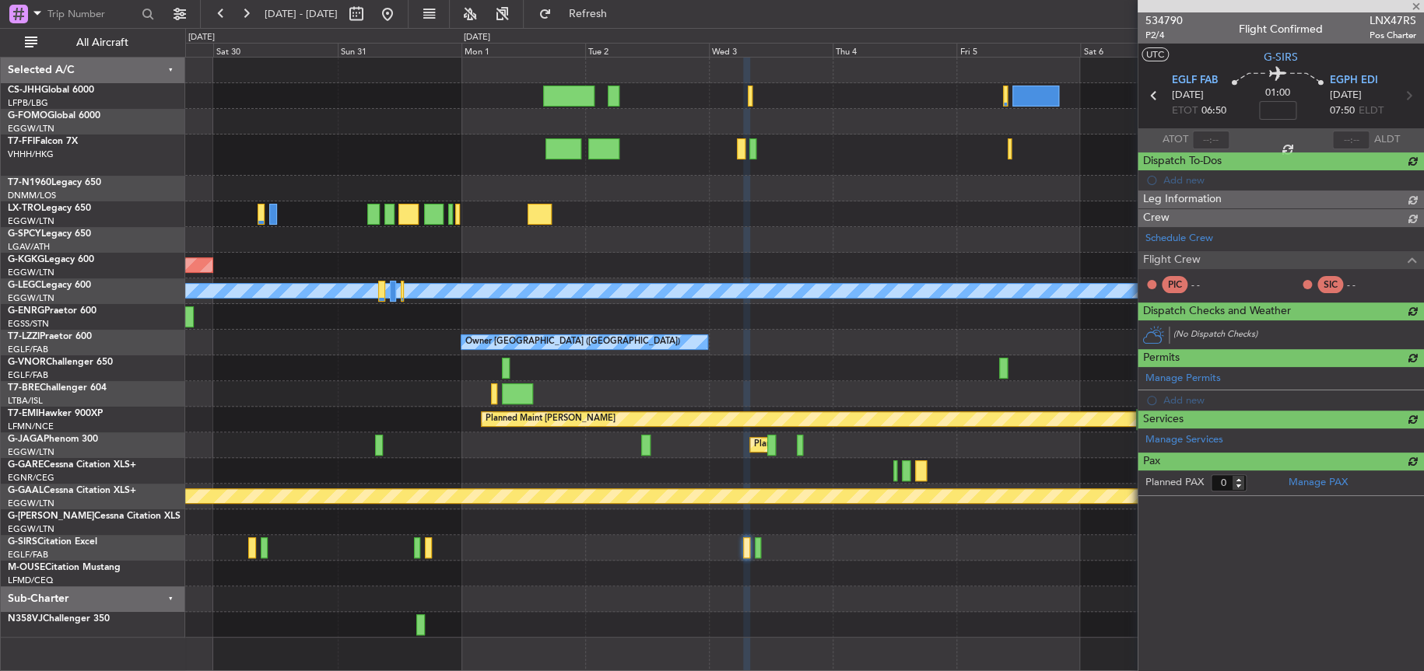
scroll to position [0, 0]
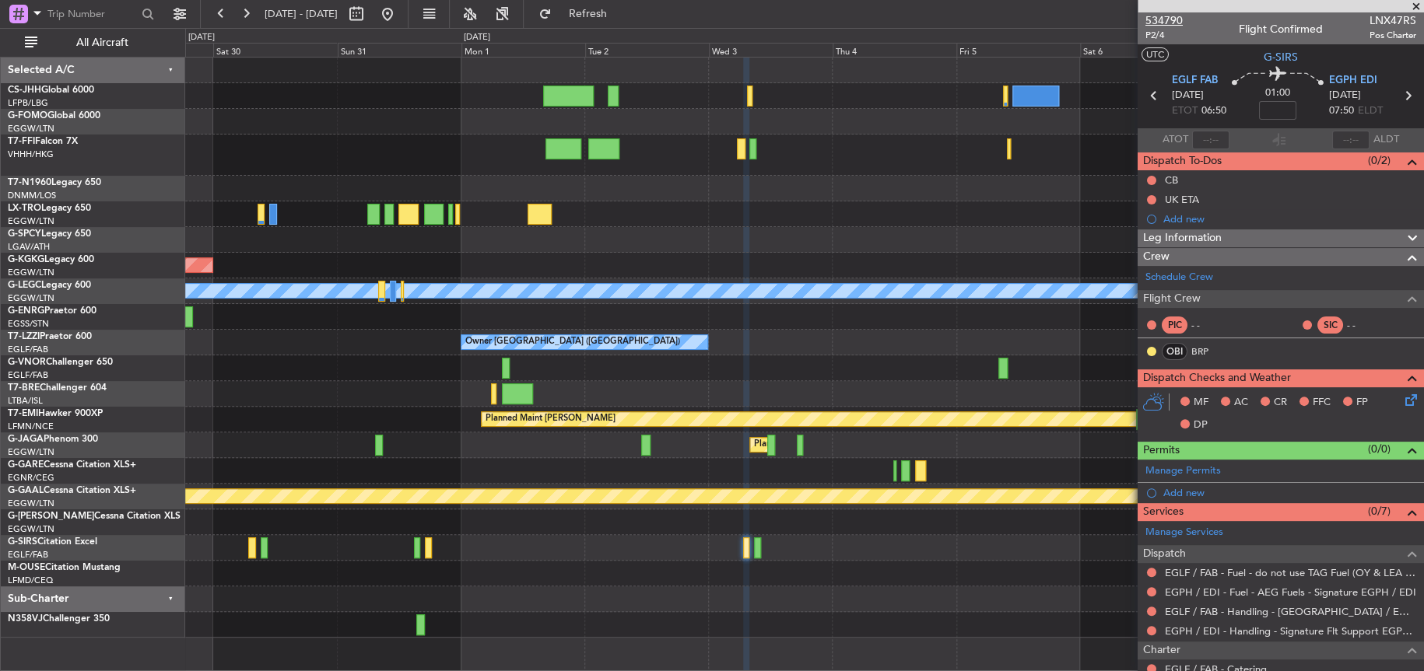
click at [1155, 22] on span "534790" at bounding box center [1163, 20] width 37 height 16
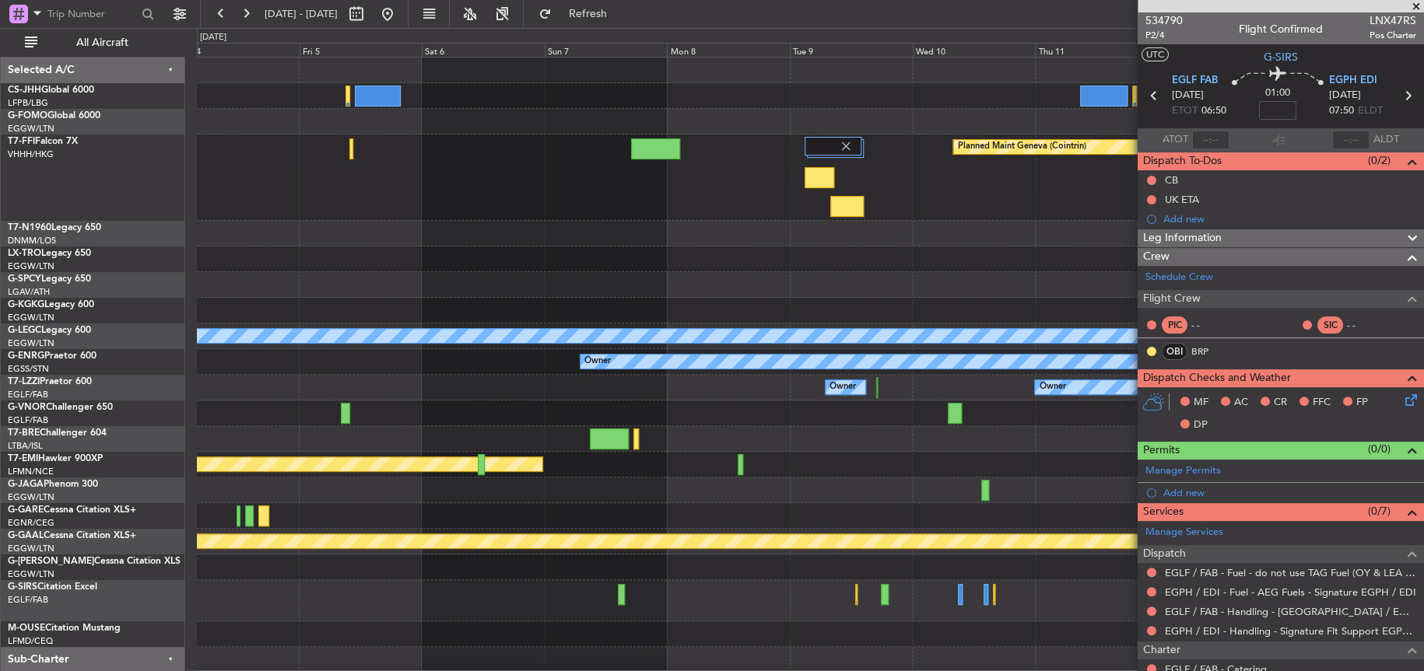
click at [616, 245] on div "Planned Maint Geneva (Cointrin) A/C Unavailable [GEOGRAPHIC_DATA] ([GEOGRAPHIC_…" at bounding box center [809, 378] width 1225 height 641
click at [400, 6] on button at bounding box center [387, 14] width 25 height 25
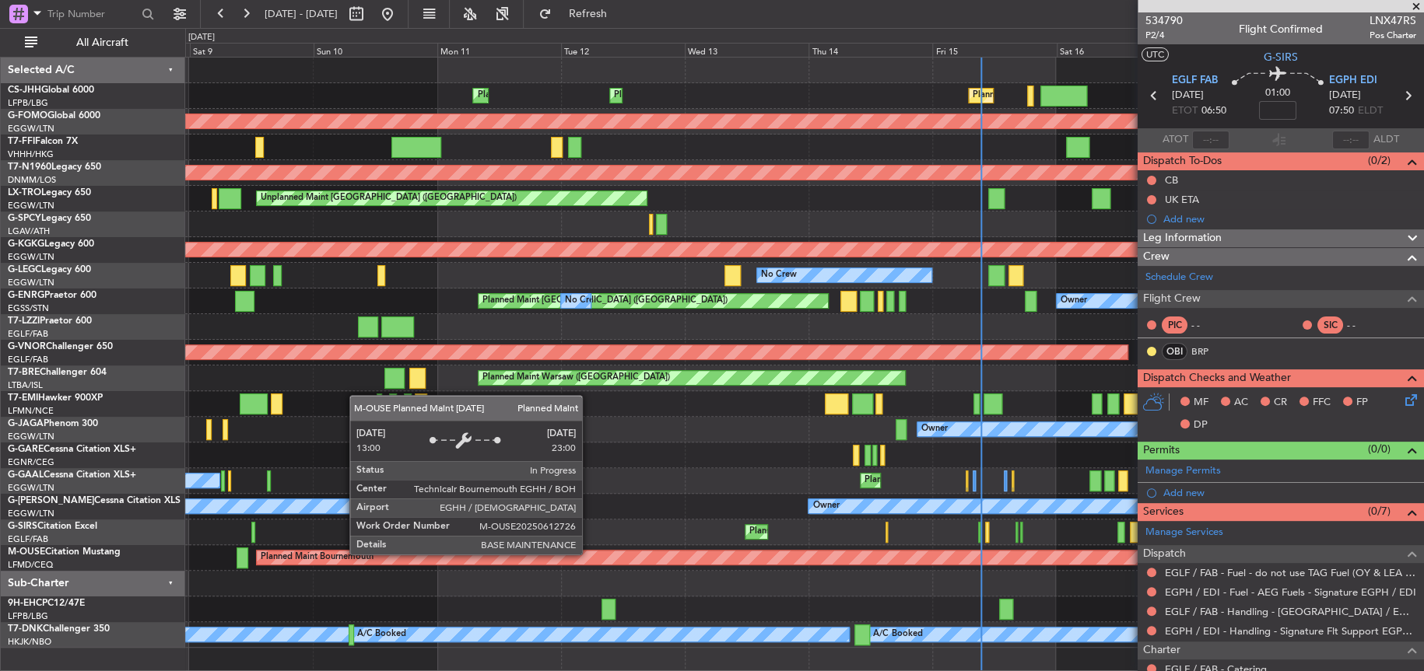
click at [840, 556] on div "Planned Maint Bournemouth" at bounding box center [1025, 558] width 1536 height 14
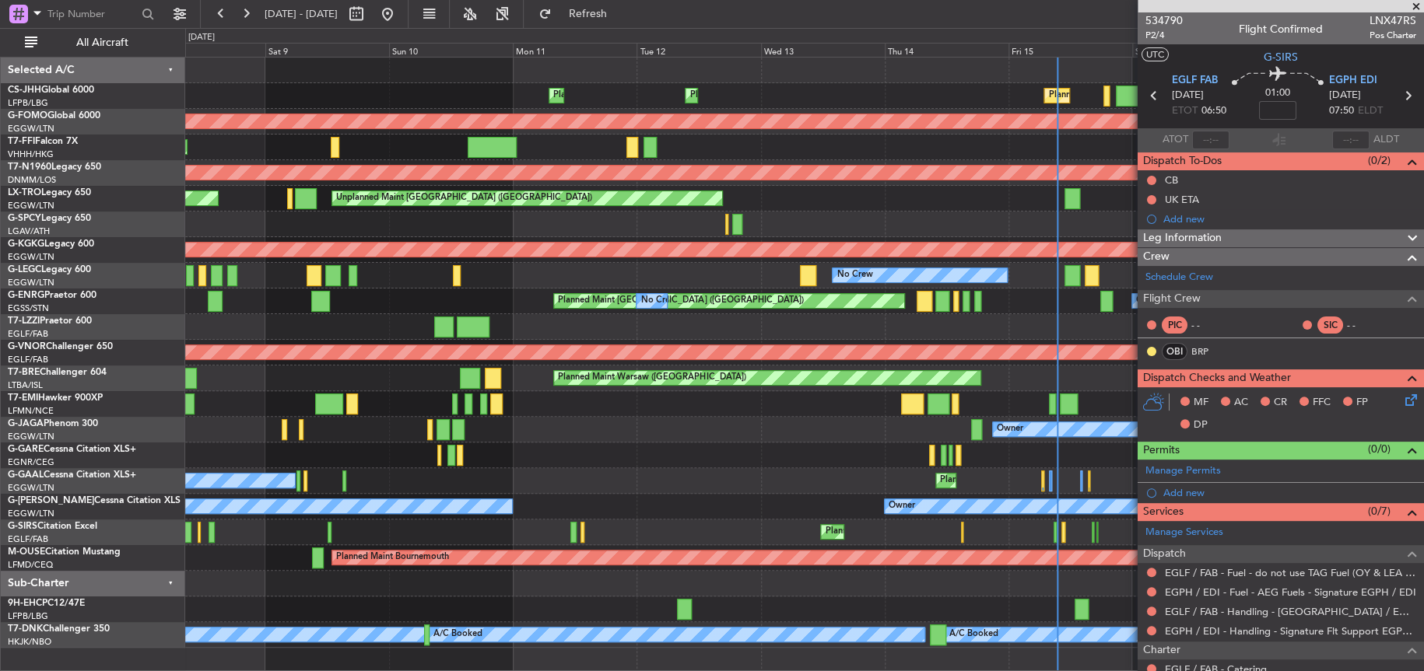
click at [665, 491] on div "Planned Maint [GEOGRAPHIC_DATA] ([GEOGRAPHIC_DATA]) Planned Maint [GEOGRAPHIC_D…" at bounding box center [804, 353] width 1238 height 590
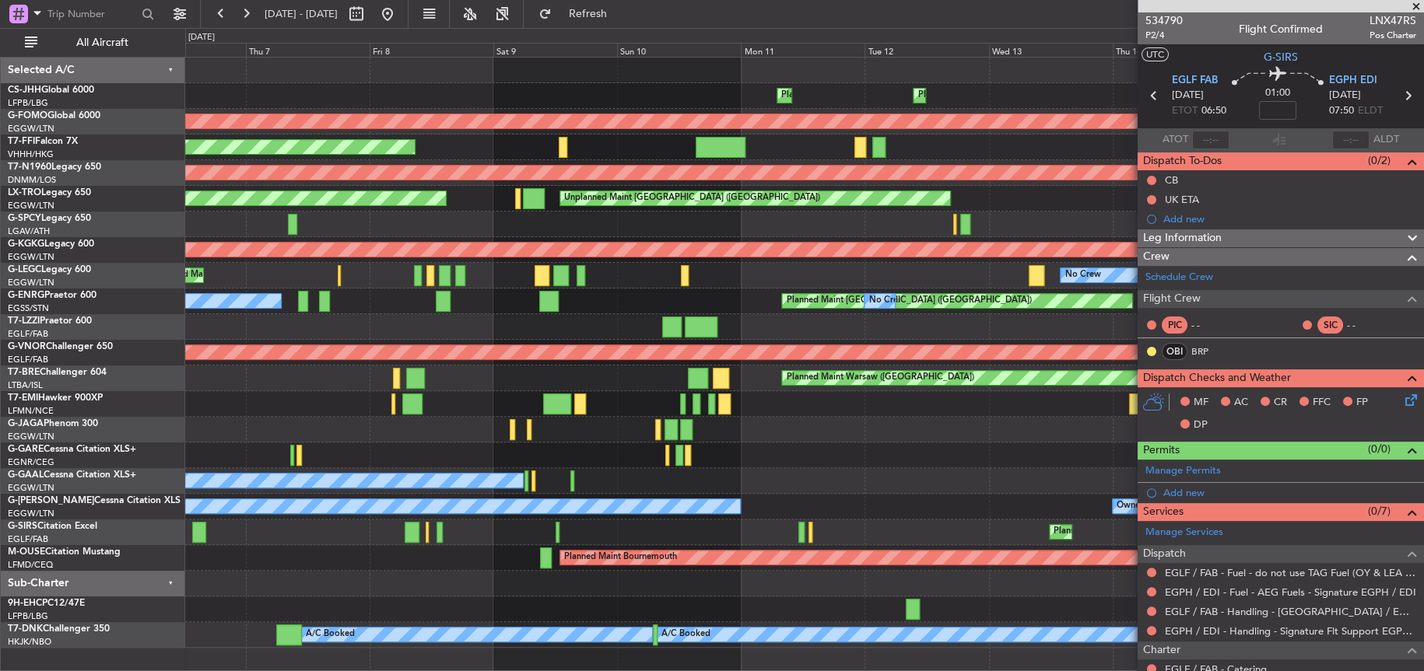
click at [0, 348] on html "[DATE] - [DATE] Refresh Quick Links All Aircraft Planned Maint [GEOGRAPHIC_DATA…" at bounding box center [712, 335] width 1424 height 671
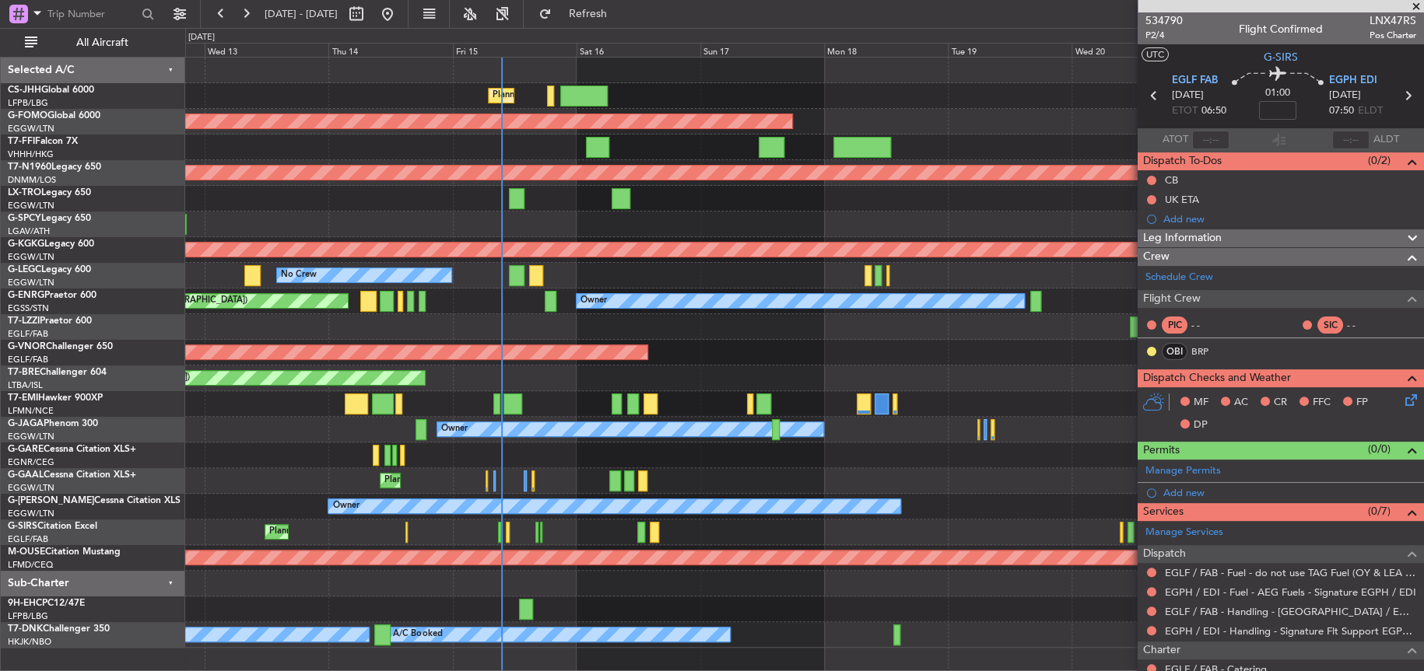
click at [139, 370] on div "Planned Maint [GEOGRAPHIC_DATA] ([GEOGRAPHIC_DATA]) Planned Maint [GEOGRAPHIC_D…" at bounding box center [712, 349] width 1424 height 643
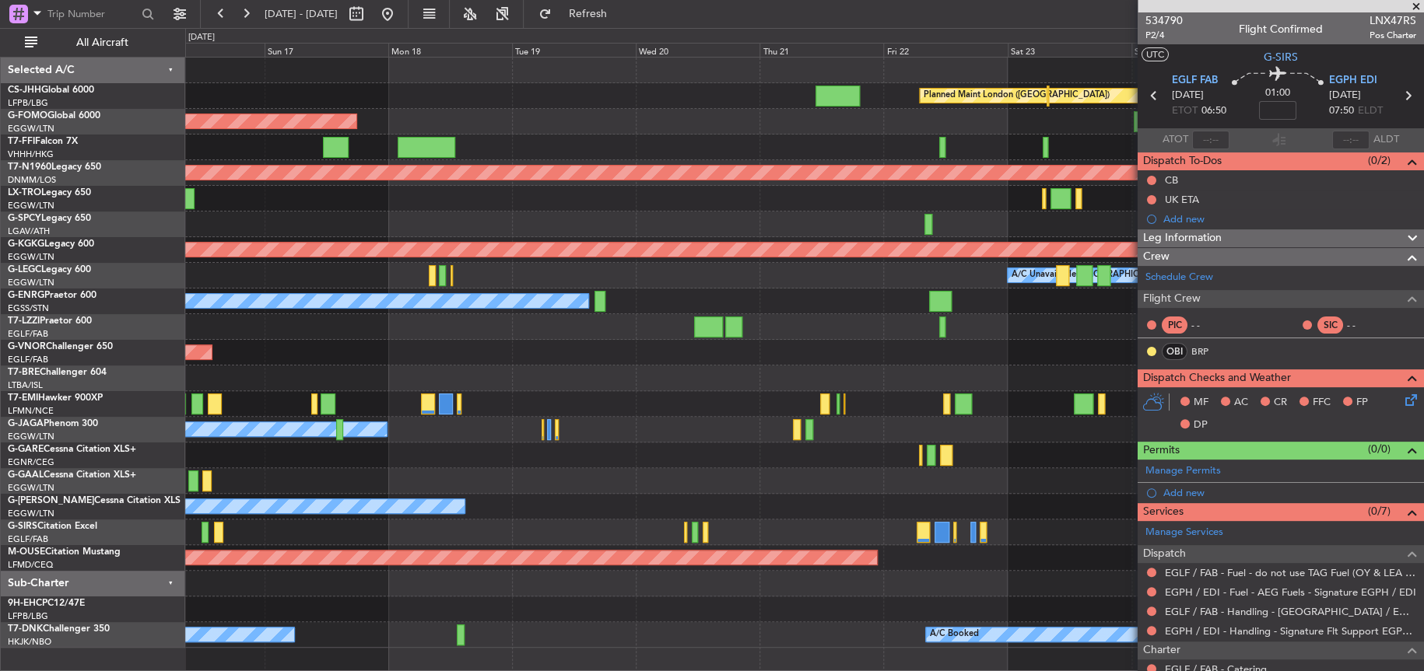
click at [117, 388] on div "Planned Maint London ([GEOGRAPHIC_DATA]) Planned Maint [GEOGRAPHIC_DATA] ([GEOG…" at bounding box center [712, 349] width 1424 height 643
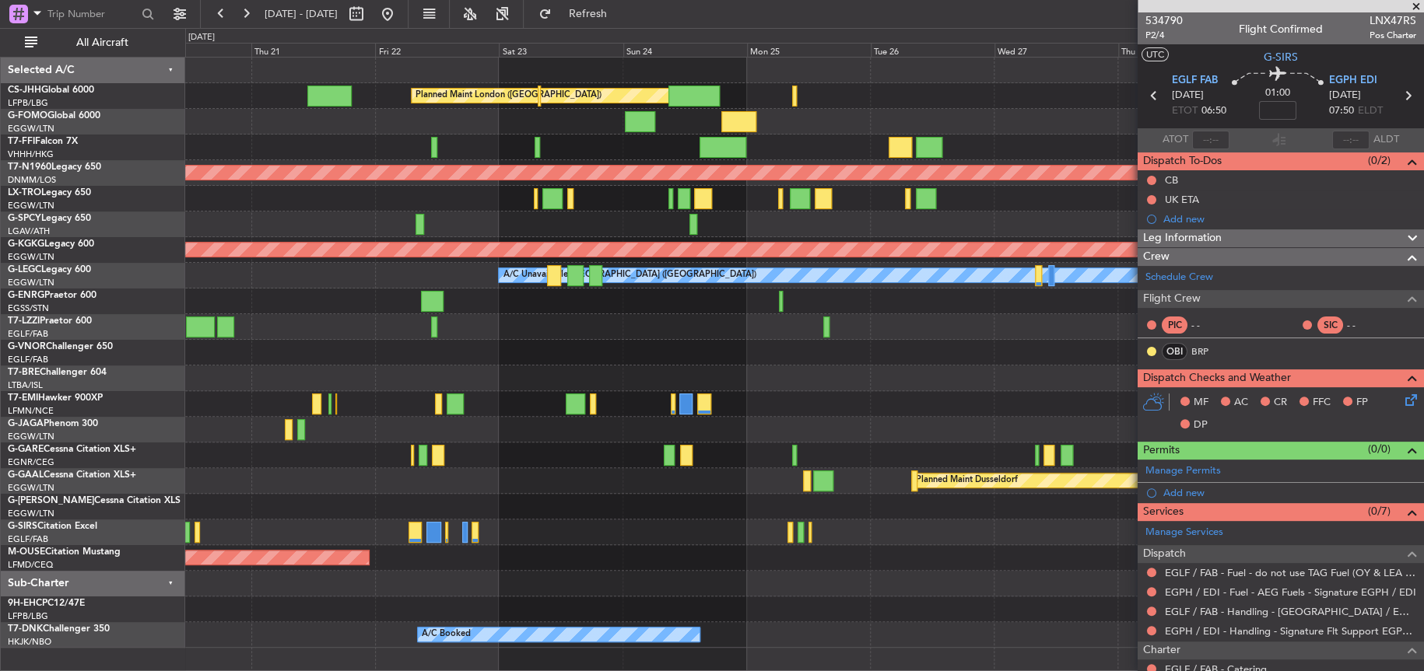
click at [0, 391] on html "[DATE] - [DATE] Refresh Quick Links All Aircraft Planned Maint [GEOGRAPHIC_DATA…" at bounding box center [712, 335] width 1424 height 671
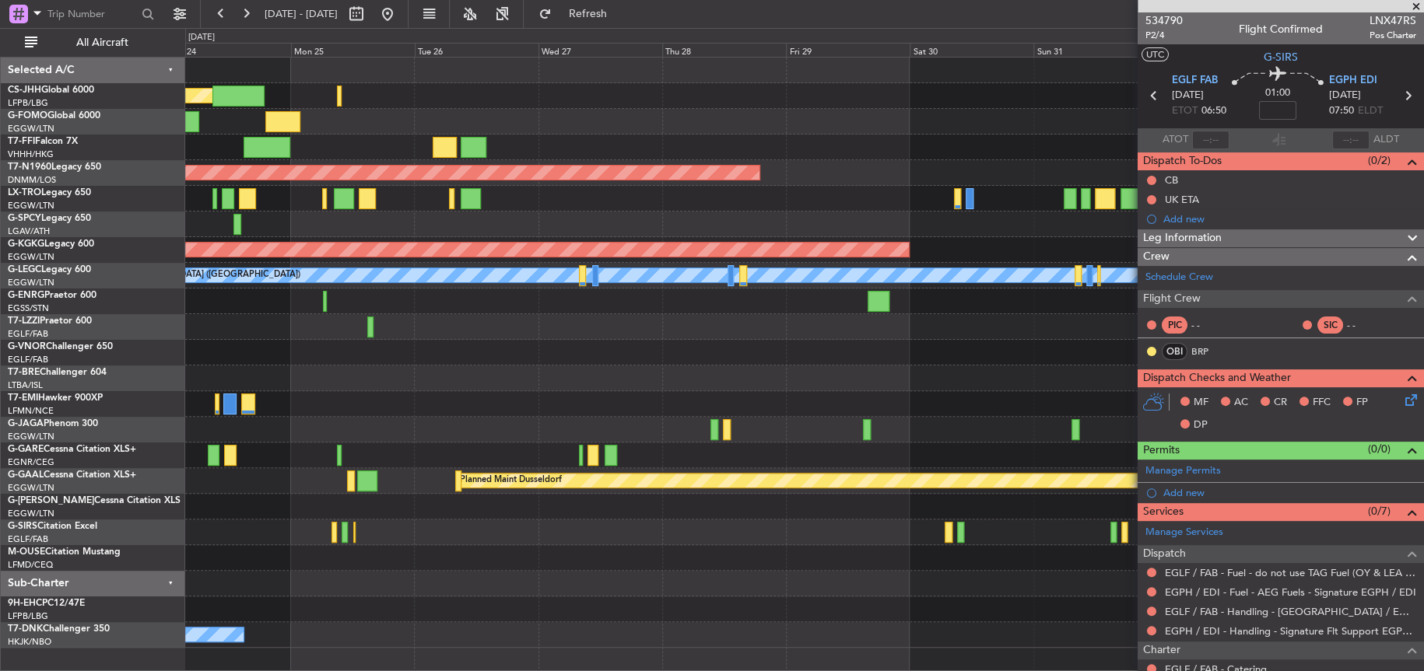
click at [130, 428] on div "Planned Maint London ([GEOGRAPHIC_DATA]) Planned Maint [GEOGRAPHIC_DATA] ([GEOG…" at bounding box center [712, 349] width 1424 height 643
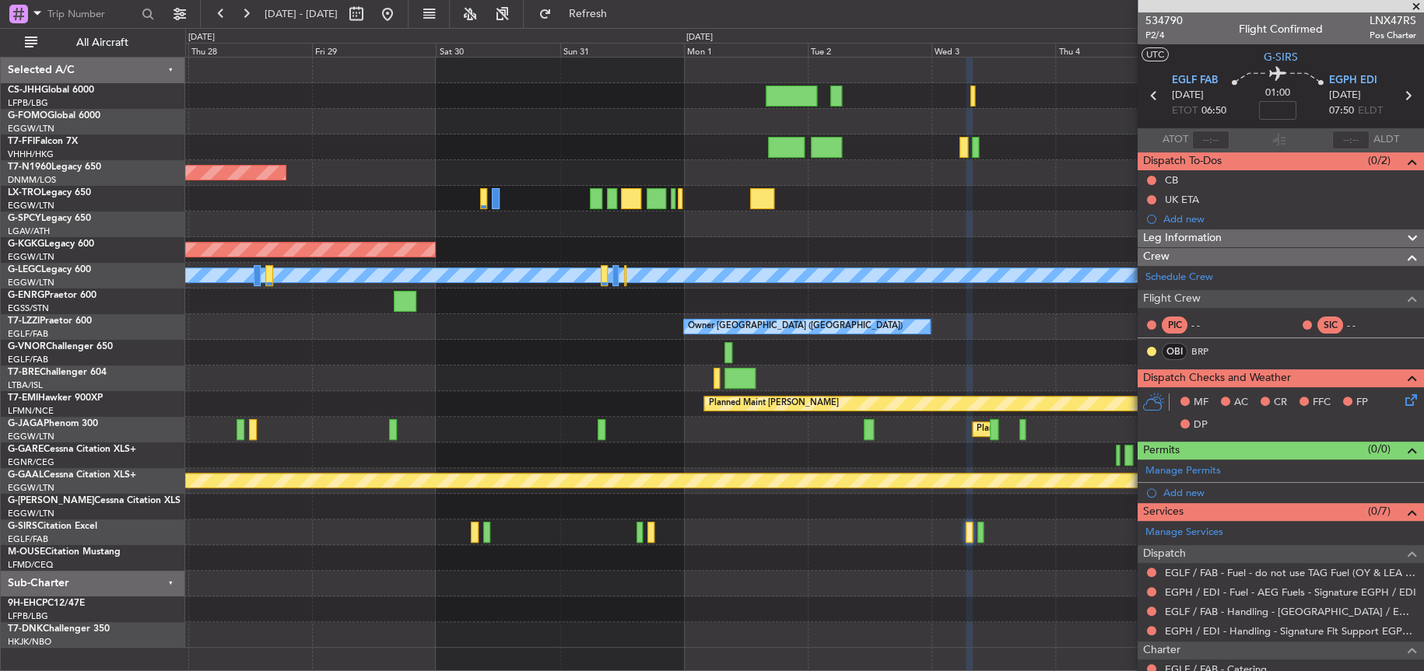
click at [0, 445] on html "[DATE] - [DATE] Refresh Quick Links All Aircraft Planned Maint [GEOGRAPHIC_DATA…" at bounding box center [712, 335] width 1424 height 671
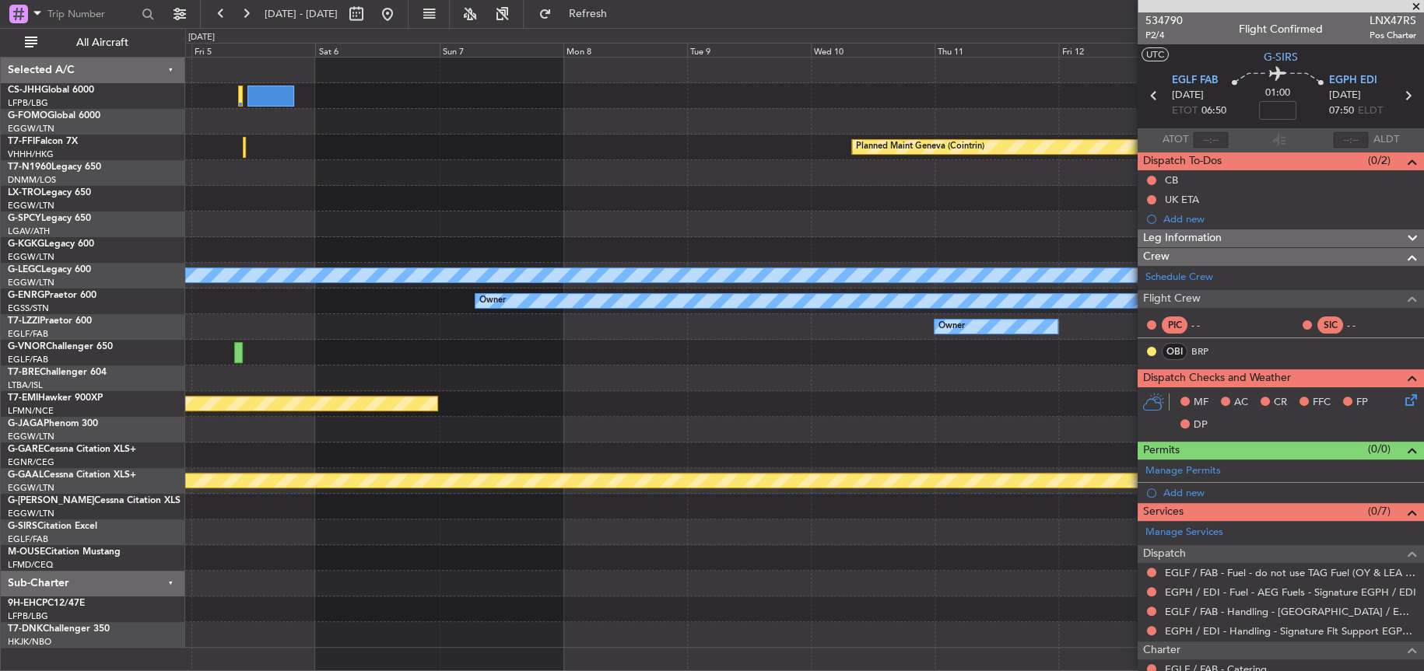
click at [280, 454] on div at bounding box center [804, 456] width 1238 height 26
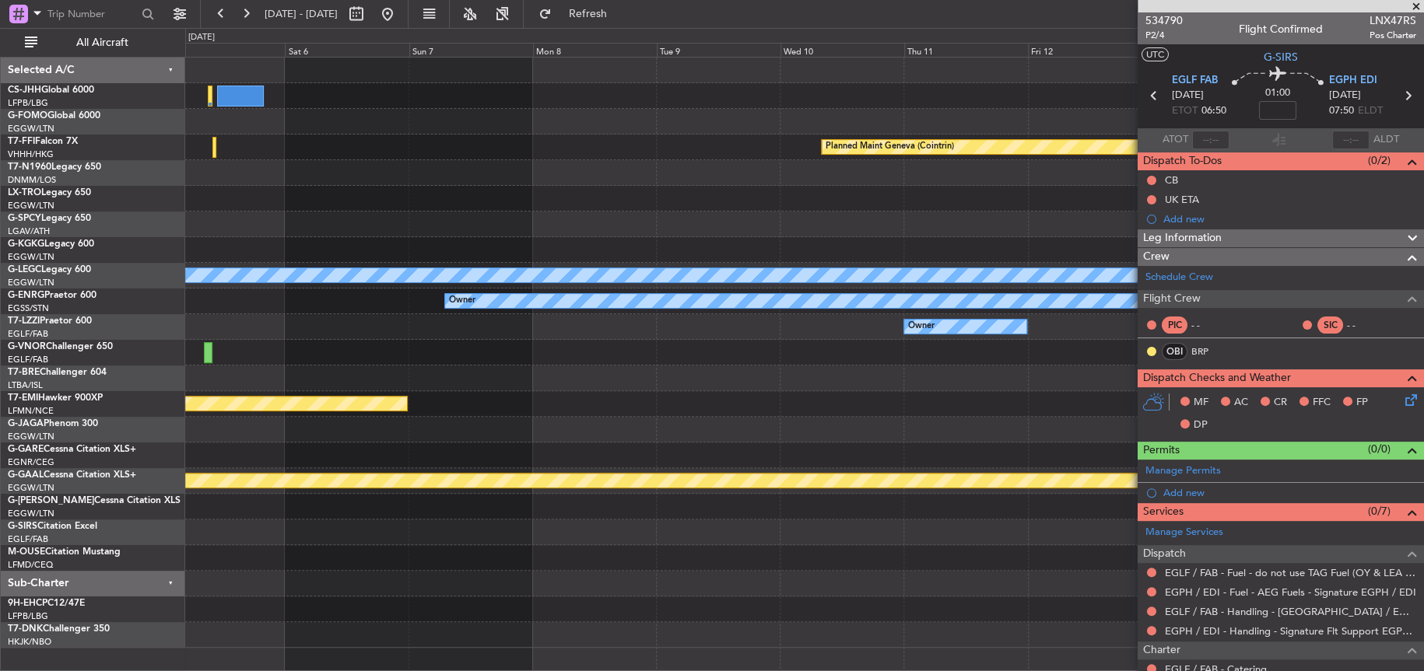
click at [878, 550] on div "Planned Maint Geneva (Cointrin) A/C Unavailable [GEOGRAPHIC_DATA] ([GEOGRAPHIC_…" at bounding box center [803, 353] width 1237 height 590
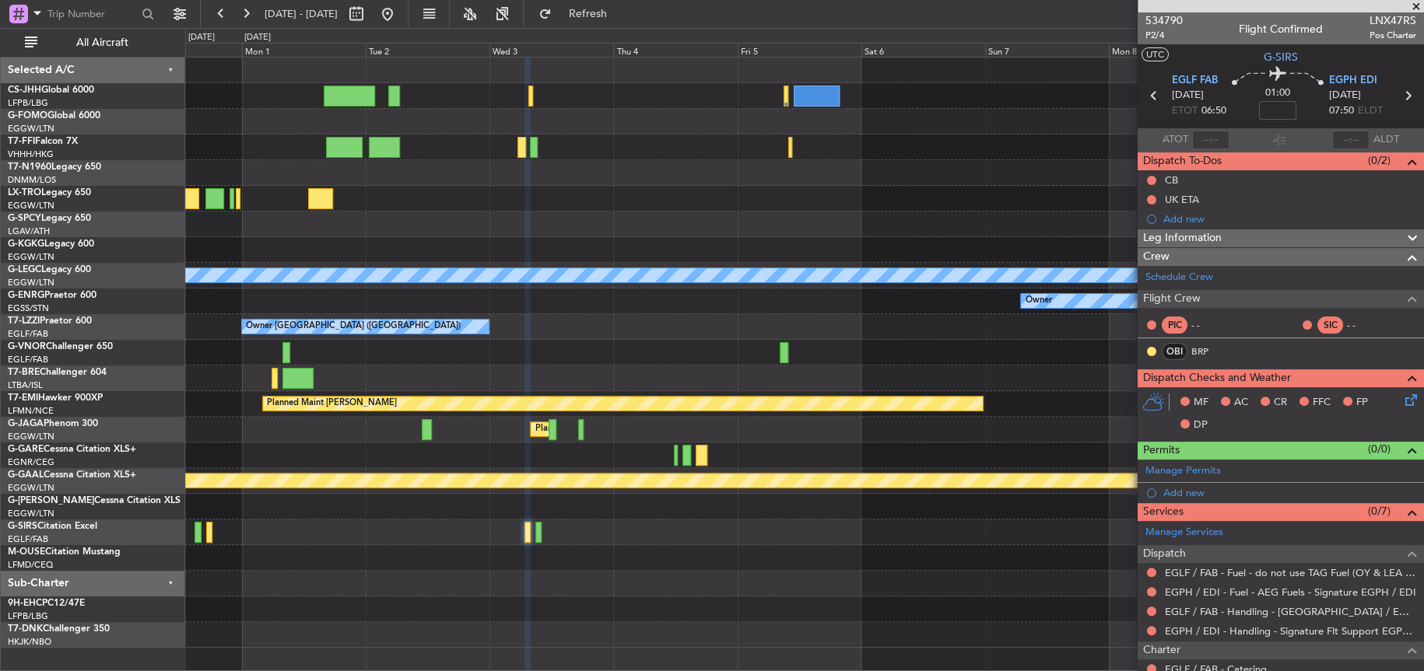
click at [934, 647] on div "Planned Maint Geneva (Cointrin) AOG Maint [GEOGRAPHIC_DATA] ([GEOGRAPHIC_DATA])…" at bounding box center [804, 353] width 1238 height 590
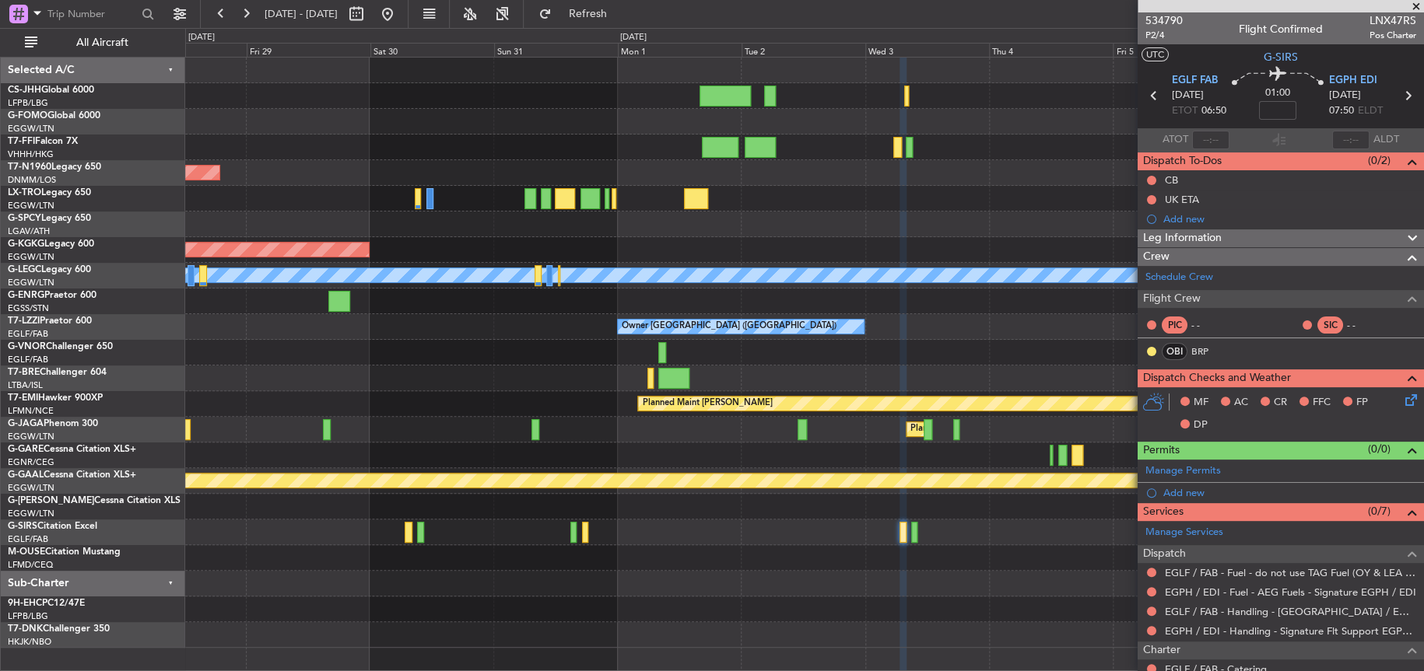
click at [866, 638] on div at bounding box center [803, 635] width 1237 height 26
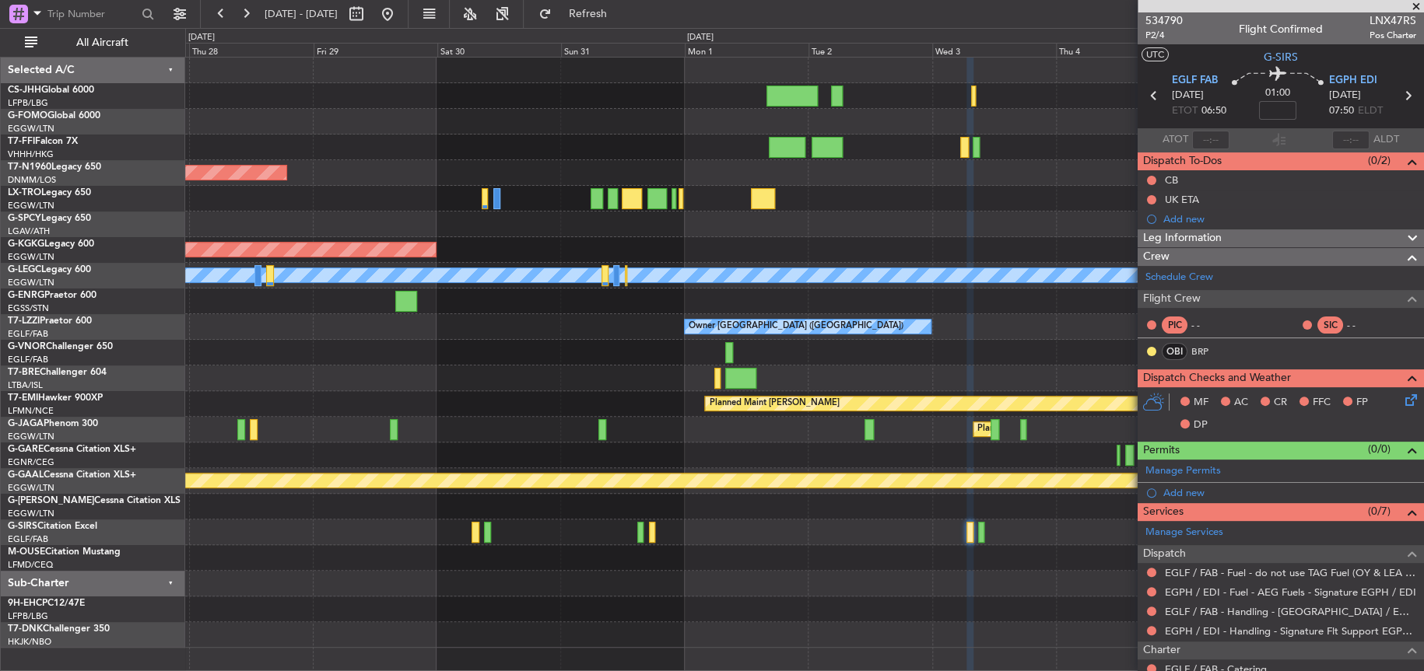
click at [728, 580] on div at bounding box center [803, 584] width 1237 height 26
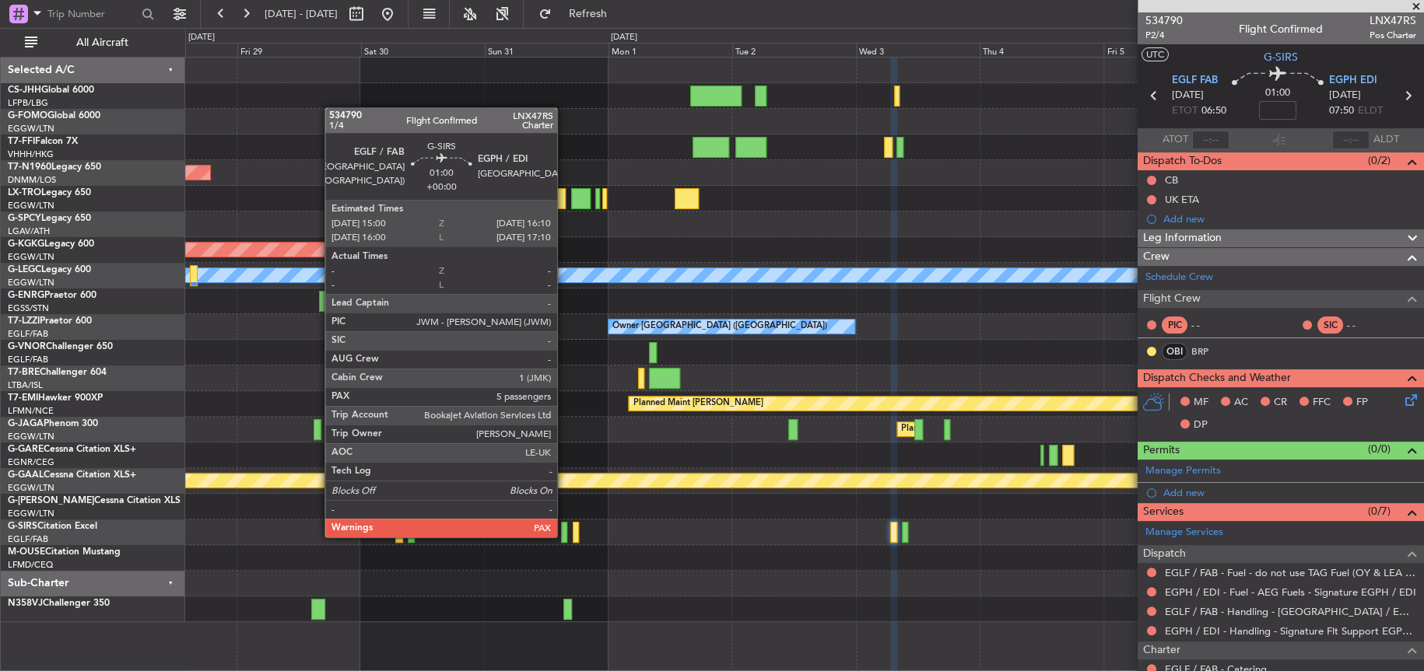
click at [564, 535] on div at bounding box center [564, 532] width 6 height 21
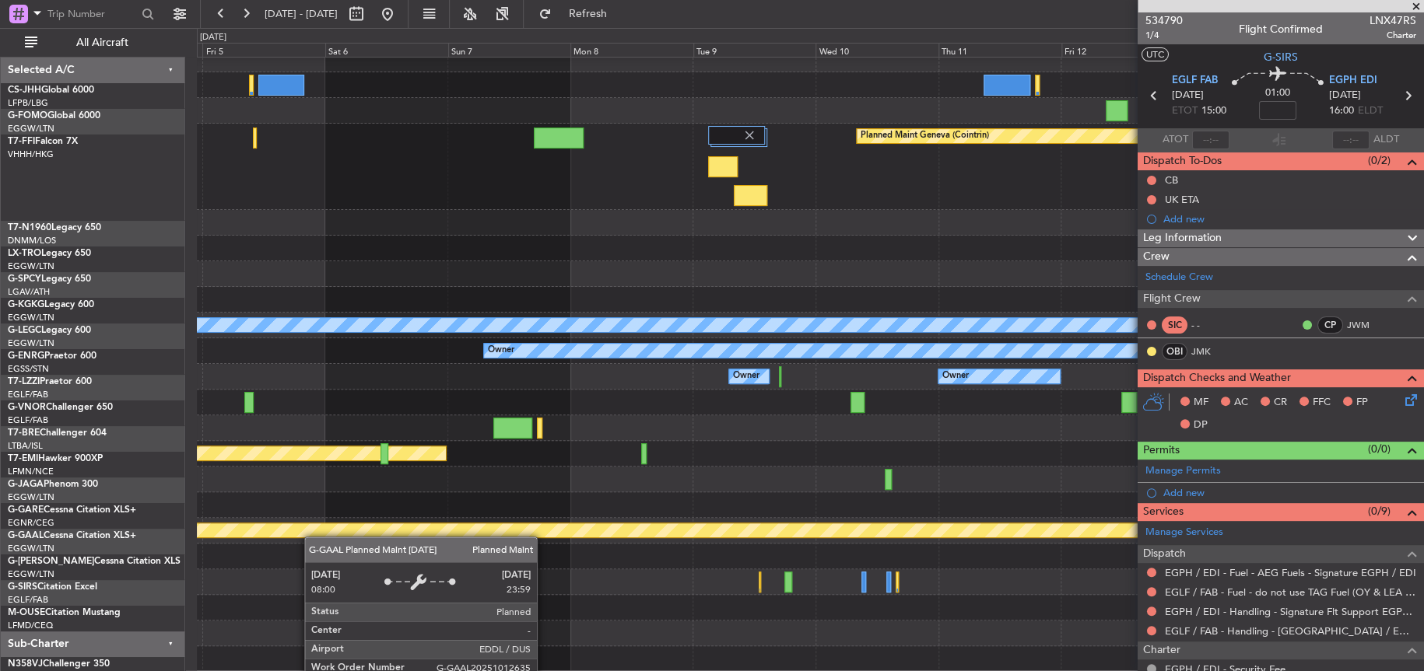
click at [233, 526] on div "Planned Maint Geneva (Cointrin) A/C Unavailable [GEOGRAPHIC_DATA] ([GEOGRAPHIC_…" at bounding box center [809, 360] width 1225 height 626
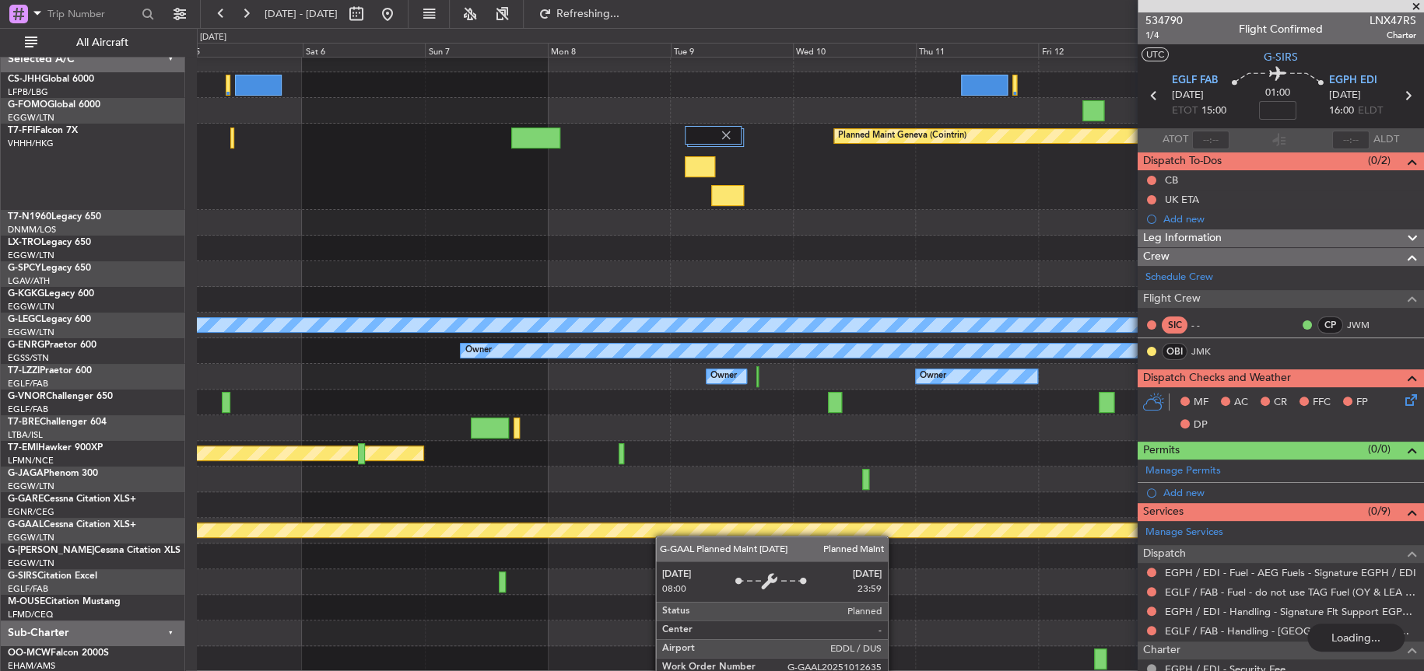
click at [661, 532] on div "Planned Maint Geneva (Cointrin) A/C Unavailable [GEOGRAPHIC_DATA] ([GEOGRAPHIC_…" at bounding box center [809, 360] width 1225 height 626
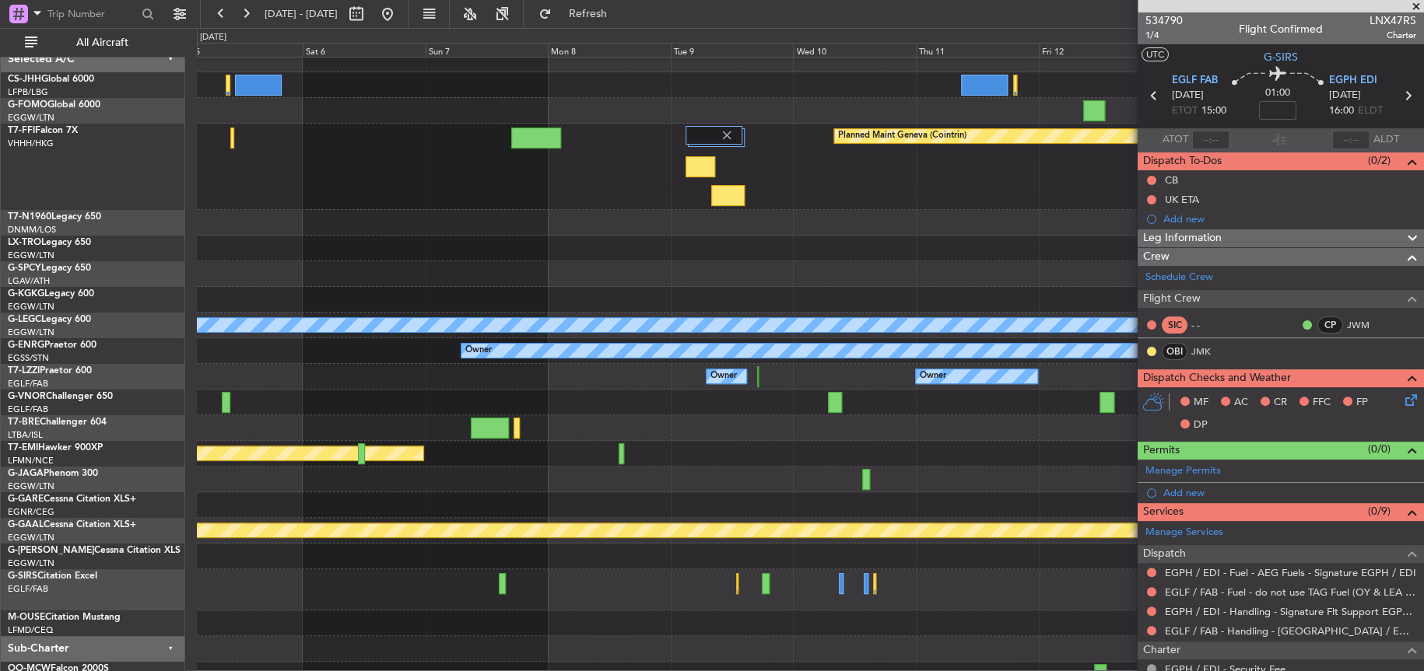
scroll to position [12, 0]
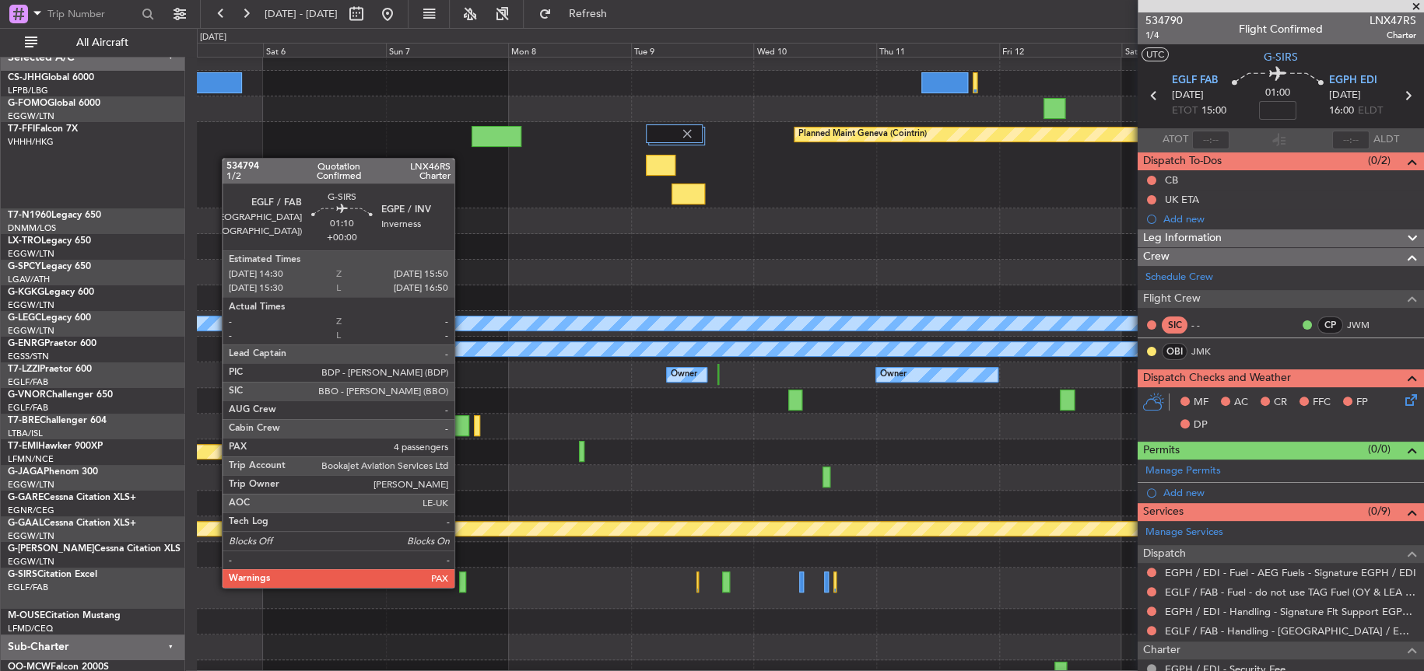
click at [461, 586] on div at bounding box center [462, 582] width 7 height 21
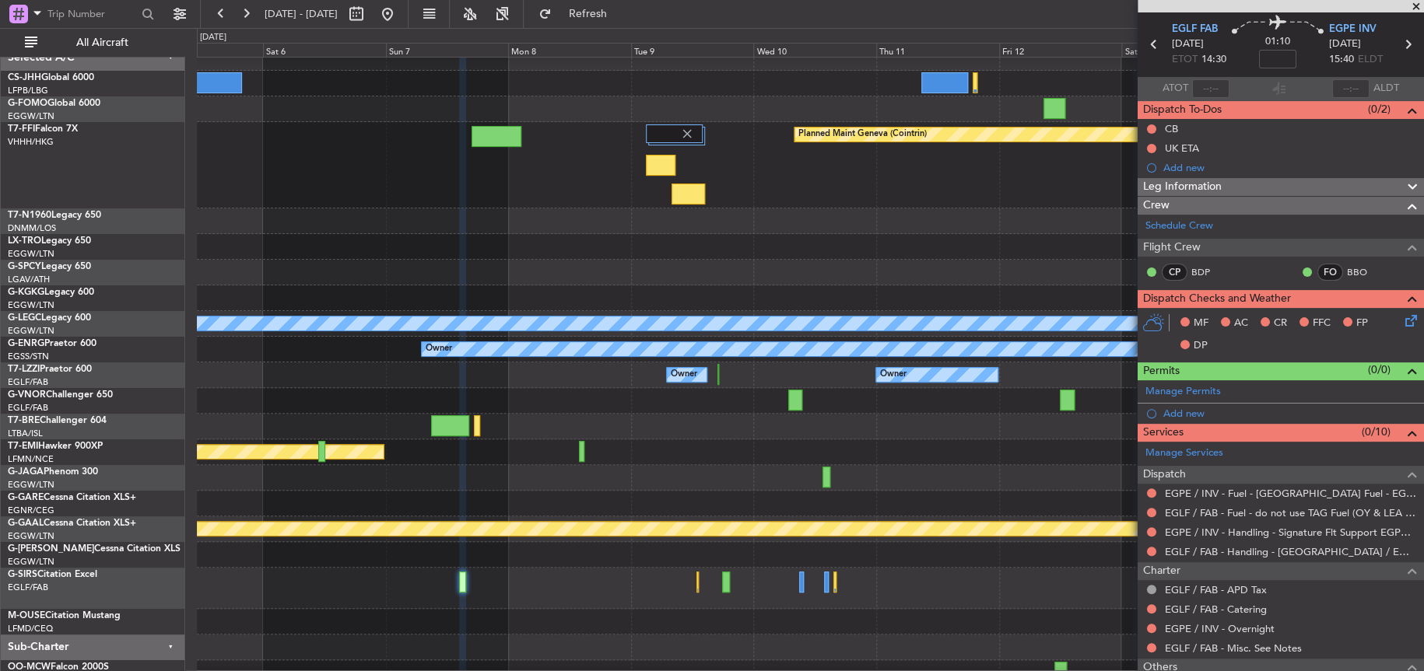
scroll to position [78, 0]
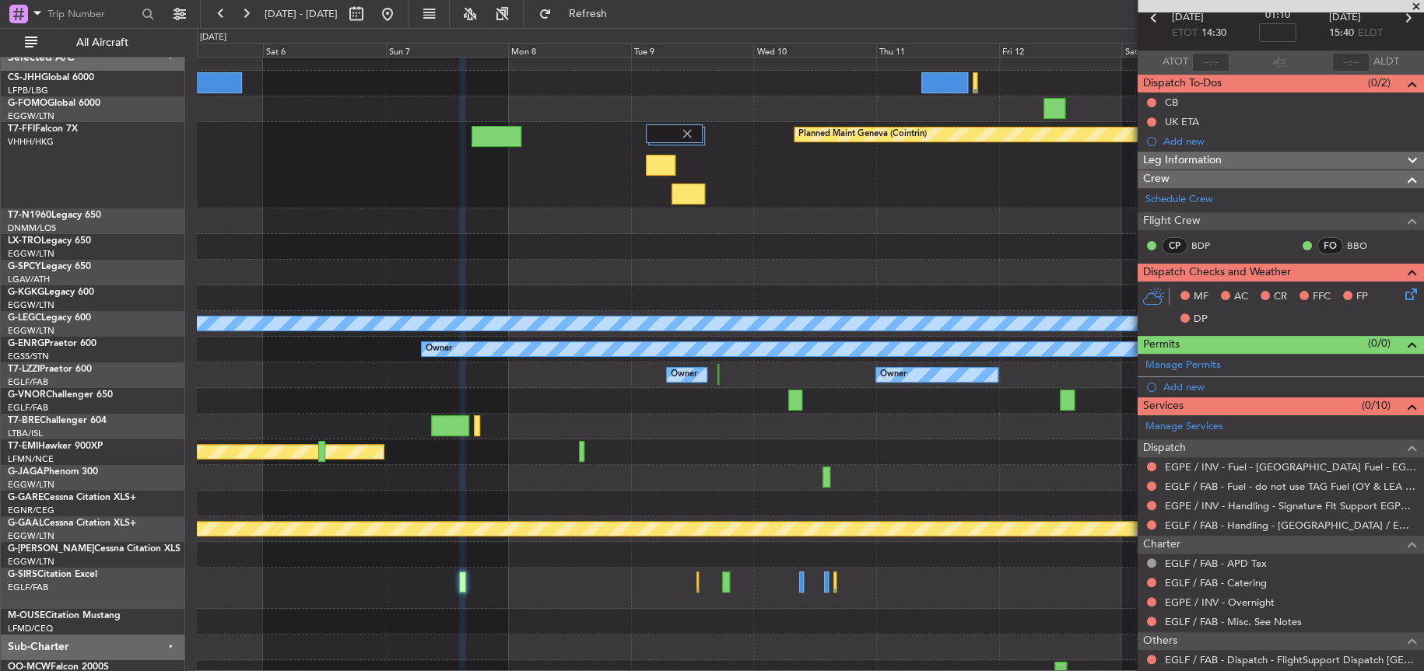
click at [909, 435] on div at bounding box center [810, 427] width 1226 height 26
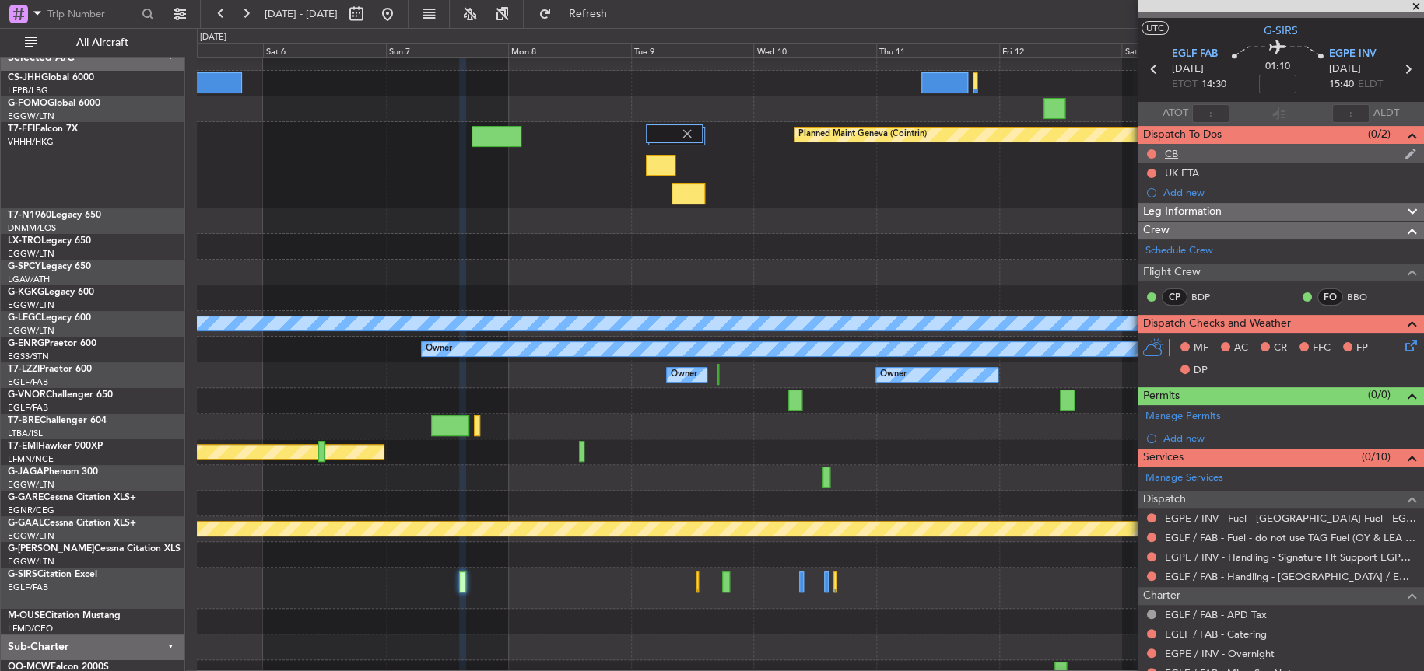
scroll to position [0, 0]
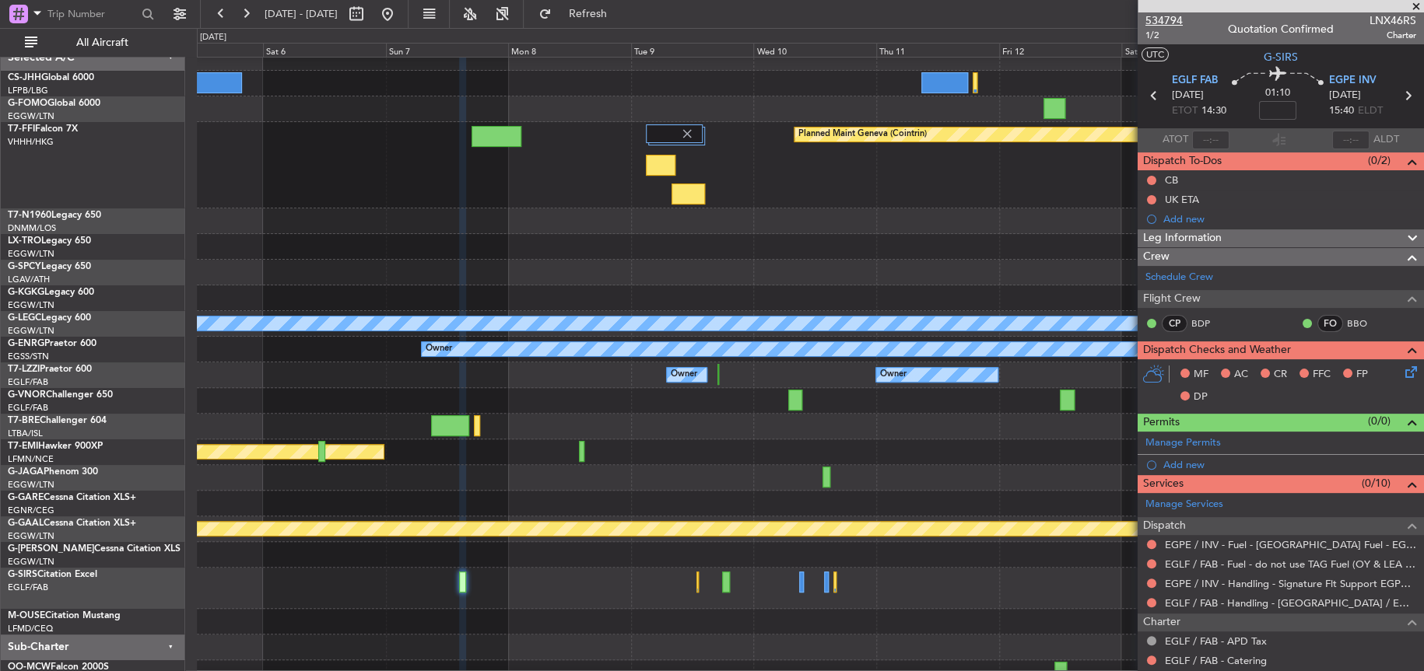
click at [1165, 12] on span "534794" at bounding box center [1163, 20] width 37 height 16
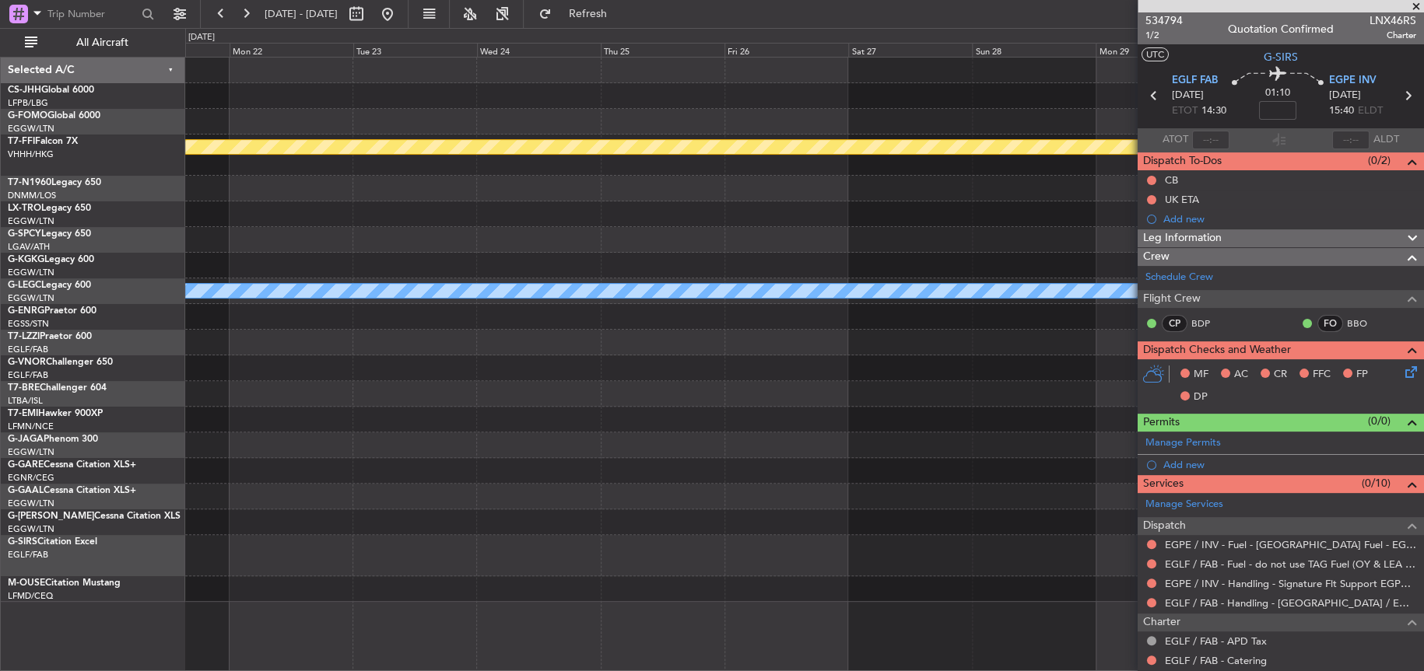
click at [664, 537] on div "Planned Maint Geneva (Cointrin) A/C Unavailable [GEOGRAPHIC_DATA] ([GEOGRAPHIC_…" at bounding box center [804, 364] width 1238 height 615
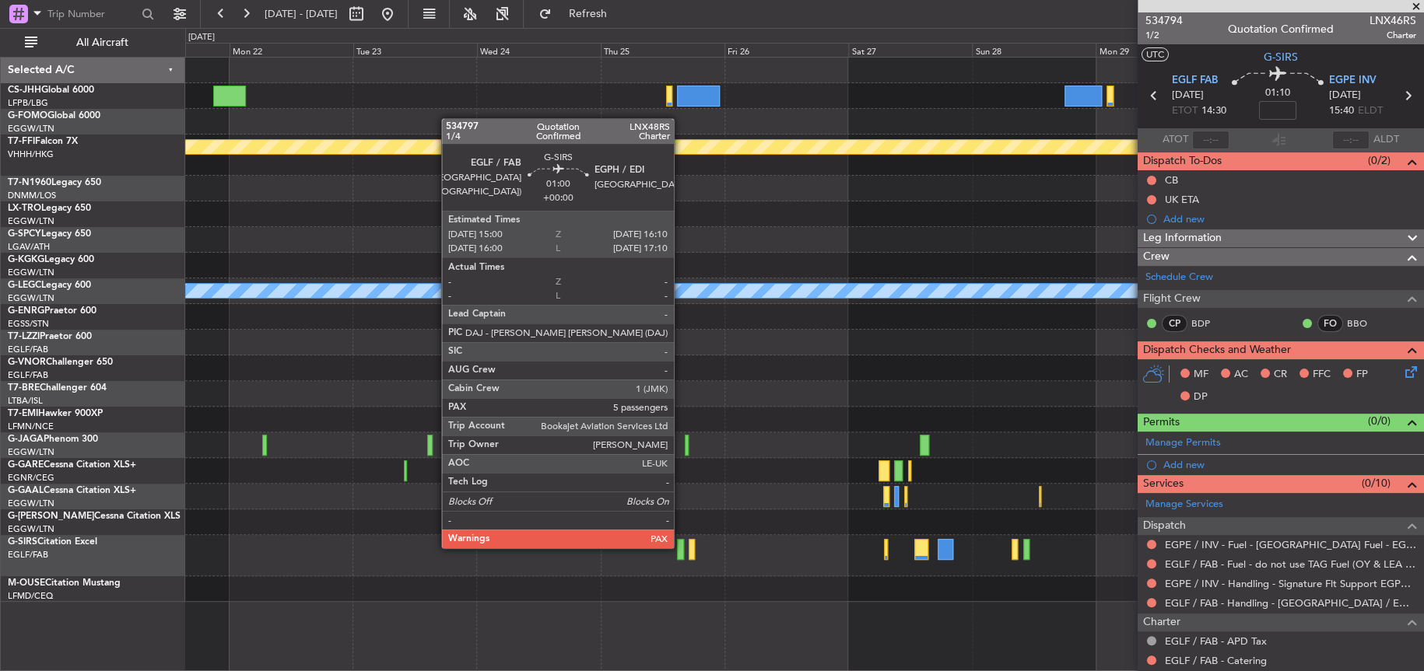
click at [681, 546] on div at bounding box center [680, 549] width 6 height 21
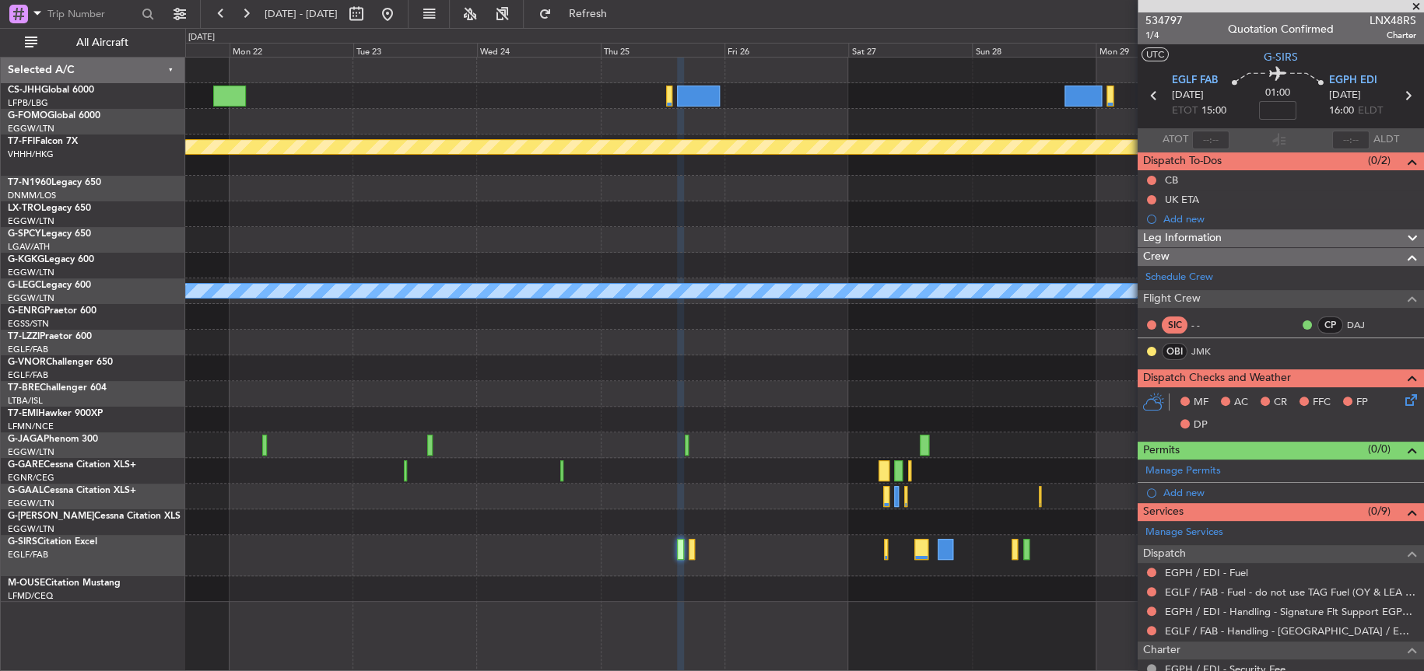
click at [814, 622] on div "Planned Maint Geneva (Cointrin) A/C Unavailable [GEOGRAPHIC_DATA] ([GEOGRAPHIC_…" at bounding box center [804, 364] width 1238 height 615
click at [1211, 278] on link "Schedule Crew" at bounding box center [1179, 278] width 68 height 16
click at [1168, 21] on span "534797" at bounding box center [1163, 20] width 37 height 16
click at [1228, 566] on link "EGPH / EDI - Fuel" at bounding box center [1206, 572] width 83 height 13
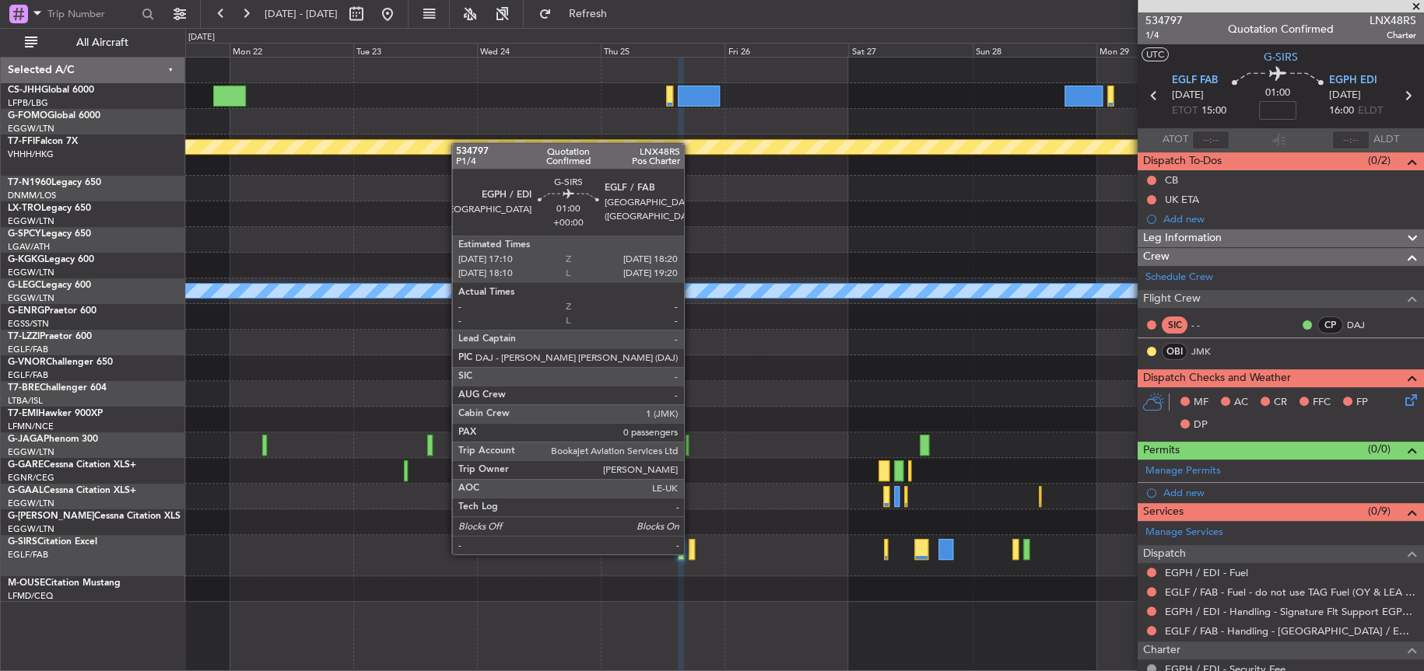
click at [691, 552] on div at bounding box center [692, 549] width 6 height 21
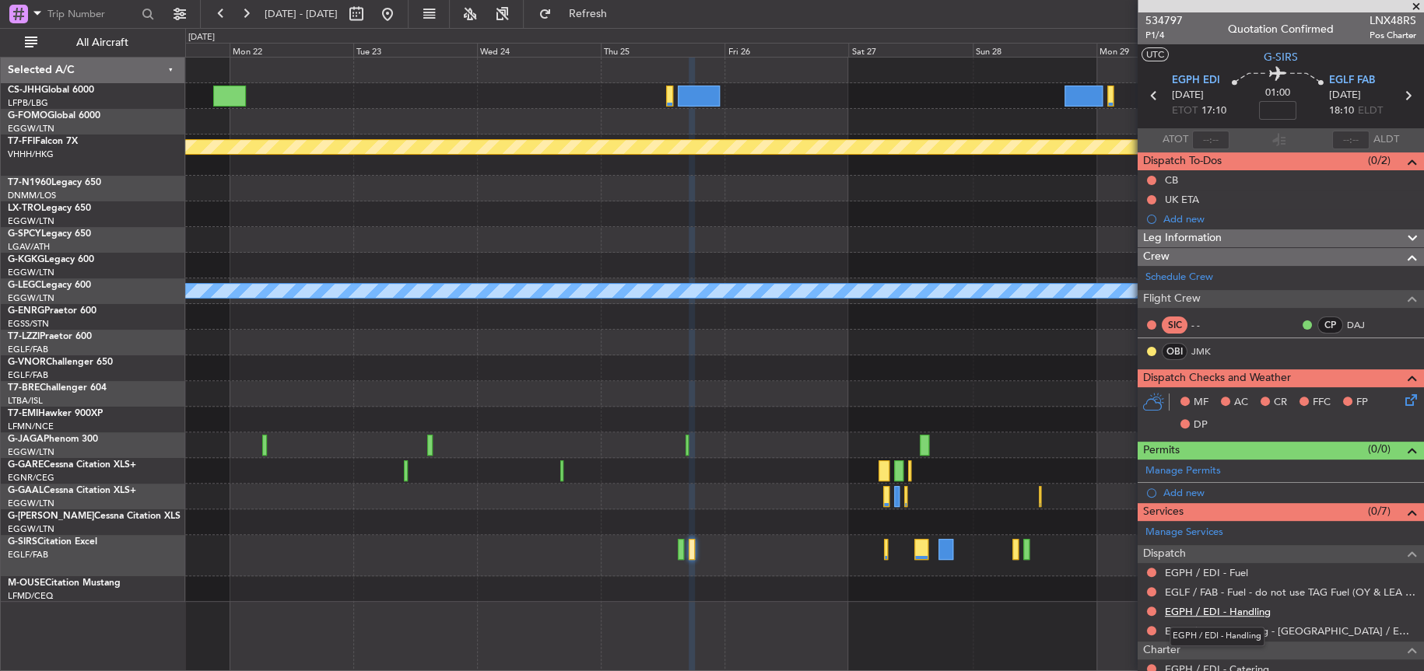
click at [1198, 609] on link "EGPH / EDI - Handling" at bounding box center [1218, 611] width 106 height 13
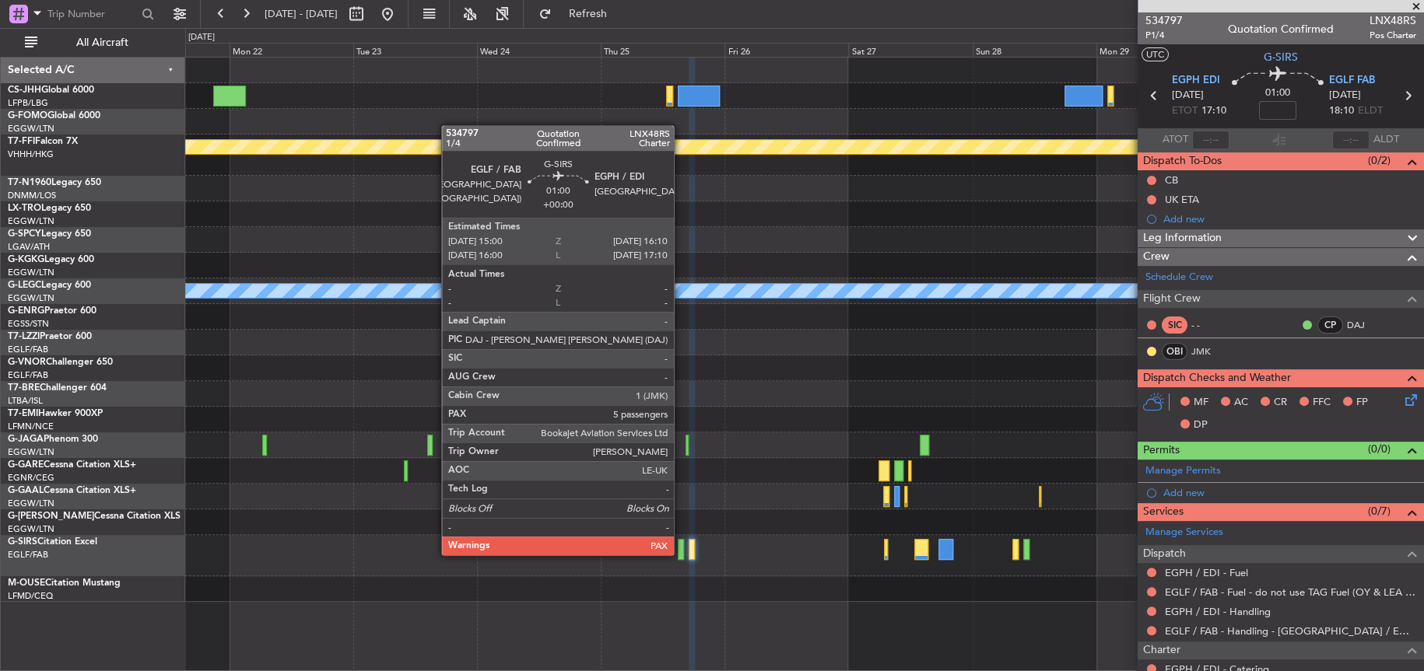
click at [682, 552] on div at bounding box center [681, 549] width 6 height 21
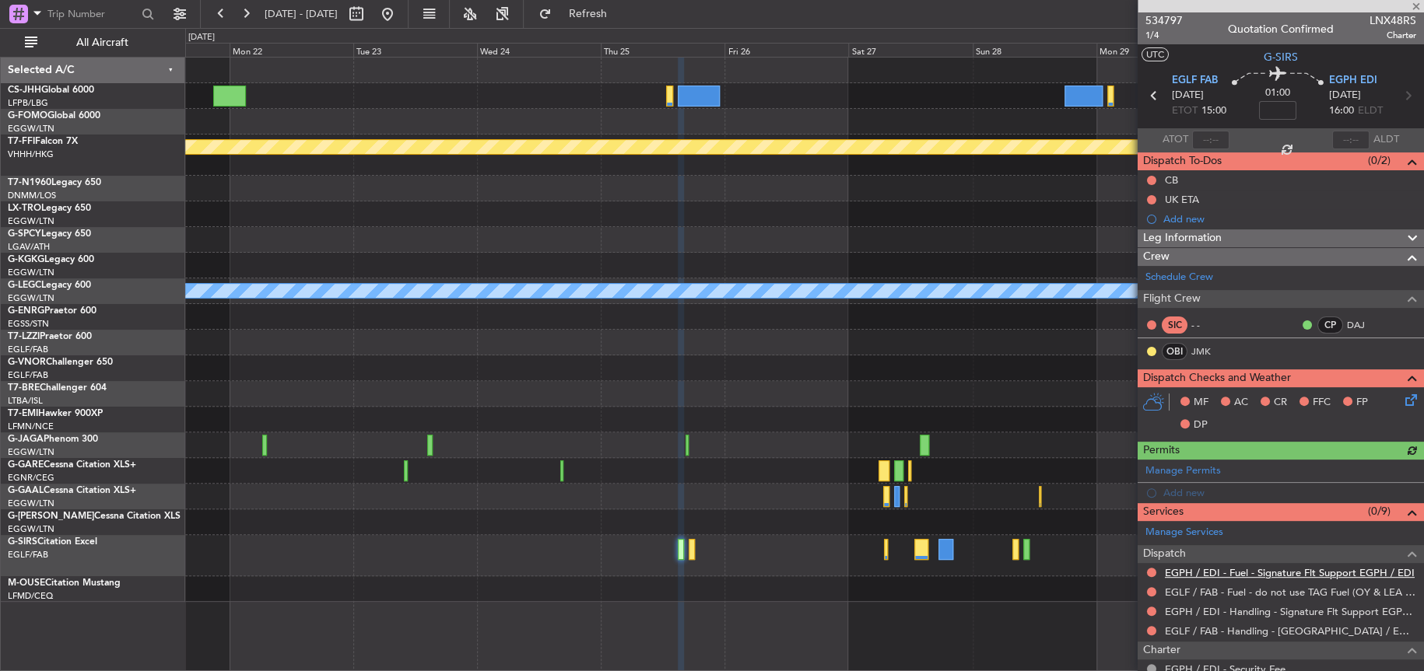
click at [1218, 572] on link "EGPH / EDI - Fuel - Signature Flt Support EGPH / EDI" at bounding box center [1290, 572] width 250 height 13
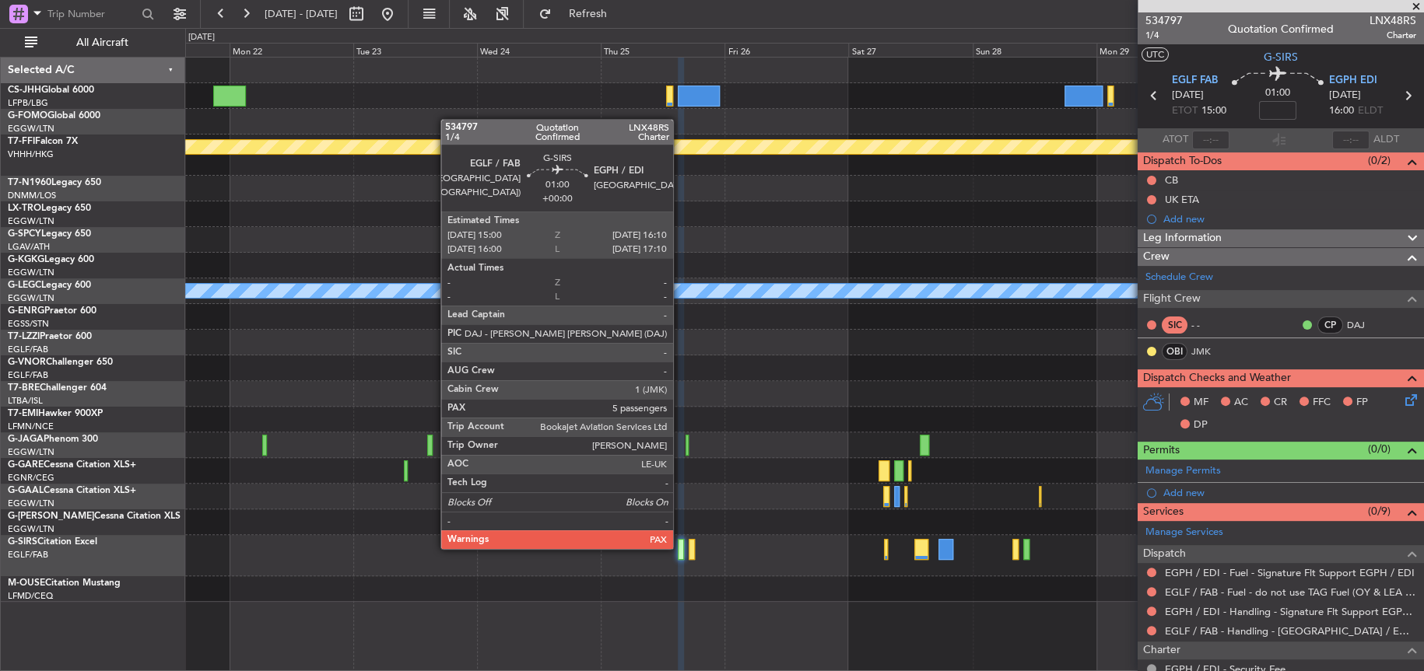
click at [680, 547] on div at bounding box center [681, 549] width 6 height 21
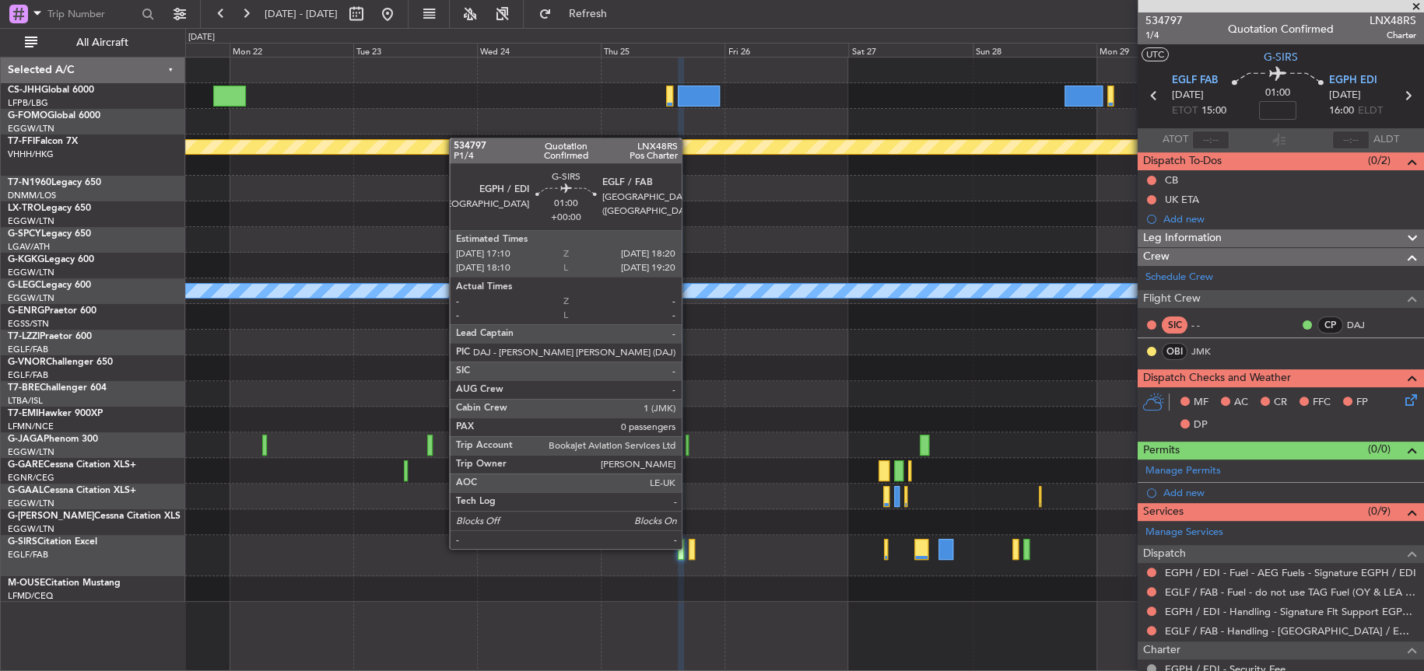
click at [689, 547] on div at bounding box center [692, 549] width 6 height 21
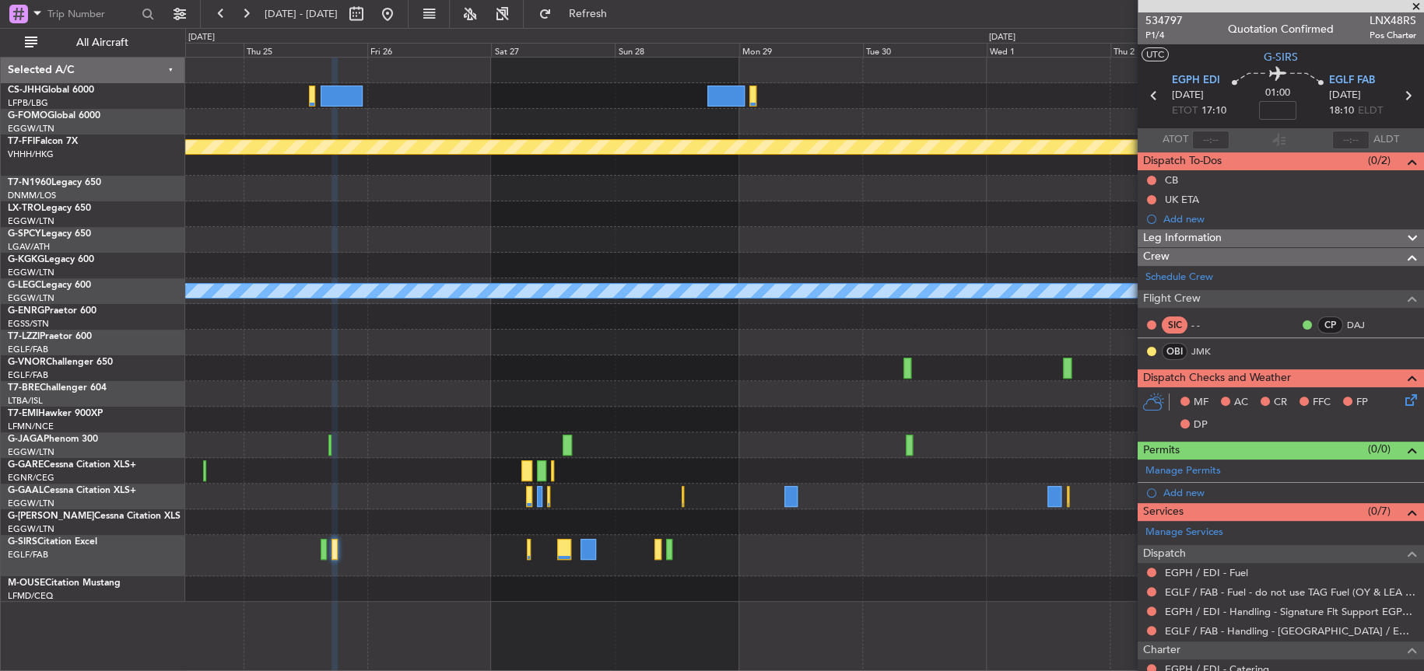
click at [436, 603] on div "Planned Maint Geneva (Cointrin) A/C Unavailable [GEOGRAPHIC_DATA] ([GEOGRAPHIC_…" at bounding box center [804, 364] width 1238 height 615
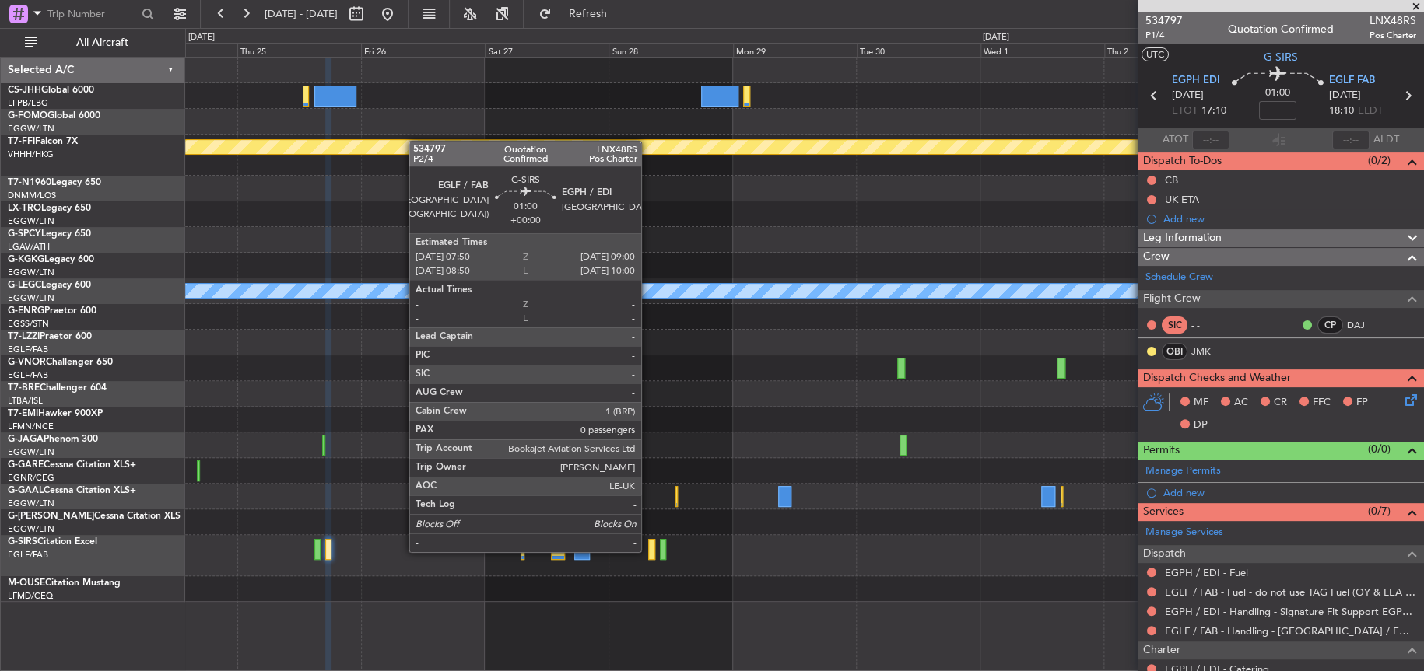
click at [648, 550] on div at bounding box center [651, 549] width 6 height 21
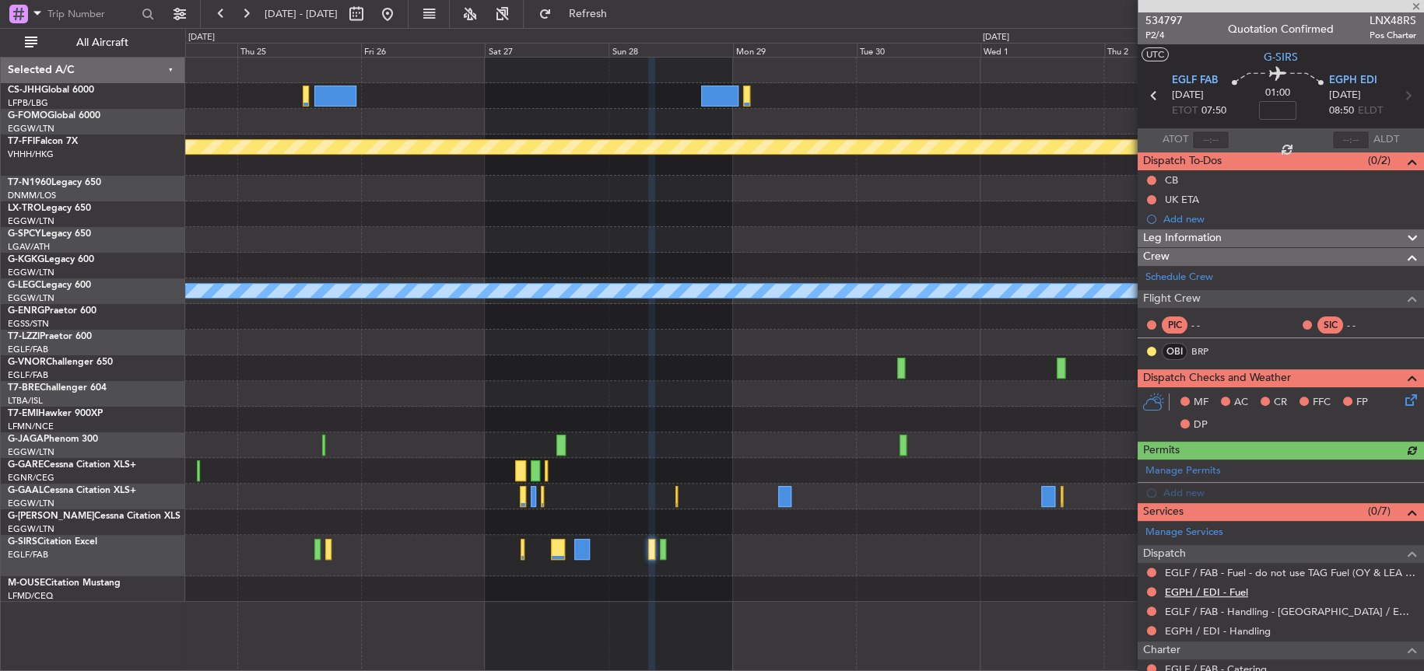
click at [1183, 591] on link "EGPH / EDI - Fuel" at bounding box center [1206, 592] width 83 height 13
click at [1262, 633] on mat-tooltip-component "Incomplete" at bounding box center [1275, 619] width 72 height 41
click at [1207, 631] on link "EGPH / EDI - Handling" at bounding box center [1218, 631] width 106 height 13
click at [603, 18] on button "Refresh" at bounding box center [577, 14] width 93 height 25
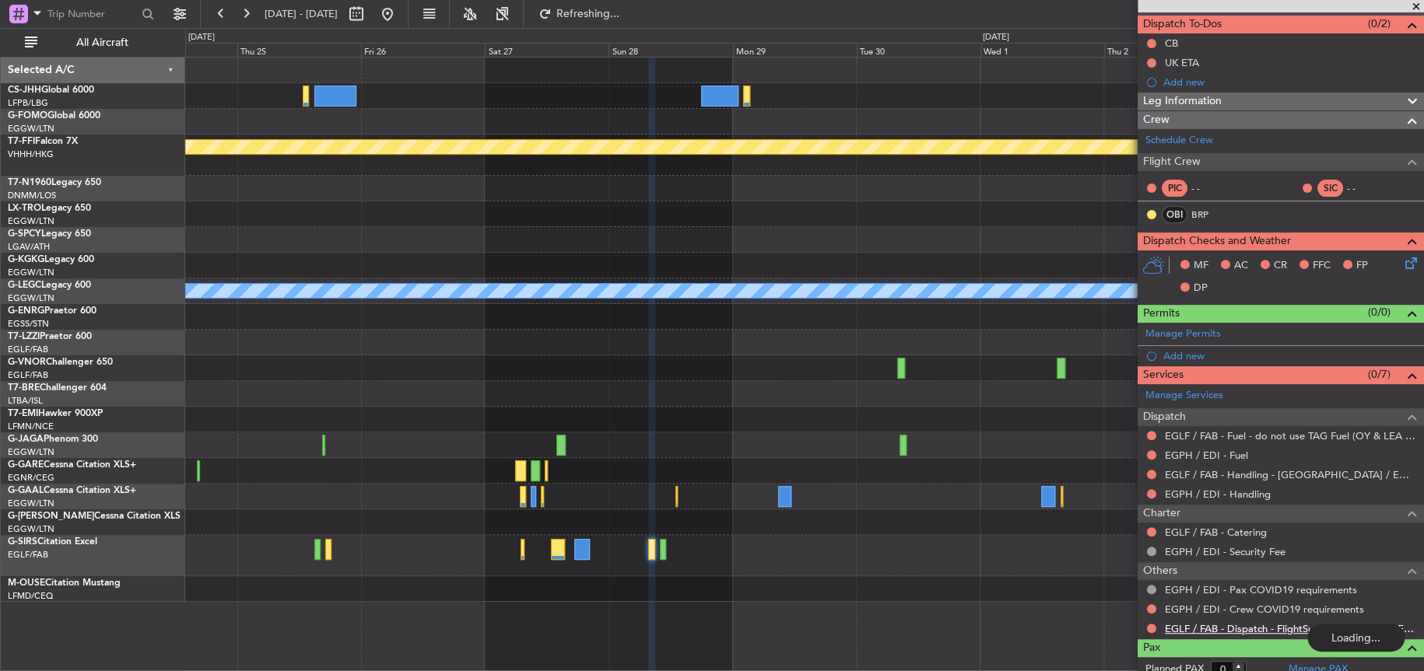
scroll to position [146, 0]
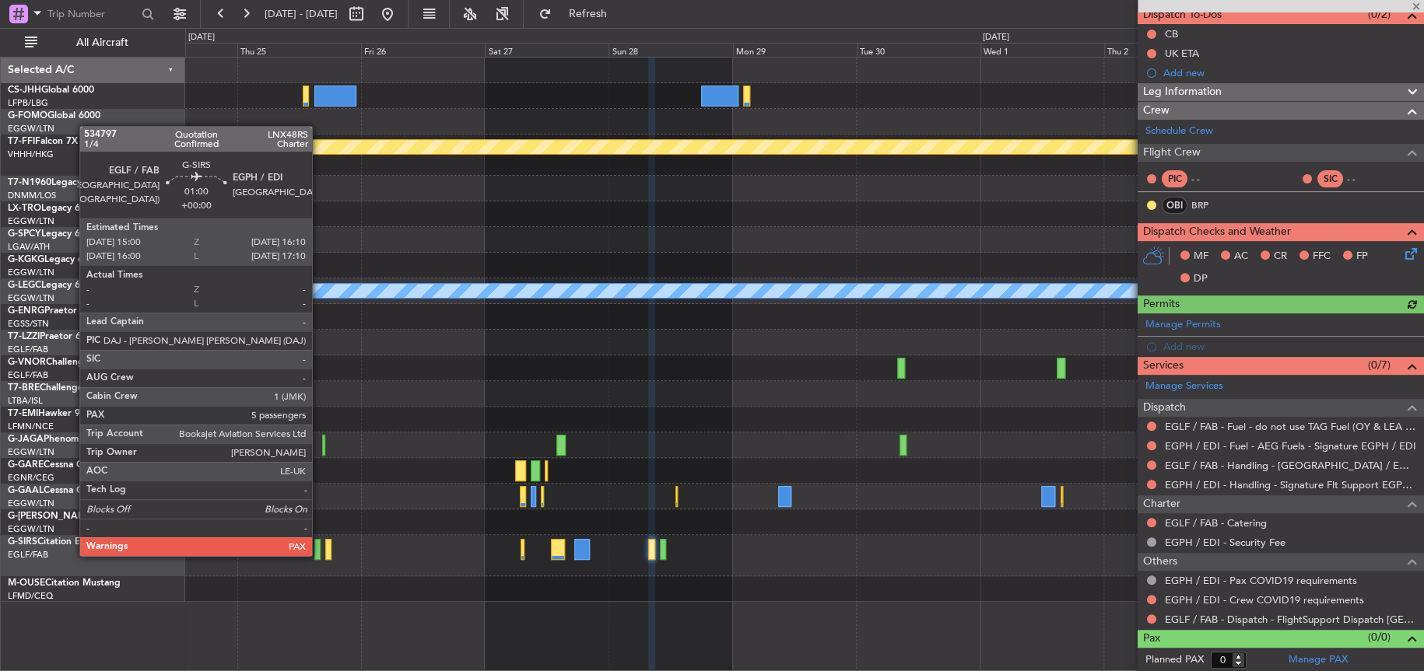
click at [319, 554] on div at bounding box center [317, 549] width 6 height 21
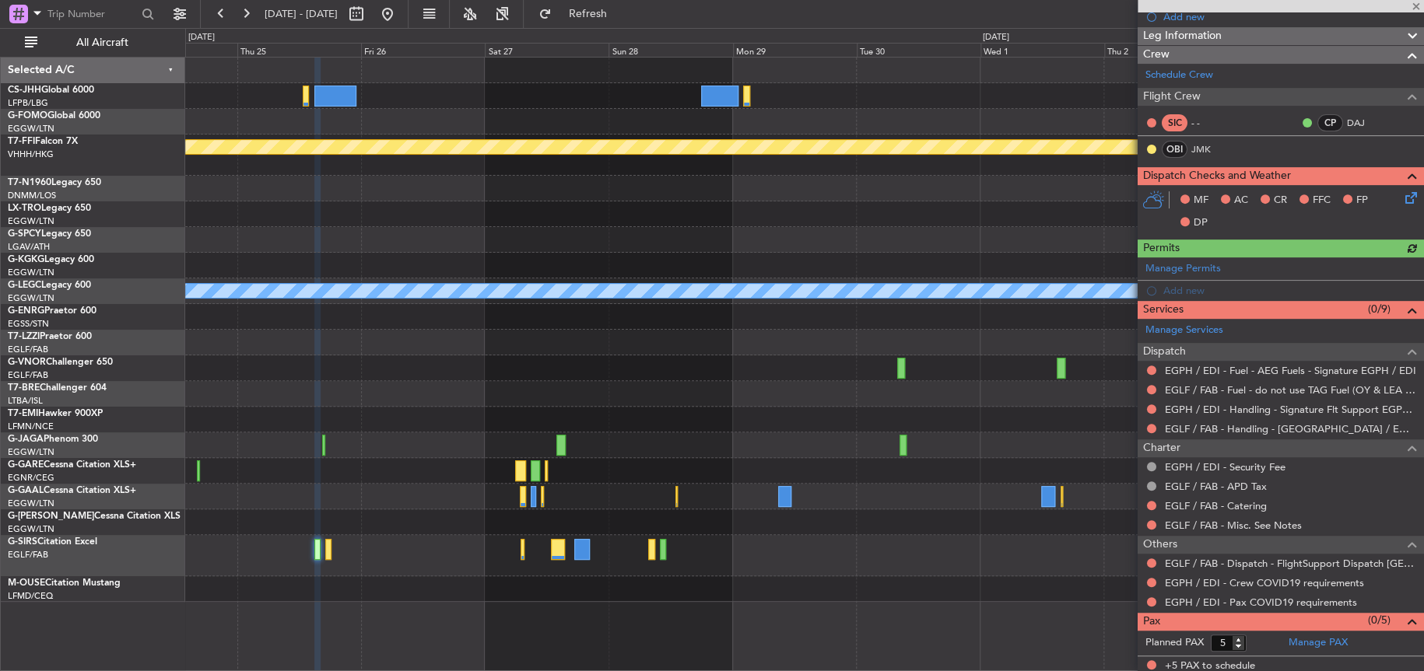
scroll to position [205, 0]
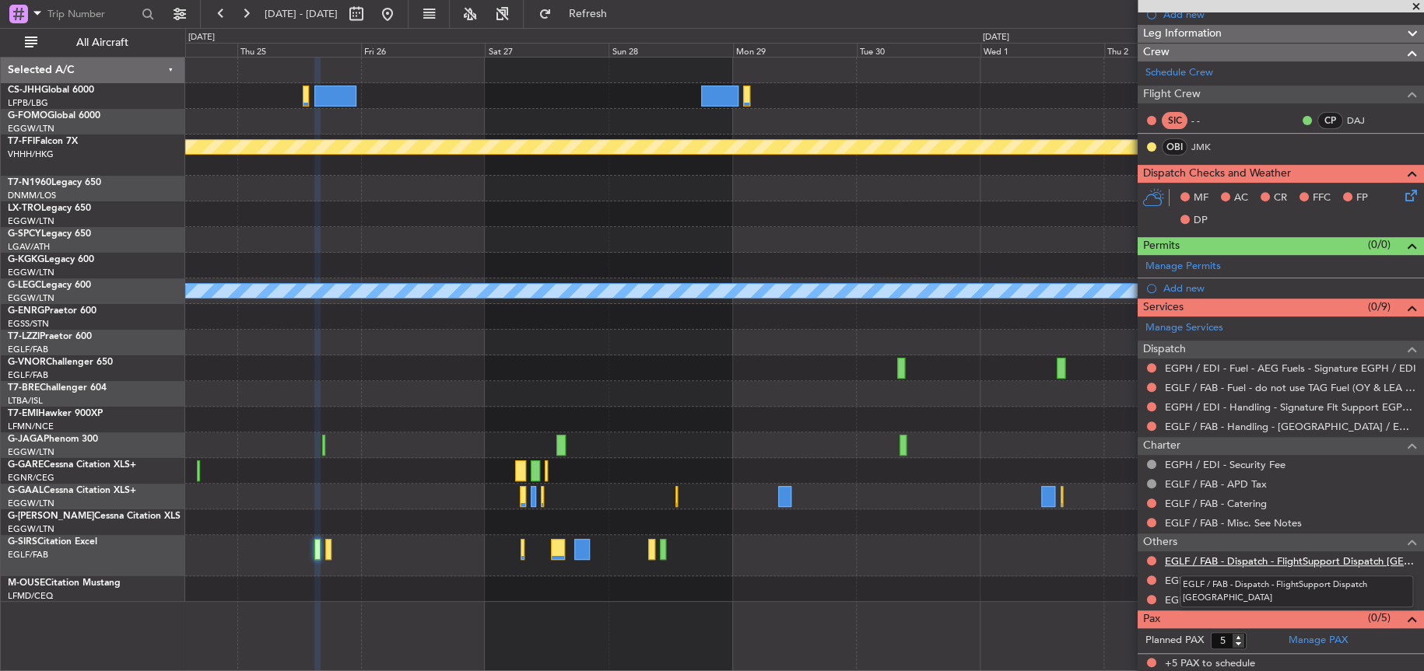
click at [1246, 559] on link "EGLF / FAB - Dispatch - FlightSupport Dispatch [GEOGRAPHIC_DATA]" at bounding box center [1290, 561] width 251 height 13
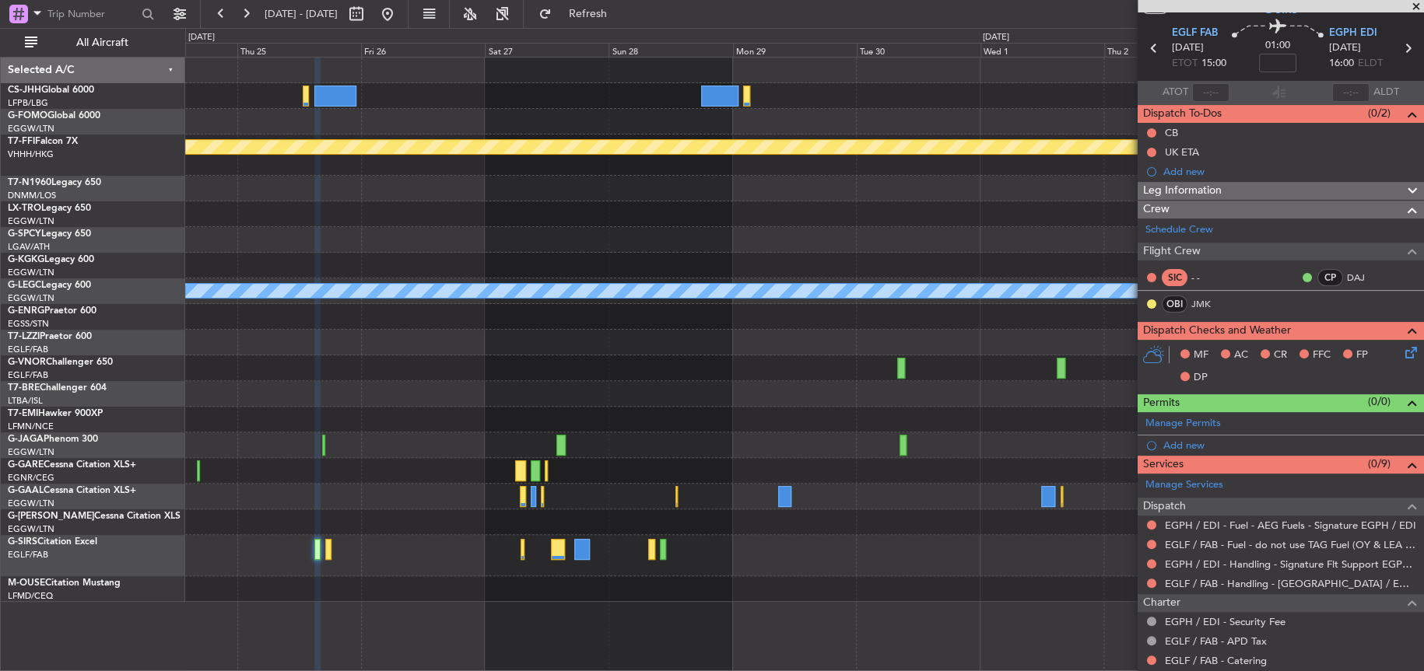
scroll to position [0, 0]
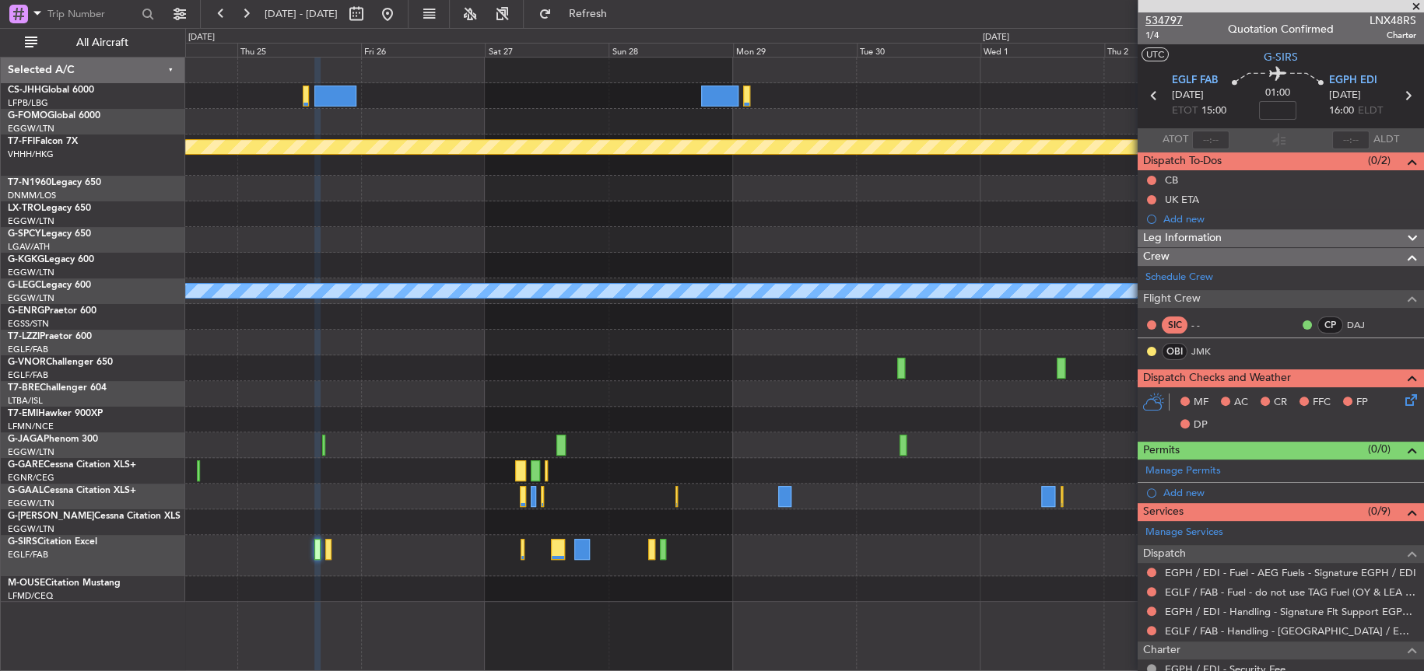
click at [1167, 19] on span "534797" at bounding box center [1163, 20] width 37 height 16
click at [876, 538] on div at bounding box center [803, 555] width 1237 height 41
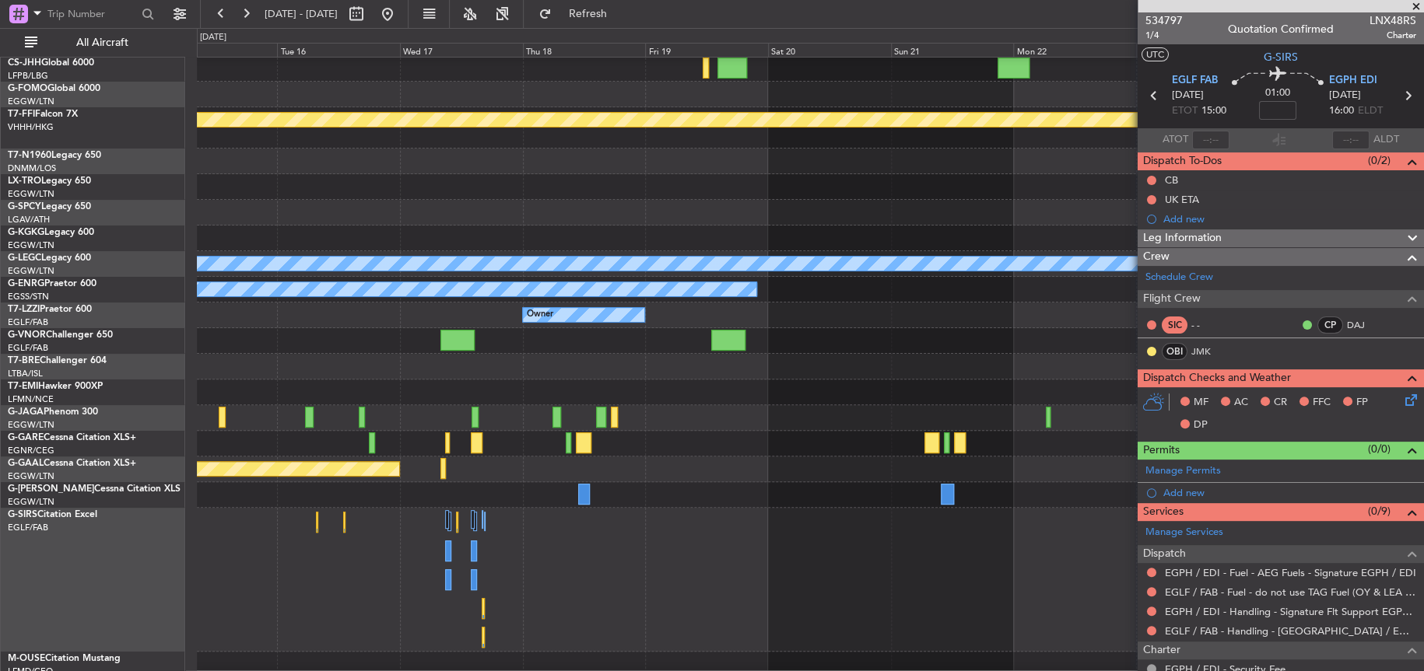
click at [1200, 476] on fb-app "[DATE] - [DATE] Refresh Quick Links All Aircraft Planned Maint Geneva ([GEOGRAP…" at bounding box center [712, 342] width 1424 height 660
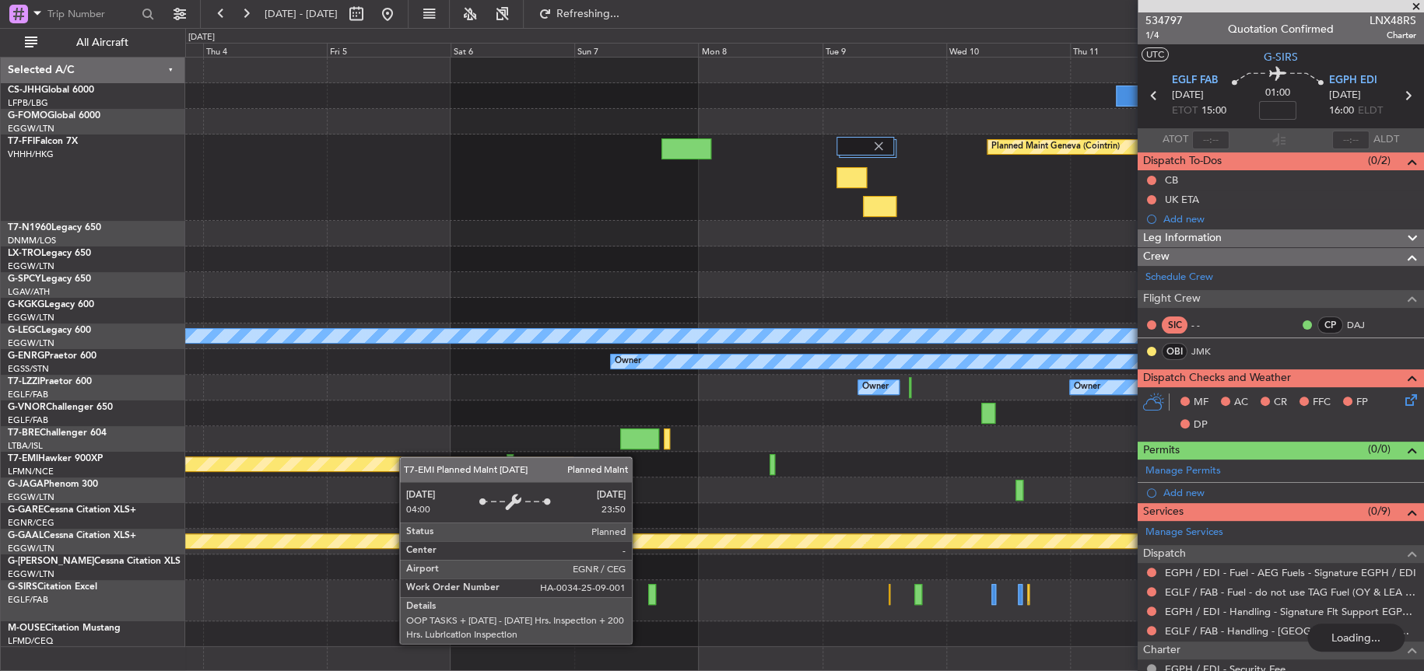
click at [116, 374] on div "Planned Maint Geneva (Cointrin) A/C Unavailable [GEOGRAPHIC_DATA] ([GEOGRAPHIC_…" at bounding box center [712, 349] width 1424 height 643
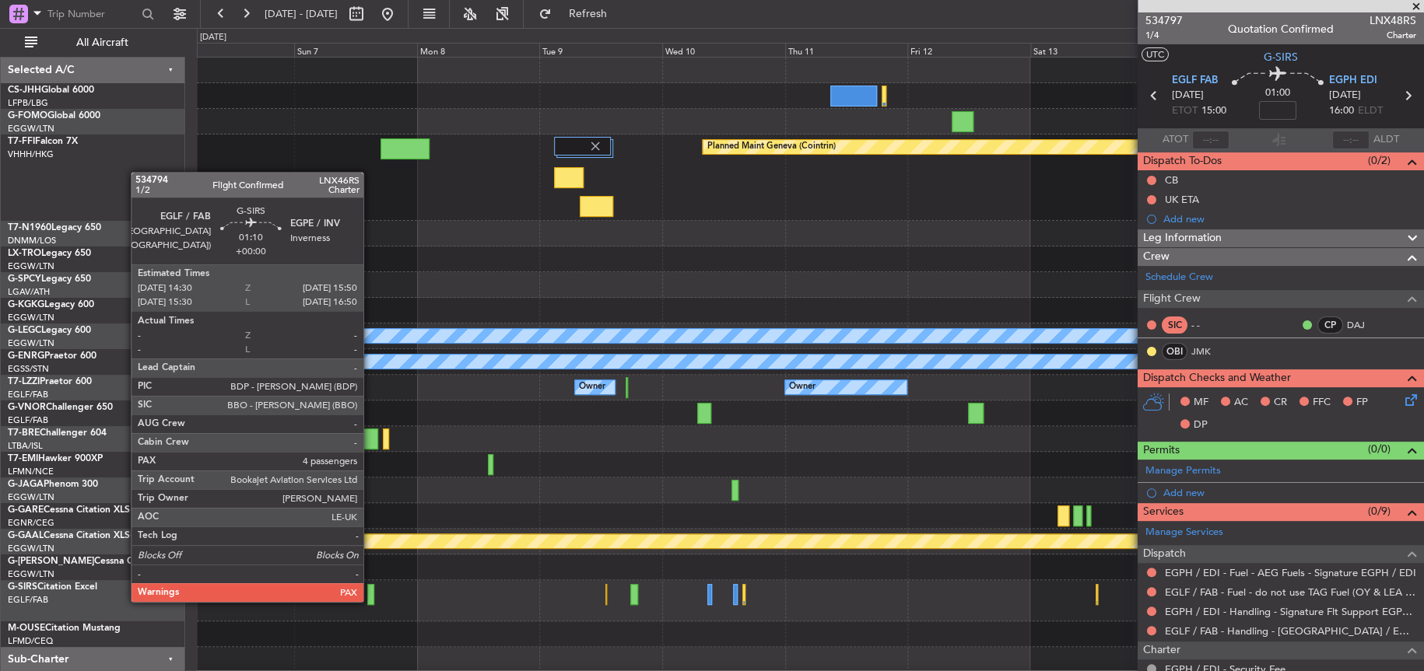
click at [370, 600] on div at bounding box center [370, 594] width 7 height 21
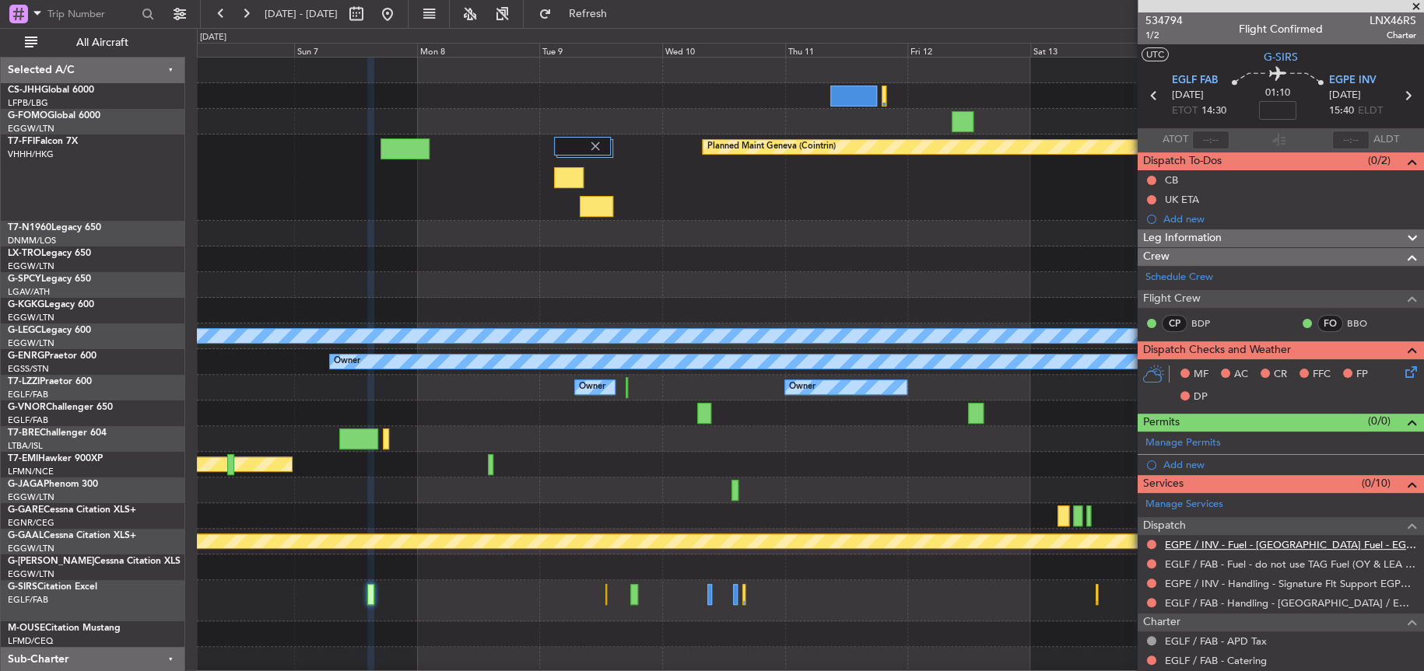
scroll to position [78, 0]
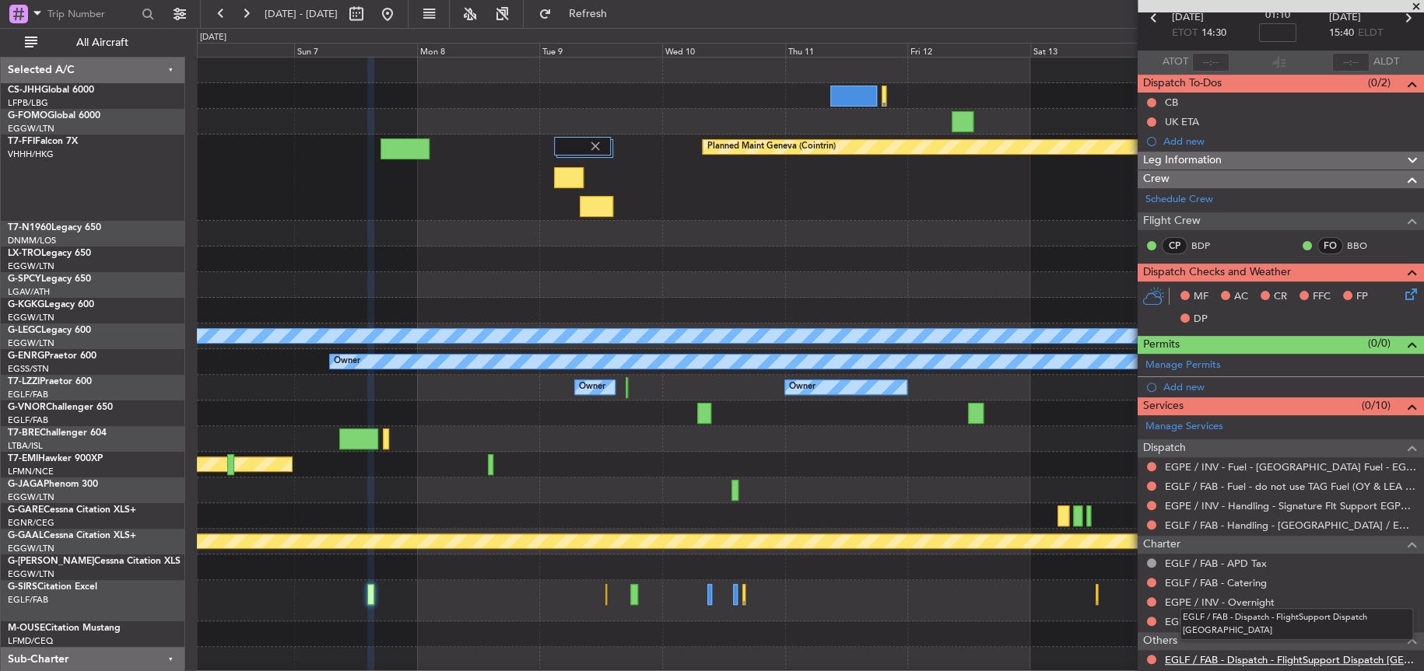
click at [1228, 657] on link "EGLF / FAB - Dispatch - FlightSupport Dispatch [GEOGRAPHIC_DATA]" at bounding box center [1290, 660] width 251 height 13
click at [969, 457] on div "Planned Maint Geneva (Cointrin) A/C Unavailable [GEOGRAPHIC_DATA] ([GEOGRAPHIC_…" at bounding box center [810, 378] width 1226 height 641
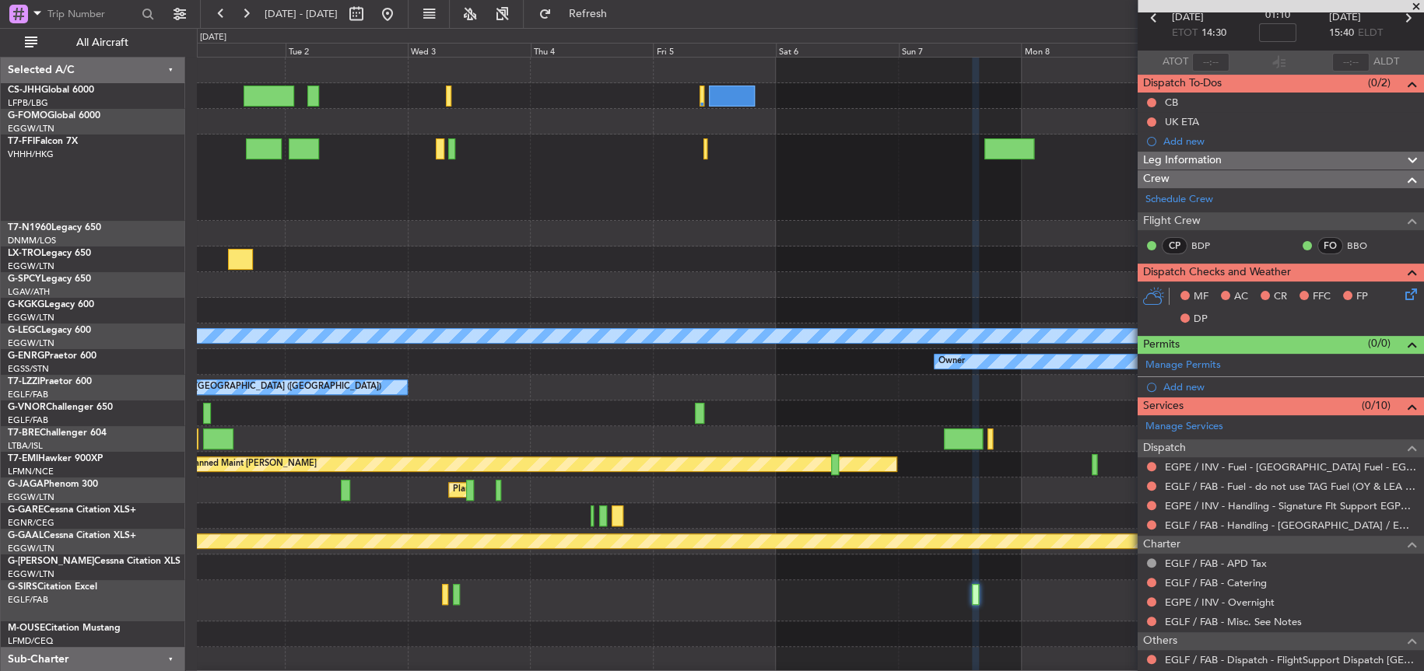
click at [896, 464] on div "Planned Maint [PERSON_NAME]" at bounding box center [539, 464] width 713 height 14
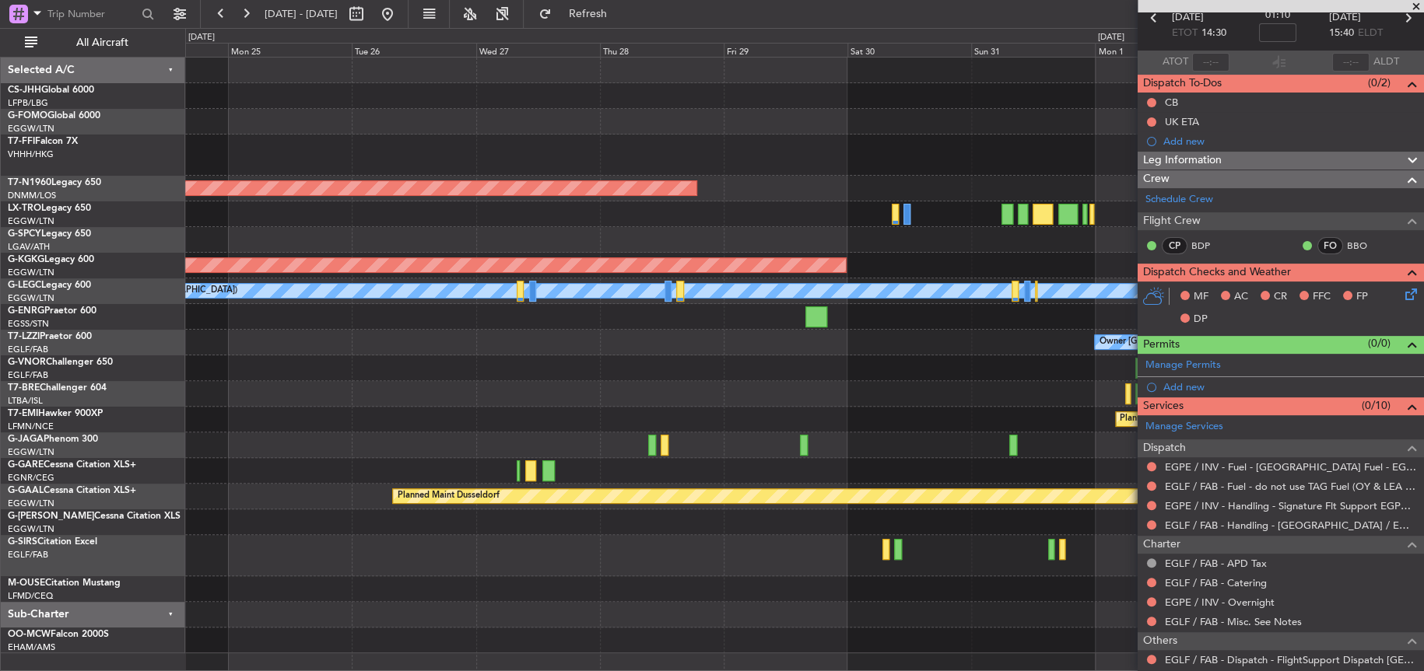
scroll to position [0, 0]
click at [984, 473] on div "Planned Maint London ([GEOGRAPHIC_DATA]) Planned Maint [GEOGRAPHIC_DATA] ([GEOG…" at bounding box center [804, 356] width 1238 height 596
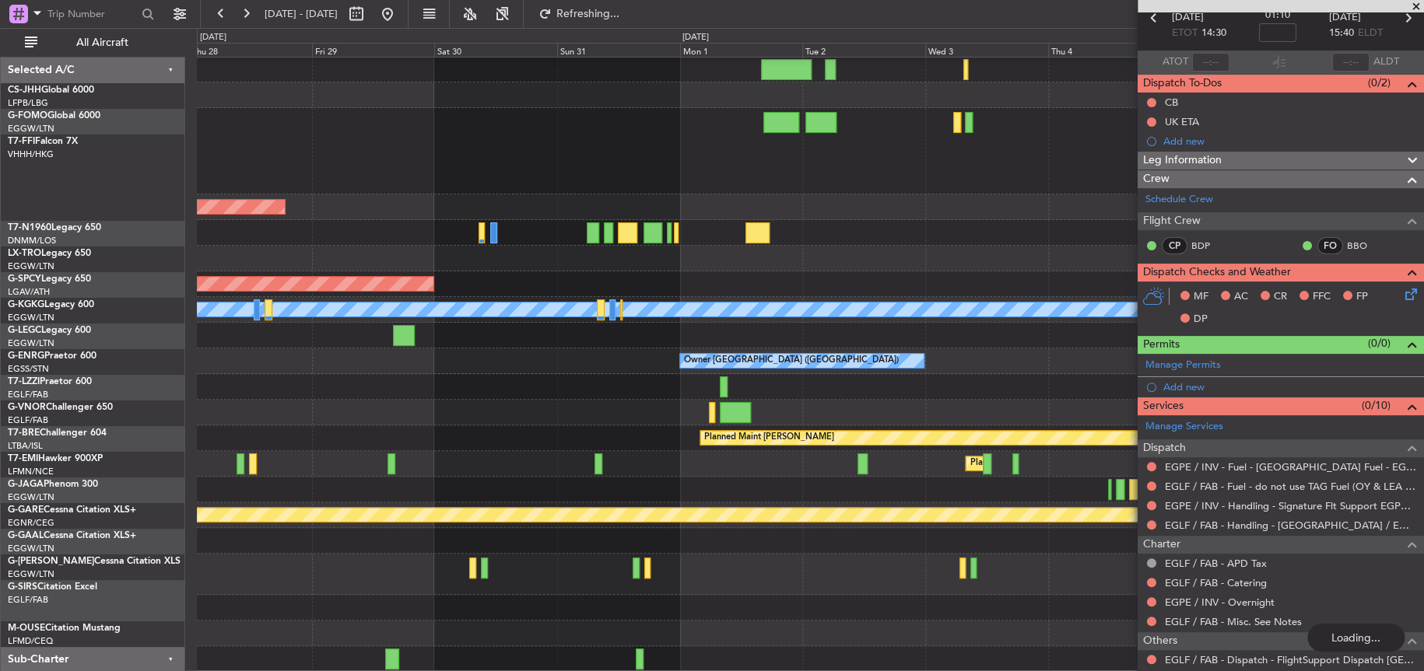
scroll to position [26, 0]
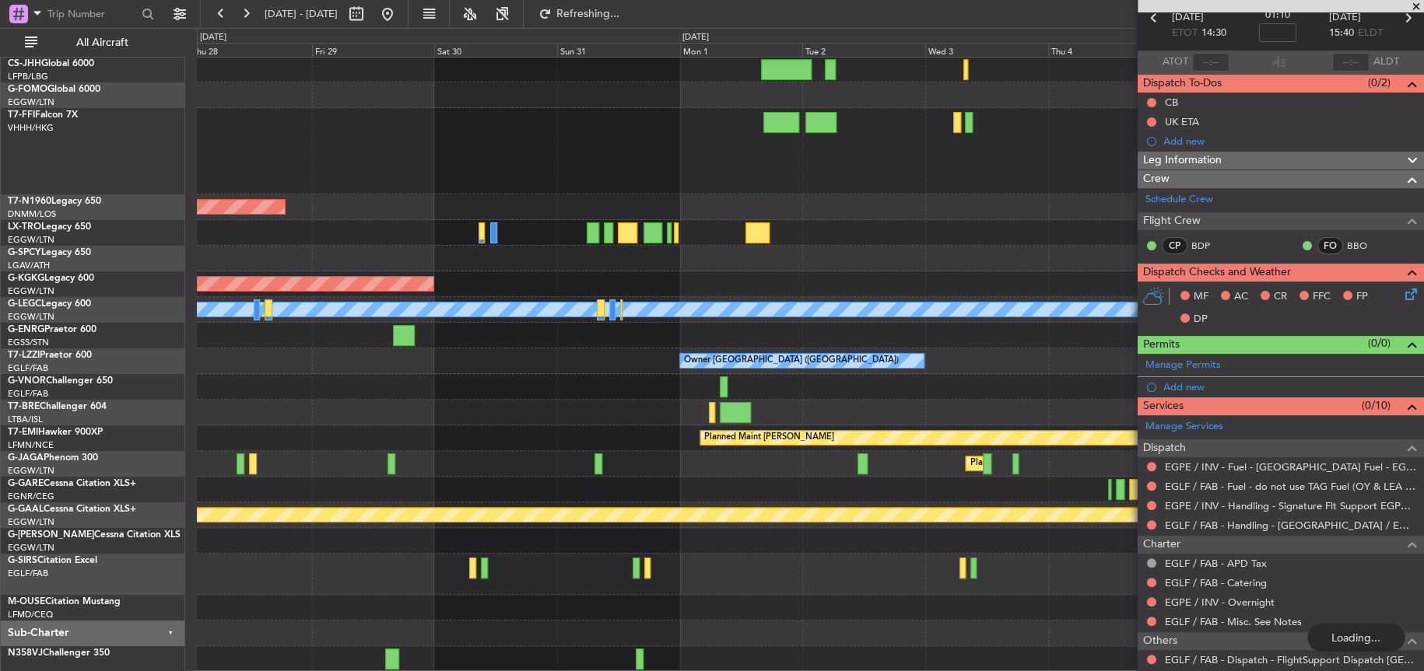
click at [373, 181] on div "Planned Maint [GEOGRAPHIC_DATA] ([GEOGRAPHIC_DATA]) AOG Maint [GEOGRAPHIC_DATA]…" at bounding box center [810, 351] width 1226 height 641
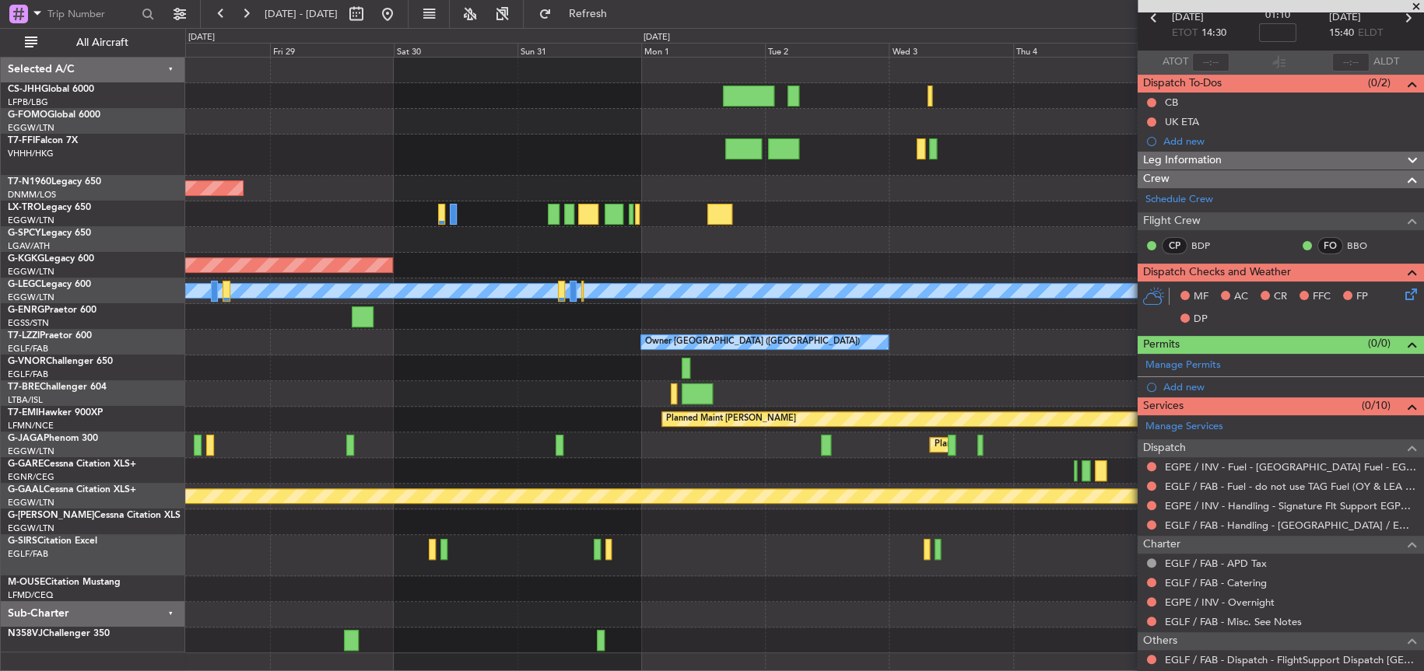
scroll to position [0, 0]
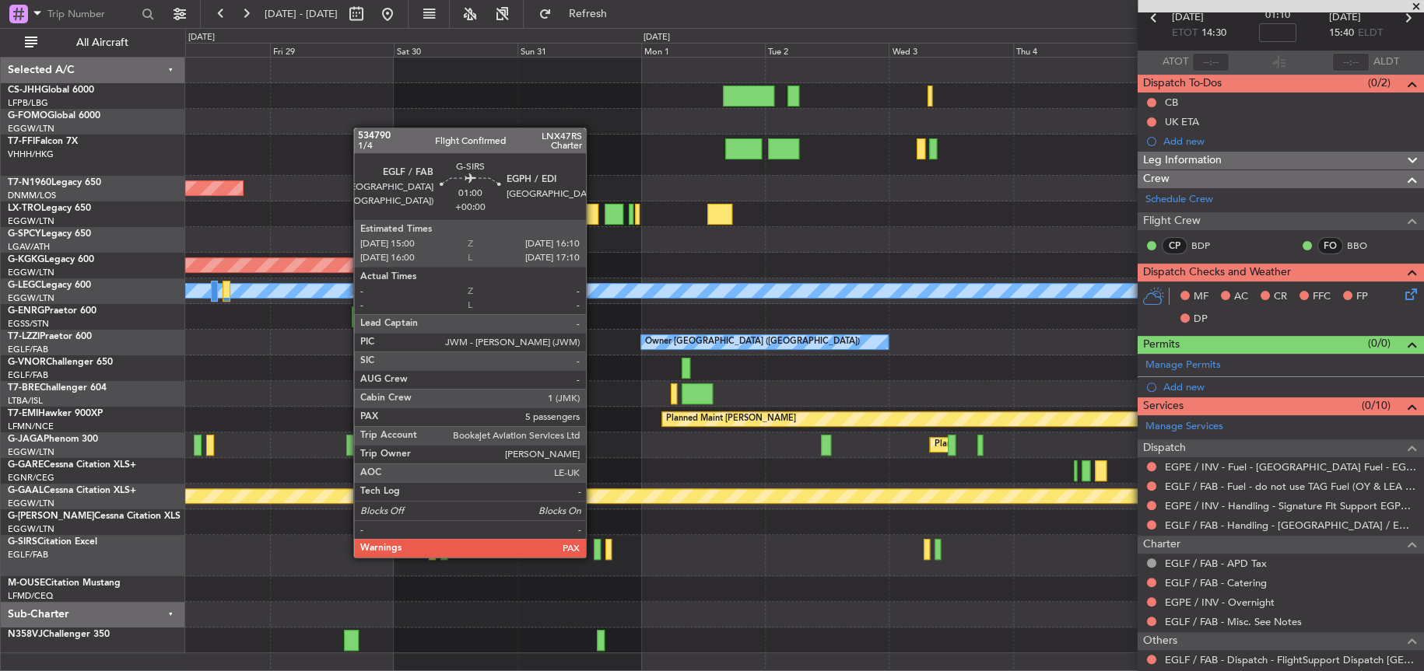
click at [594, 555] on div at bounding box center [597, 549] width 6 height 21
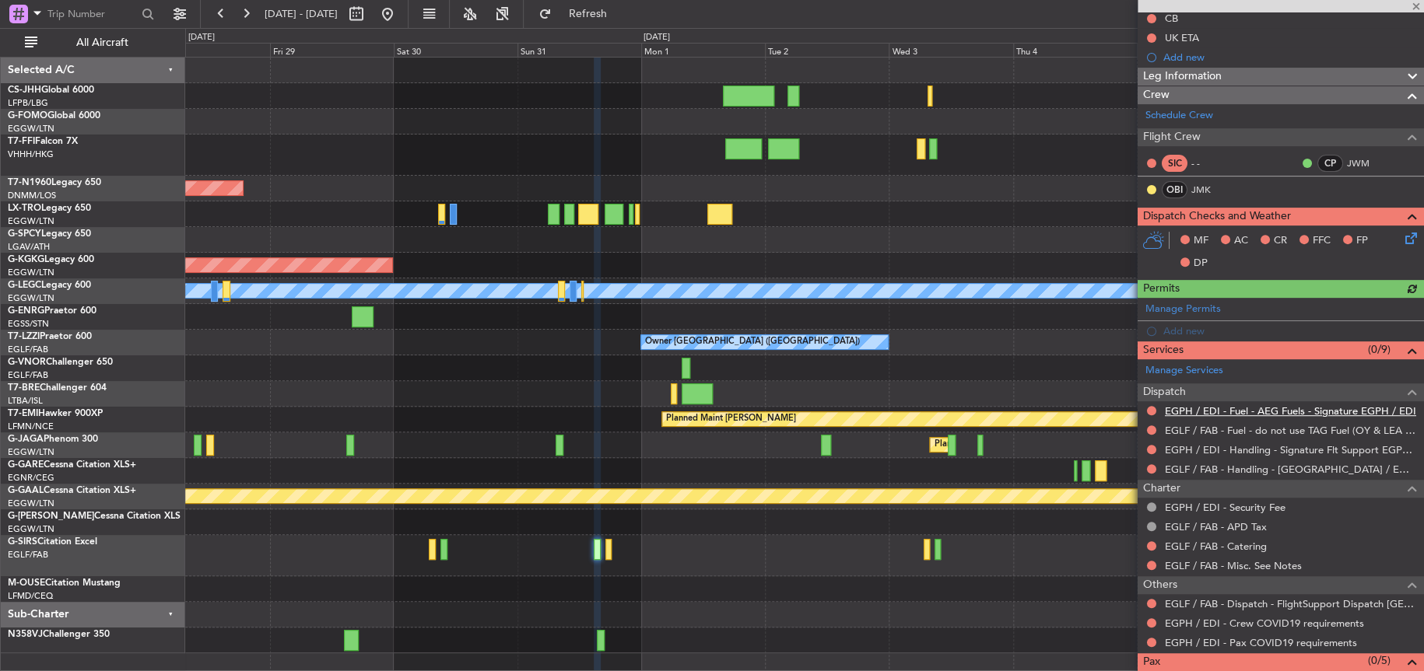
scroll to position [205, 0]
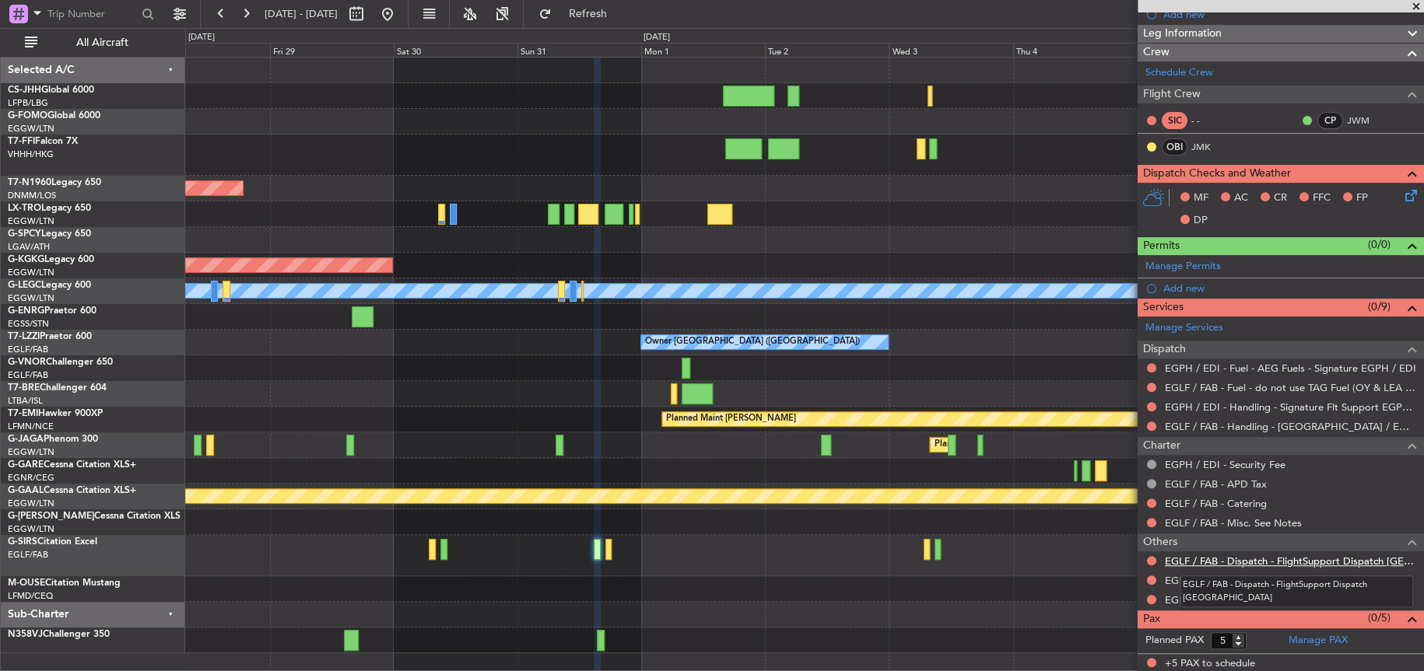
click at [1298, 559] on link "EGLF / FAB - Dispatch - FlightSupport Dispatch [GEOGRAPHIC_DATA]" at bounding box center [1290, 561] width 251 height 13
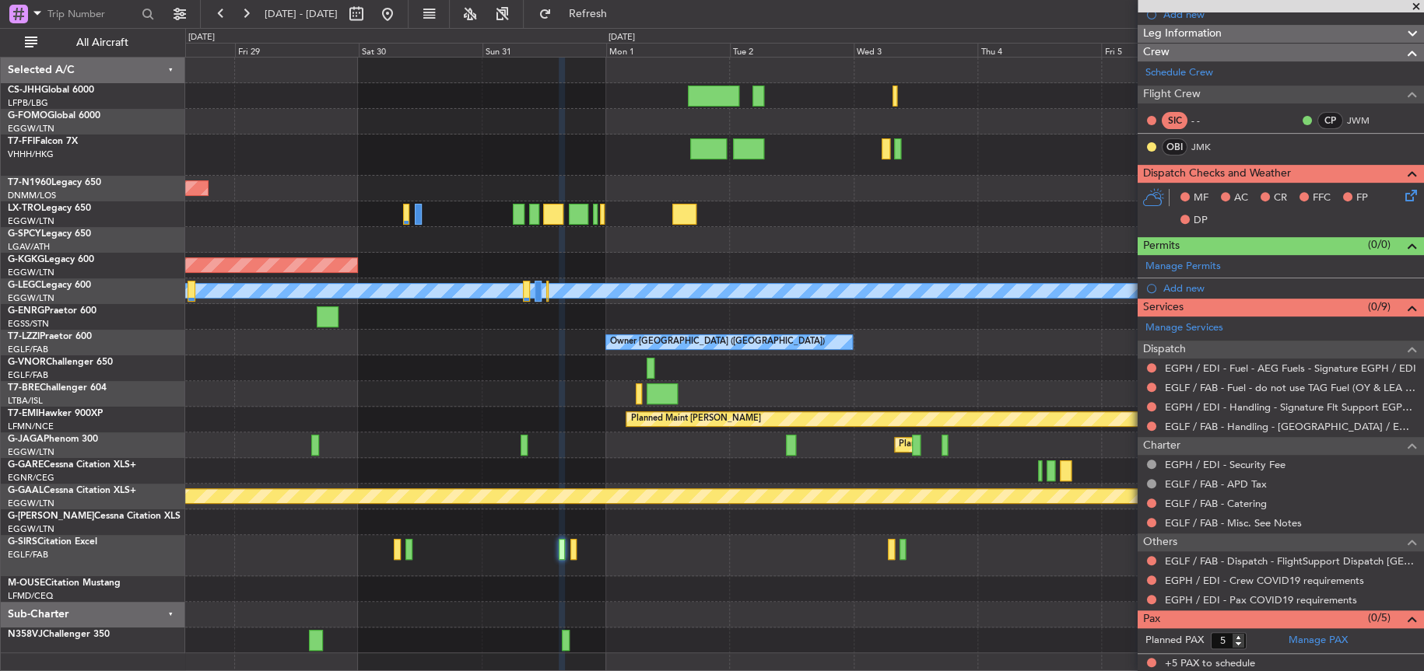
click at [856, 593] on div at bounding box center [803, 589] width 1237 height 26
click at [1266, 555] on link "EGLF / FAB - Dispatch - FlightSupport Dispatch [GEOGRAPHIC_DATA]" at bounding box center [1290, 561] width 251 height 13
click at [620, 9] on span "Refresh" at bounding box center [587, 14] width 65 height 11
click at [552, 560] on div at bounding box center [803, 555] width 1237 height 41
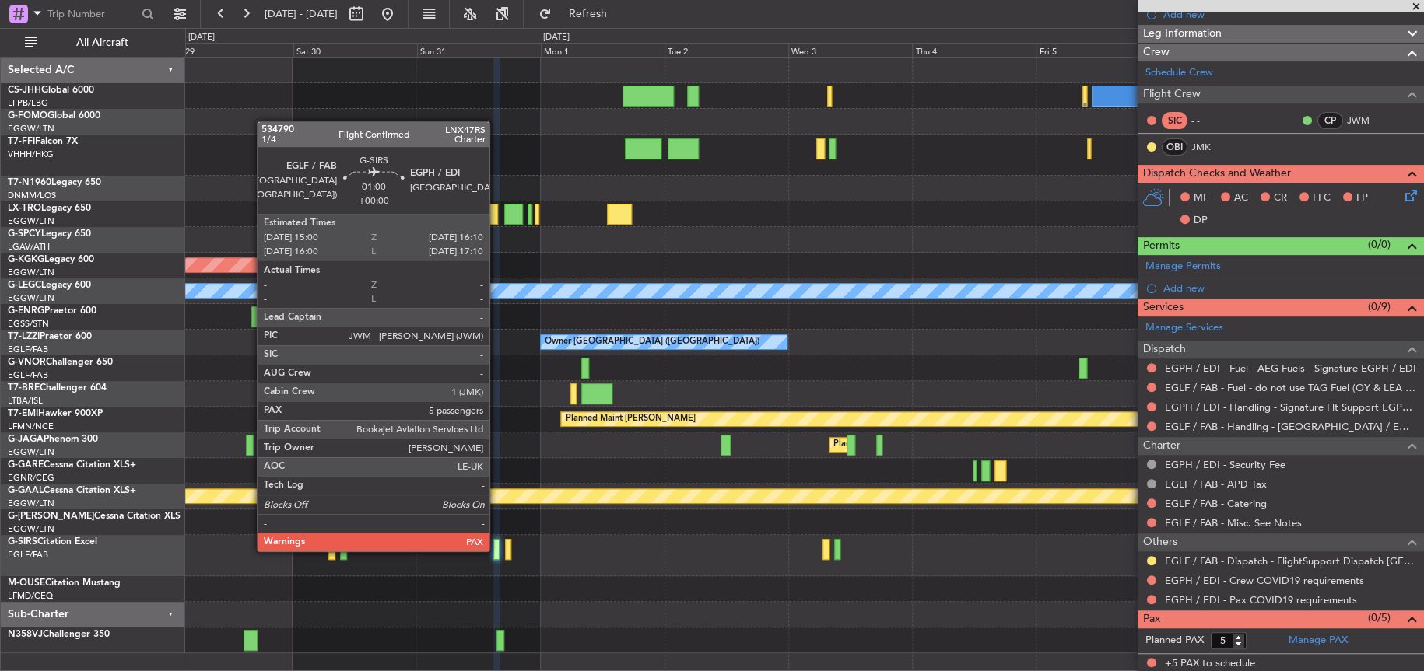
click at [496, 549] on div at bounding box center [496, 549] width 6 height 21
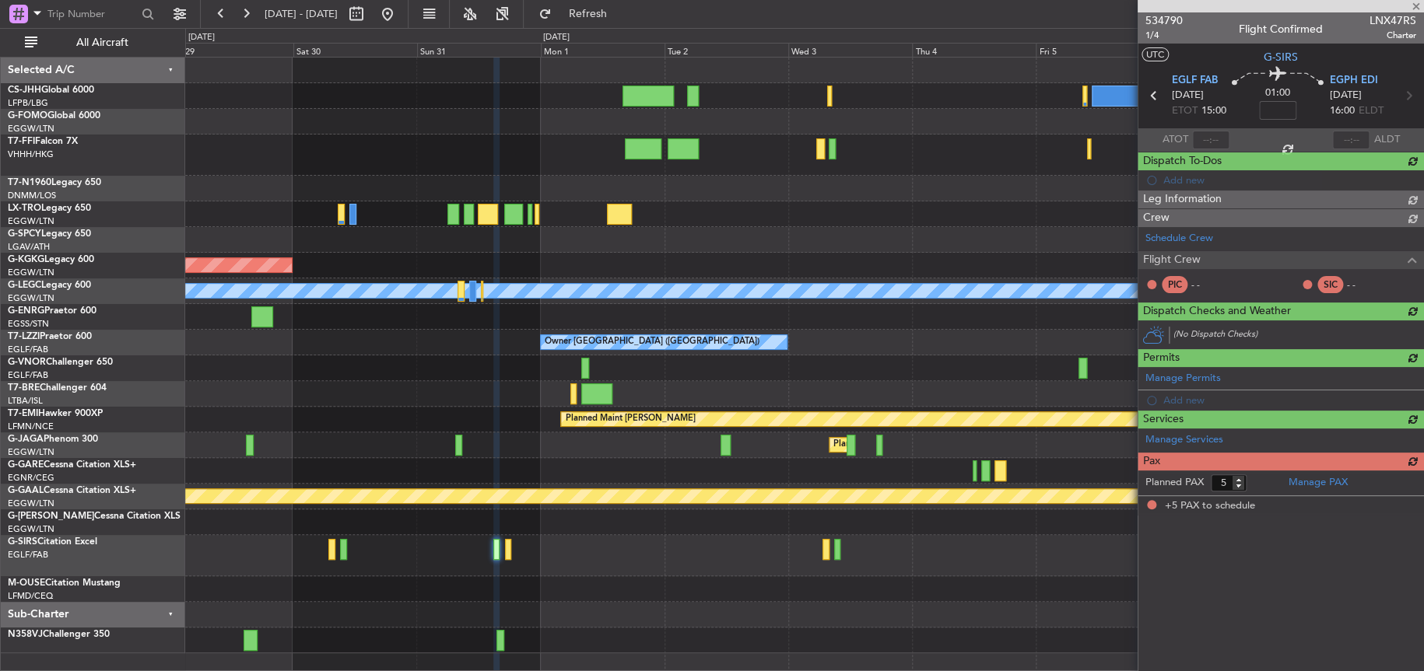
scroll to position [0, 0]
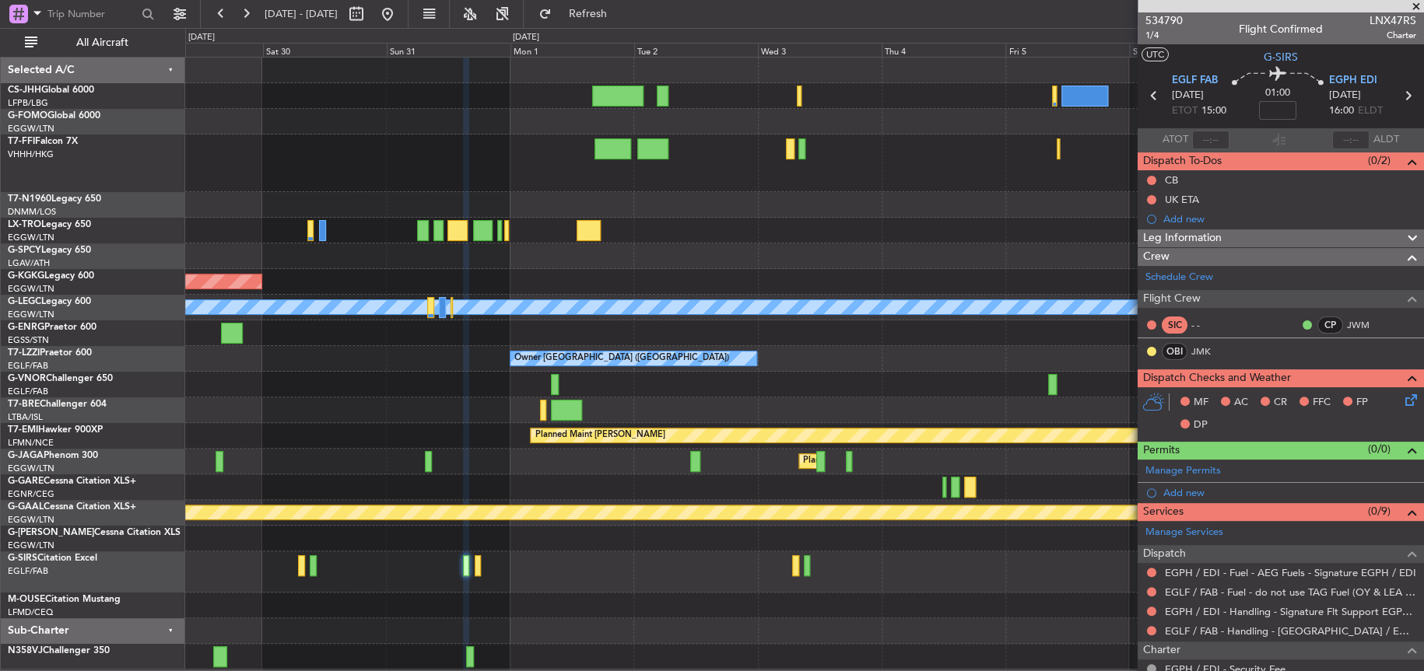
click at [775, 583] on div "Planned Maint Geneva (Cointrin) Planned Maint [GEOGRAPHIC_DATA] ([GEOGRAPHIC_DA…" at bounding box center [803, 364] width 1237 height 612
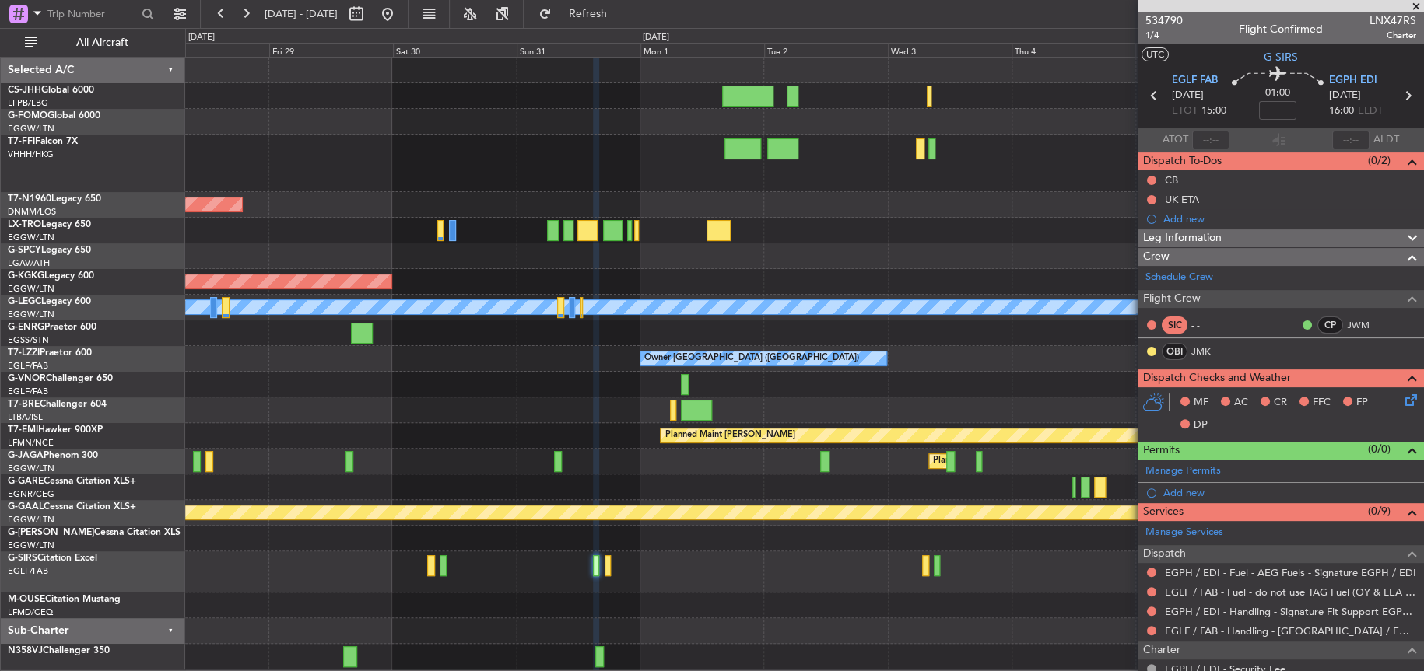
click at [747, 512] on div "Planned Maint [GEOGRAPHIC_DATA] ([GEOGRAPHIC_DATA]) AOG Maint [GEOGRAPHIC_DATA]…" at bounding box center [803, 364] width 1237 height 612
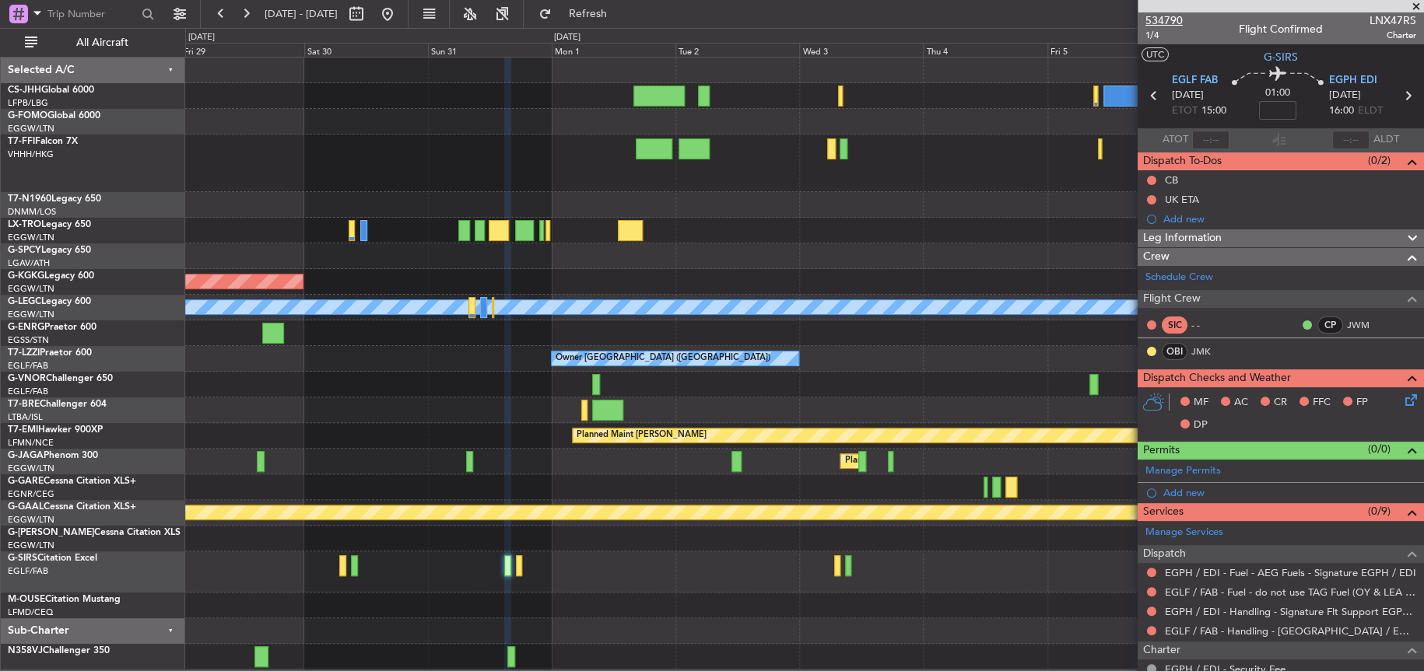
click at [1162, 16] on span "534790" at bounding box center [1163, 20] width 37 height 16
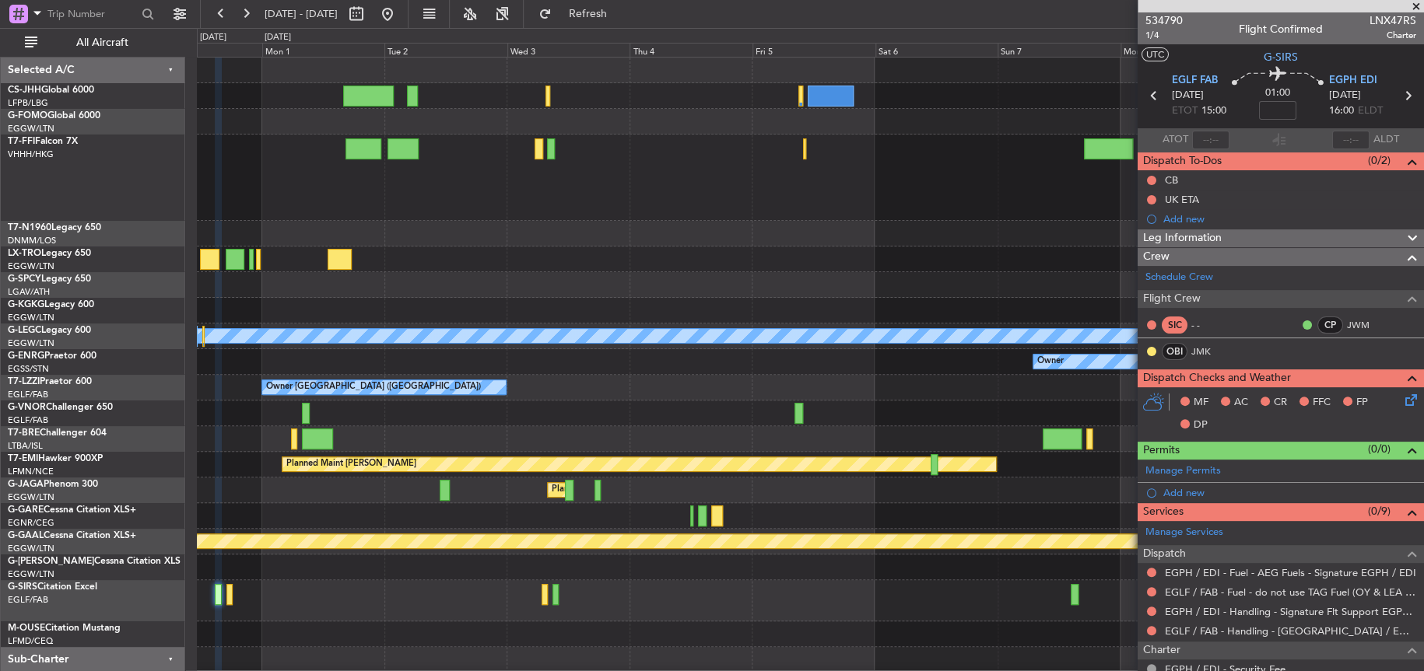
click at [430, 594] on div "Planned Maint Geneva (Cointrin) AOG Maint [GEOGRAPHIC_DATA] ([GEOGRAPHIC_DATA])…" at bounding box center [809, 378] width 1225 height 641
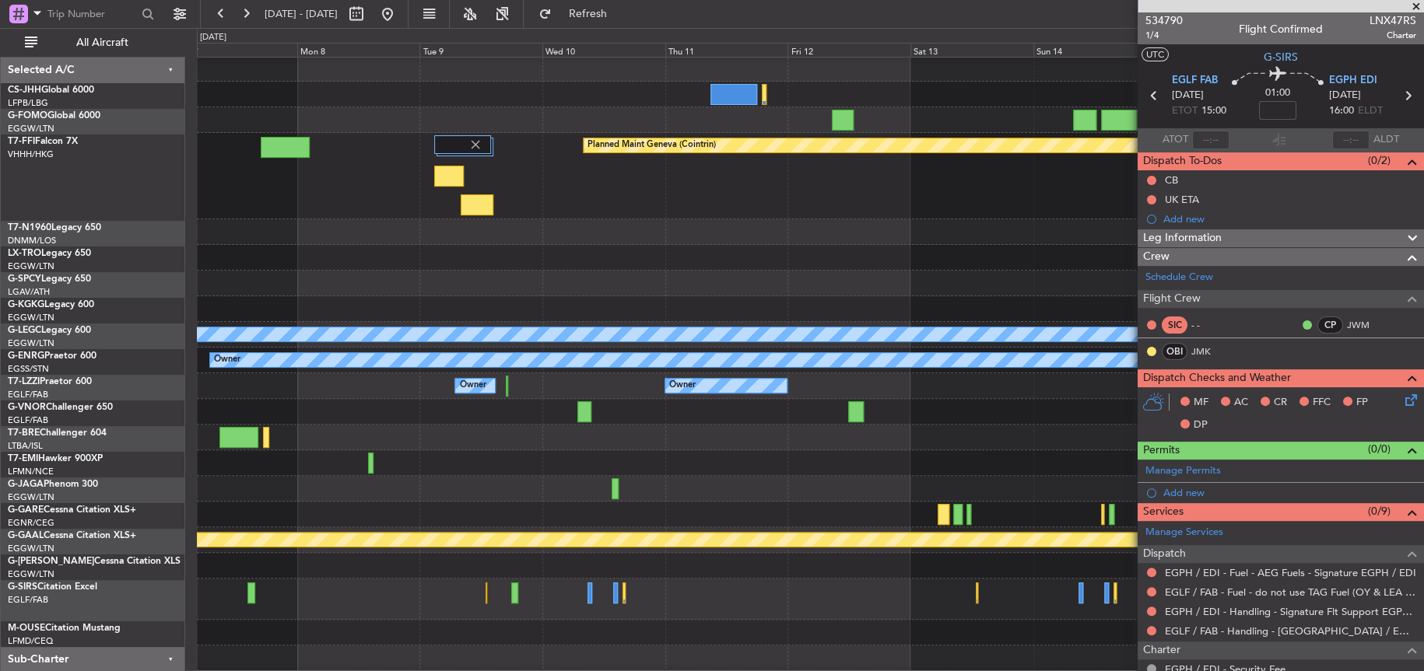
click at [332, 573] on div at bounding box center [810, 566] width 1226 height 26
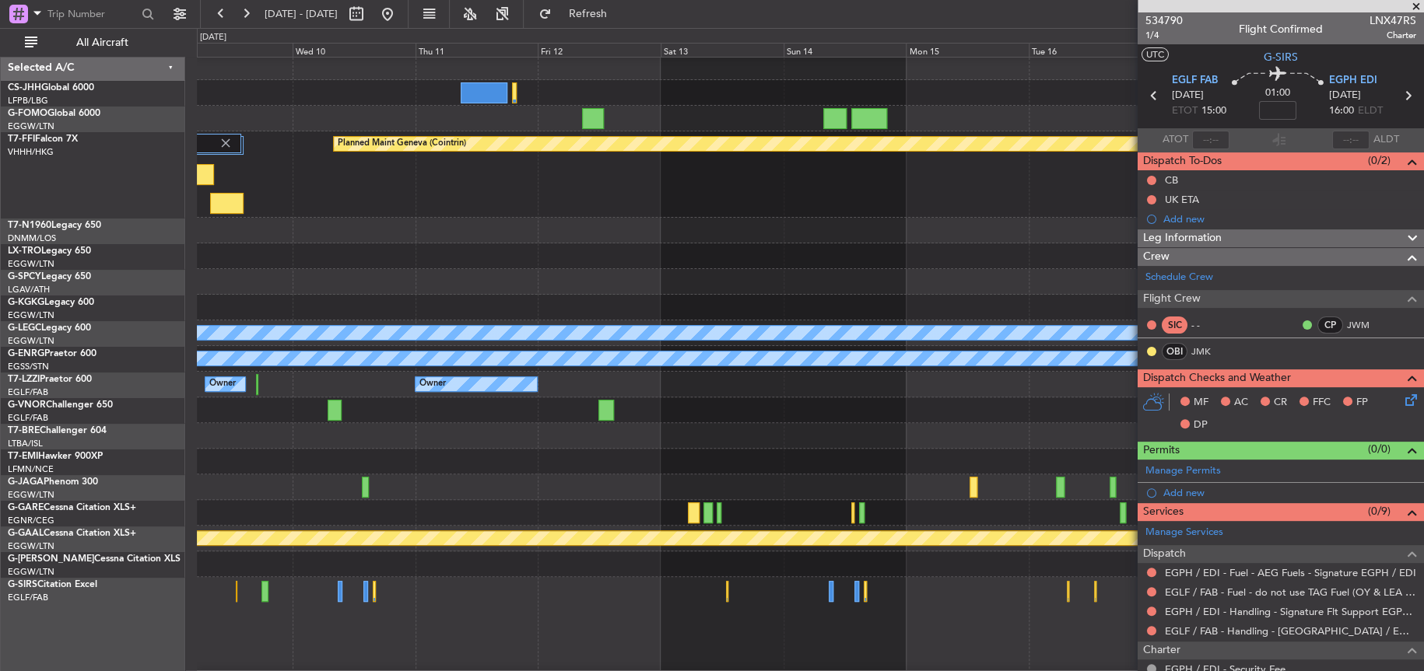
scroll to position [44, 0]
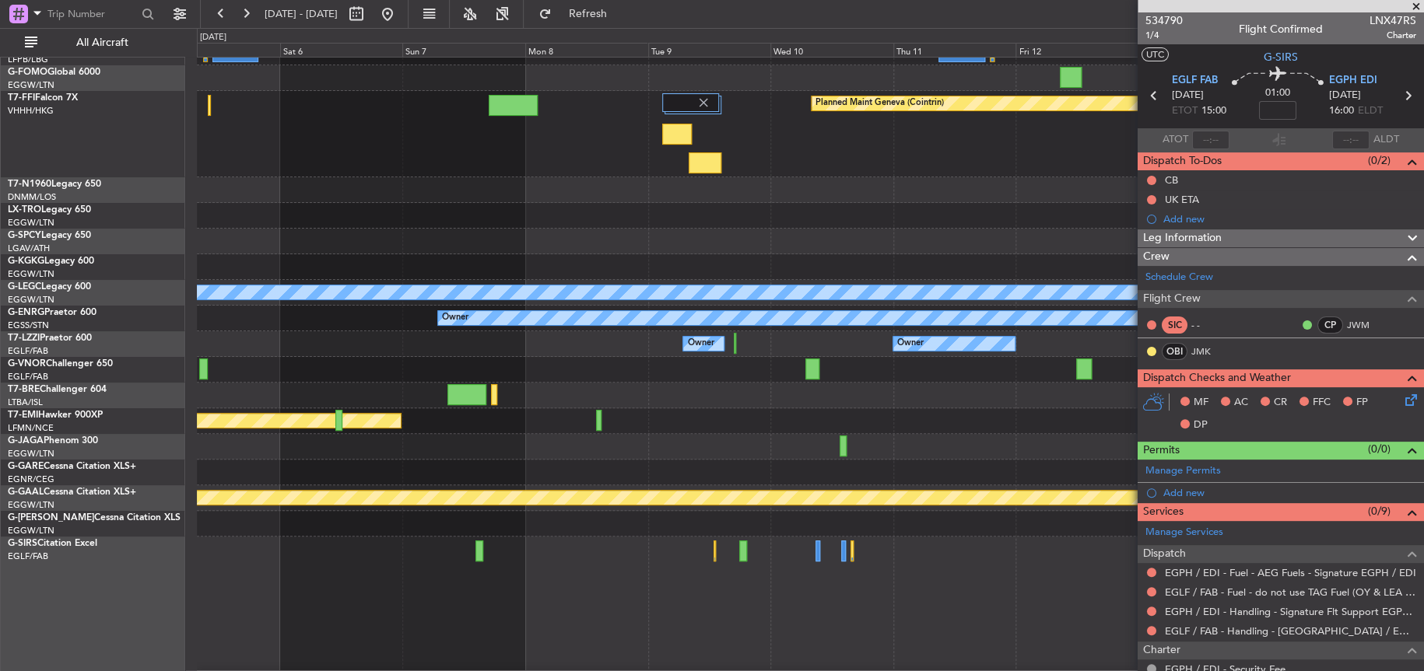
click at [482, 557] on div at bounding box center [810, 609] width 1226 height 144
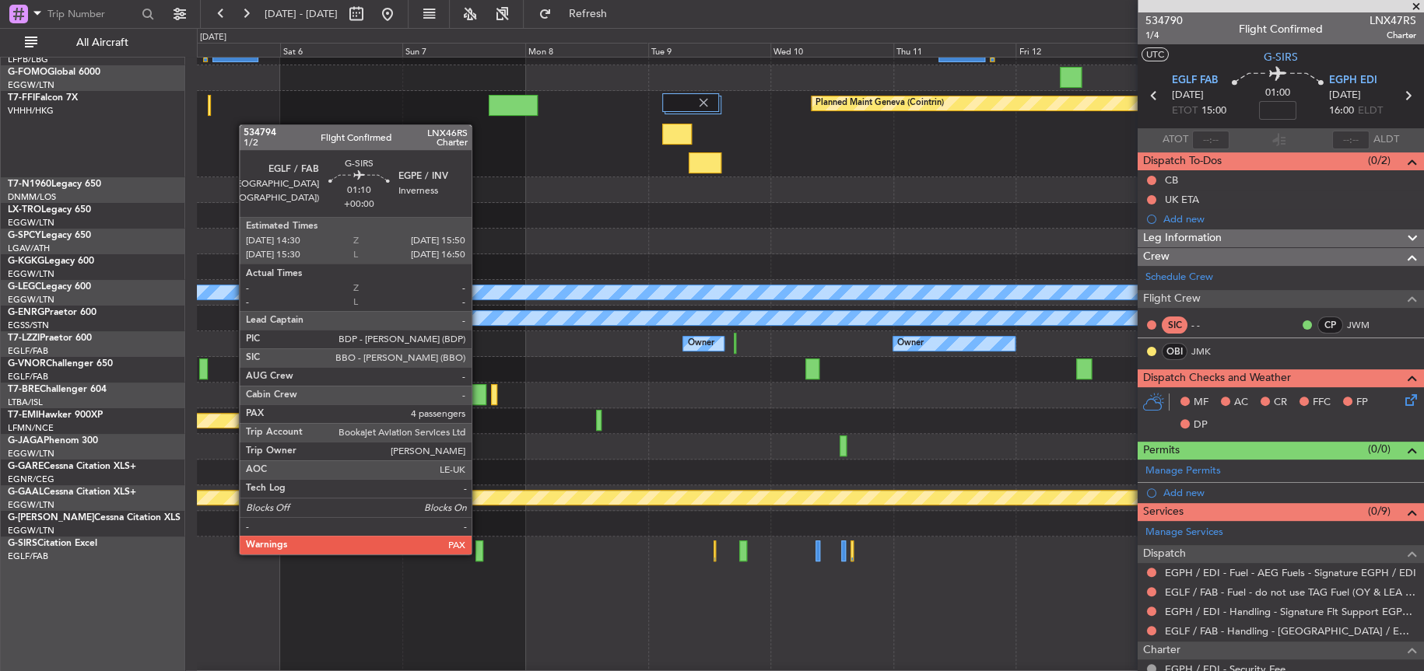
click at [478, 552] on div at bounding box center [478, 551] width 7 height 21
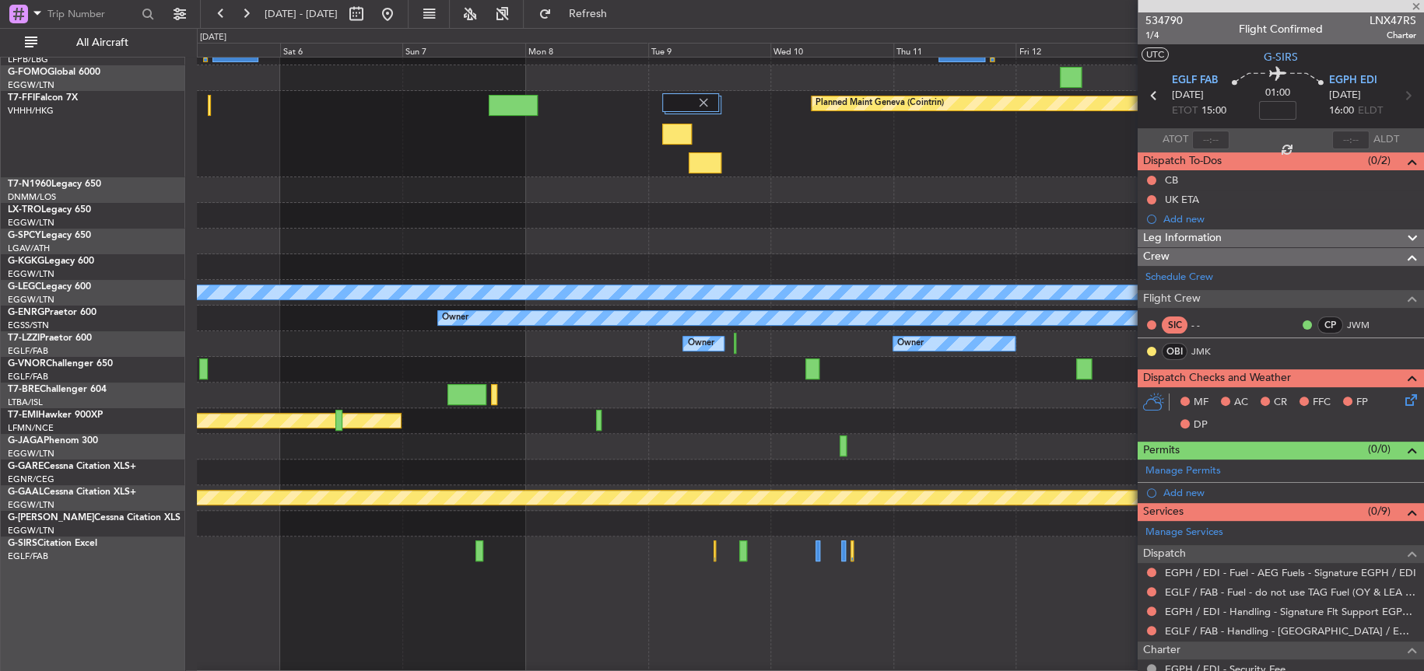
type input "4"
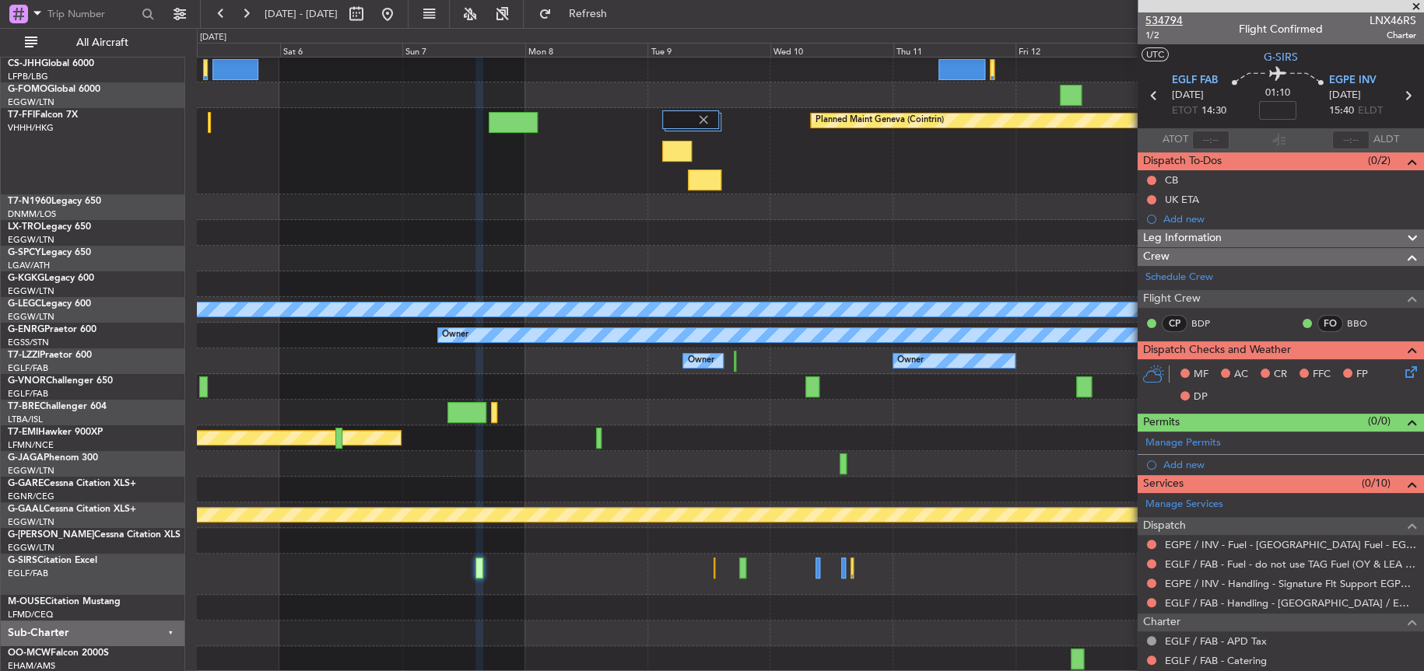
click at [1158, 15] on span "534794" at bounding box center [1163, 20] width 37 height 16
click at [400, 6] on button at bounding box center [387, 14] width 25 height 25
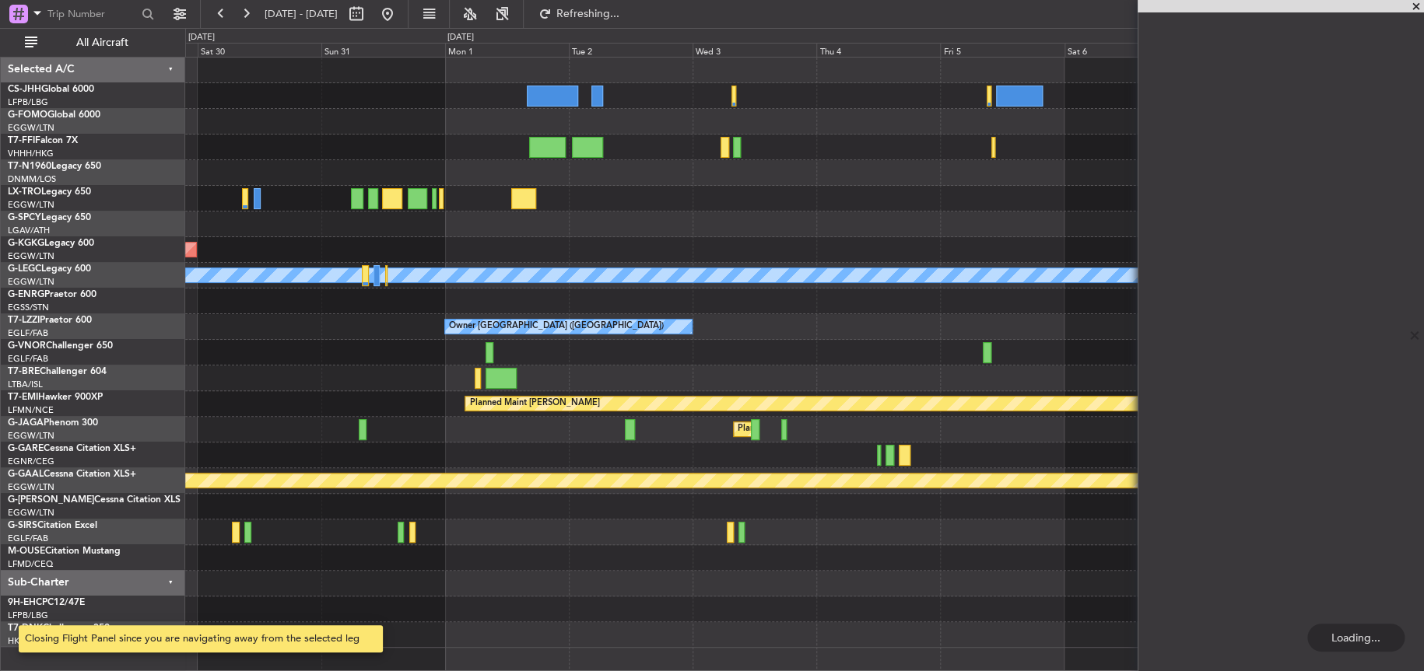
scroll to position [0, 0]
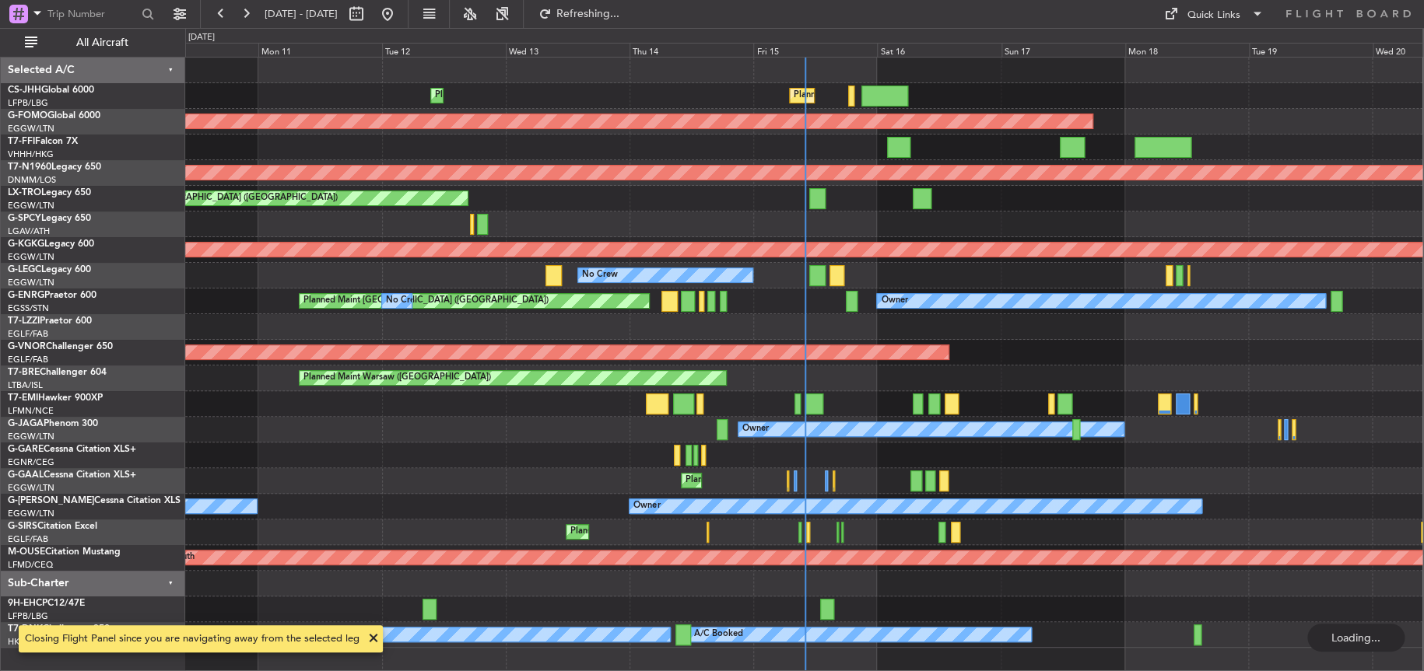
click at [1176, 458] on div at bounding box center [803, 456] width 1237 height 26
